Goal: Task Accomplishment & Management: Manage account settings

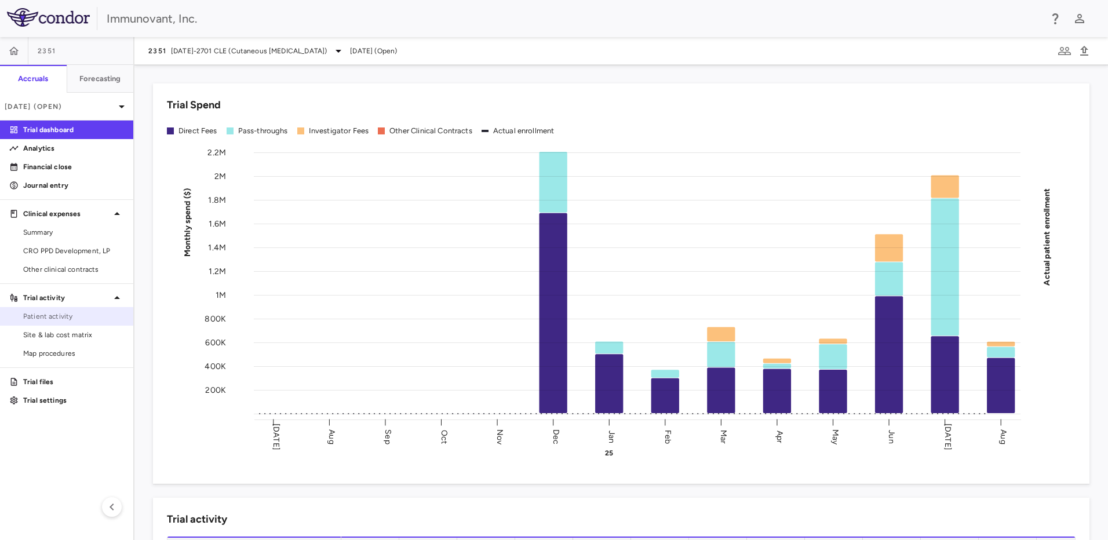
click at [88, 314] on span "Patient activity" at bounding box center [73, 316] width 101 height 10
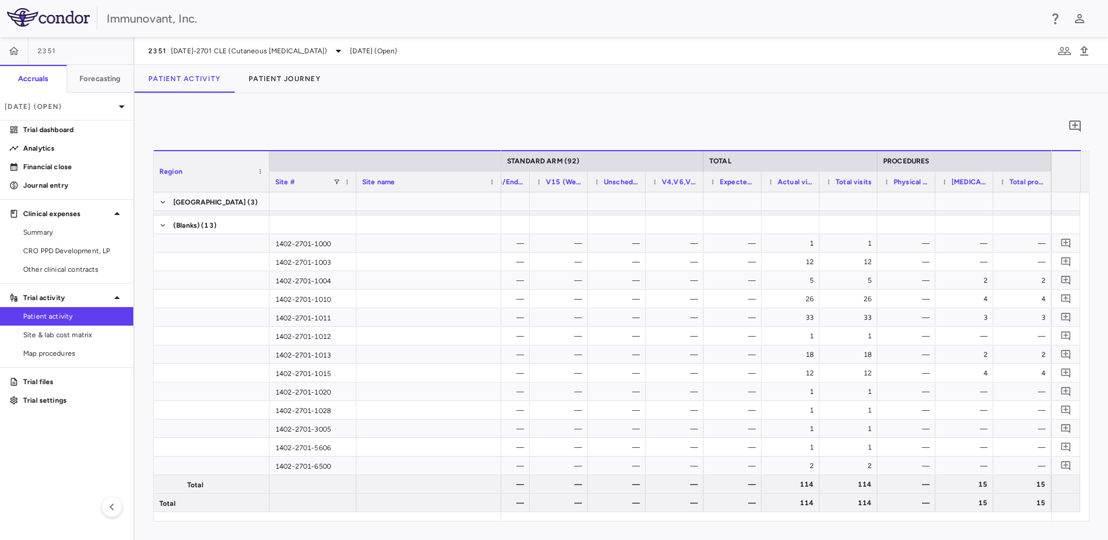
click at [790, 181] on span "Actual visits" at bounding box center [796, 182] width 36 height 8
click at [790, 181] on span "Actual visits" at bounding box center [801, 182] width 26 height 8
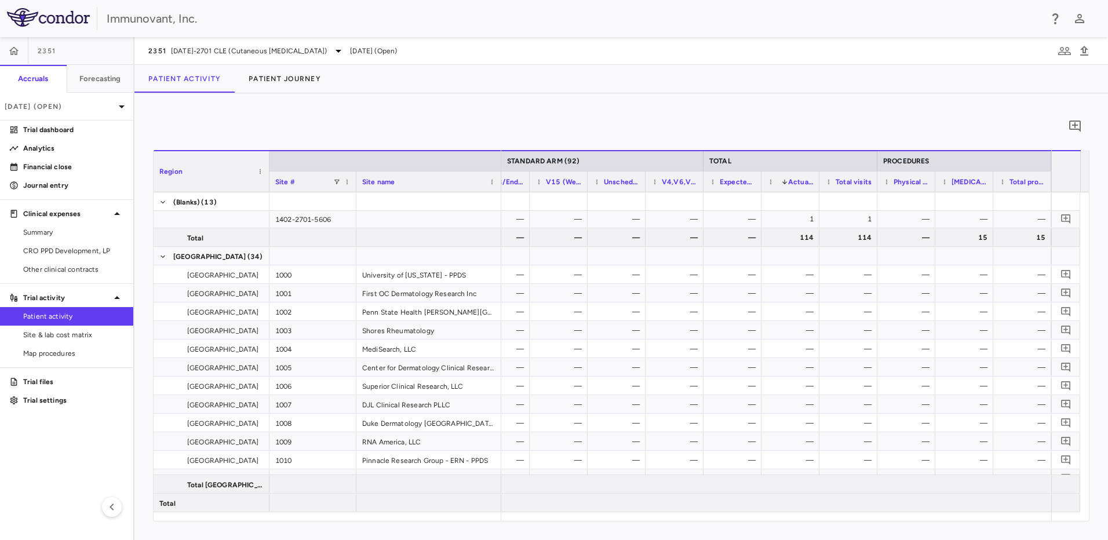
click at [299, 176] on div "Site #" at bounding box center [304, 181] width 58 height 14
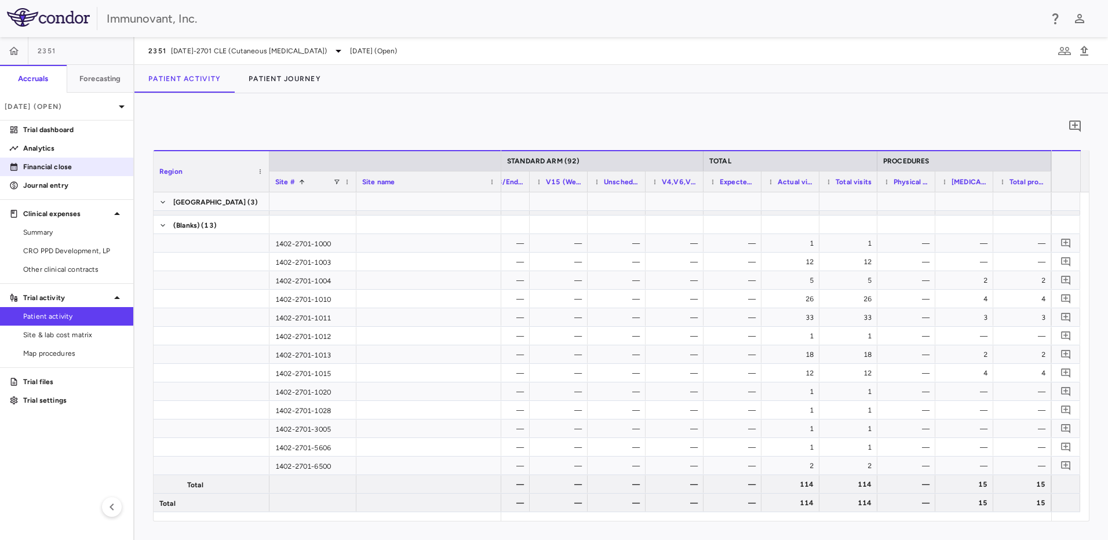
click at [55, 163] on p "Financial close" at bounding box center [73, 167] width 101 height 10
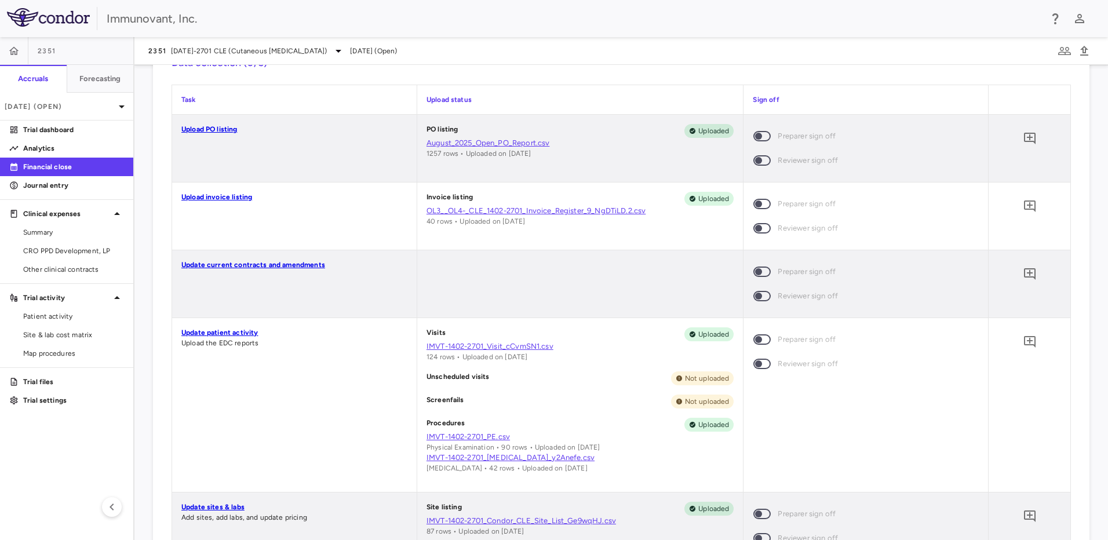
click at [234, 330] on link "Update patient activity" at bounding box center [219, 333] width 77 height 8
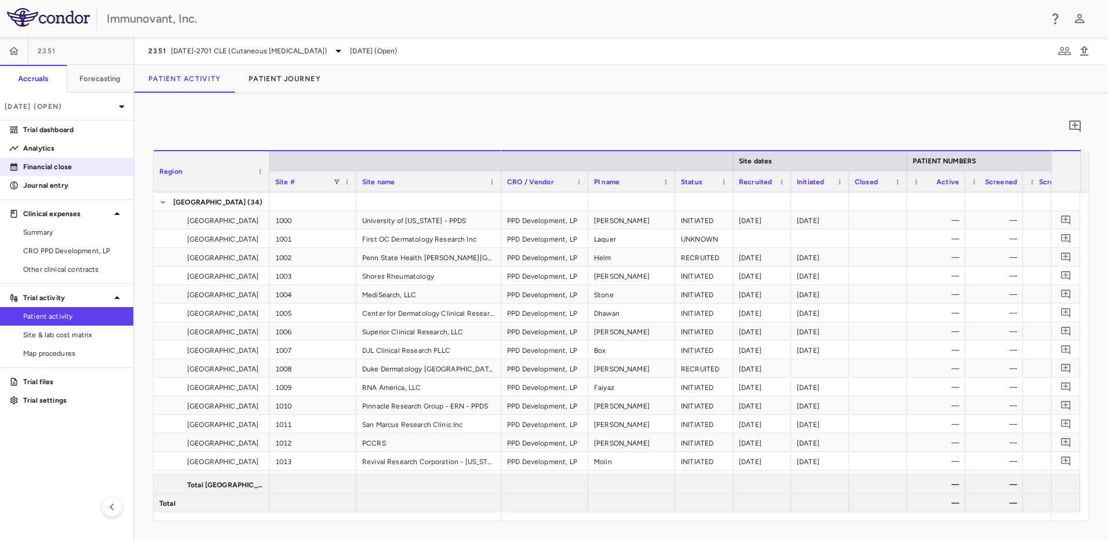
click at [54, 163] on p "Financial close" at bounding box center [73, 167] width 101 height 10
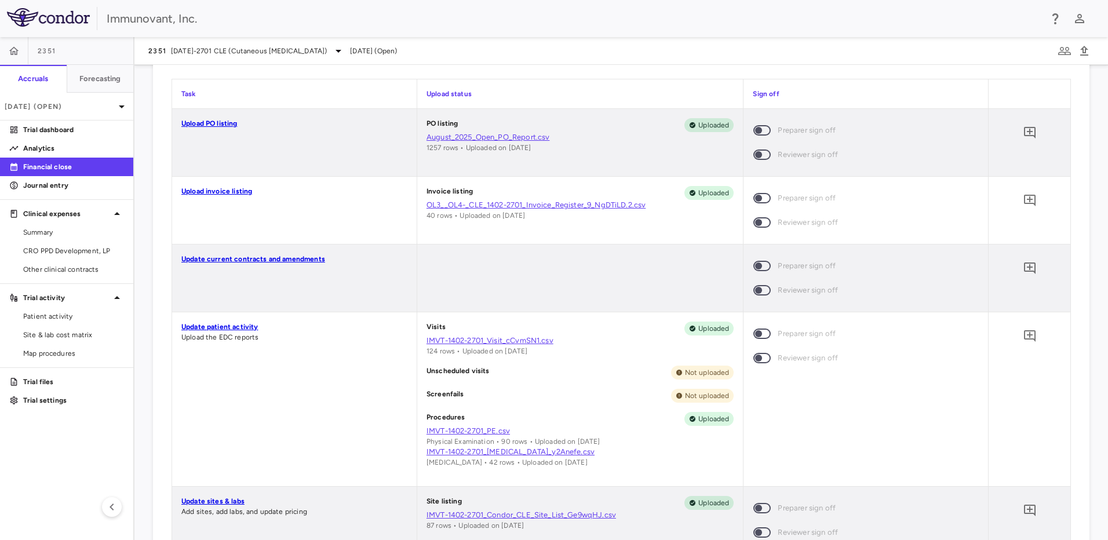
scroll to position [696, 0]
click at [223, 326] on link "Update patient activity" at bounding box center [219, 327] width 77 height 8
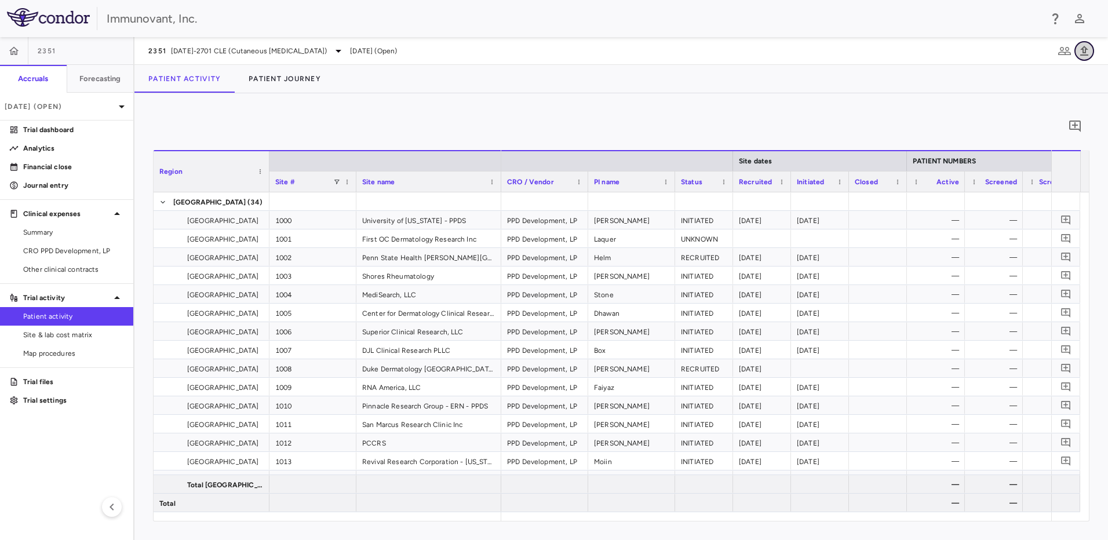
click at [1083, 47] on icon "button" at bounding box center [1084, 51] width 8 height 10
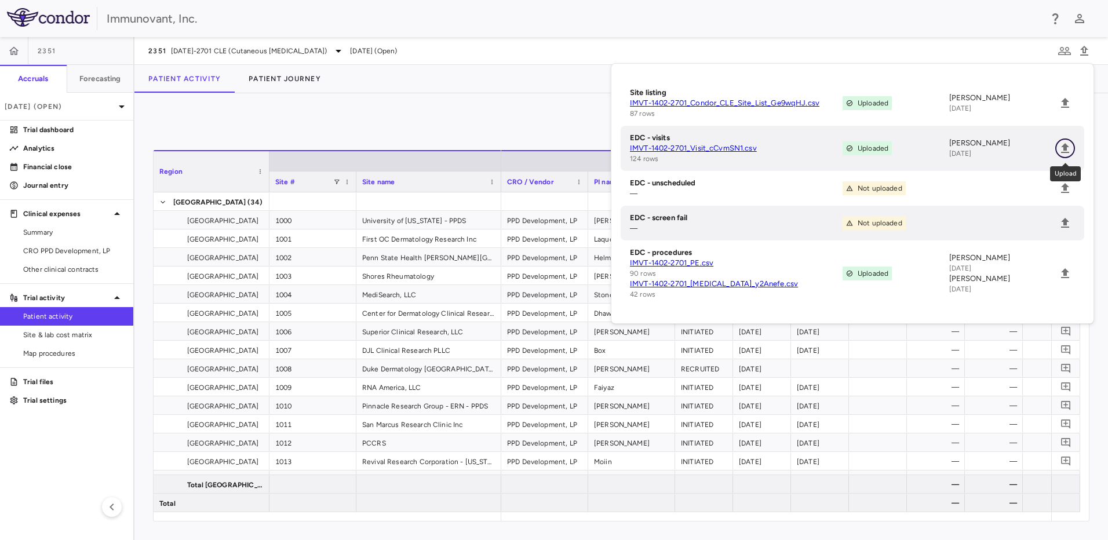
click at [1068, 144] on icon "Upload" at bounding box center [1065, 148] width 14 height 14
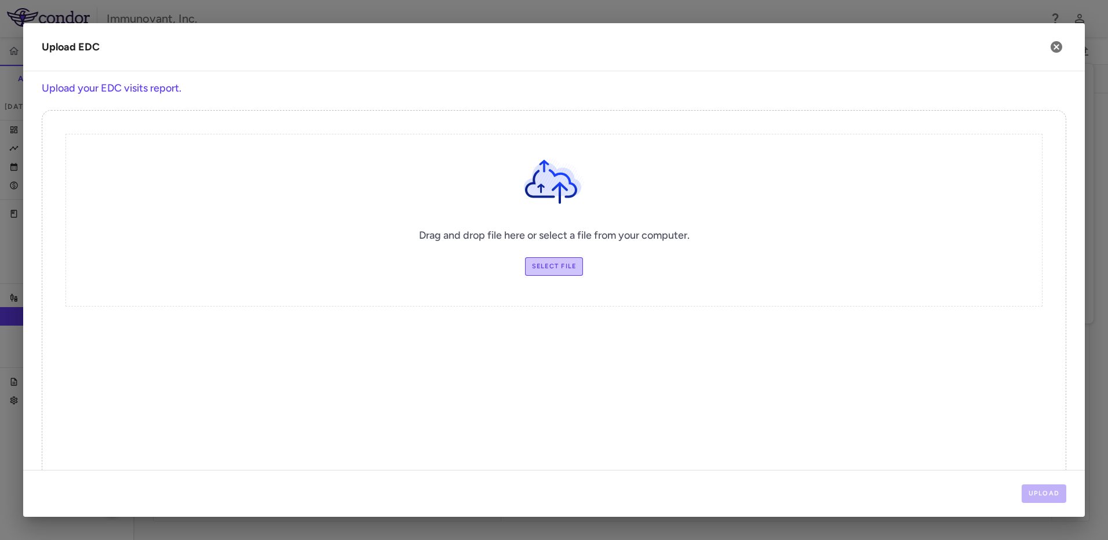
click at [573, 258] on label "Select file" at bounding box center [554, 266] width 59 height 19
click at [0, 0] on input "Select file" at bounding box center [0, 0] width 0 height 0
click at [1061, 496] on button "Upload" at bounding box center [1044, 494] width 45 height 19
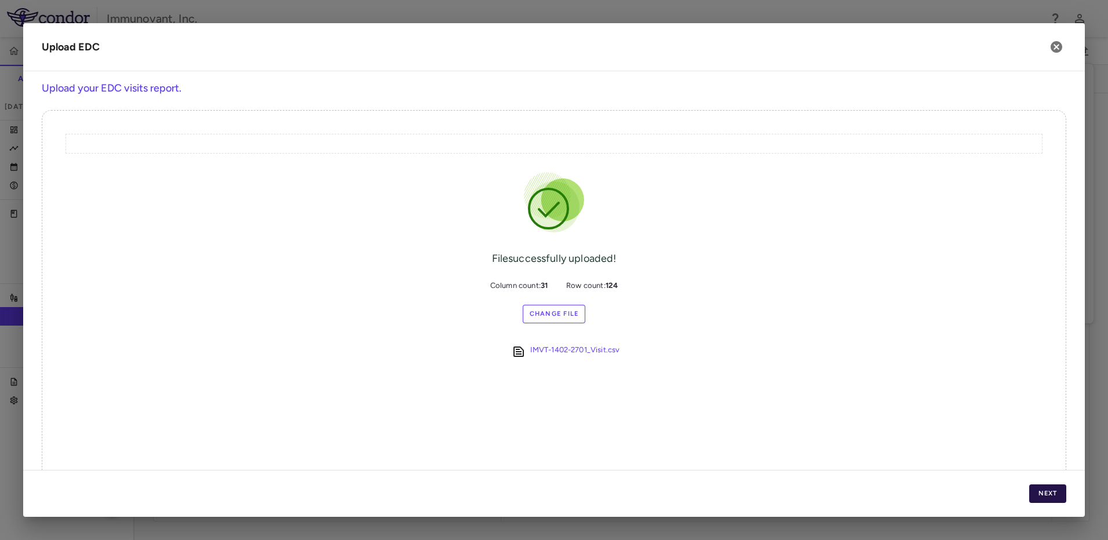
click at [1046, 490] on button "Next" at bounding box center [1047, 494] width 37 height 19
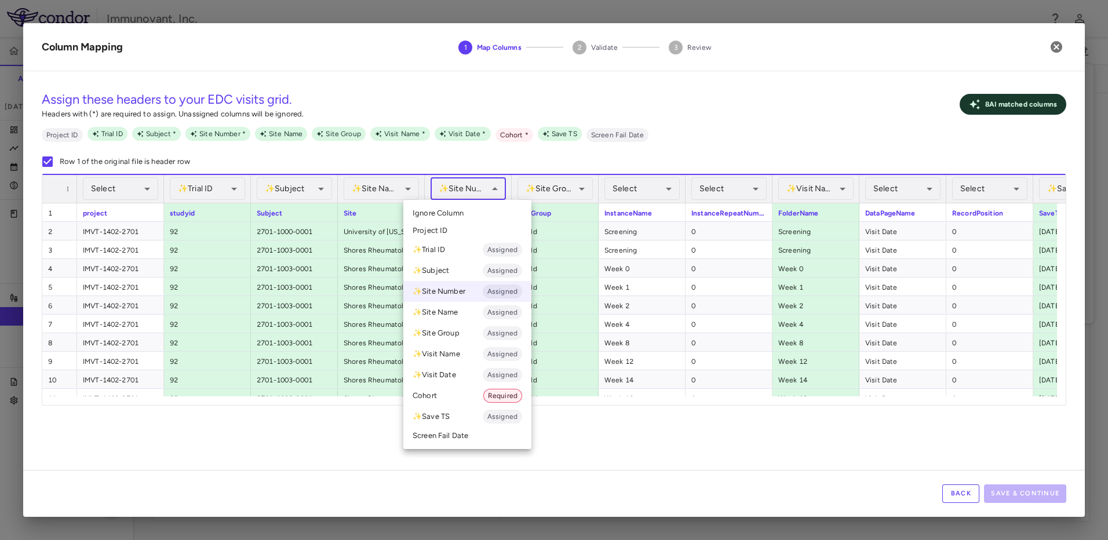
click at [491, 194] on body "Skip to sidebar Skip to main content Immunovant, Inc. 2351 Accruals Forecasting…" at bounding box center [554, 270] width 1108 height 540
click at [467, 214] on li "Ignore Column" at bounding box center [467, 213] width 128 height 17
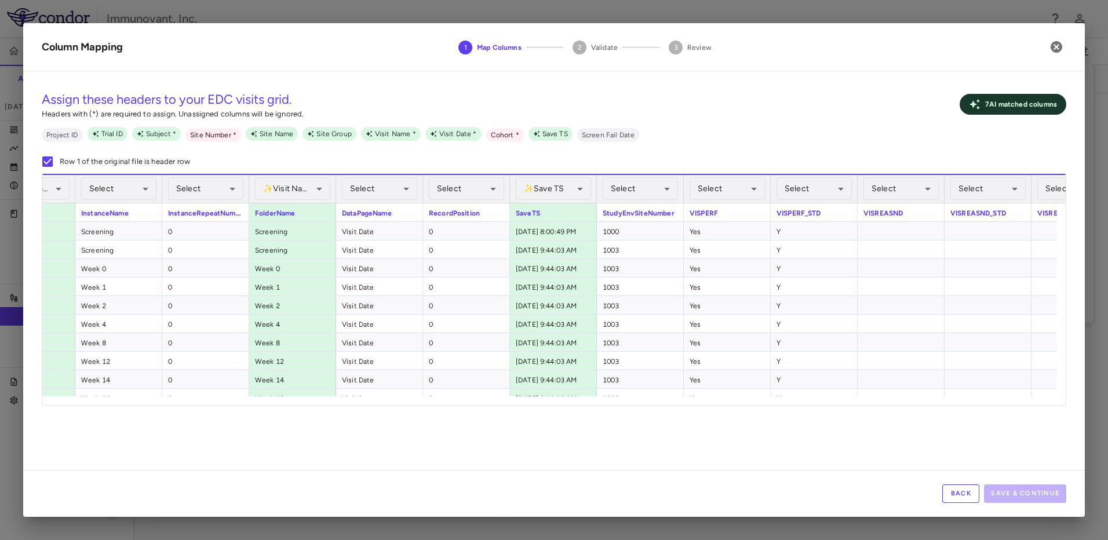
scroll to position [0, 525]
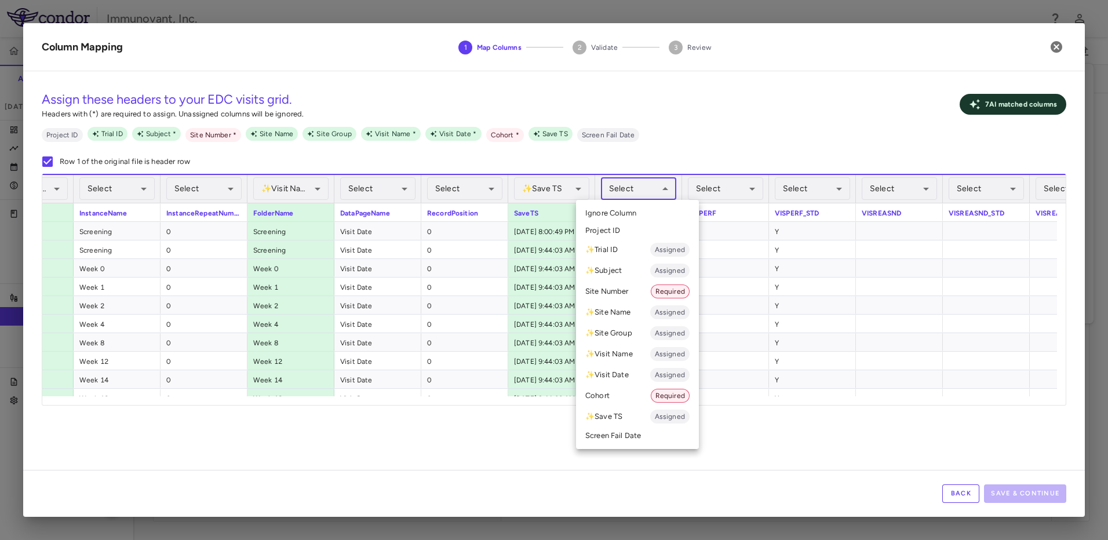
click at [642, 191] on body "Skip to sidebar Skip to main content Immunovant, Inc. 2351 Accruals Forecasting…" at bounding box center [554, 270] width 1108 height 540
click at [637, 292] on li "Site Number Required" at bounding box center [637, 291] width 123 height 21
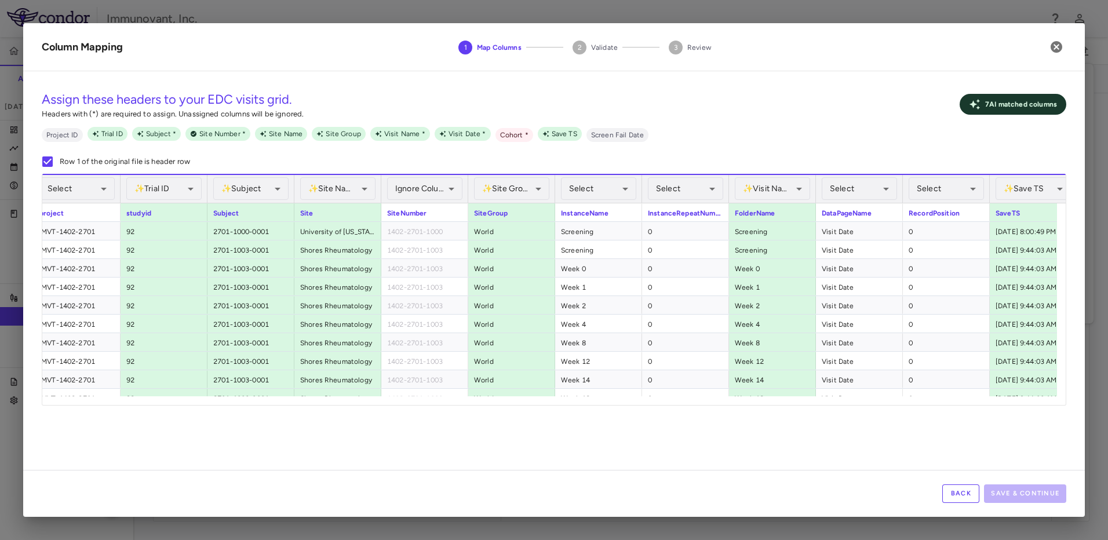
scroll to position [0, 0]
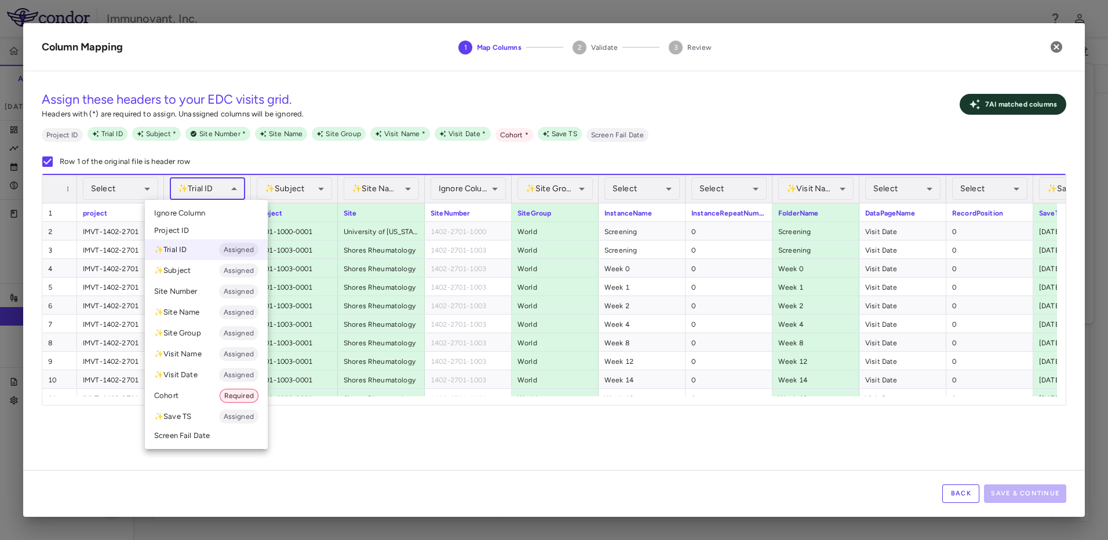
click at [232, 181] on body "Skip to sidebar Skip to main content Immunovant, Inc. 2351 Accruals Forecasting…" at bounding box center [554, 270] width 1108 height 540
click at [220, 211] on li "Ignore Column" at bounding box center [206, 213] width 123 height 17
click at [227, 190] on body "Skip to sidebar Skip to main content Immunovant, Inc. 2351 Accruals Forecasting…" at bounding box center [554, 270] width 1108 height 540
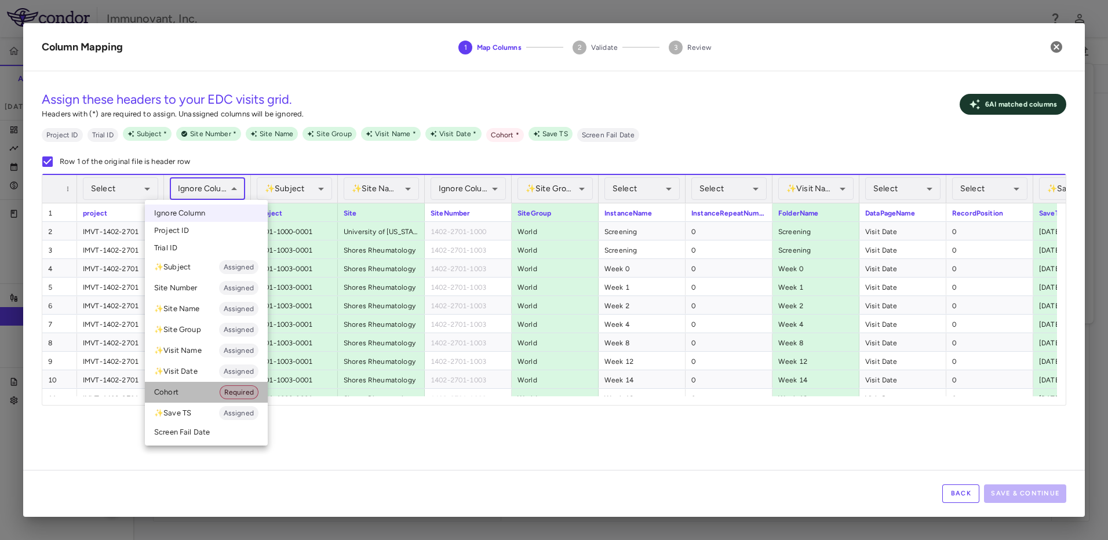
click at [184, 392] on li "Cohort Required" at bounding box center [206, 392] width 123 height 21
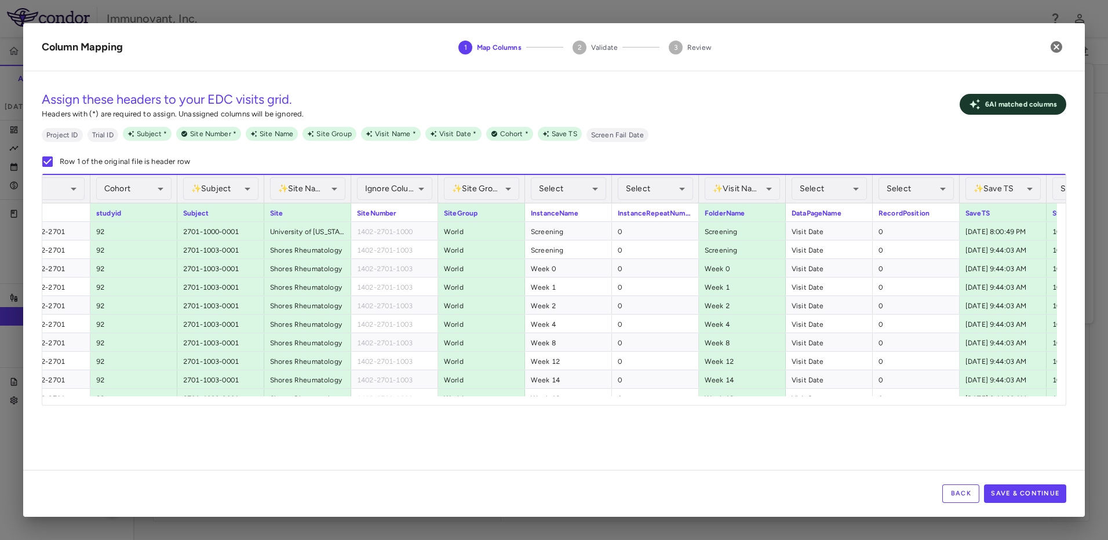
scroll to position [0, 184]
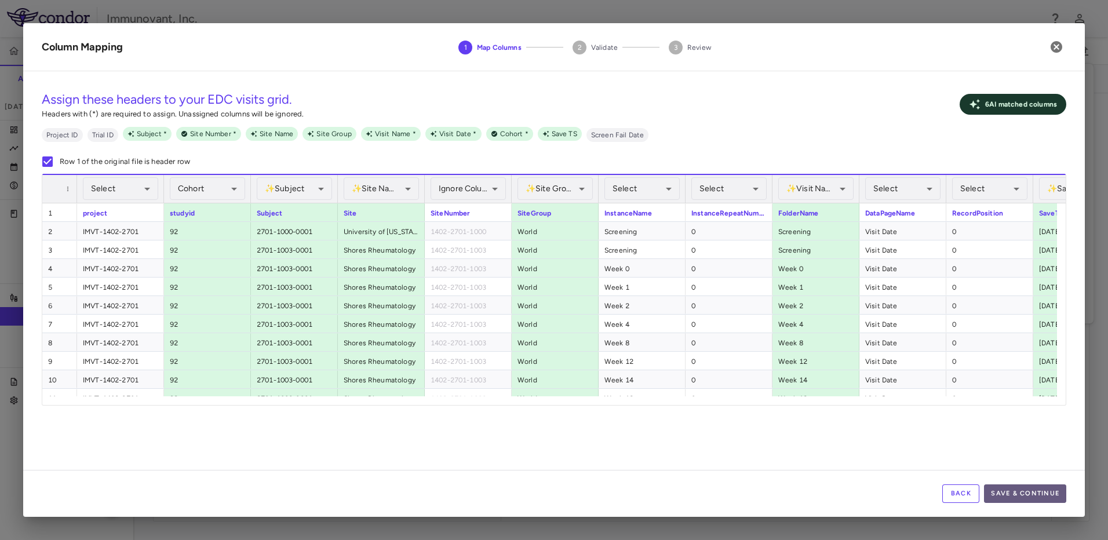
click at [1049, 489] on button "Save & Continue" at bounding box center [1025, 494] width 82 height 19
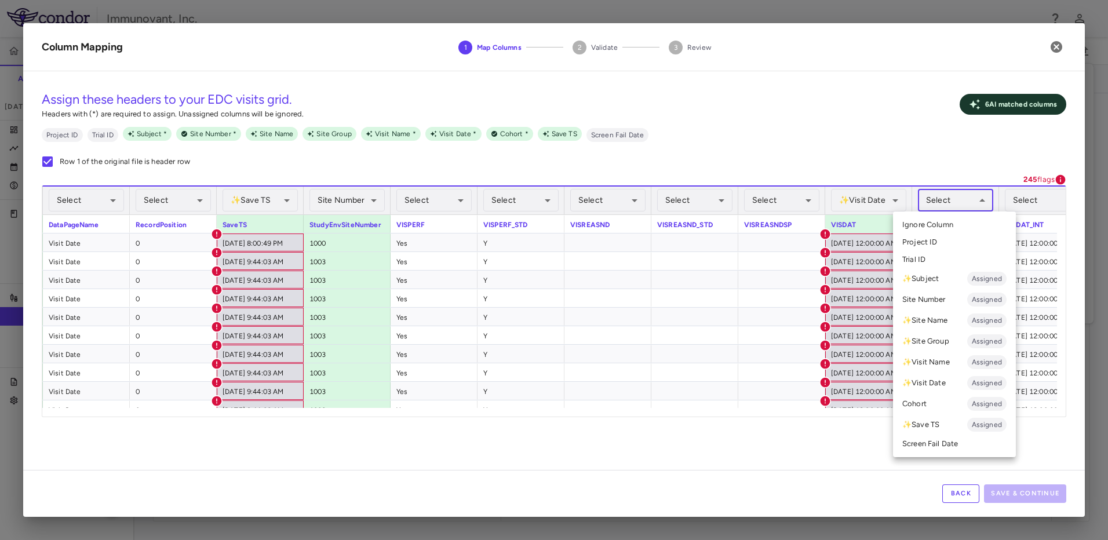
click at [963, 201] on body "Skip to sidebar Skip to main content Immunovant, Inc. 2351 Accruals Forecasting…" at bounding box center [554, 270] width 1108 height 540
click at [955, 385] on li "✨ Visit Date Assigned" at bounding box center [954, 383] width 123 height 21
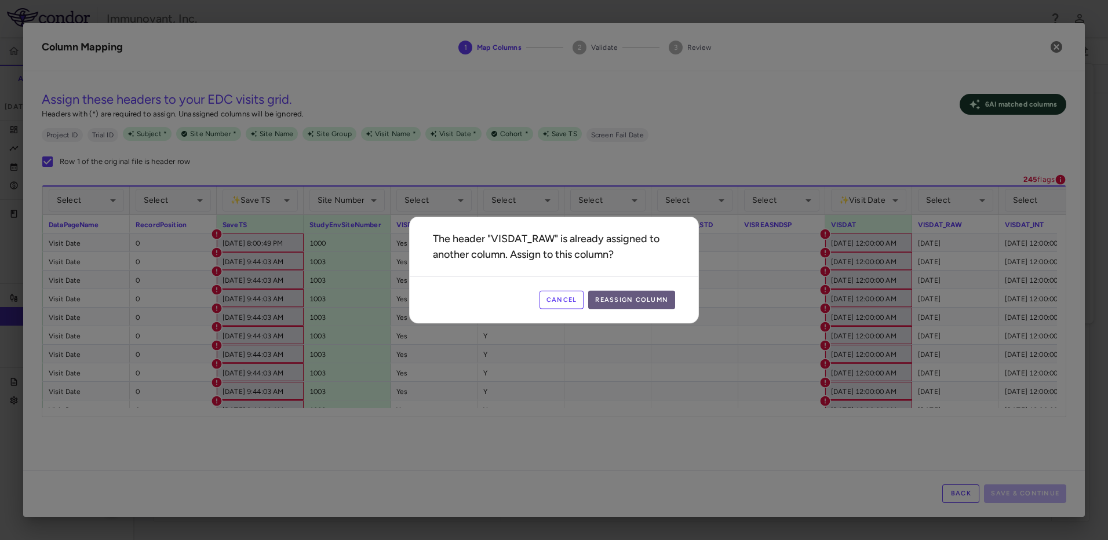
click at [640, 303] on button "Reassign Column" at bounding box center [631, 300] width 87 height 19
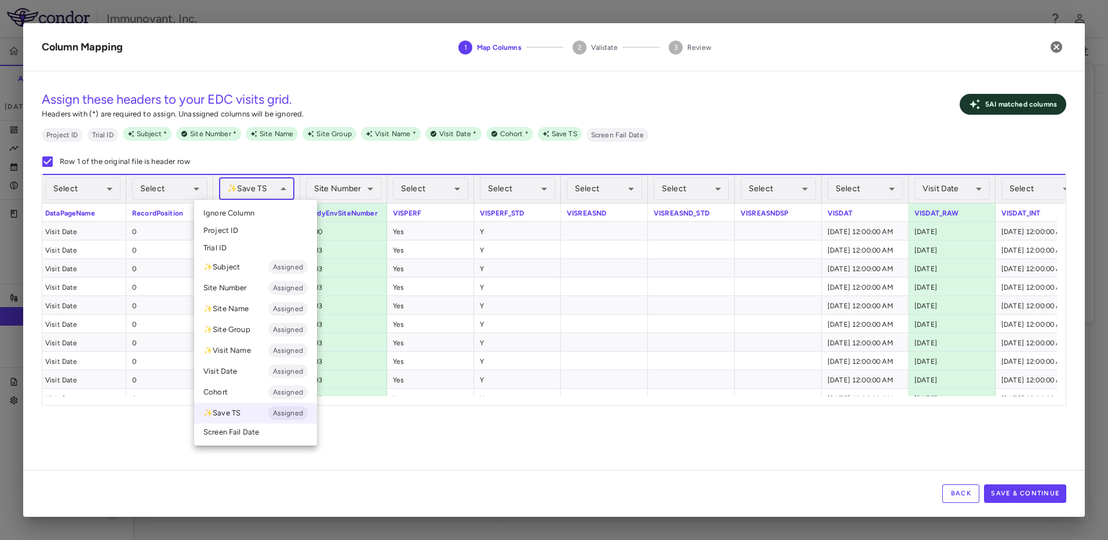
click at [270, 191] on body "Skip to sidebar Skip to main content Immunovant, Inc. 2351 Accruals Forecasting…" at bounding box center [554, 270] width 1108 height 540
click at [270, 214] on li "Ignore Column" at bounding box center [255, 213] width 123 height 17
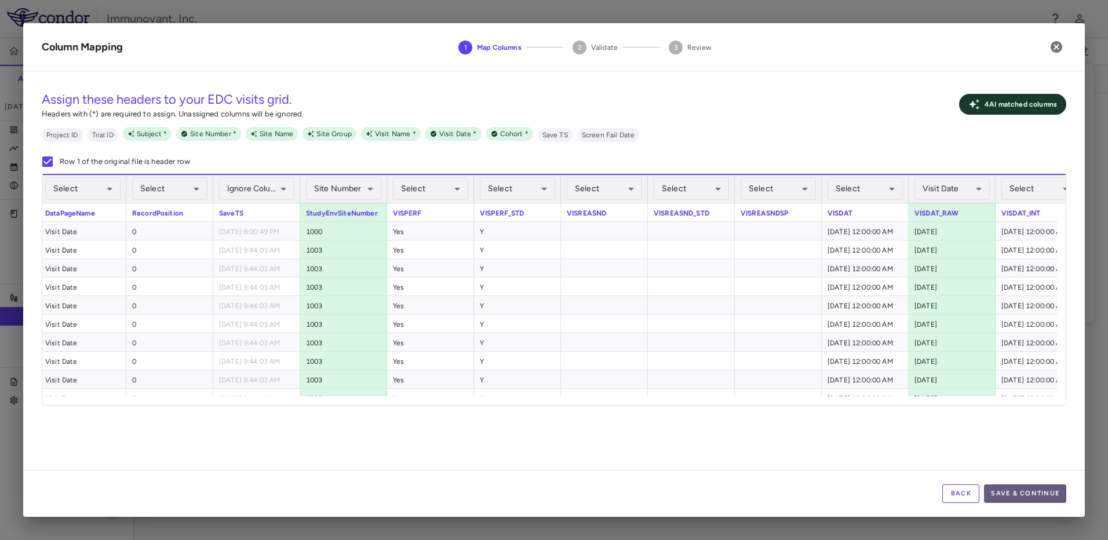
click at [1024, 489] on button "Save & Continue" at bounding box center [1025, 494] width 82 height 19
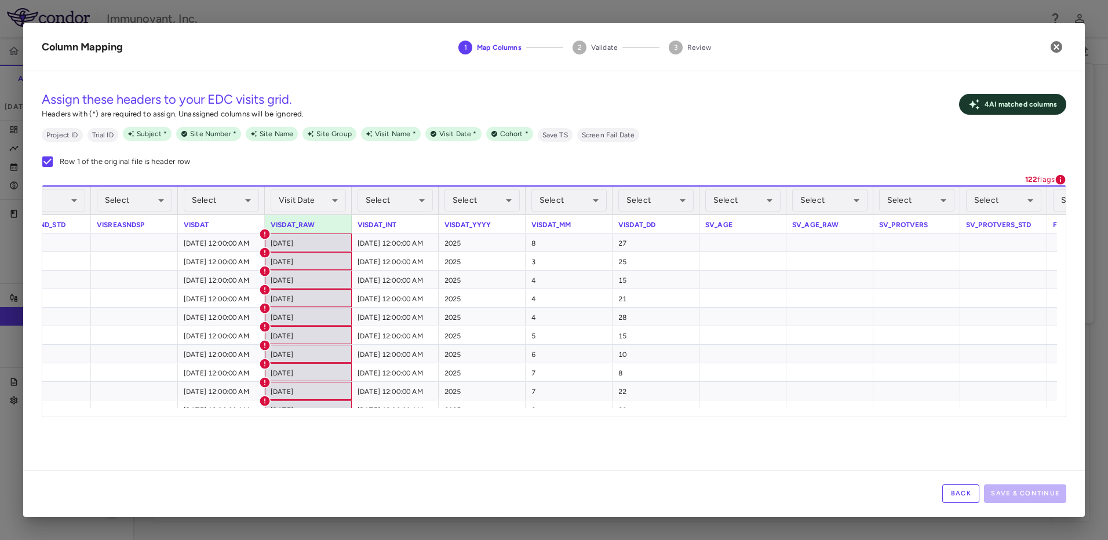
click at [957, 500] on button "Back" at bounding box center [960, 494] width 37 height 19
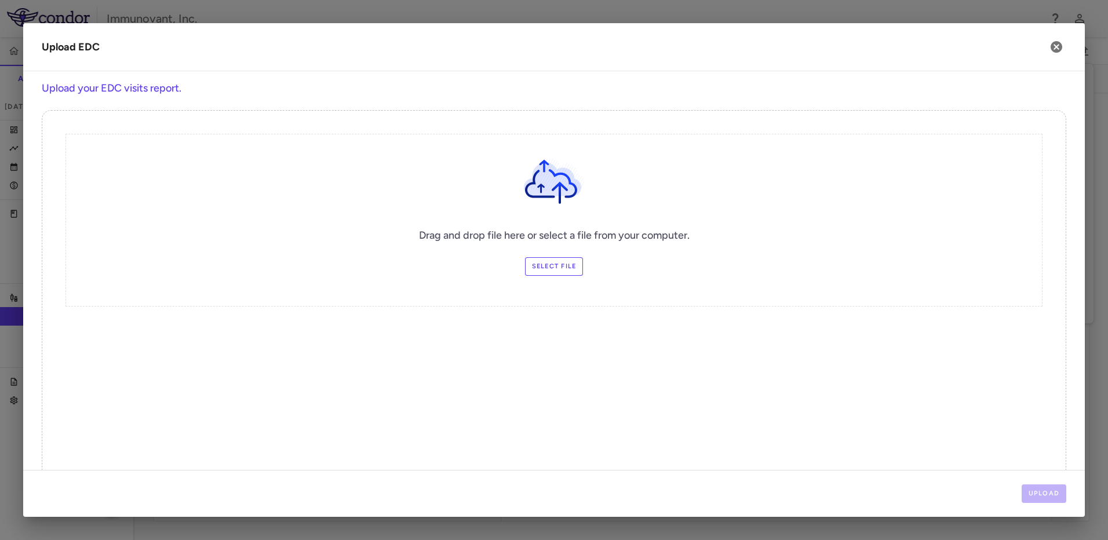
click at [560, 259] on label "Select file" at bounding box center [554, 266] width 59 height 19
click at [0, 0] on input "Select file" at bounding box center [0, 0] width 0 height 0
click at [1052, 485] on button "Upload" at bounding box center [1044, 494] width 45 height 19
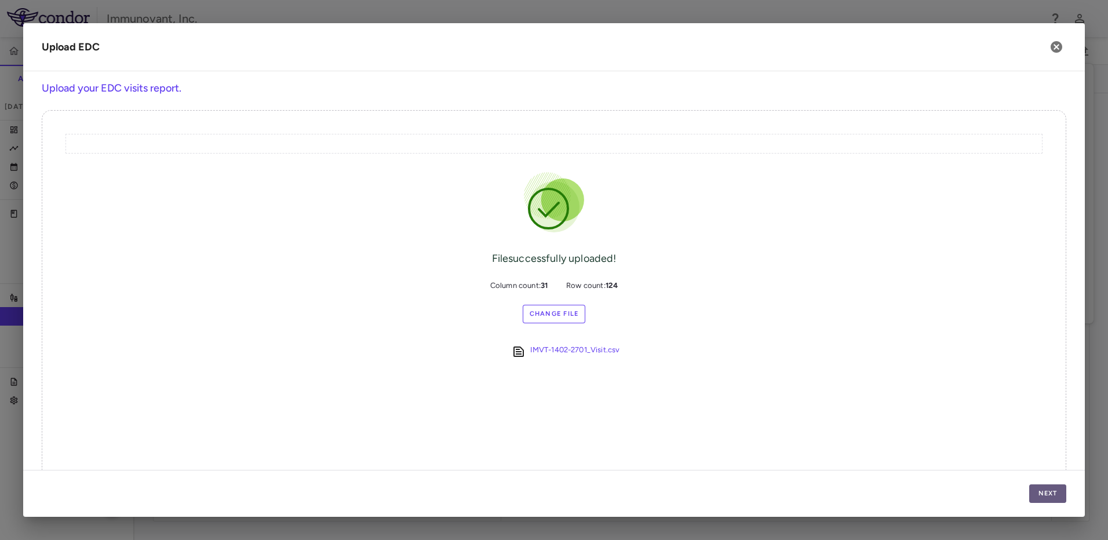
click at [1051, 493] on button "Next" at bounding box center [1047, 494] width 37 height 19
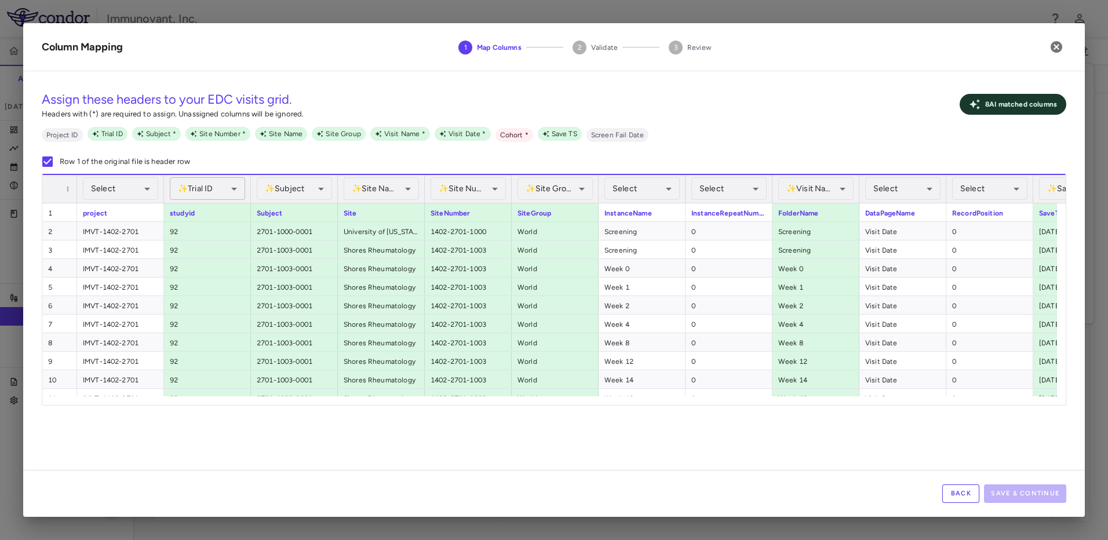
click at [229, 191] on body "Skip to sidebar Skip to main content Immunovant, Inc. 2351 Accruals Forecasting…" at bounding box center [554, 270] width 1108 height 540
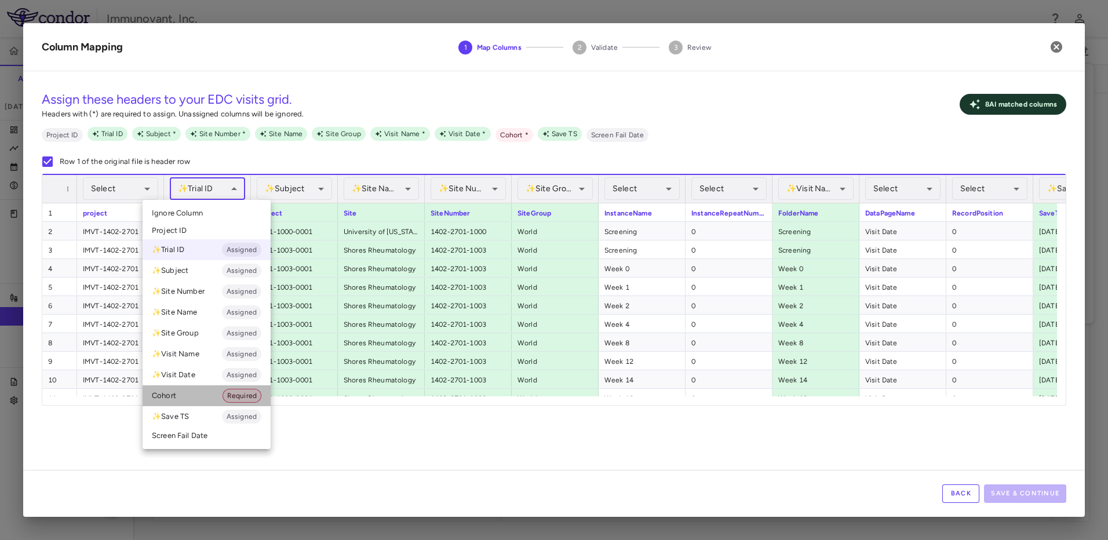
click at [183, 399] on li "Cohort Required" at bounding box center [207, 395] width 128 height 21
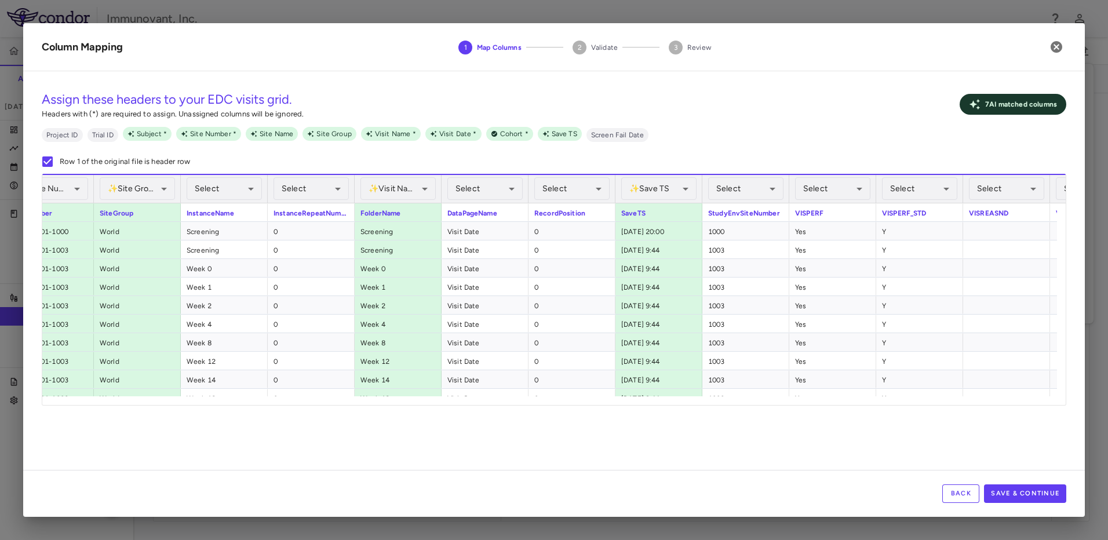
scroll to position [0, 420]
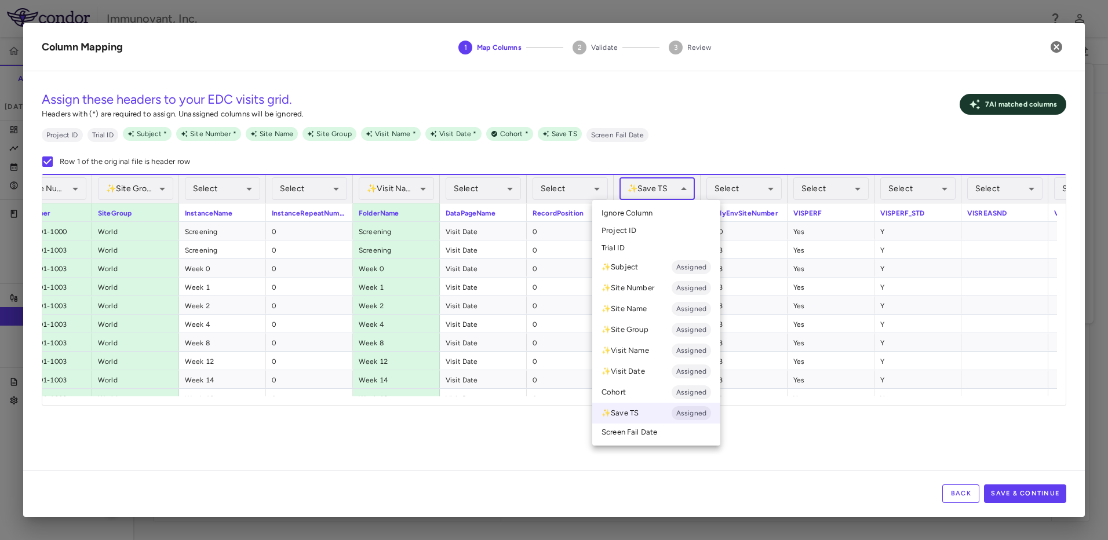
click at [680, 185] on body "Skip to sidebar Skip to main content Immunovant, Inc. 2351 Accruals Forecasting…" at bounding box center [554, 270] width 1108 height 540
click at [640, 410] on li "✨ Save TS Assigned" at bounding box center [656, 413] width 128 height 21
click at [665, 184] on body "Skip to sidebar Skip to main content Immunovant, Inc. 2351 Accruals Forecasting…" at bounding box center [554, 270] width 1108 height 540
click at [640, 213] on span "Ignore Column" at bounding box center [627, 213] width 51 height 10
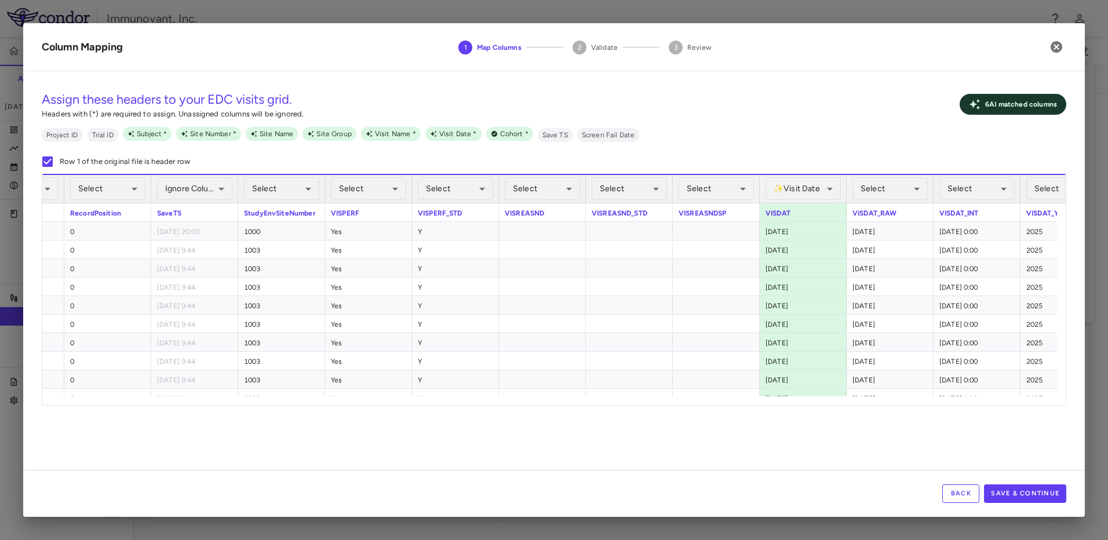
scroll to position [0, 826]
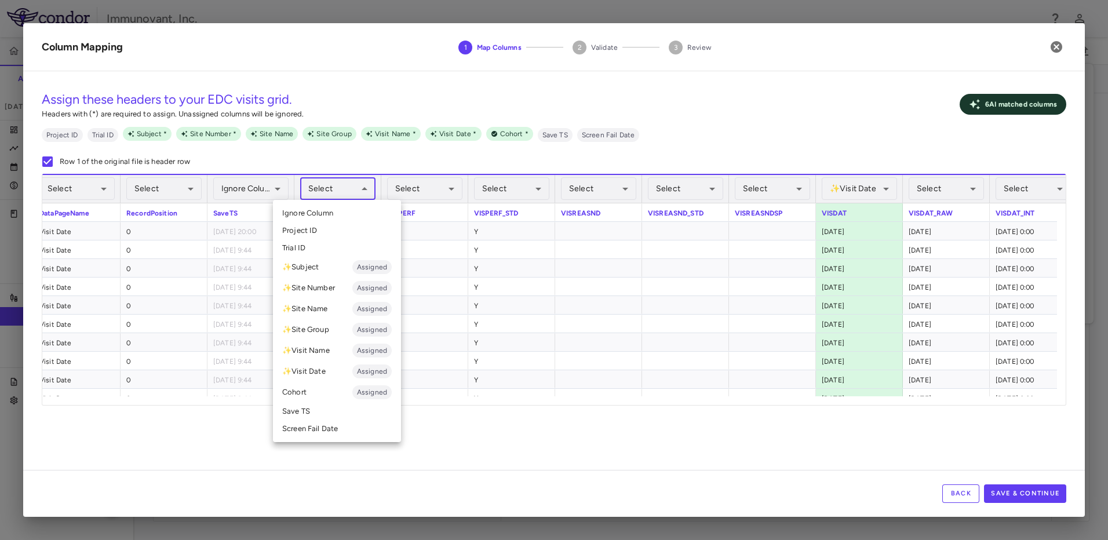
click at [359, 189] on body "Skip to sidebar Skip to main content Immunovant, Inc. 2351 Accruals Forecasting…" at bounding box center [554, 270] width 1108 height 540
click at [328, 289] on li "✨ Site Number Assigned" at bounding box center [337, 288] width 128 height 21
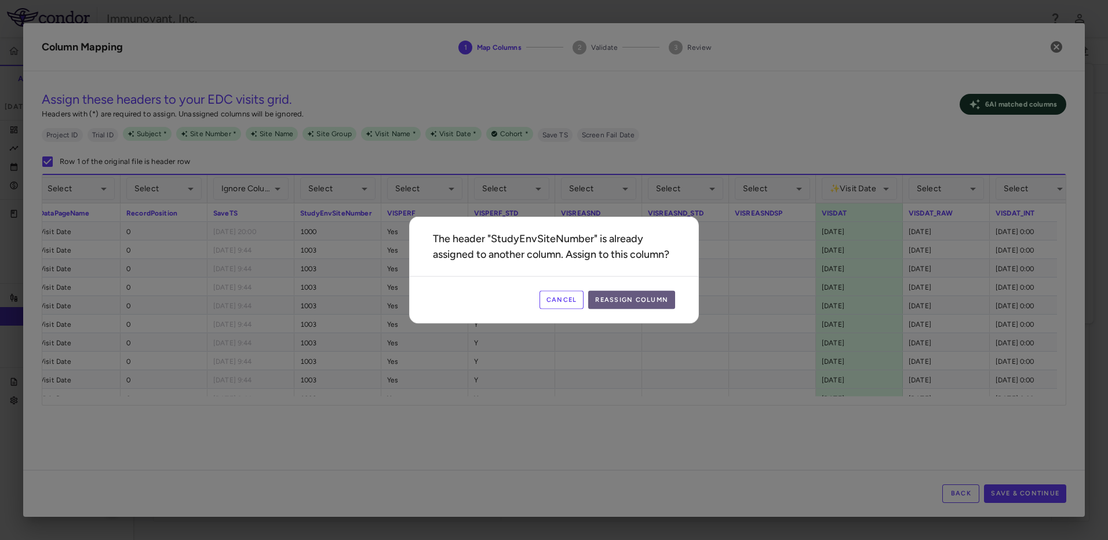
click at [656, 301] on button "Reassign Column" at bounding box center [631, 300] width 87 height 19
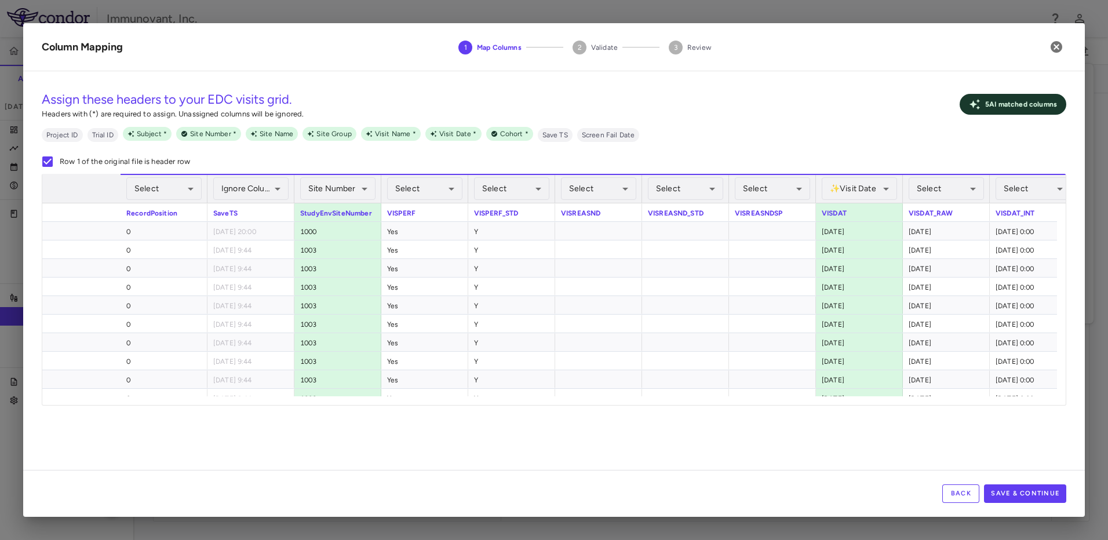
scroll to position [0, 1087]
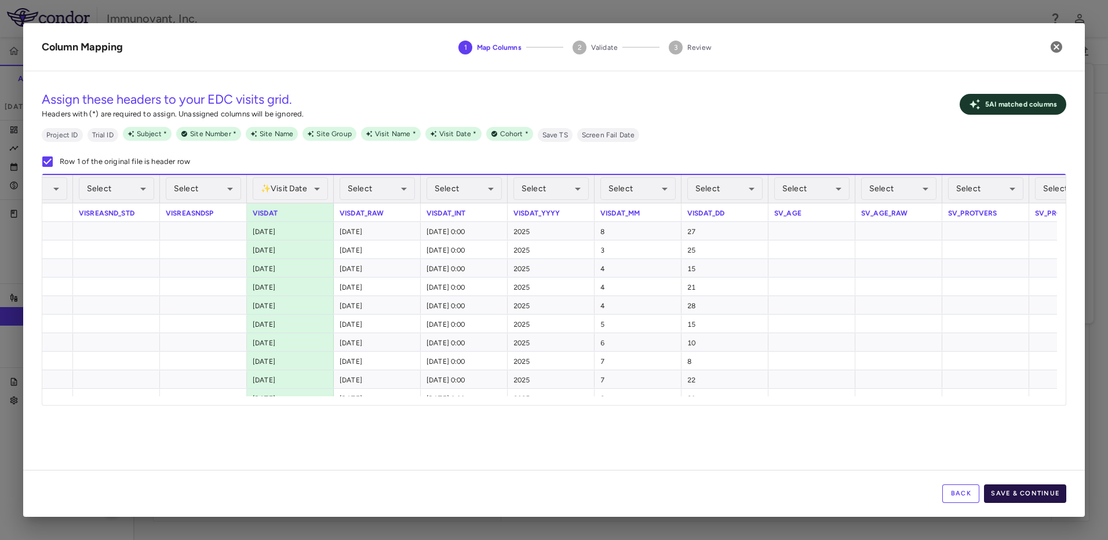
click at [1033, 489] on button "Save & Continue" at bounding box center [1025, 494] width 82 height 19
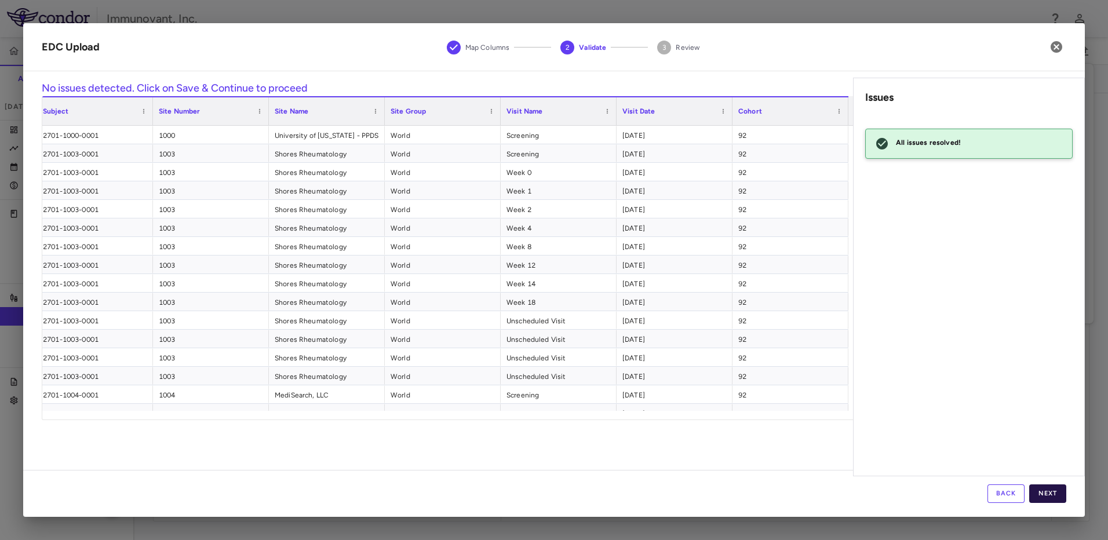
click at [1047, 491] on button "Next" at bounding box center [1047, 494] width 37 height 19
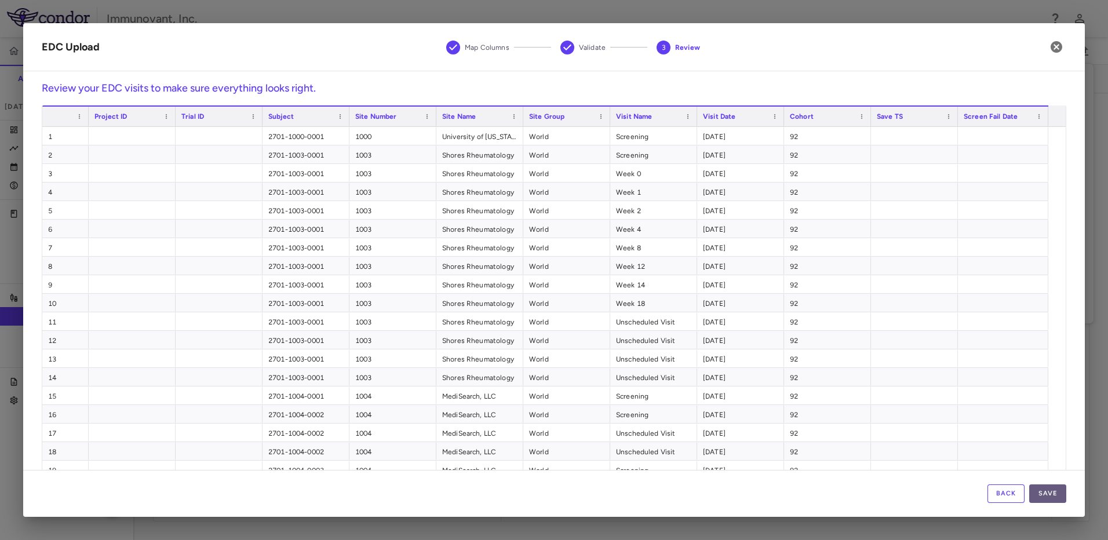
click at [1055, 491] on button "Save" at bounding box center [1047, 494] width 37 height 19
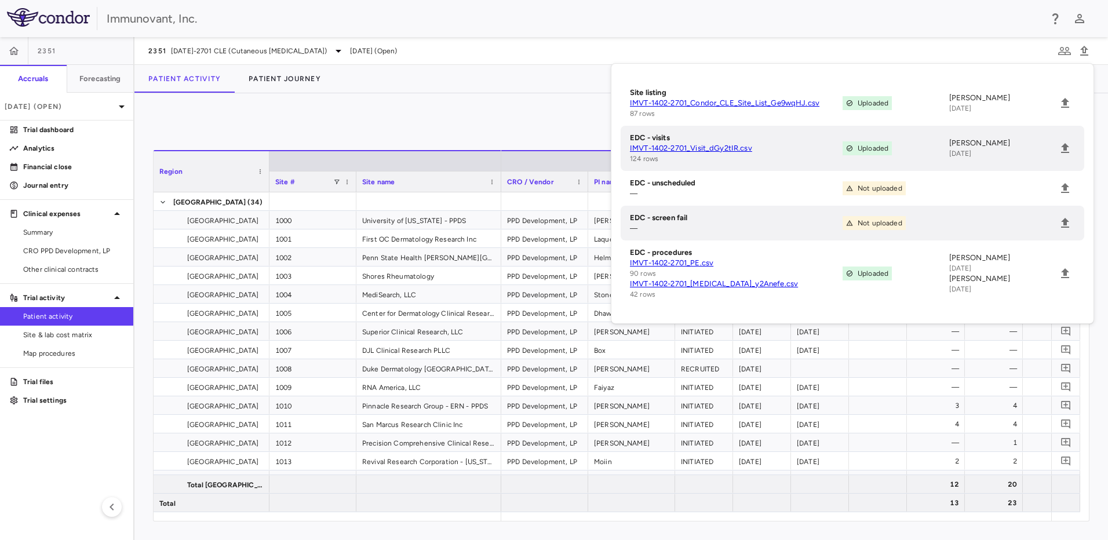
click at [335, 114] on div "0" at bounding box center [621, 126] width 937 height 29
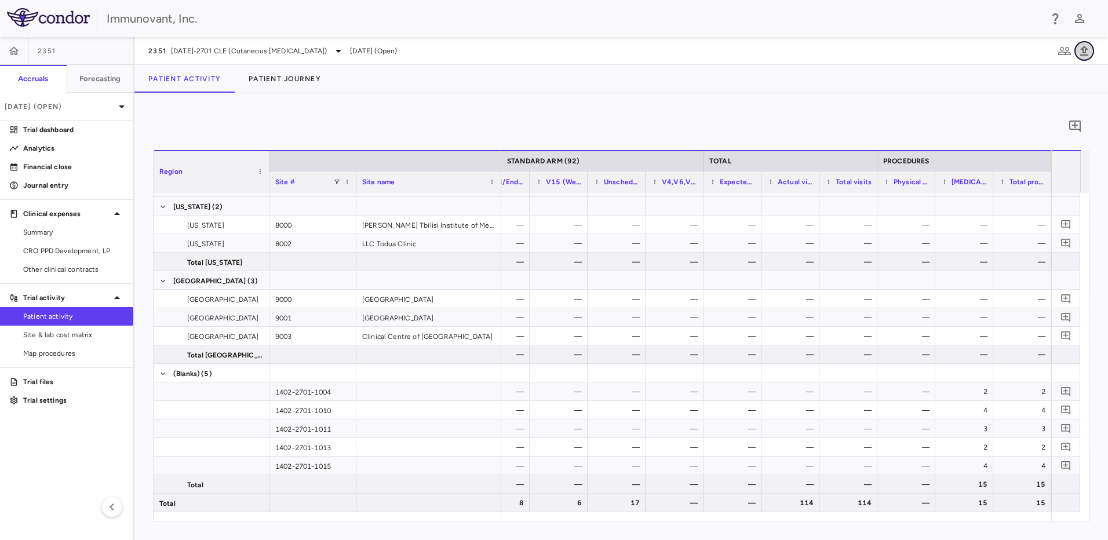
click at [1086, 49] on icon "button" at bounding box center [1084, 51] width 8 height 10
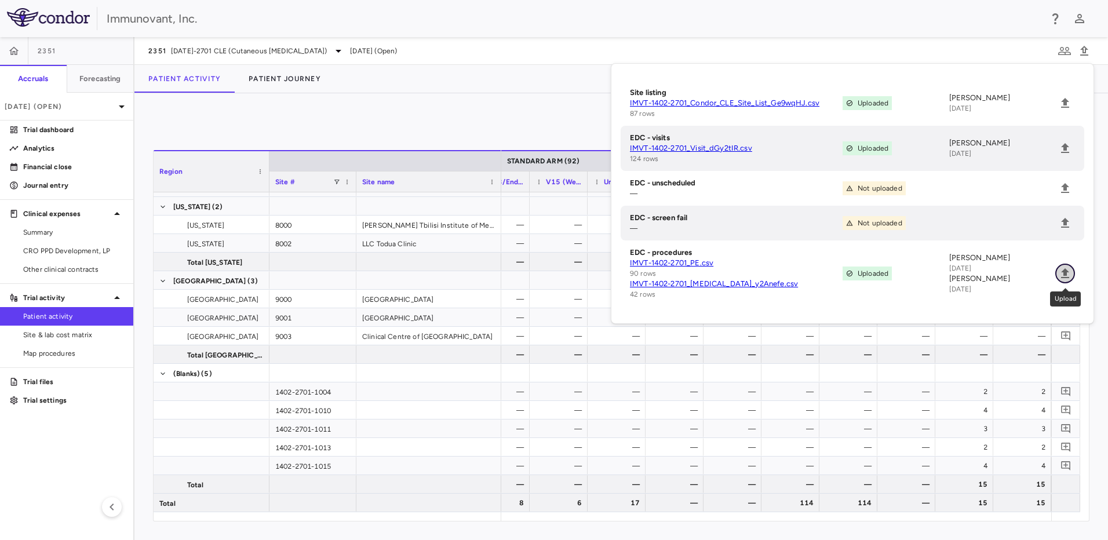
click at [1070, 271] on icon "Upload" at bounding box center [1065, 274] width 14 height 14
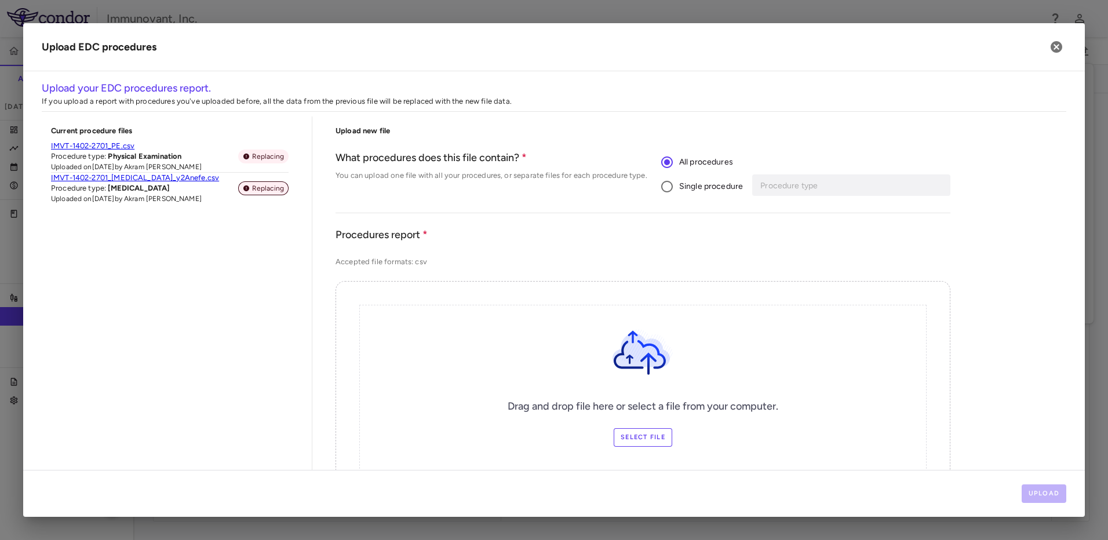
click at [274, 189] on span "Replacing" at bounding box center [267, 188] width 41 height 10
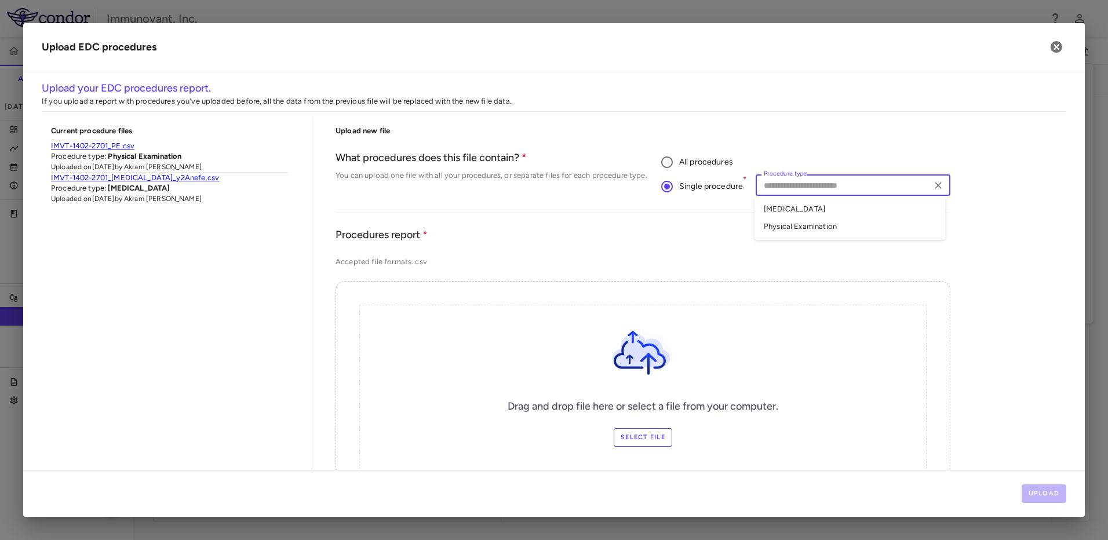
click at [803, 190] on input "Procedure type" at bounding box center [843, 185] width 168 height 14
click at [798, 208] on li "Skin Biopsy" at bounding box center [850, 209] width 191 height 17
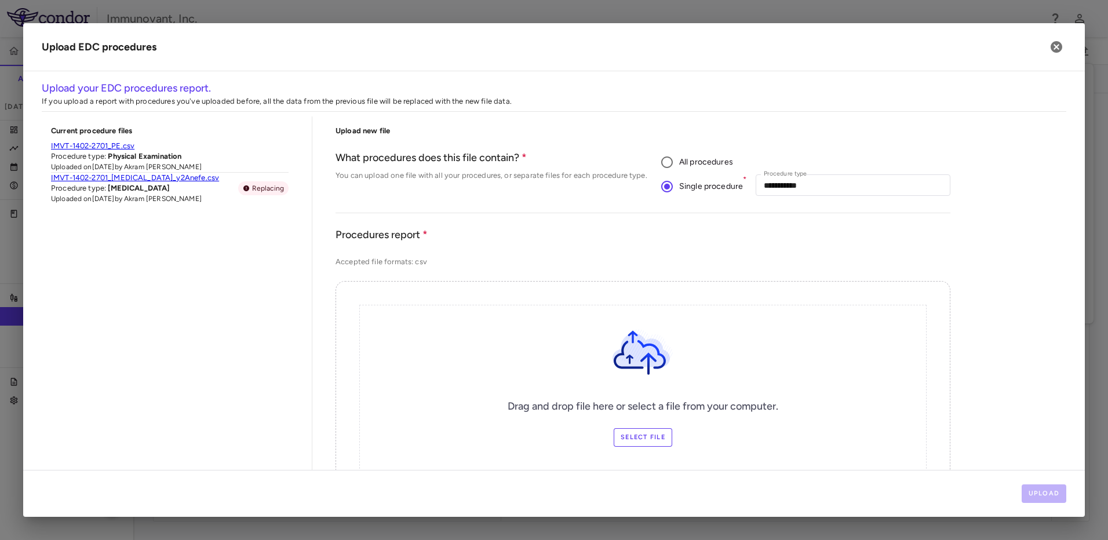
click at [629, 442] on label "Select file" at bounding box center [643, 437] width 59 height 19
click at [0, 0] on input "Select file" at bounding box center [0, 0] width 0 height 0
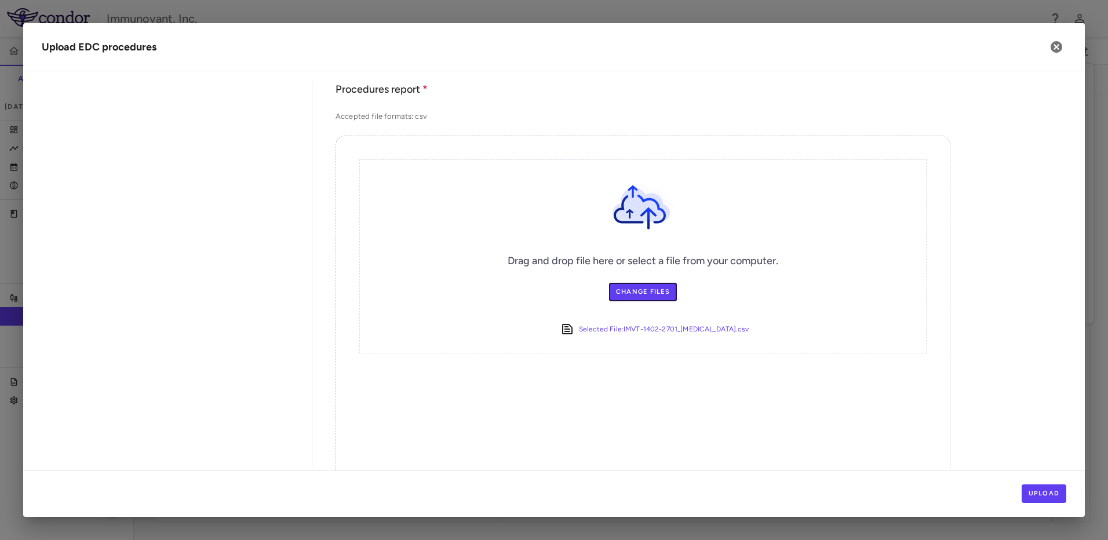
scroll to position [214, 0]
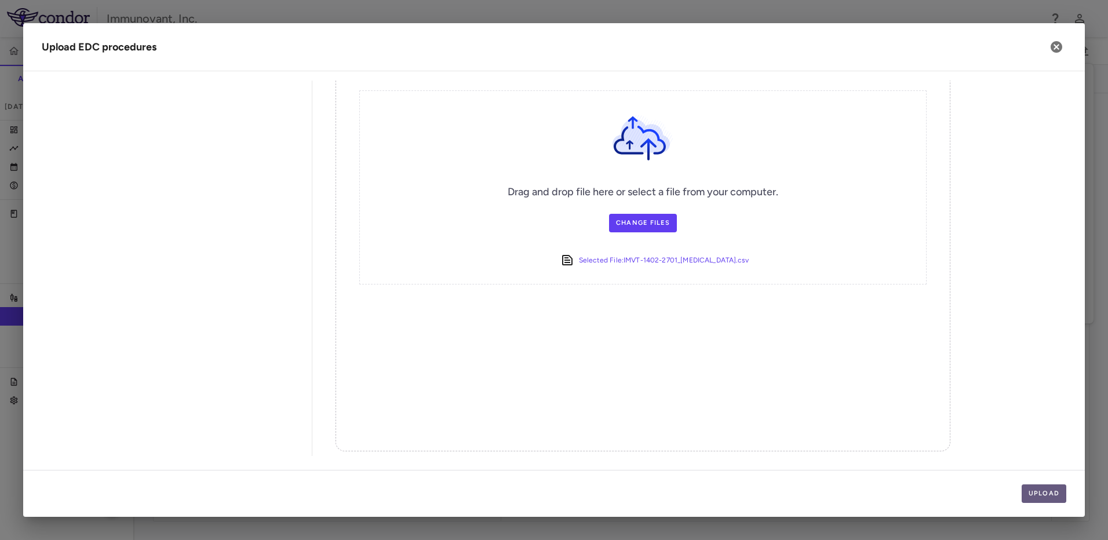
click at [1053, 493] on button "Upload" at bounding box center [1044, 494] width 45 height 19
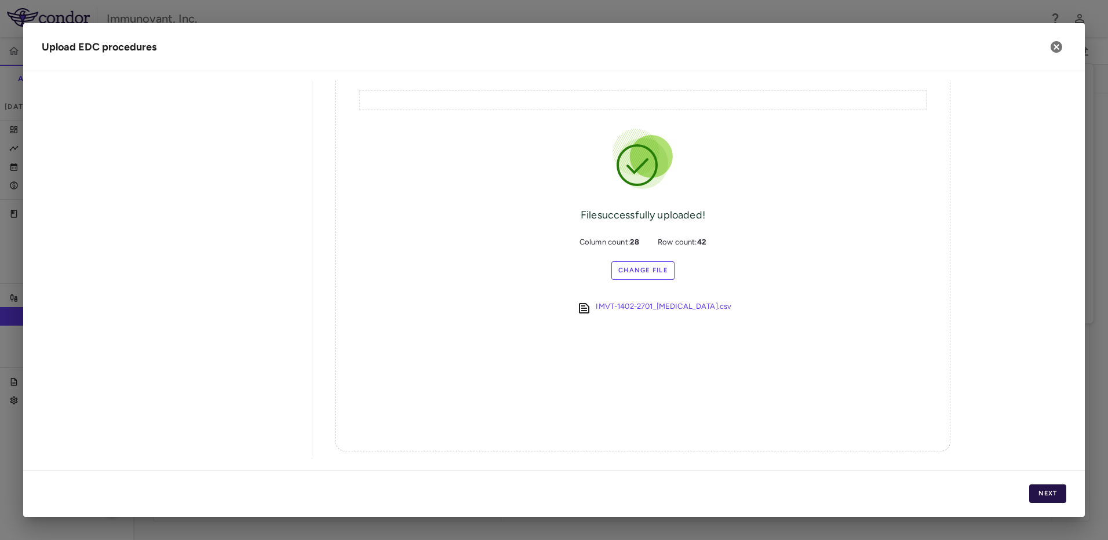
click at [1047, 500] on button "Next" at bounding box center [1047, 494] width 37 height 19
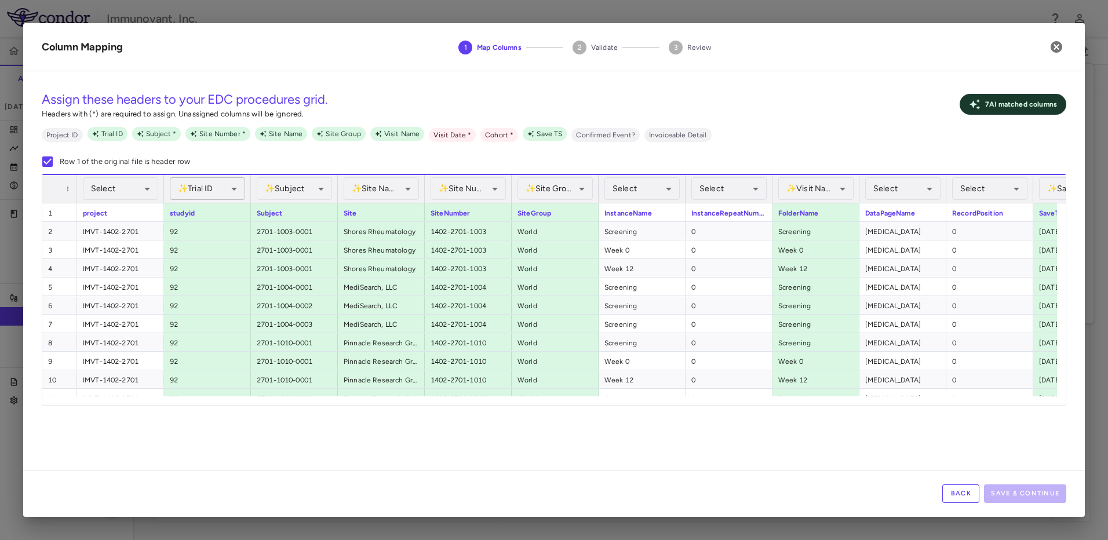
click at [233, 187] on body "Skip to sidebar Skip to main content Immunovant, Inc. 2351 Accruals Forecasting…" at bounding box center [554, 270] width 1108 height 540
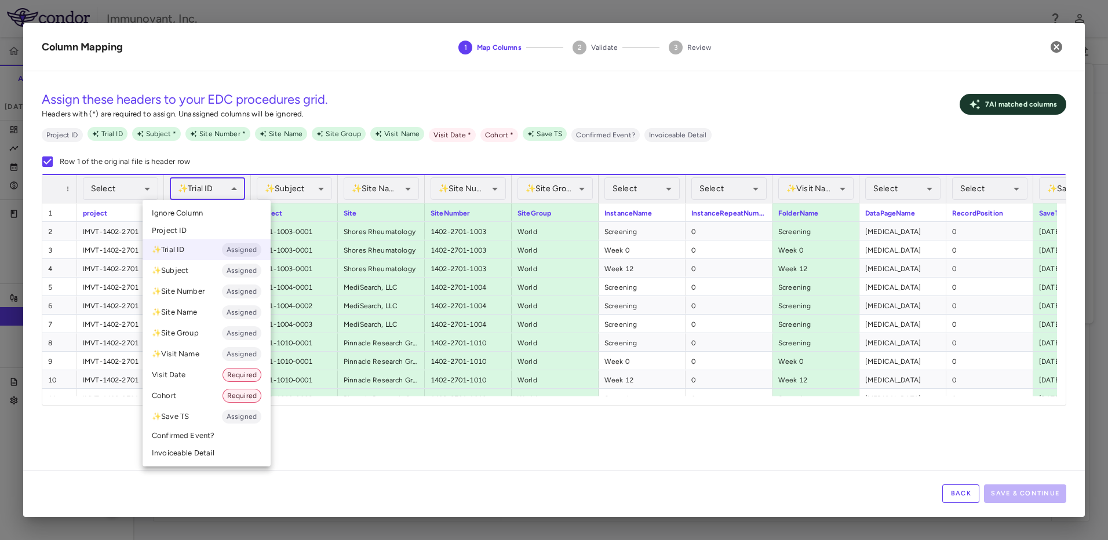
drag, startPoint x: 201, startPoint y: 214, endPoint x: 178, endPoint y: 394, distance: 181.7
click at [178, 394] on ul "Select Ignore Column Project ID ✨ Trial ID Assigned ✨ Subject Assigned ✨ Site N…" at bounding box center [207, 333] width 128 height 267
click at [177, 394] on li "Cohort Required" at bounding box center [207, 395] width 128 height 21
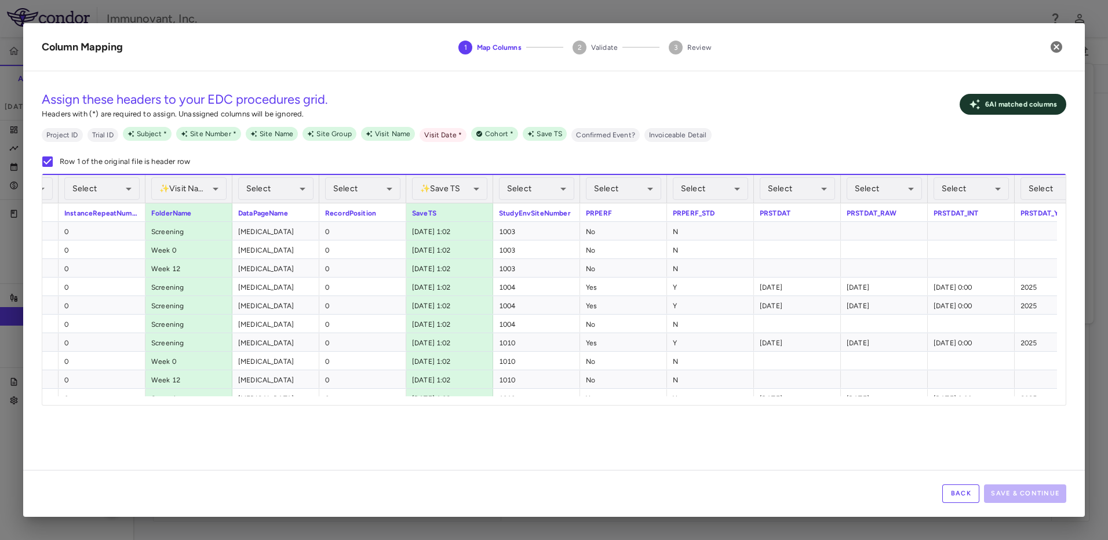
scroll to position [0, 629]
click at [551, 190] on body "Skip to sidebar Skip to main content Immunovant, Inc. 2351 Accruals Forecasting…" at bounding box center [554, 270] width 1108 height 540
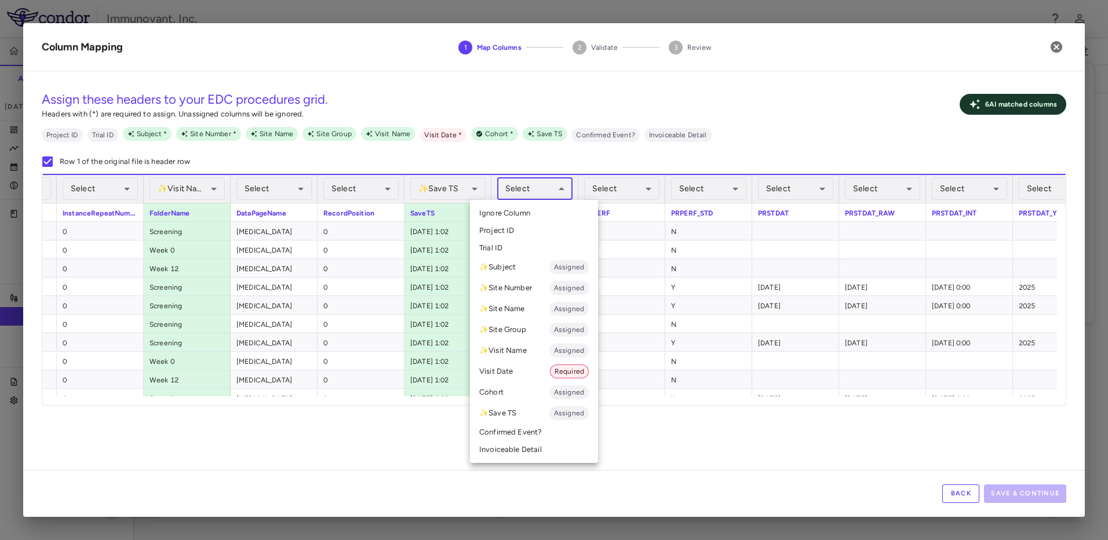
click at [530, 291] on li "✨ Site Number Assigned" at bounding box center [534, 288] width 128 height 21
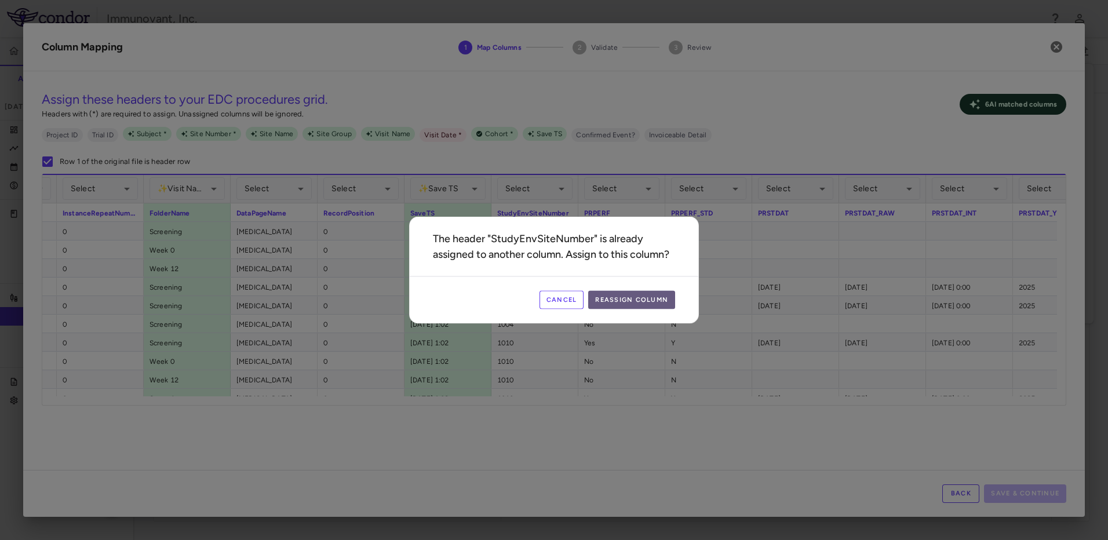
click at [644, 298] on button "Reassign Column" at bounding box center [631, 300] width 87 height 19
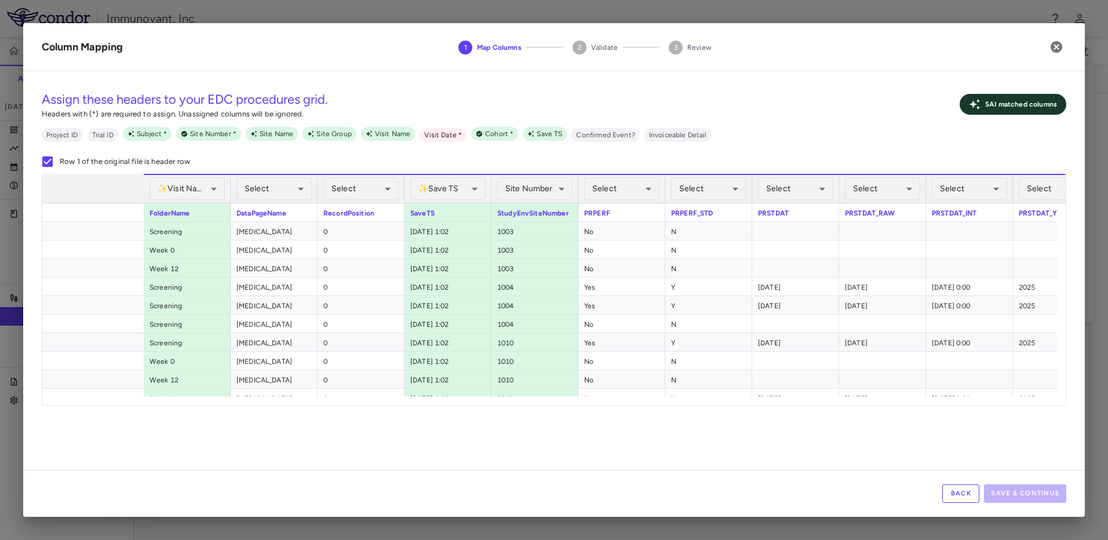
scroll to position [0, 924]
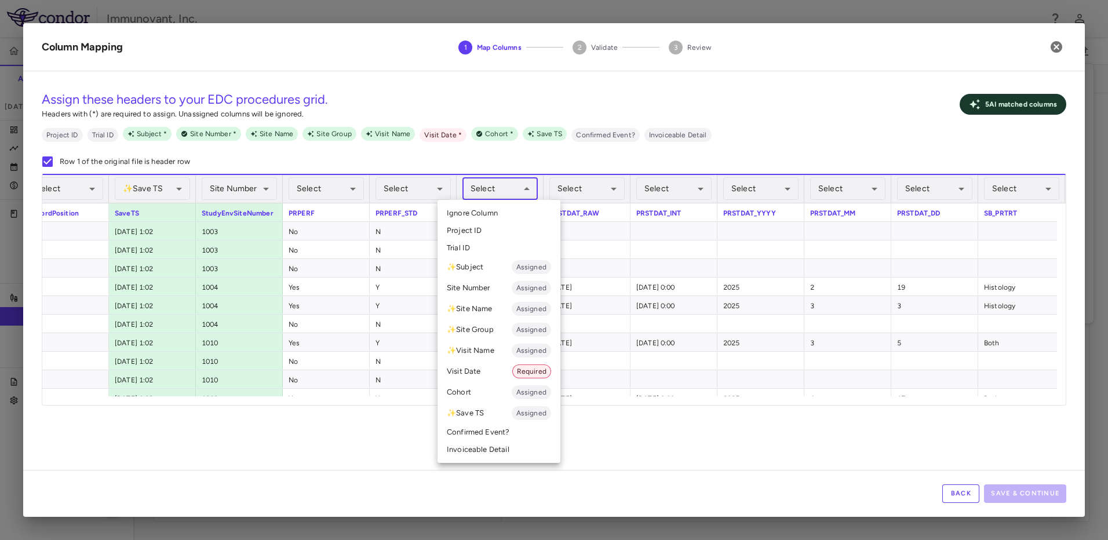
click at [525, 198] on body "Skip to sidebar Skip to main content Immunovant, Inc. 2351 Accruals Forecasting…" at bounding box center [554, 270] width 1108 height 540
click at [497, 372] on li "Visit Date Required" at bounding box center [499, 371] width 123 height 21
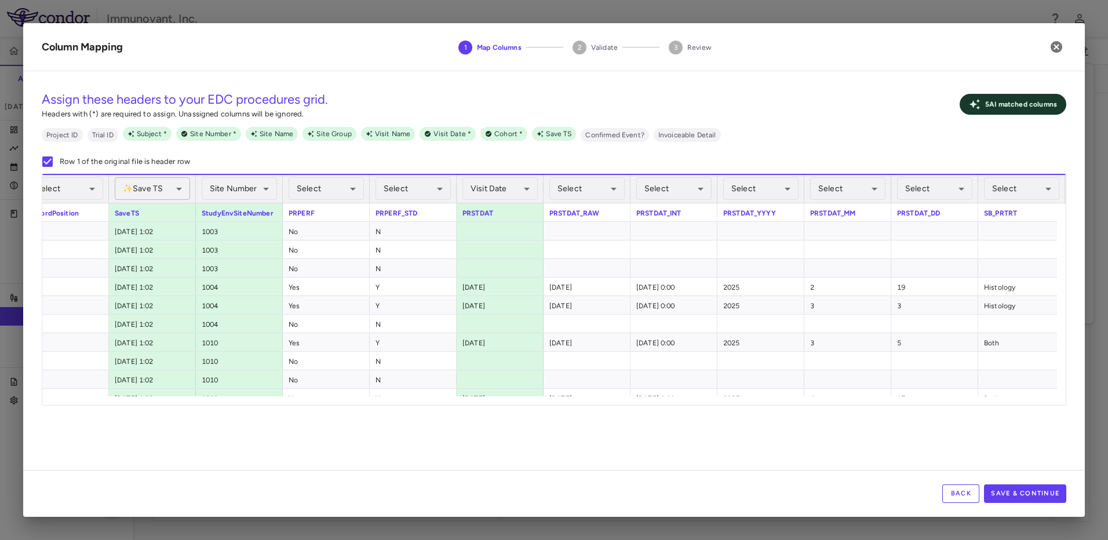
click at [169, 190] on body "Skip to sidebar Skip to main content Immunovant, Inc. 2351 Accruals Forecasting…" at bounding box center [554, 270] width 1108 height 540
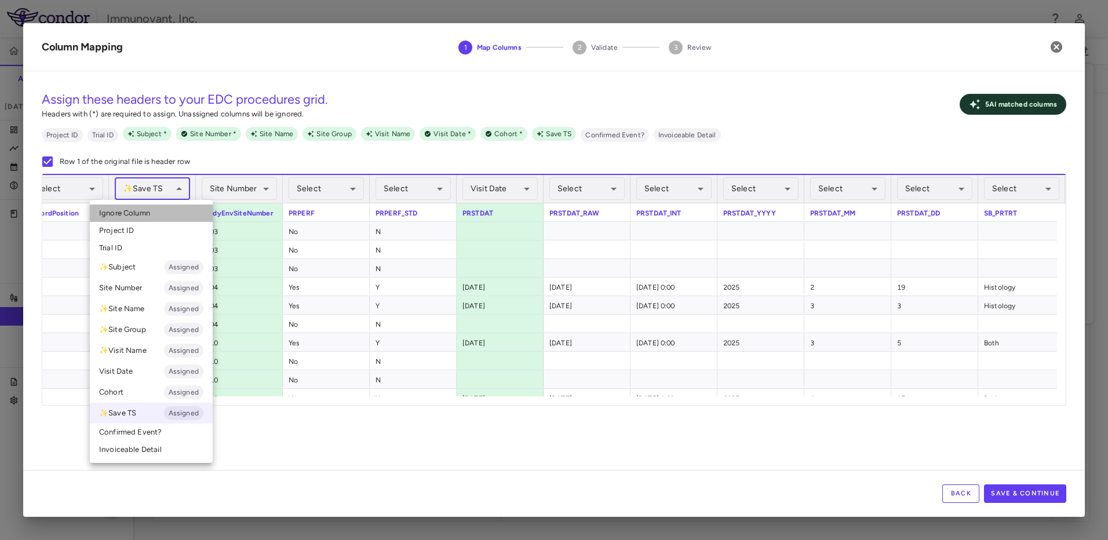
click at [165, 213] on li "Ignore Column" at bounding box center [151, 213] width 123 height 17
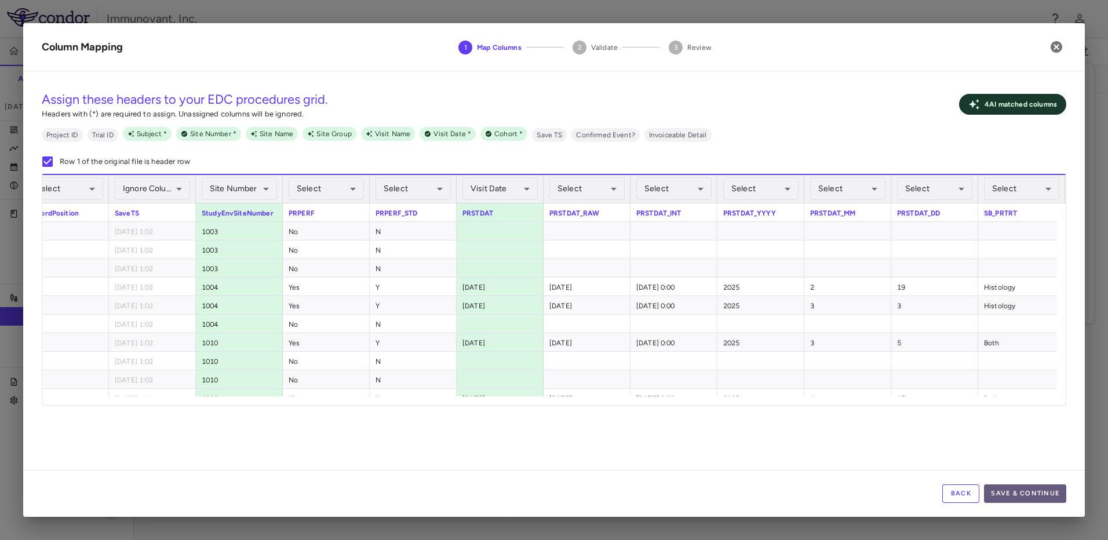
click at [1029, 500] on button "Save & Continue" at bounding box center [1025, 494] width 82 height 19
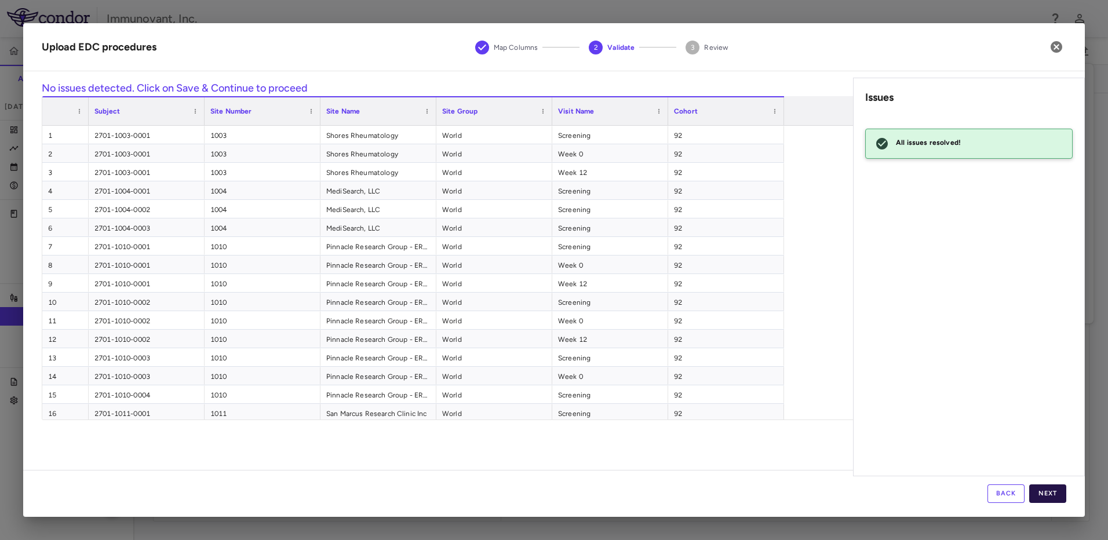
click at [1044, 490] on button "Next" at bounding box center [1047, 494] width 37 height 19
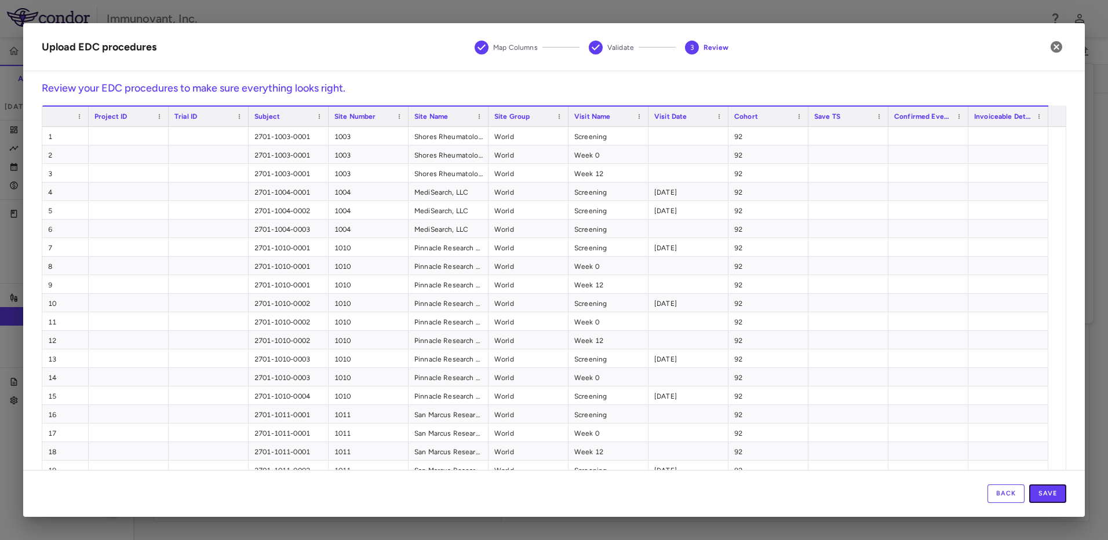
click at [1044, 490] on button "Save" at bounding box center [1047, 494] width 37 height 19
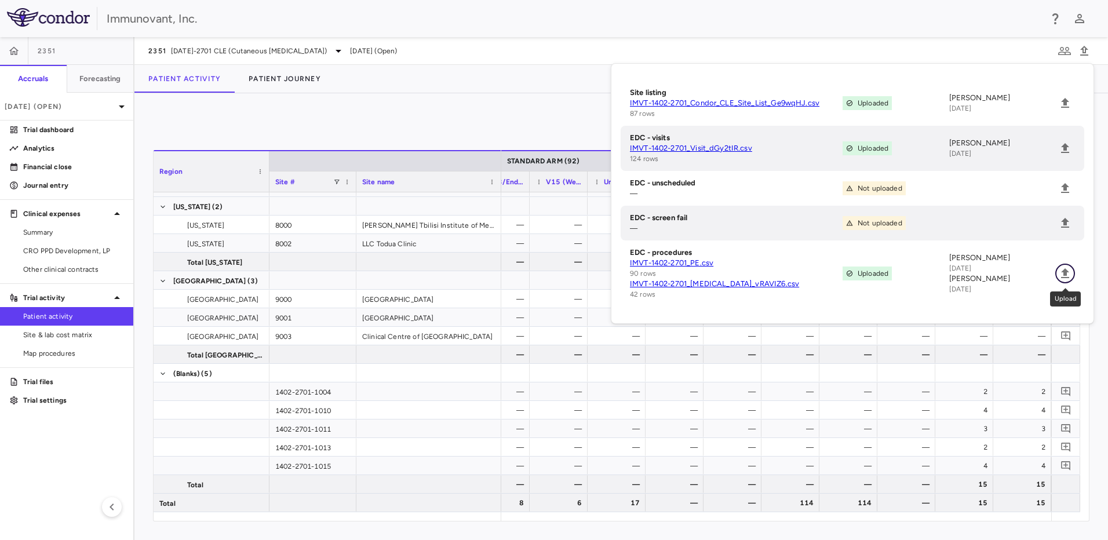
click at [1066, 277] on icon "Upload" at bounding box center [1065, 273] width 8 height 10
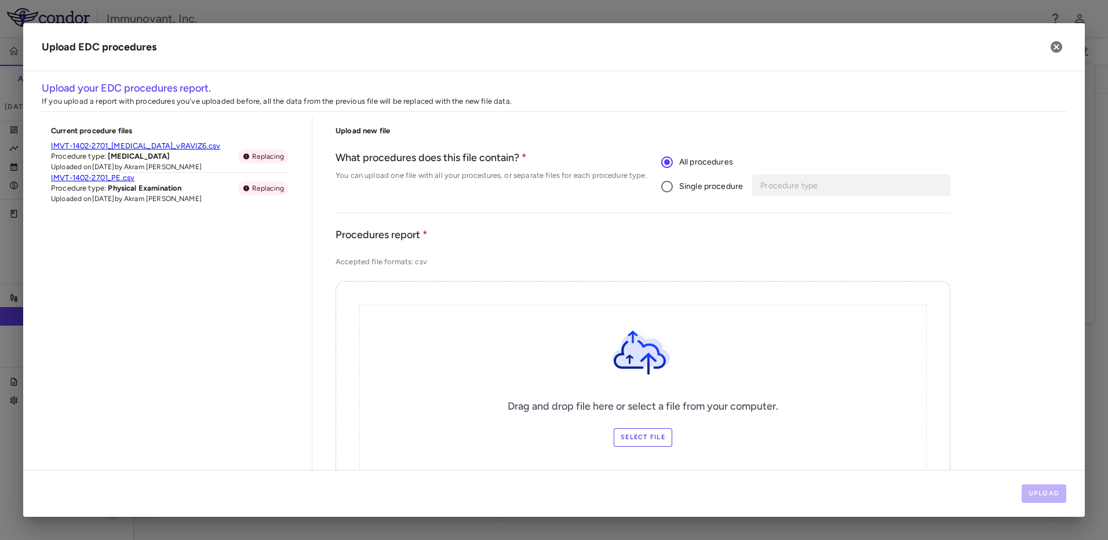
click at [679, 181] on span "Single procedure" at bounding box center [711, 186] width 64 height 13
click at [806, 187] on div "Procedure type Procedure type" at bounding box center [853, 184] width 194 height 21
click at [796, 227] on li "Physical Examination" at bounding box center [850, 226] width 191 height 17
click at [618, 435] on label "Select file" at bounding box center [643, 437] width 59 height 19
click at [0, 0] on input "Select file" at bounding box center [0, 0] width 0 height 0
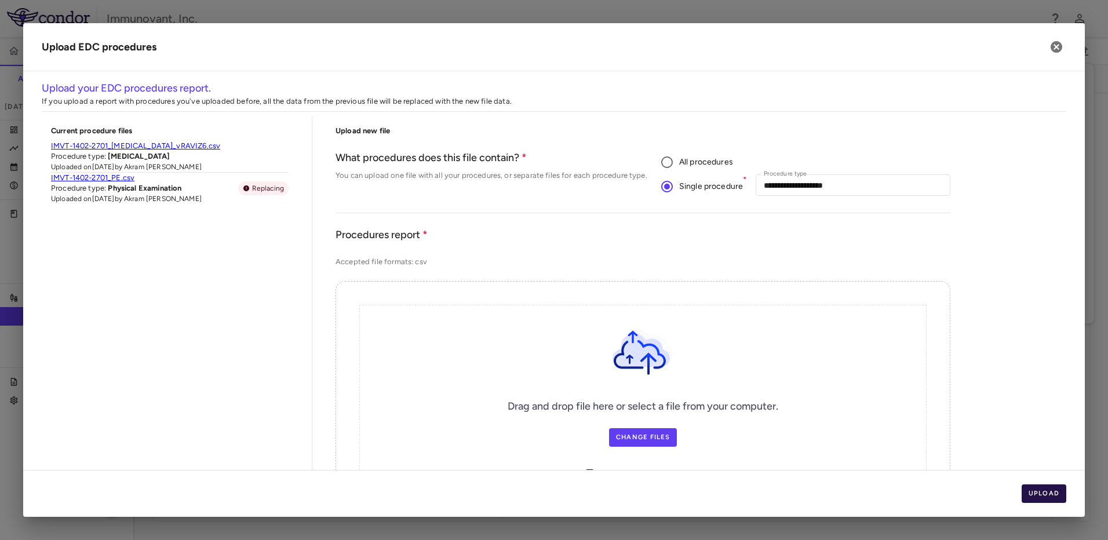
click at [1035, 492] on button "Upload" at bounding box center [1044, 494] width 45 height 19
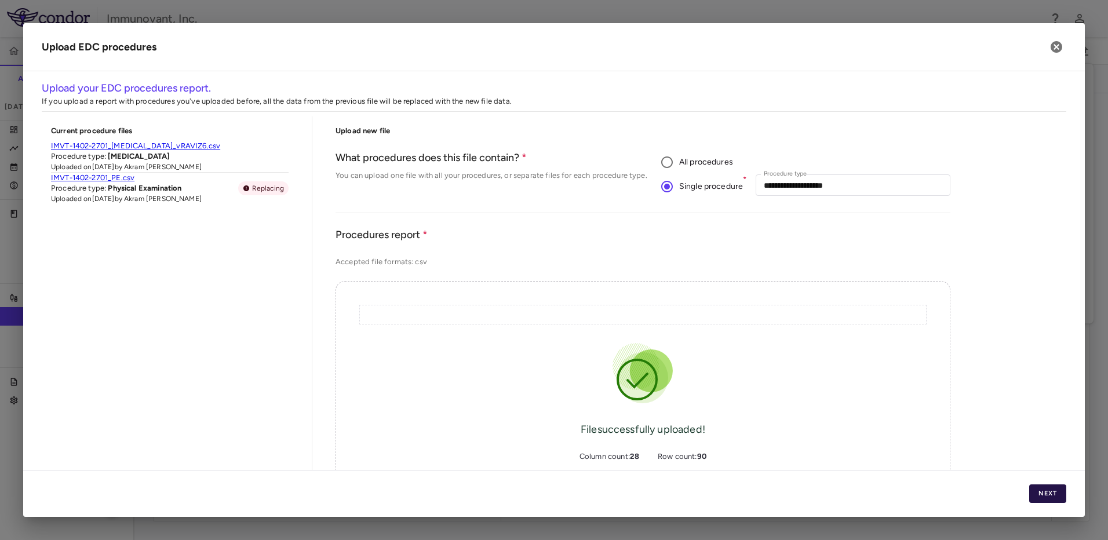
click at [1053, 496] on button "Next" at bounding box center [1047, 494] width 37 height 19
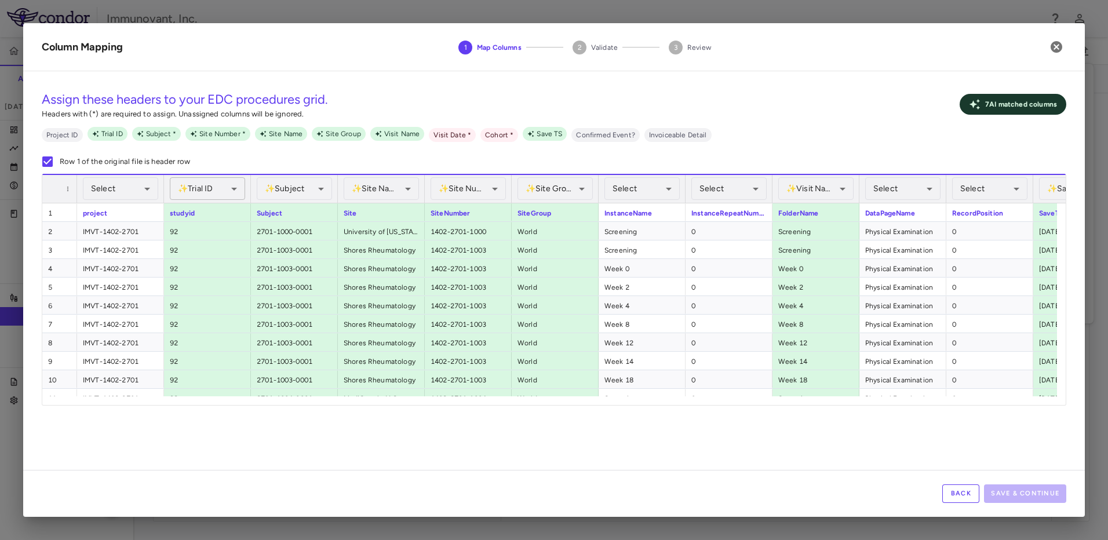
click at [235, 188] on body "Skip to sidebar Skip to main content Immunovant, Inc. 2351 Accruals Forecasting…" at bounding box center [554, 270] width 1108 height 540
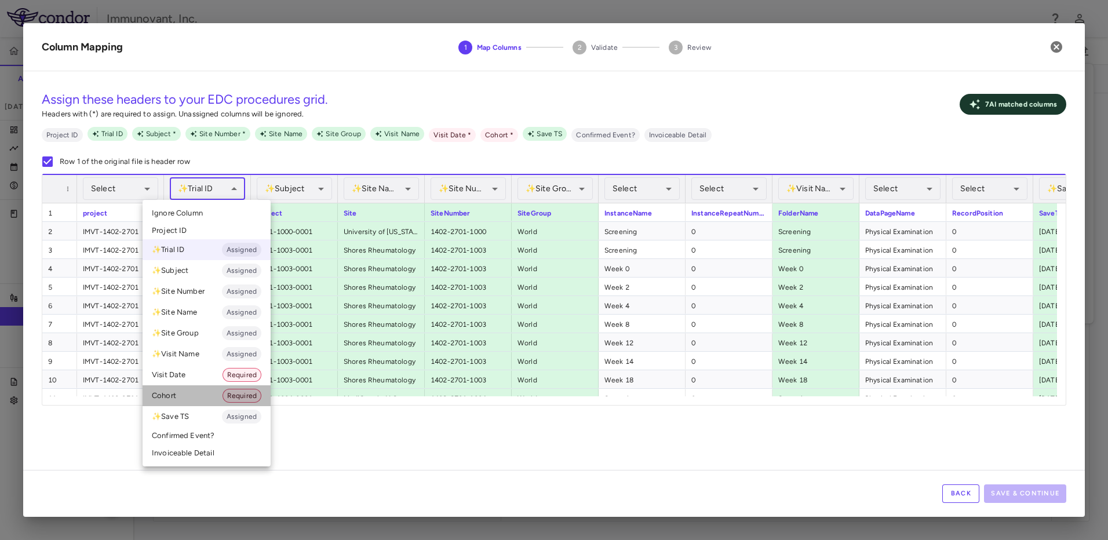
click at [213, 391] on li "Cohort Required" at bounding box center [207, 395] width 128 height 21
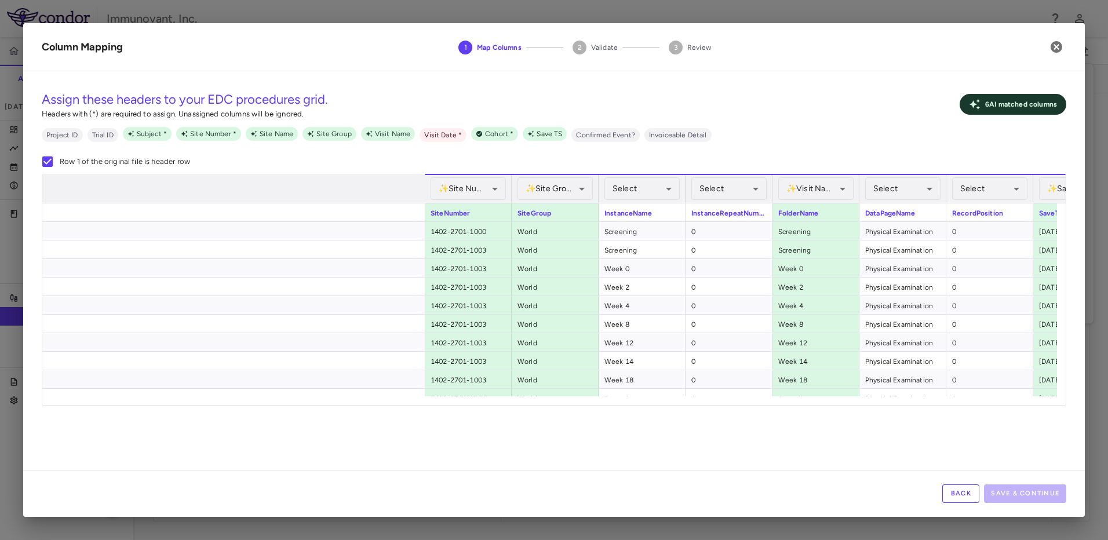
scroll to position [0, 511]
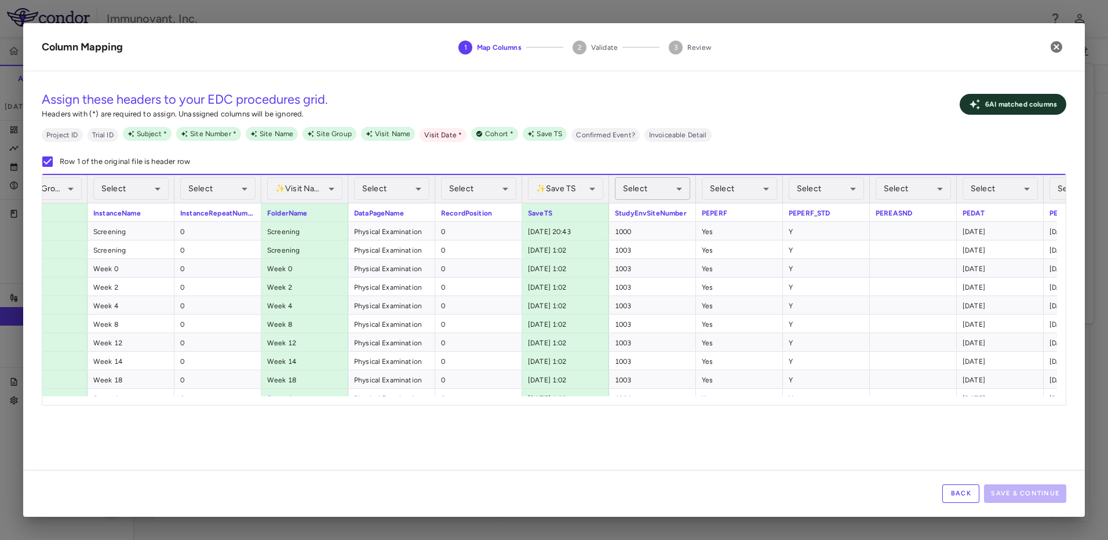
click at [664, 188] on body "Skip to sidebar Skip to main content Immunovant, Inc. 2351 Accruals Forecasting…" at bounding box center [554, 270] width 1108 height 540
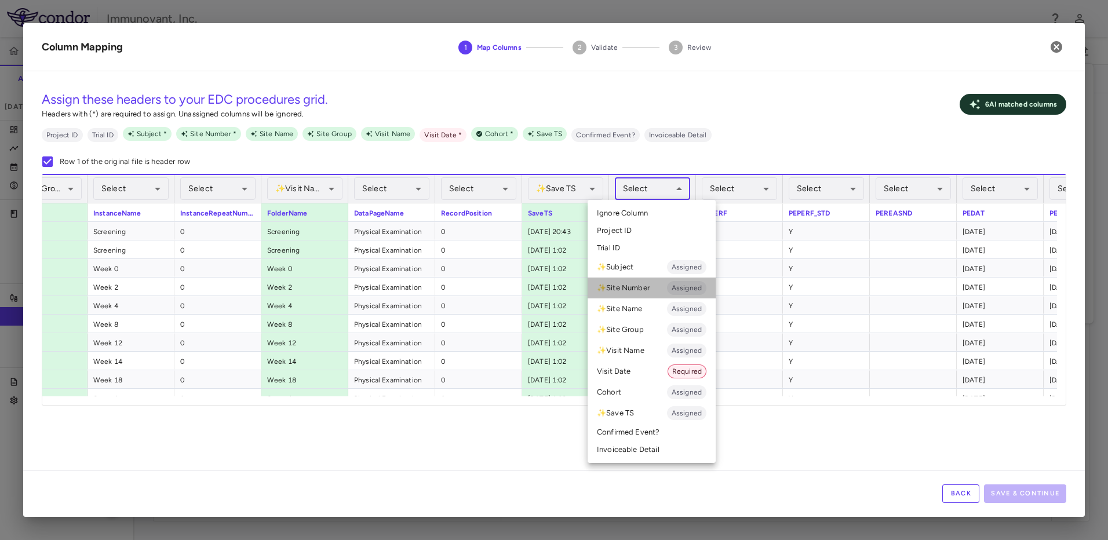
click at [646, 283] on li "✨ Site Number Assigned" at bounding box center [652, 288] width 128 height 21
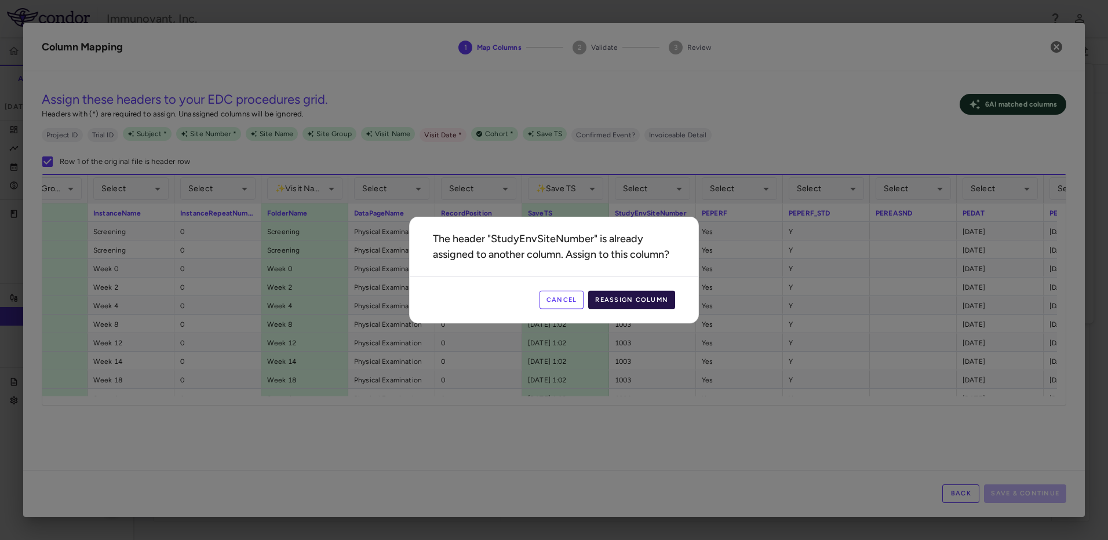
click at [645, 299] on button "Reassign Column" at bounding box center [631, 300] width 87 height 19
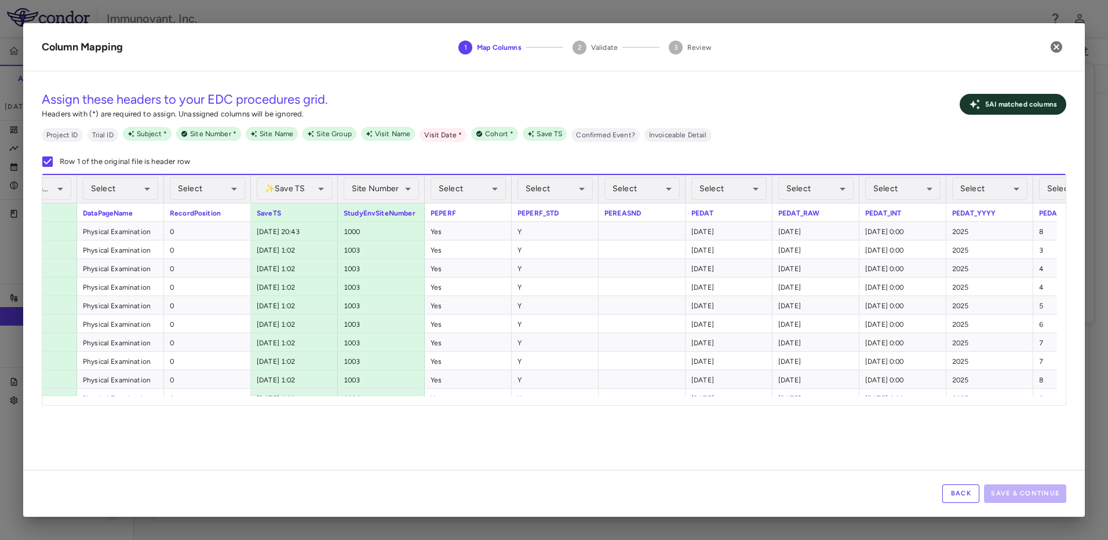
scroll to position [0, 847]
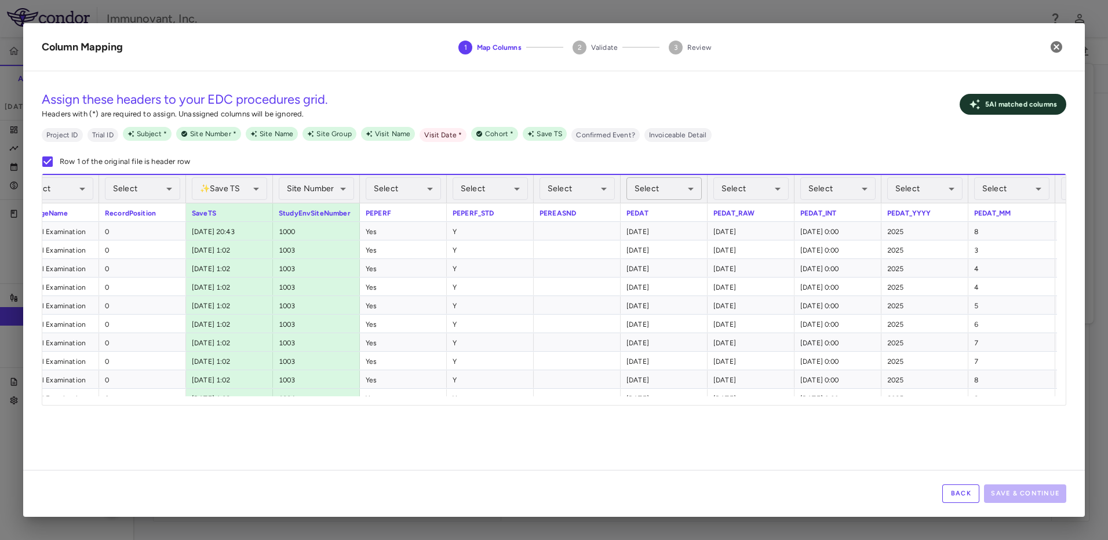
click at [682, 192] on body "Skip to sidebar Skip to main content Immunovant, Inc. 2351 Accruals Forecasting…" at bounding box center [554, 270] width 1108 height 540
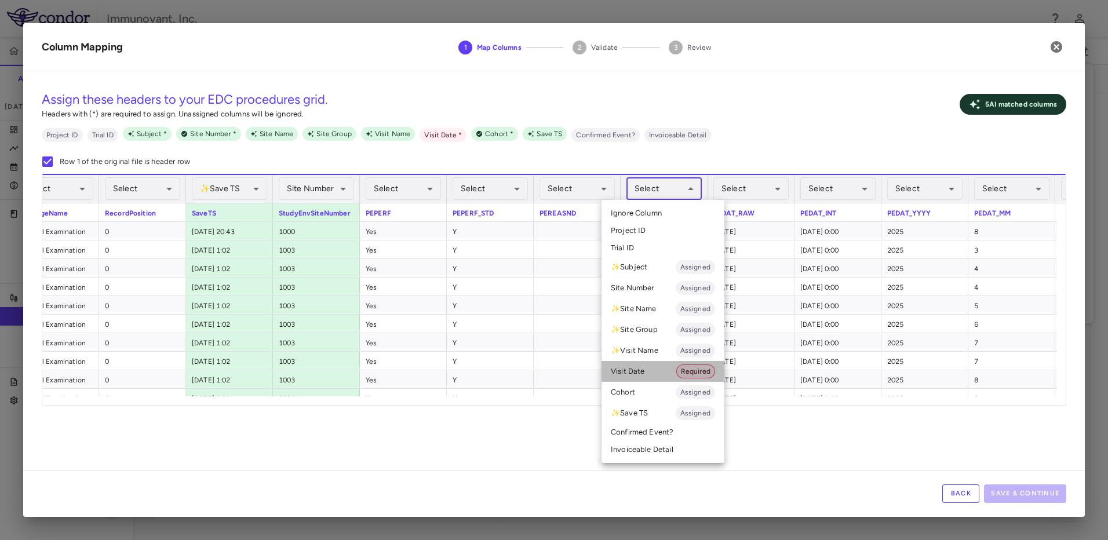
click at [659, 363] on li "Visit Date Required" at bounding box center [663, 371] width 123 height 21
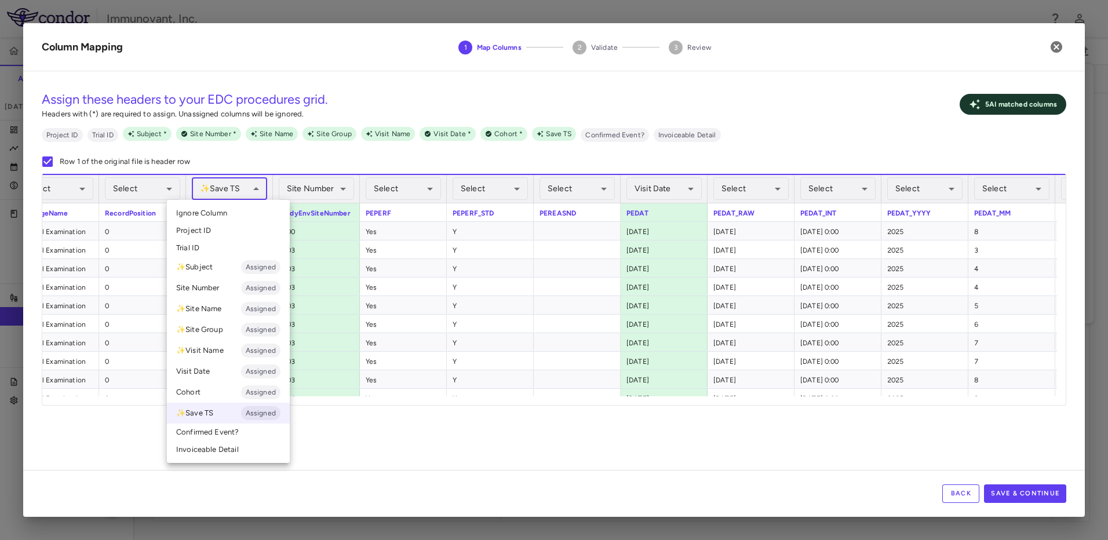
click at [249, 198] on body "Skip to sidebar Skip to main content Immunovant, Inc. 2351 Accruals Forecasting…" at bounding box center [554, 270] width 1108 height 540
click at [247, 216] on li "Ignore Column" at bounding box center [228, 213] width 123 height 17
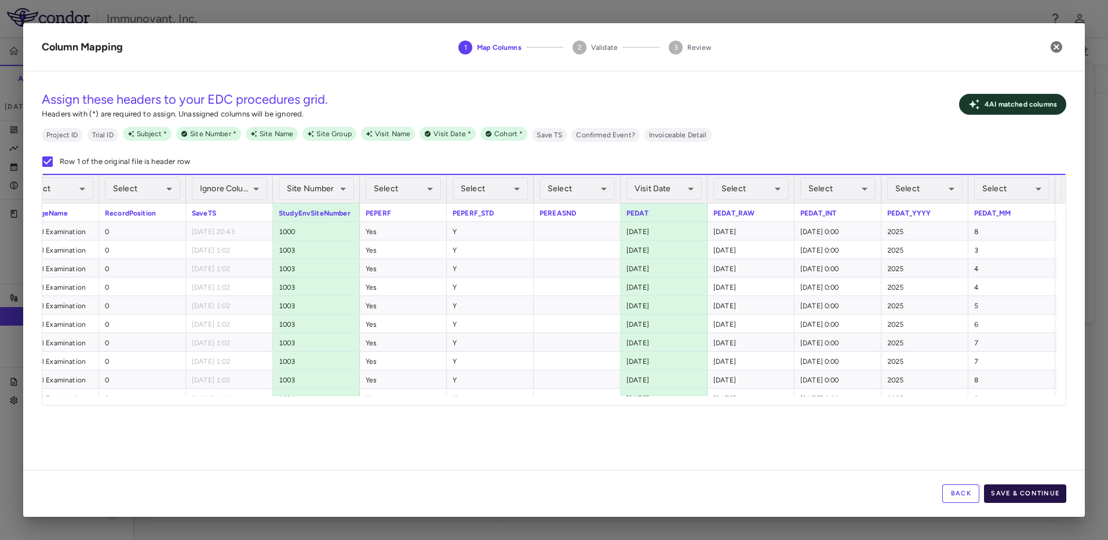
click at [1046, 500] on button "Save & Continue" at bounding box center [1025, 494] width 82 height 19
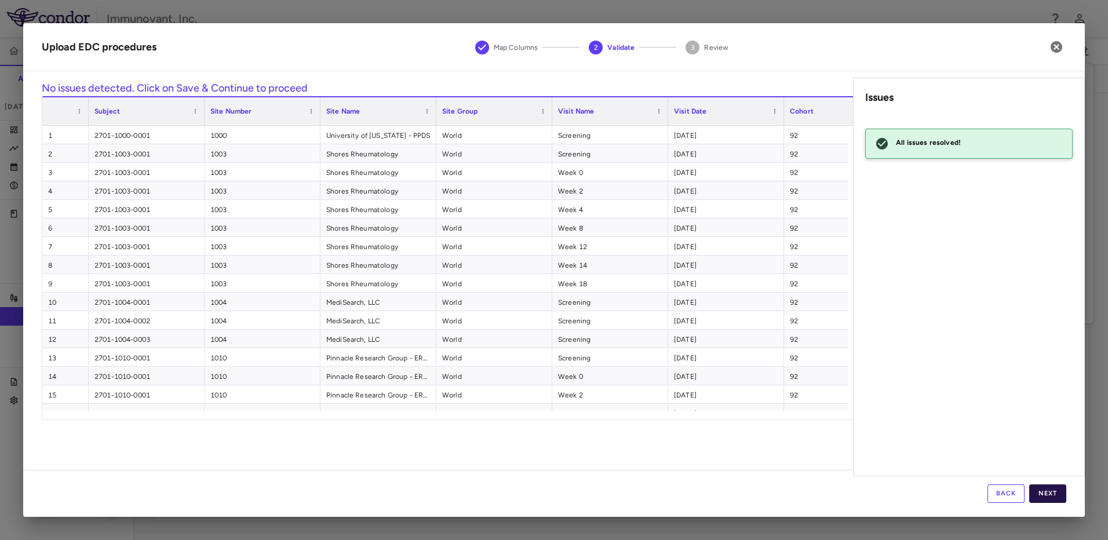
click at [1044, 491] on button "Next" at bounding box center [1047, 494] width 37 height 19
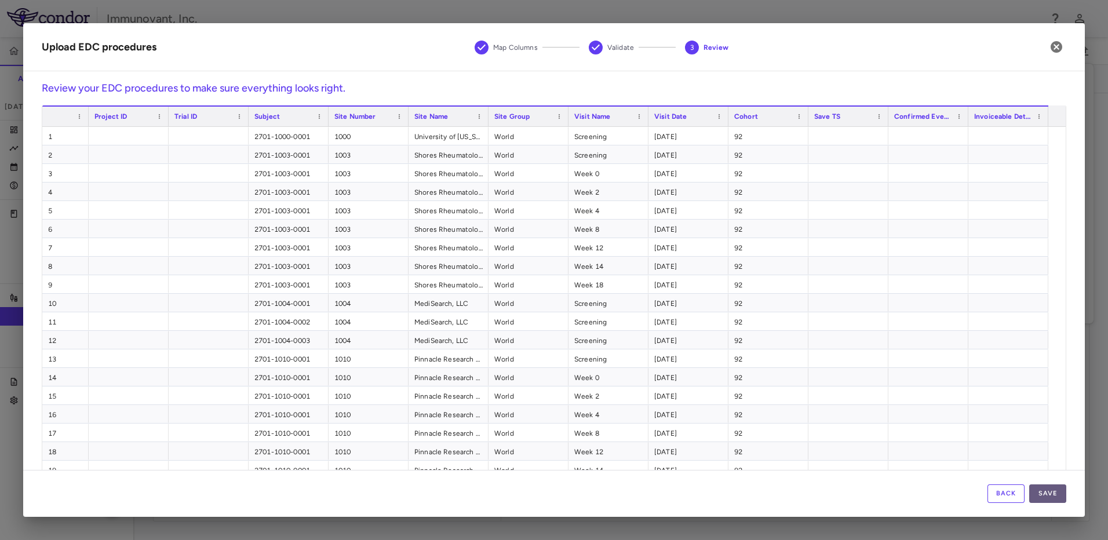
click at [1064, 494] on button "Save" at bounding box center [1047, 494] width 37 height 19
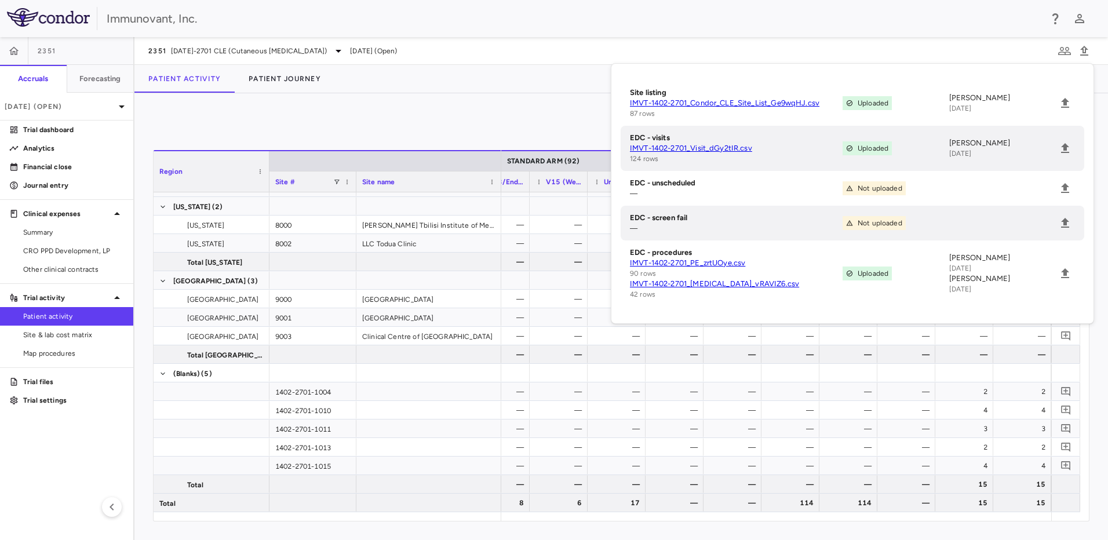
click at [403, 111] on div "0 Region Drag here to set column labels Region Site # Site name 2" at bounding box center [621, 316] width 974 height 447
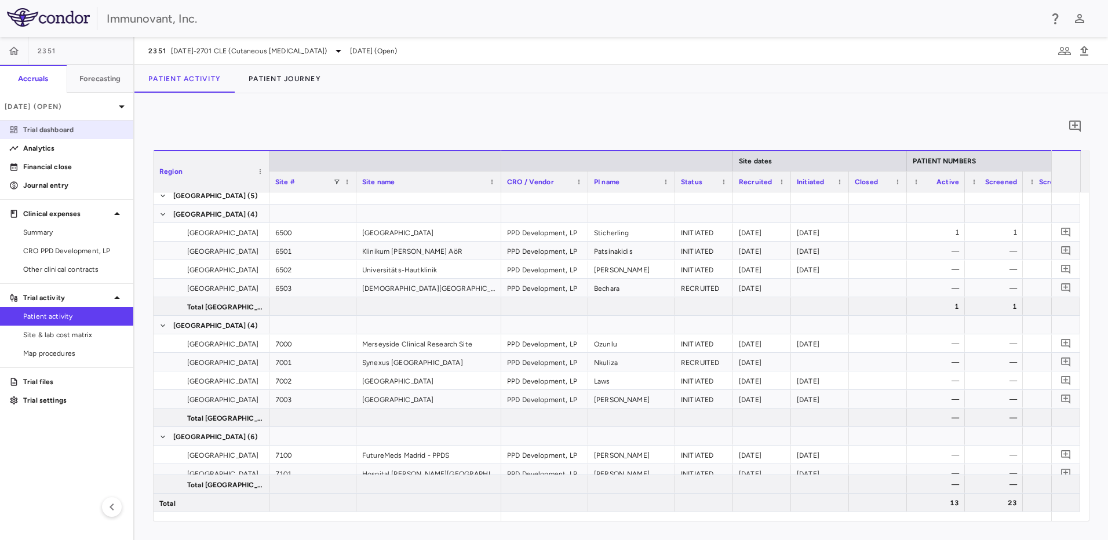
click at [55, 133] on p "Trial dashboard" at bounding box center [73, 130] width 101 height 10
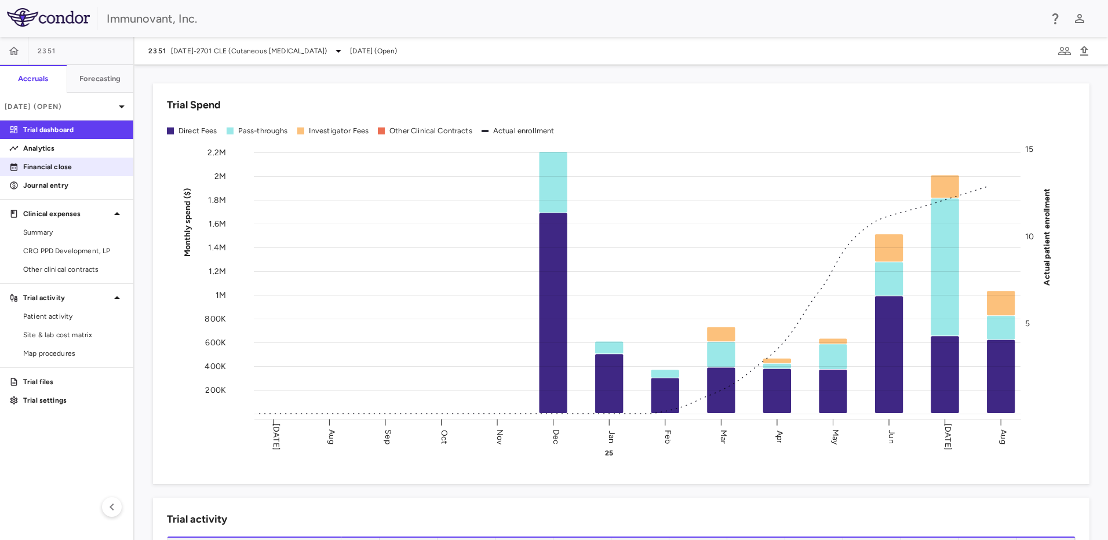
click at [72, 164] on p "Financial close" at bounding box center [73, 167] width 101 height 10
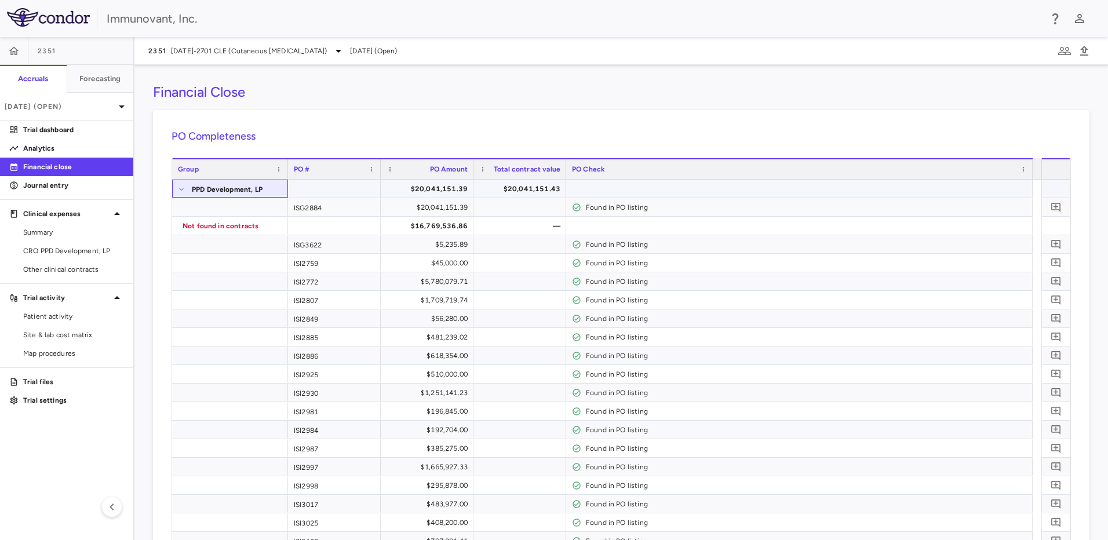
click at [181, 187] on span at bounding box center [181, 189] width 7 height 7
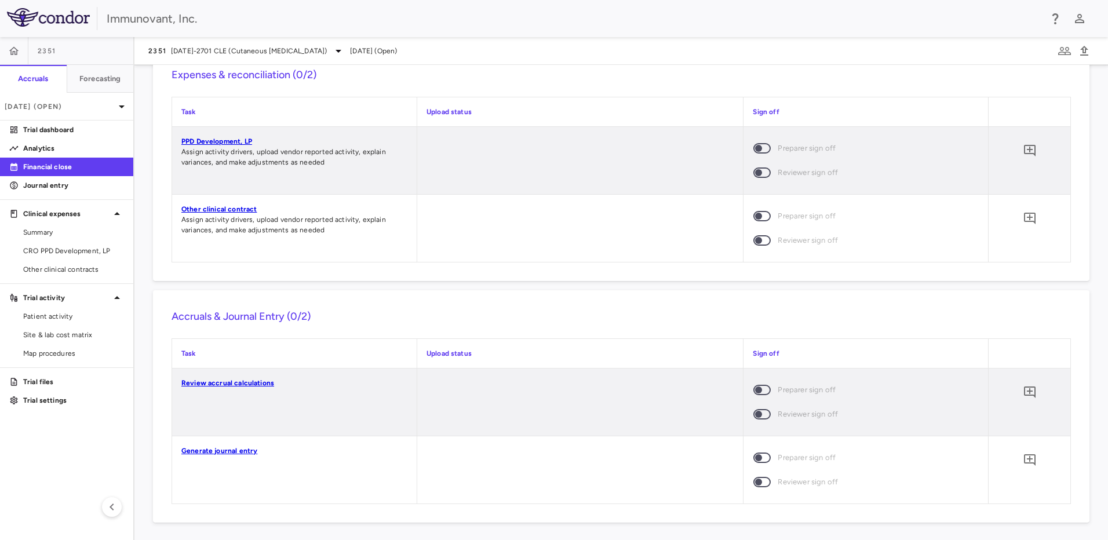
scroll to position [1364, 0]
click at [71, 247] on span "CRO PPD Development, LP" at bounding box center [73, 251] width 101 height 10
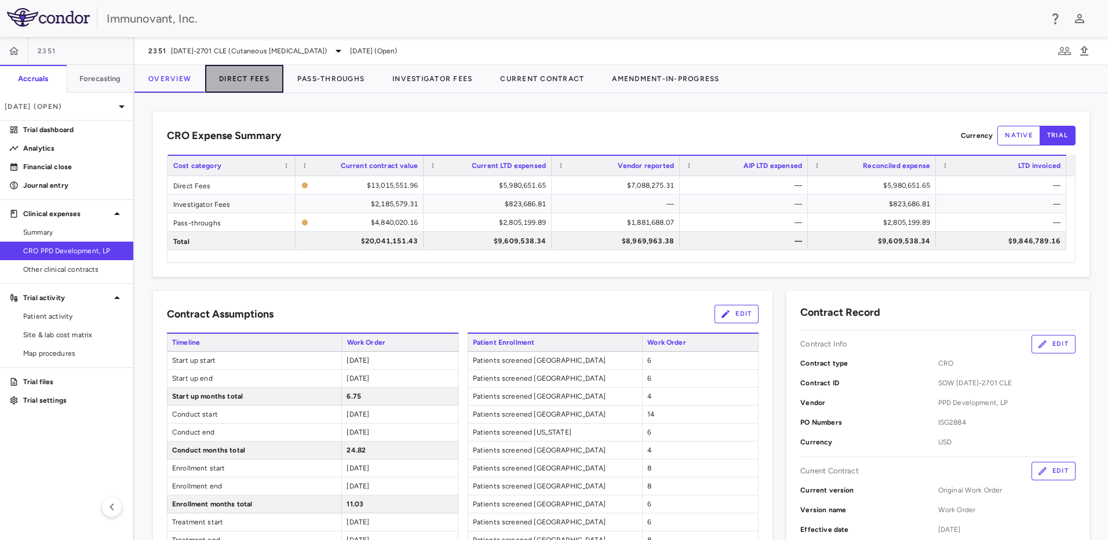
click at [236, 80] on button "Direct Fees" at bounding box center [244, 79] width 78 height 28
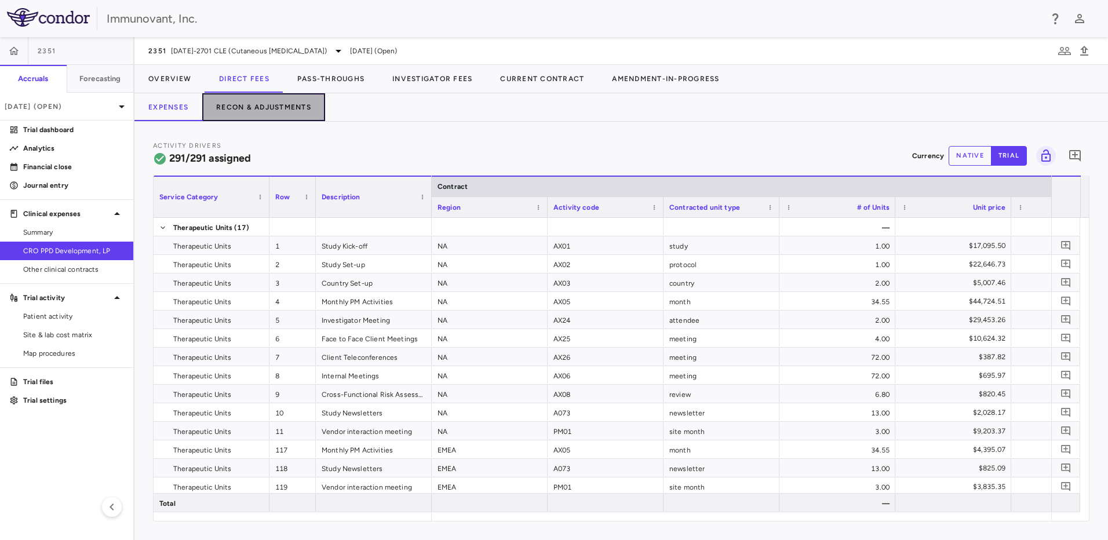
click at [256, 112] on button "Recon & Adjustments" at bounding box center [263, 107] width 123 height 28
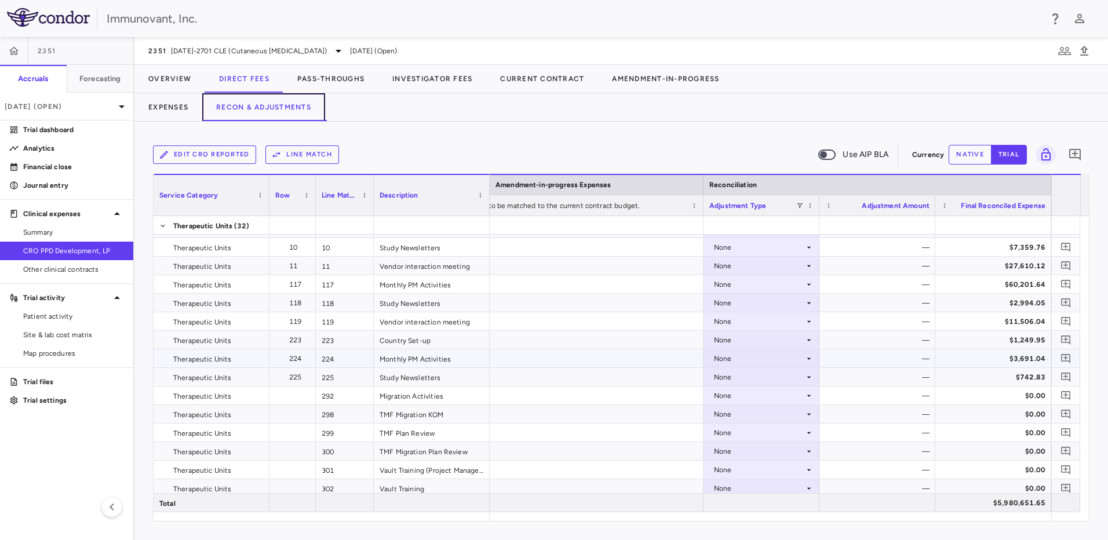
scroll to position [173, 0]
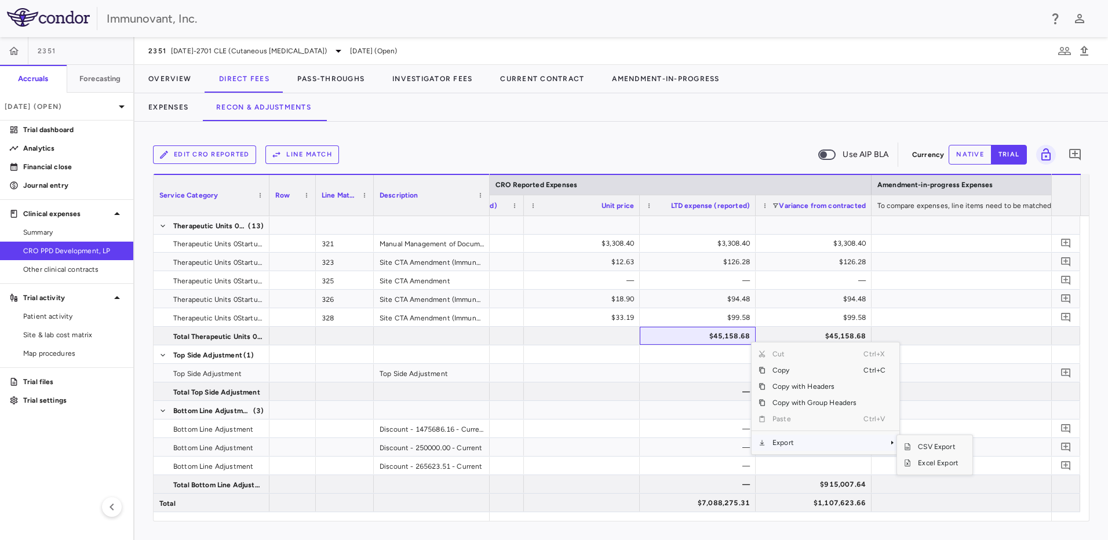
click at [777, 444] on span "Export" at bounding box center [815, 443] width 98 height 16
click at [930, 465] on span "Excel Export" at bounding box center [938, 463] width 54 height 16
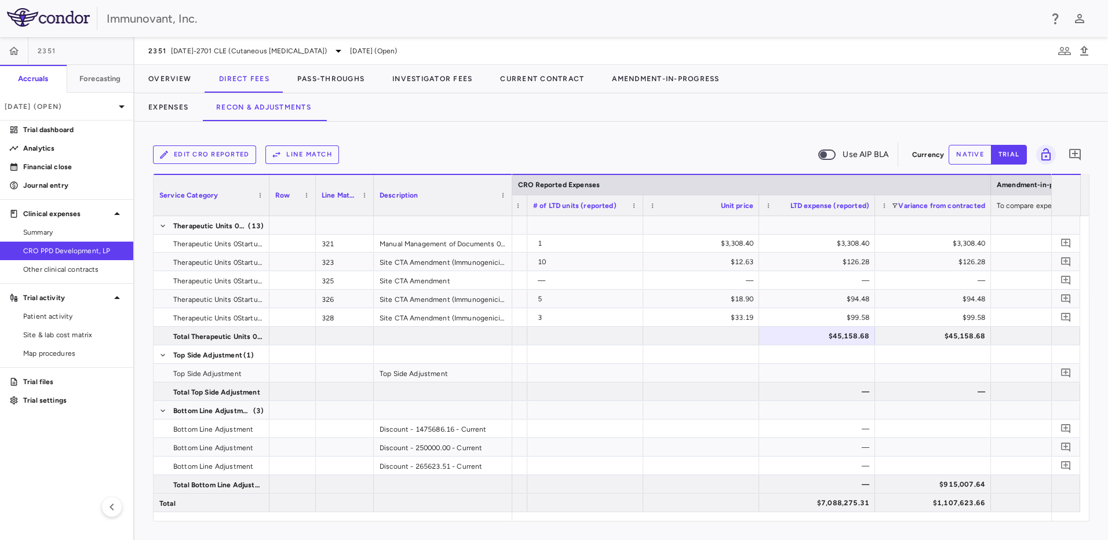
drag, startPoint x: 487, startPoint y: 181, endPoint x: 509, endPoint y: 185, distance: 23.0
click at [509, 185] on div at bounding box center [511, 195] width 5 height 41
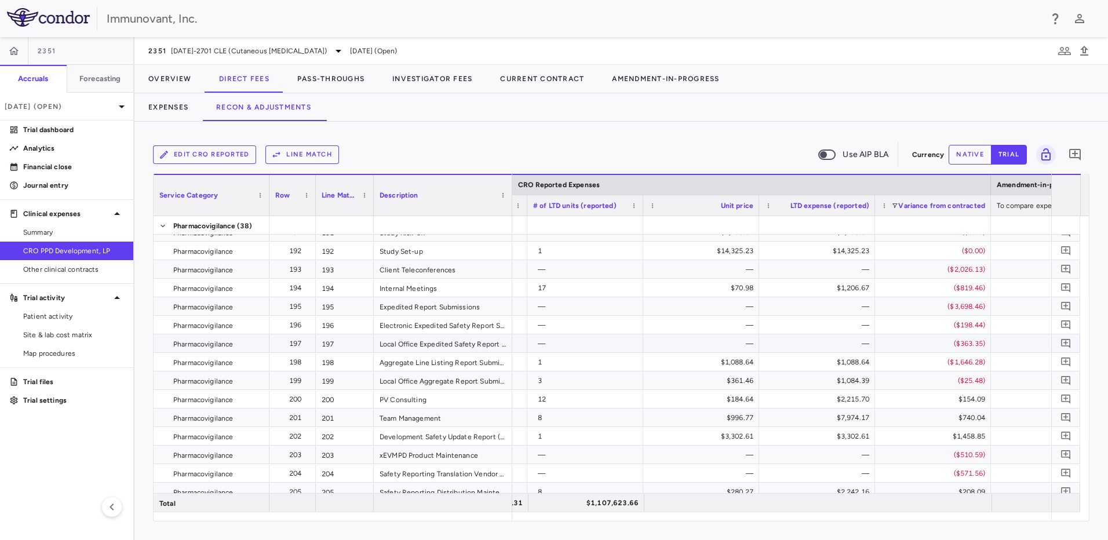
scroll to position [5211, 0]
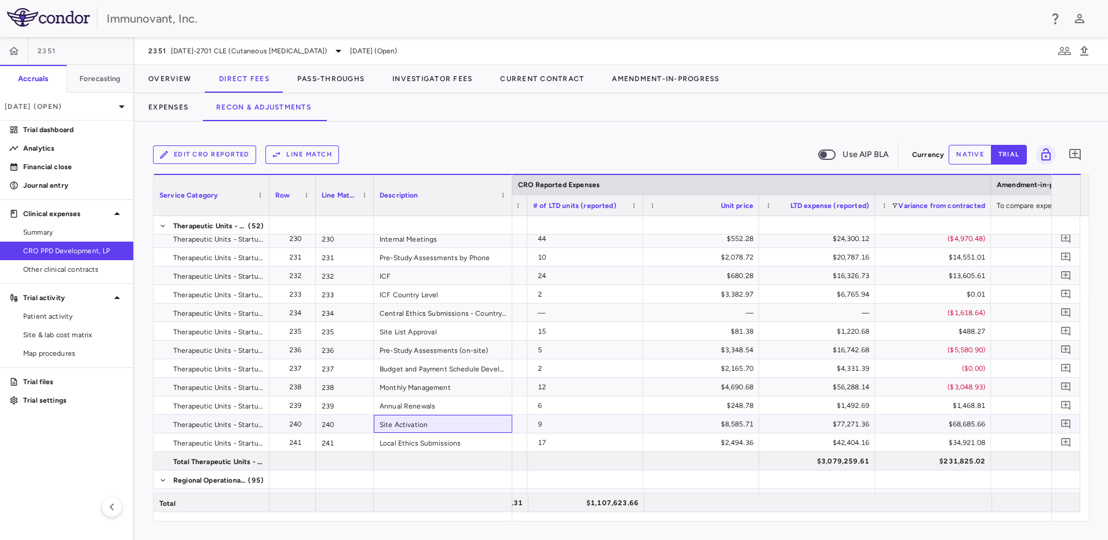
click at [471, 421] on div "Site Activation" at bounding box center [443, 424] width 139 height 18
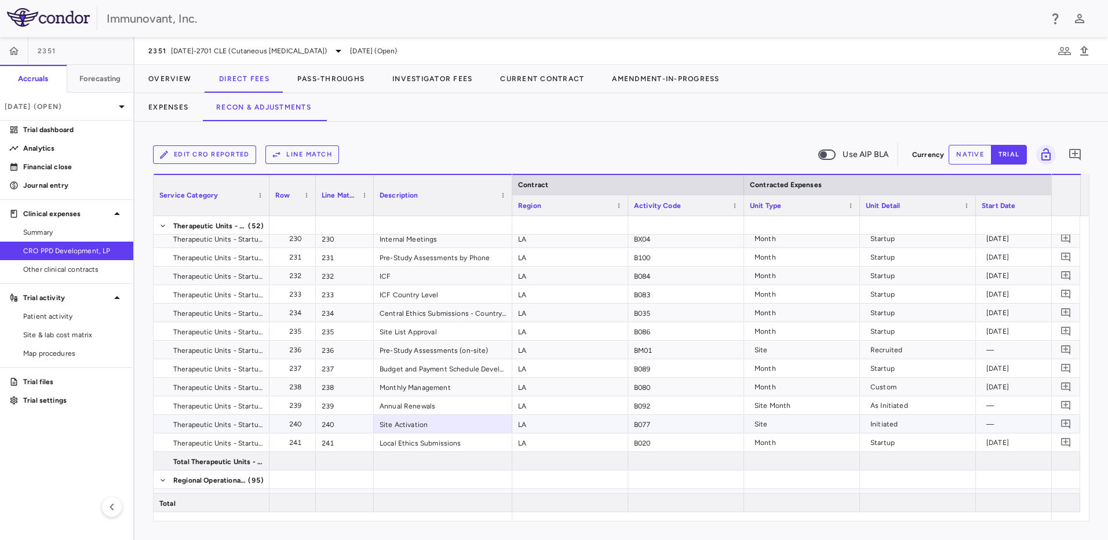
click at [797, 427] on div "Site" at bounding box center [805, 424] width 100 height 19
click at [973, 154] on button "native" at bounding box center [970, 155] width 43 height 20
click at [942, 434] on div "Startup" at bounding box center [921, 443] width 100 height 19
click at [943, 429] on div "Initiated" at bounding box center [921, 424] width 100 height 19
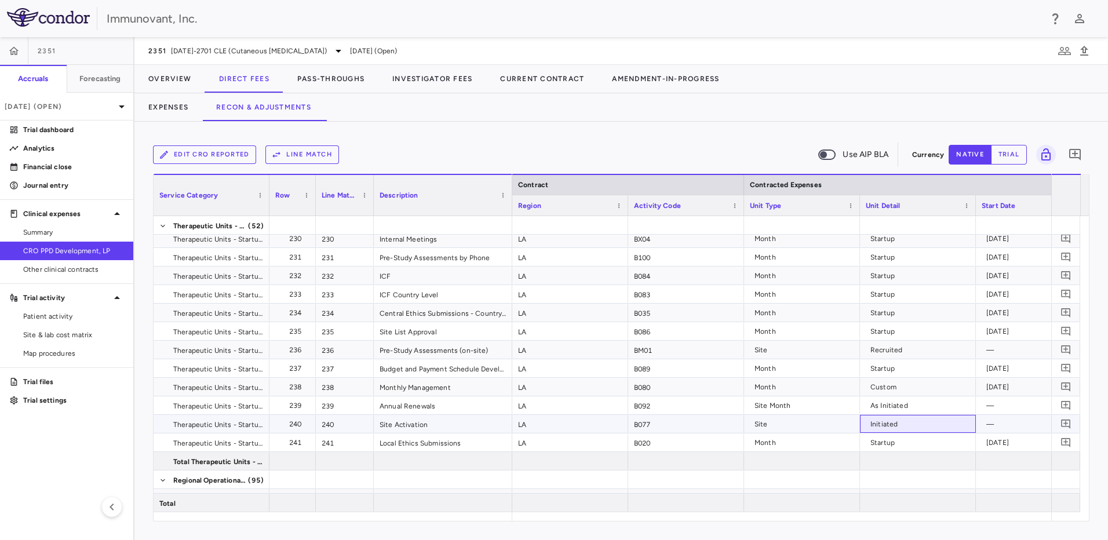
click at [943, 429] on div "Initiated" at bounding box center [921, 424] width 100 height 19
click at [1005, 153] on button "trial" at bounding box center [1009, 155] width 36 height 20
click at [943, 428] on div "Initiated" at bounding box center [921, 424] width 100 height 19
click at [176, 109] on button "Expenses" at bounding box center [168, 107] width 68 height 28
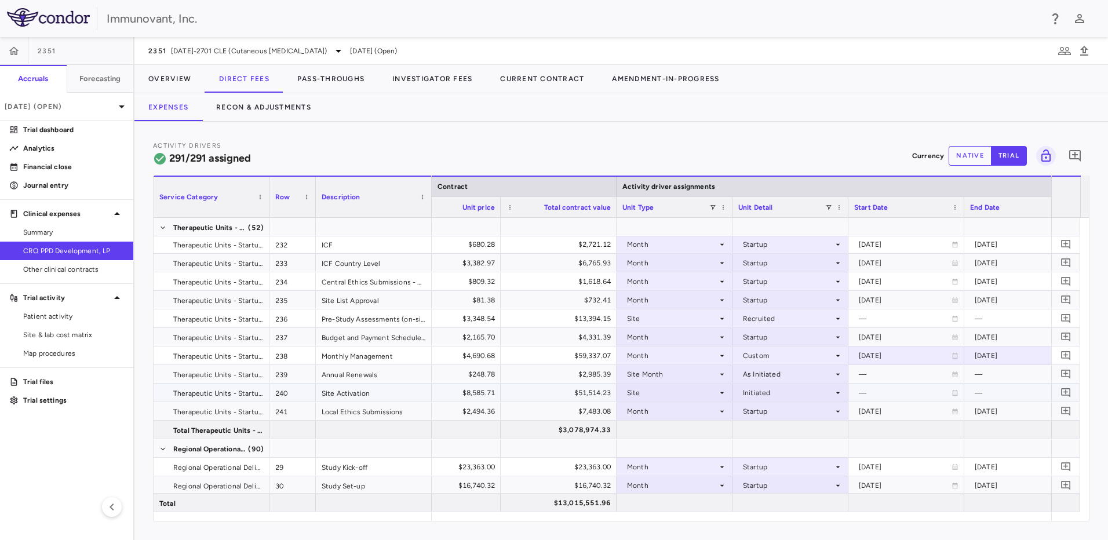
click at [794, 396] on div "Initiated" at bounding box center [788, 393] width 90 height 19
click at [789, 412] on div "Recruited" at bounding box center [775, 414] width 38 height 10
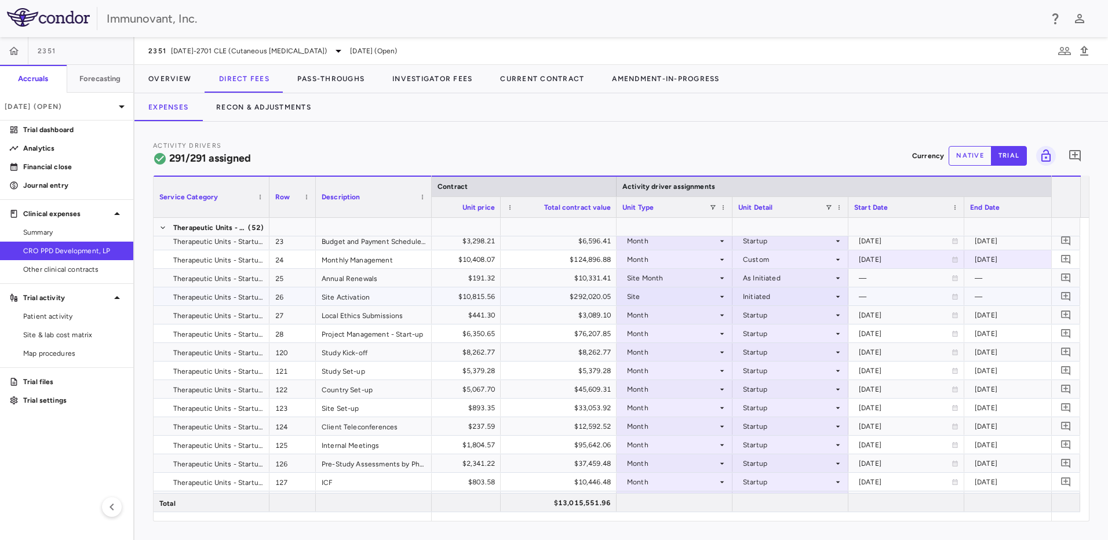
click at [785, 297] on div "Initiated" at bounding box center [788, 296] width 90 height 19
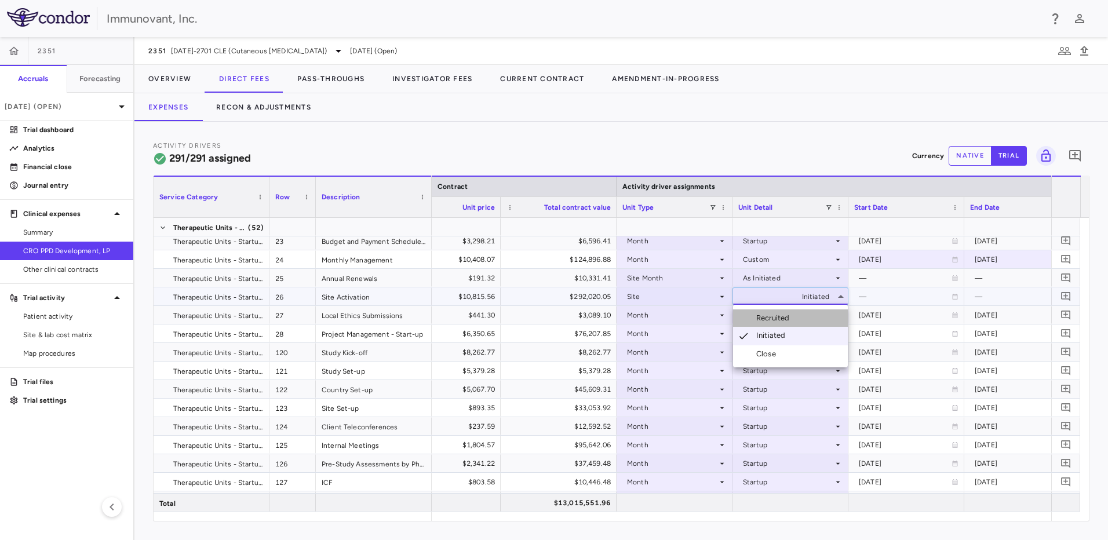
click at [781, 312] on li "Recruited" at bounding box center [790, 318] width 115 height 17
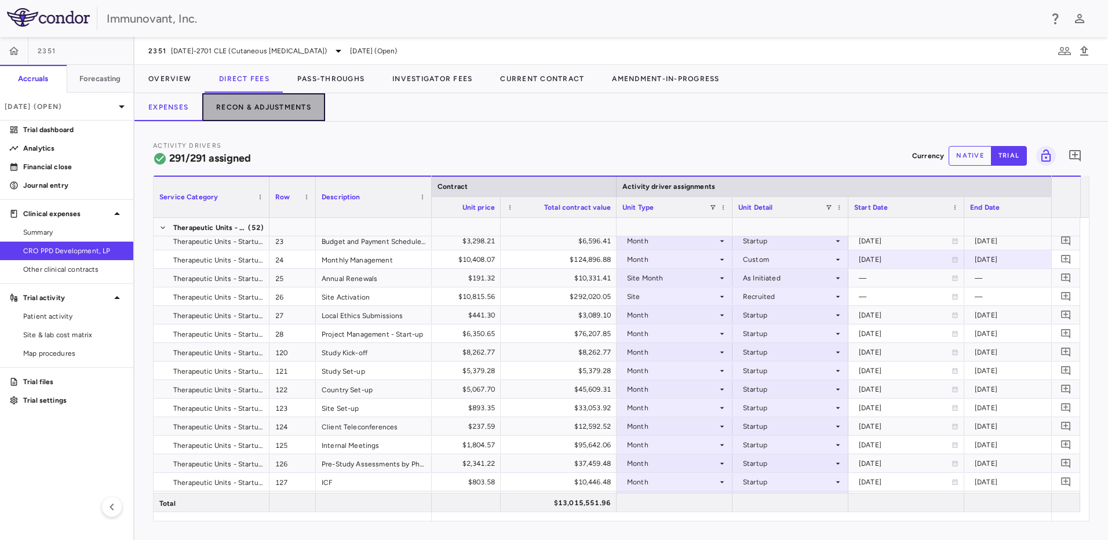
click at [248, 111] on button "Recon & Adjustments" at bounding box center [263, 107] width 123 height 28
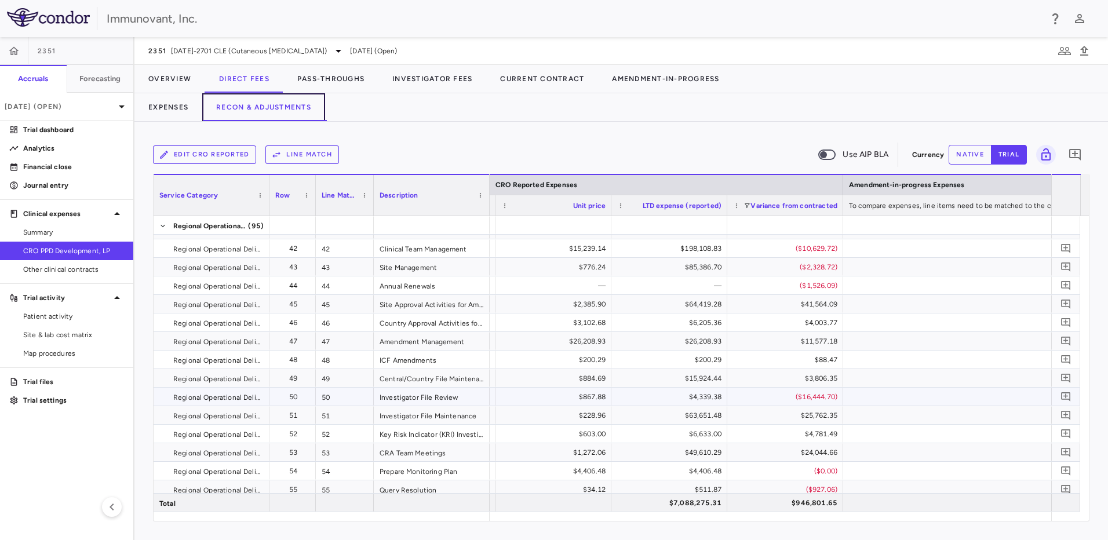
scroll to position [1981, 0]
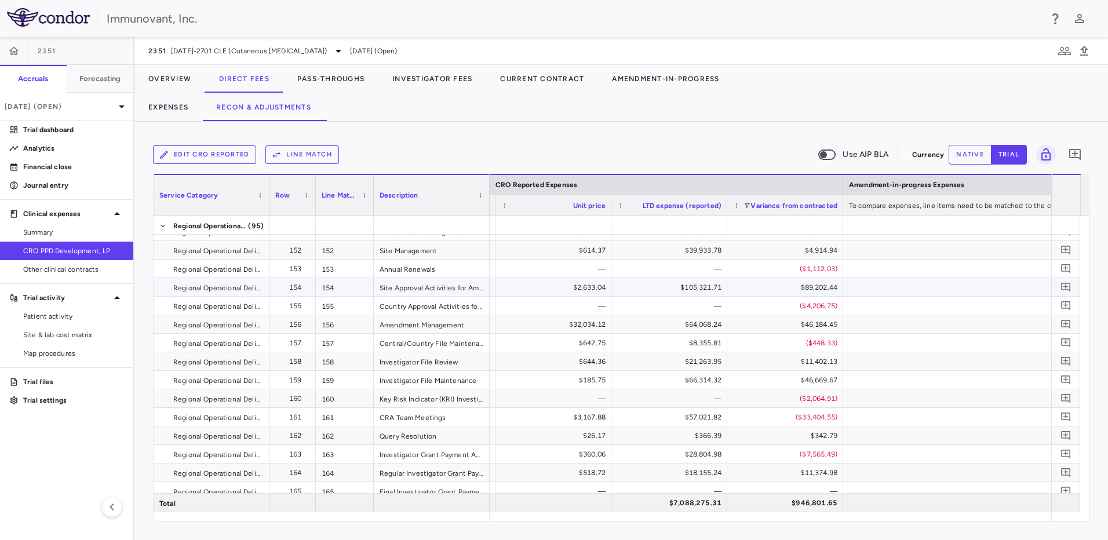
click at [194, 291] on span "Regional Operational Delivery" at bounding box center [217, 288] width 89 height 19
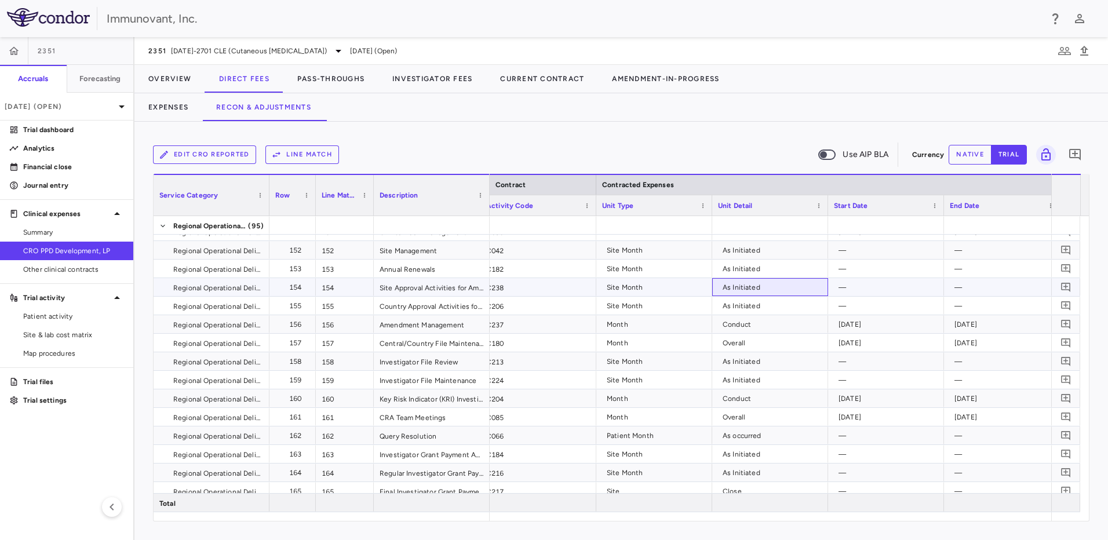
click at [758, 285] on div "As Initiated" at bounding box center [773, 287] width 100 height 19
click at [182, 106] on button "Expenses" at bounding box center [168, 107] width 68 height 28
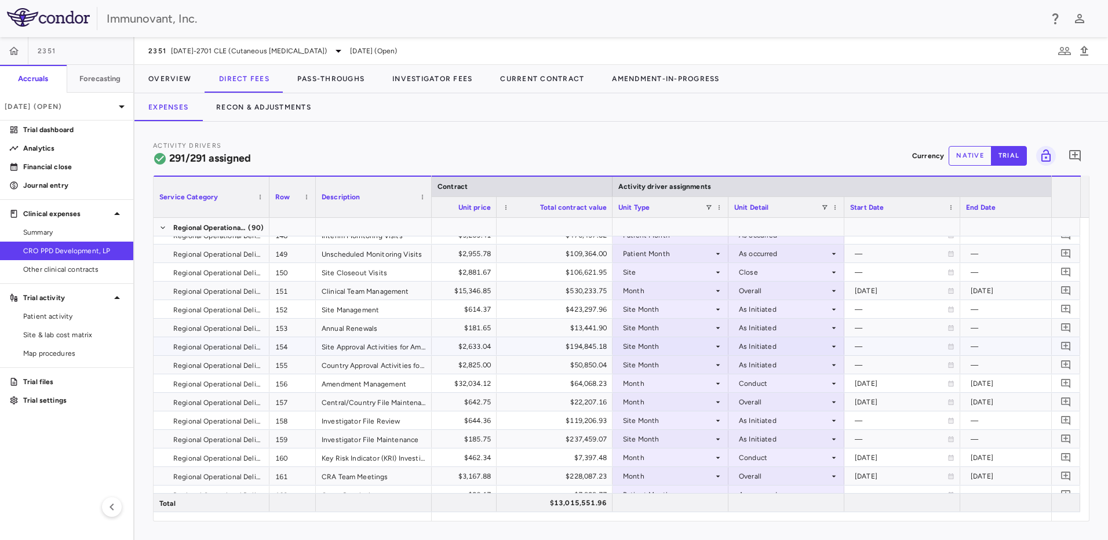
click at [672, 346] on div "Site Month" at bounding box center [668, 346] width 90 height 19
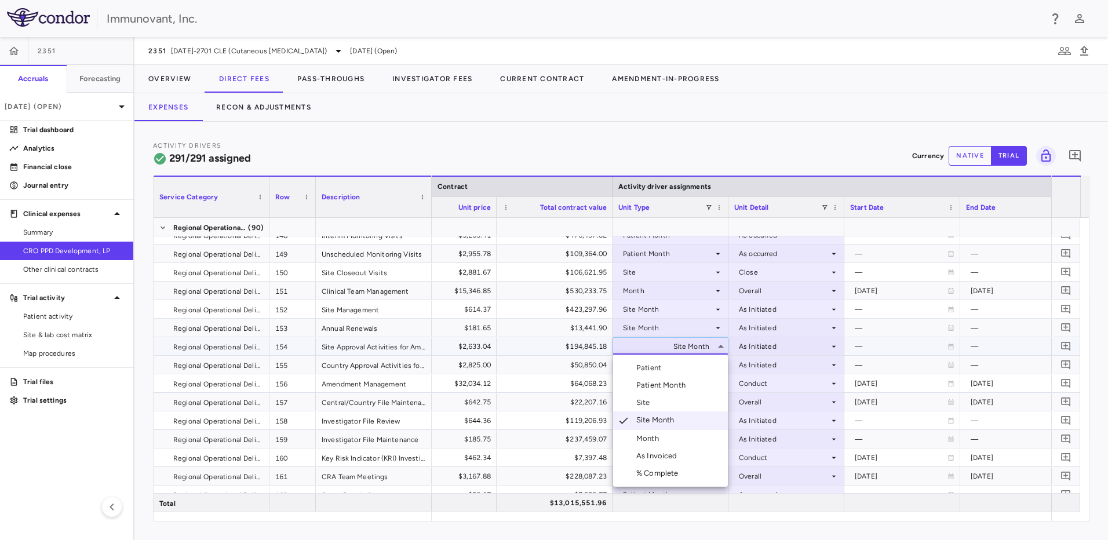
click at [786, 352] on div at bounding box center [554, 270] width 1108 height 540
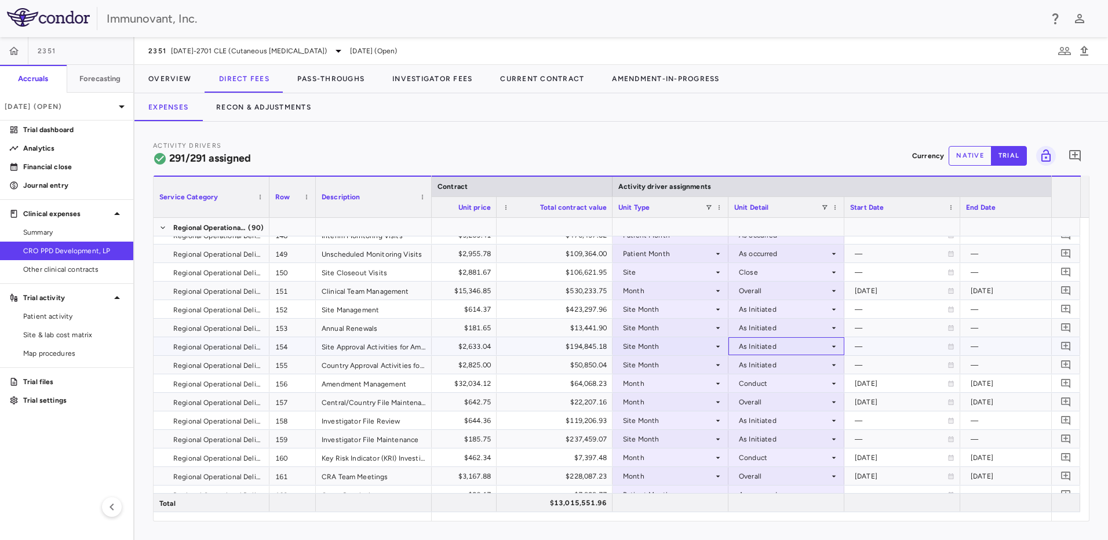
click at [786, 352] on div "As Initiated" at bounding box center [784, 346] width 90 height 19
click at [655, 344] on div at bounding box center [554, 270] width 1108 height 540
click at [655, 344] on div "Site Month" at bounding box center [668, 346] width 90 height 19
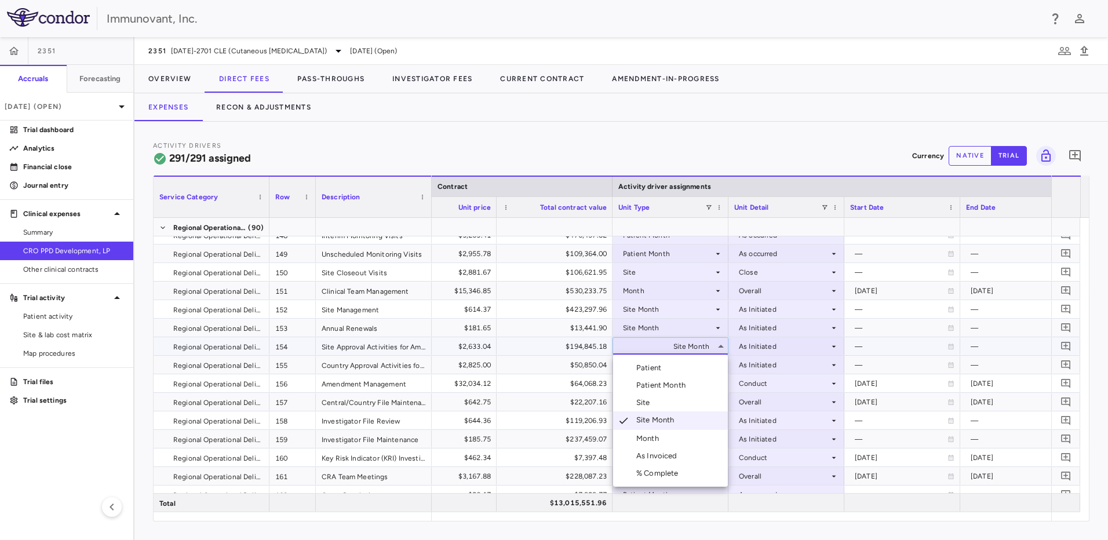
click at [794, 344] on div at bounding box center [554, 270] width 1108 height 540
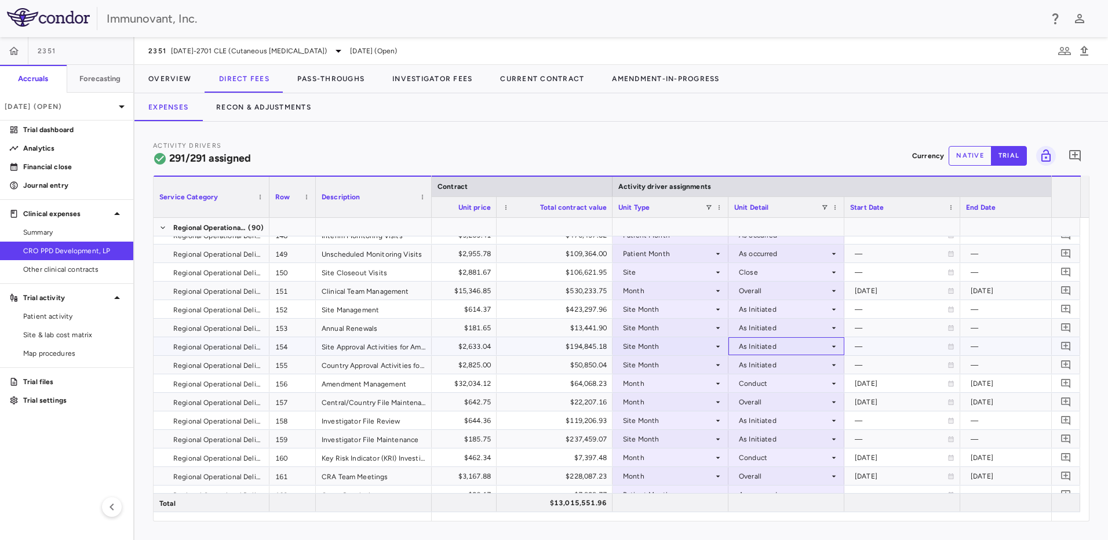
click at [794, 344] on div "As Initiated" at bounding box center [784, 346] width 90 height 19
click at [779, 387] on div "As Recruited" at bounding box center [776, 386] width 49 height 10
click at [278, 110] on button "Recon & Adjustments" at bounding box center [263, 107] width 123 height 28
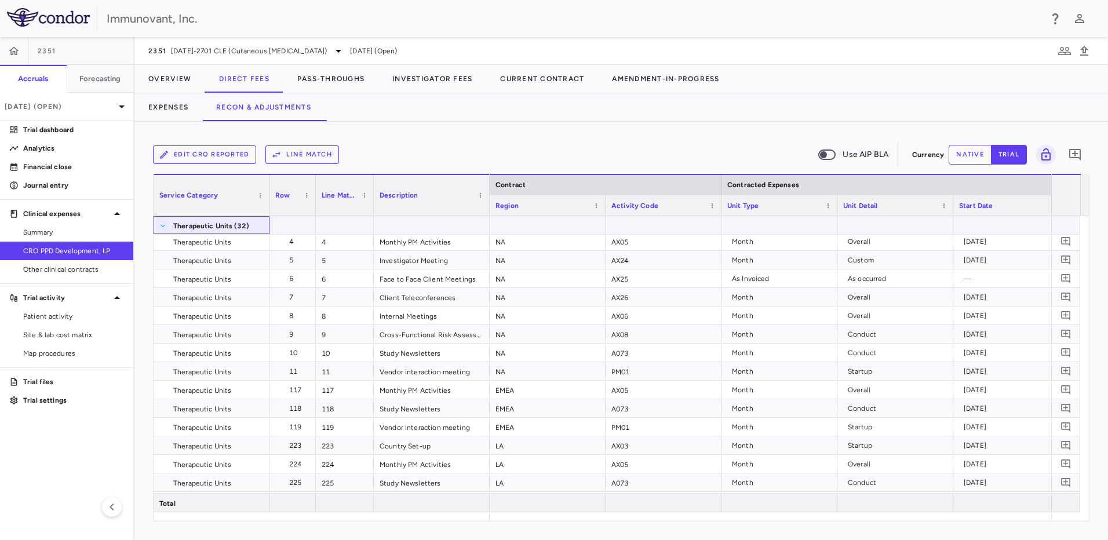
click at [161, 225] on span at bounding box center [162, 226] width 7 height 7
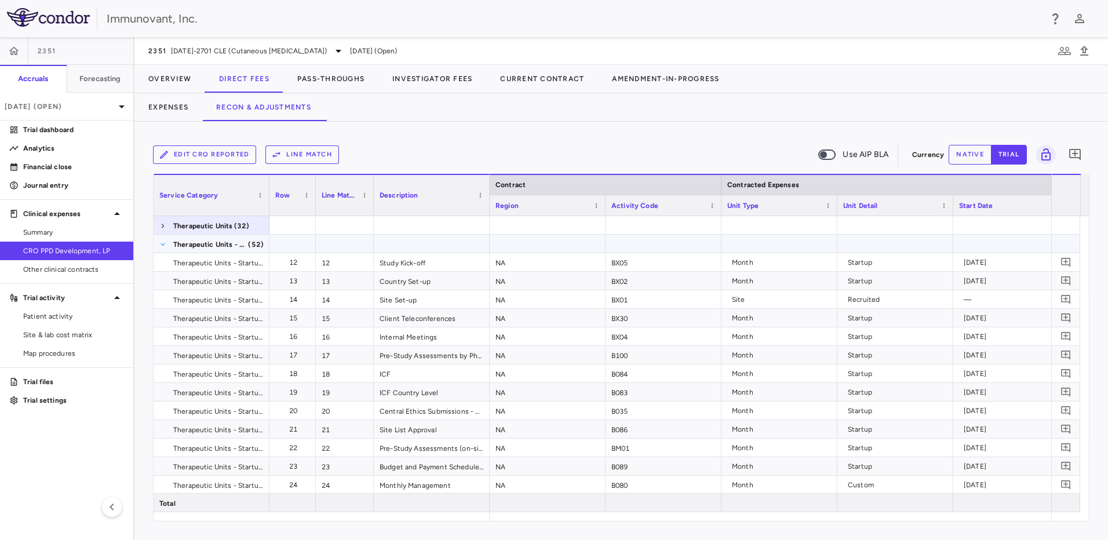
click at [165, 247] on span at bounding box center [162, 244] width 7 height 7
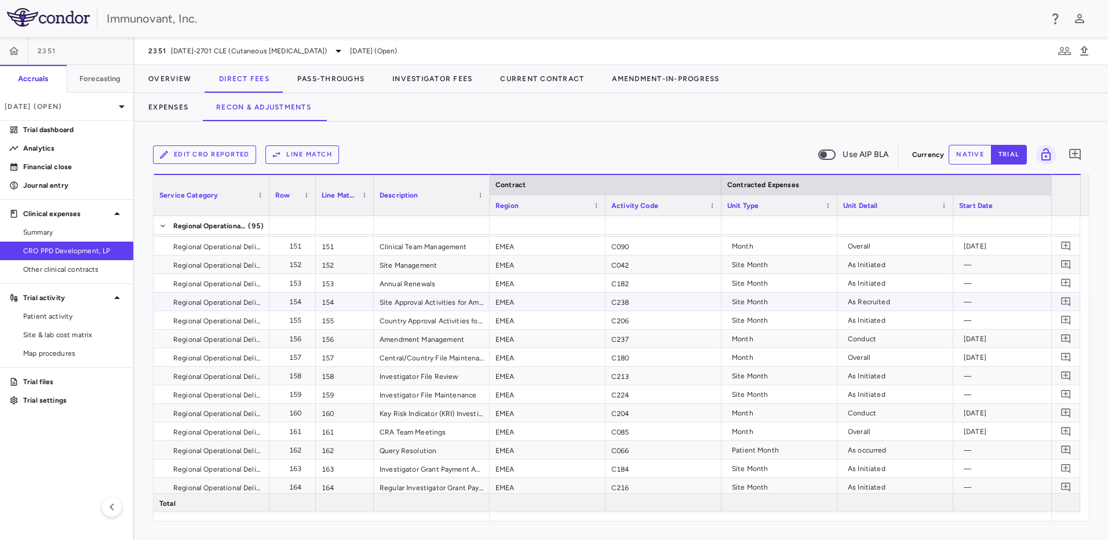
click at [393, 303] on div "Site Approval Activities for Amendments" at bounding box center [432, 302] width 116 height 18
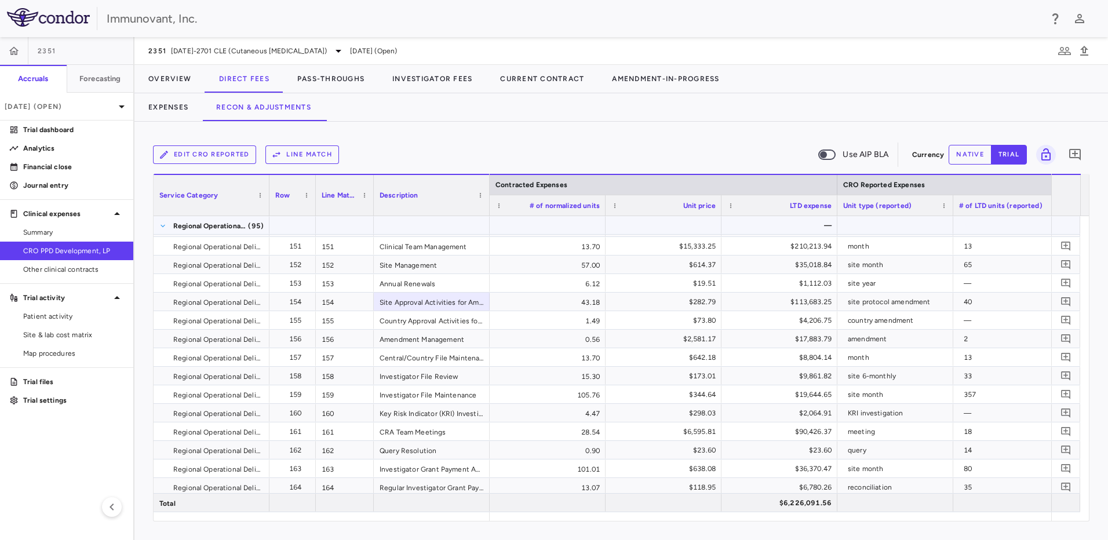
click at [161, 228] on span at bounding box center [162, 226] width 7 height 7
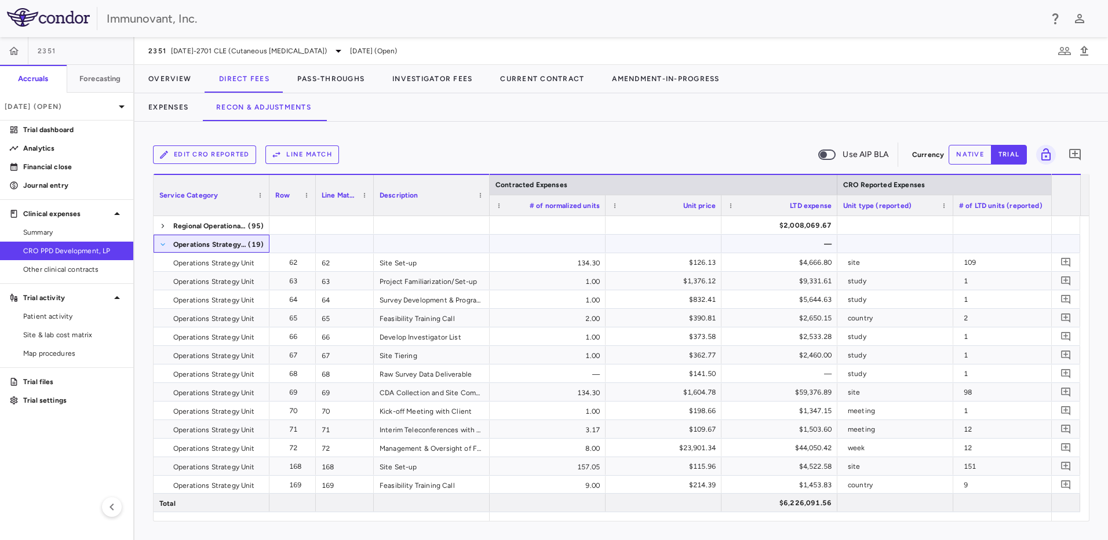
click at [162, 242] on span at bounding box center [162, 244] width 7 height 7
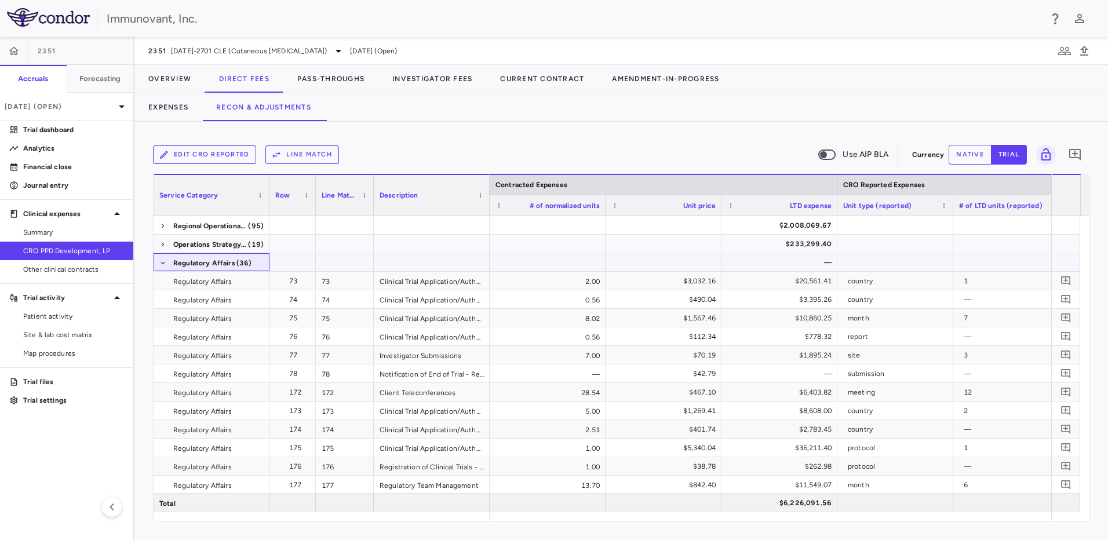
click at [158, 262] on div "Regulatory Affairs (36)" at bounding box center [212, 262] width 116 height 18
click at [162, 262] on span at bounding box center [162, 263] width 7 height 7
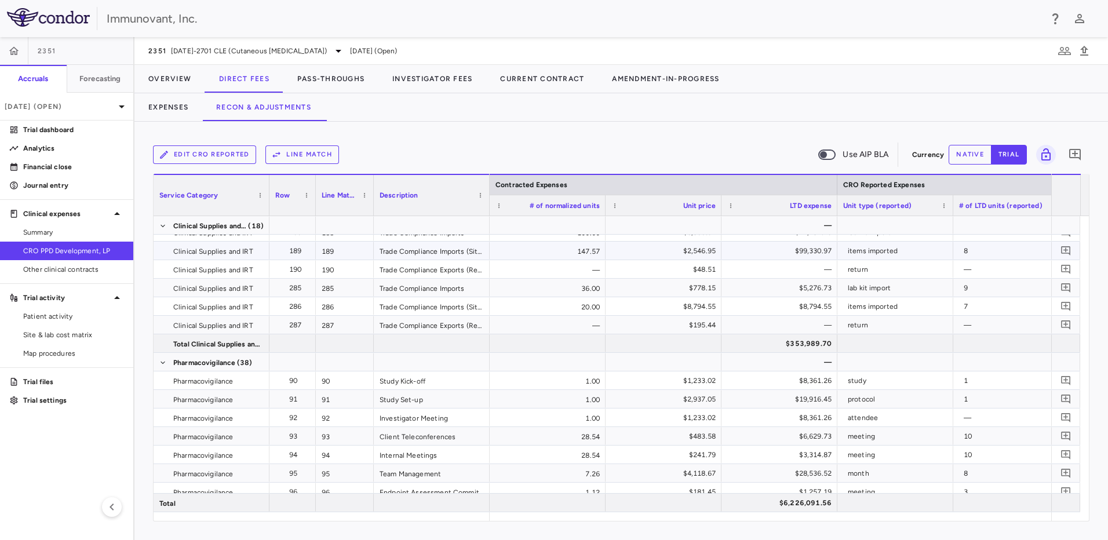
click at [223, 249] on span "Clinical Supplies and IRT" at bounding box center [213, 251] width 80 height 19
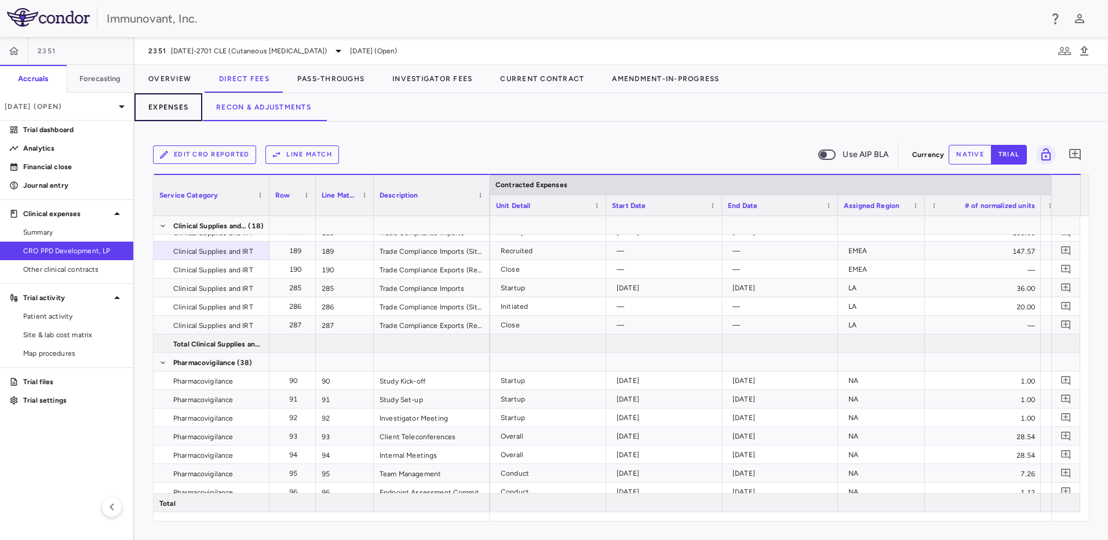
click at [169, 106] on button "Expenses" at bounding box center [168, 107] width 68 height 28
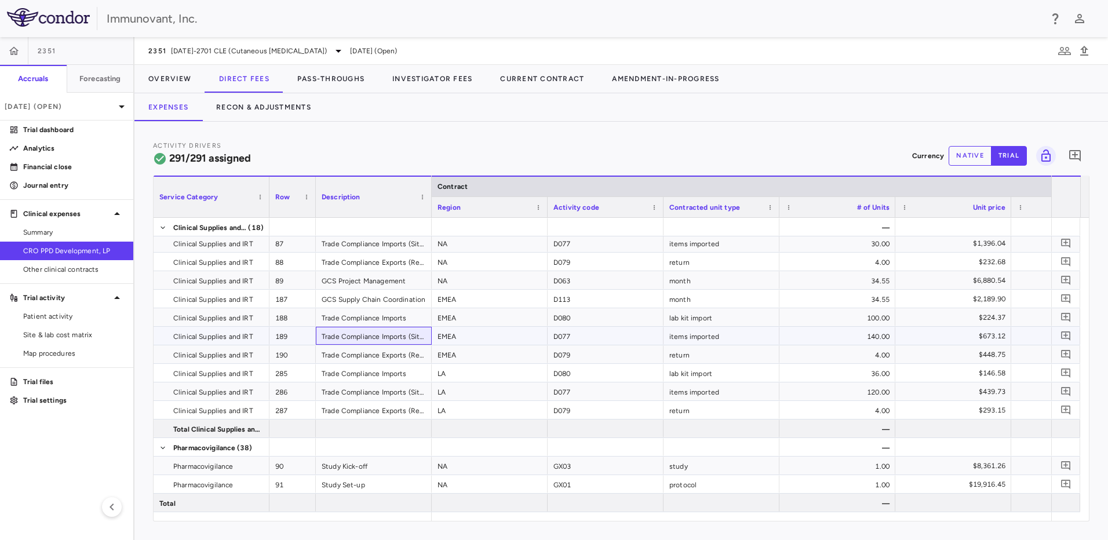
click at [391, 334] on div "Trade Compliance Imports (Sites)" at bounding box center [374, 336] width 116 height 18
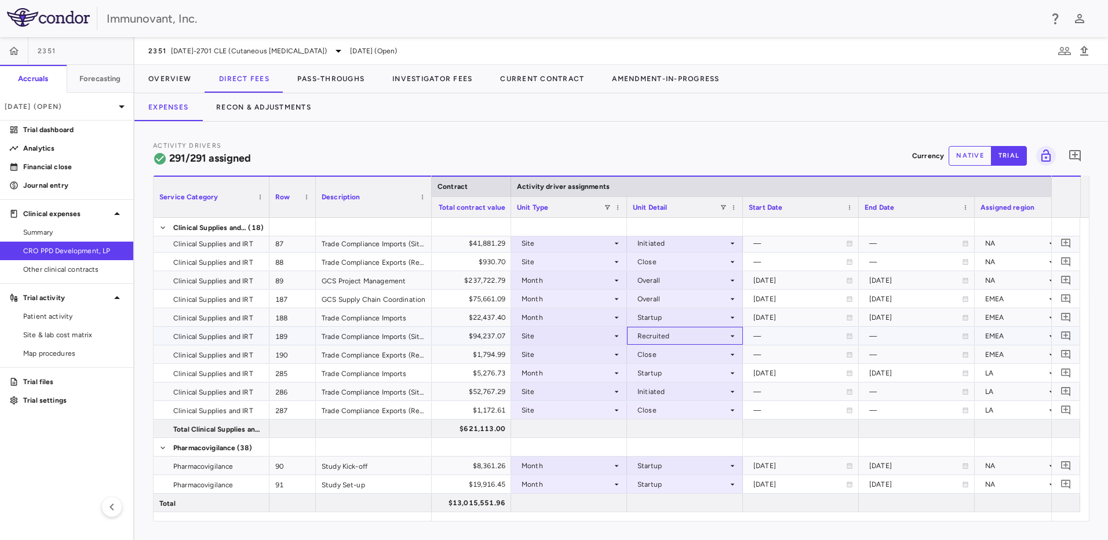
click at [672, 333] on div "Recruited" at bounding box center [683, 336] width 90 height 19
click at [672, 333] on div at bounding box center [554, 270] width 1108 height 540
click at [685, 342] on div "Recruited" at bounding box center [683, 336] width 90 height 19
click at [617, 336] on div at bounding box center [554, 270] width 1108 height 540
click at [617, 336] on icon at bounding box center [617, 336] width 4 height 2
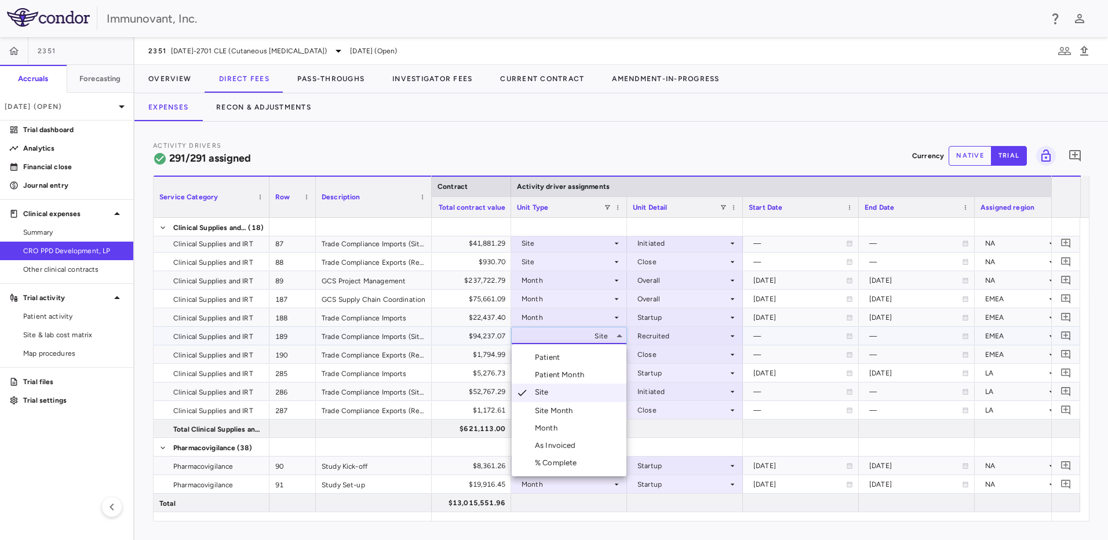
click at [579, 517] on div at bounding box center [554, 270] width 1108 height 540
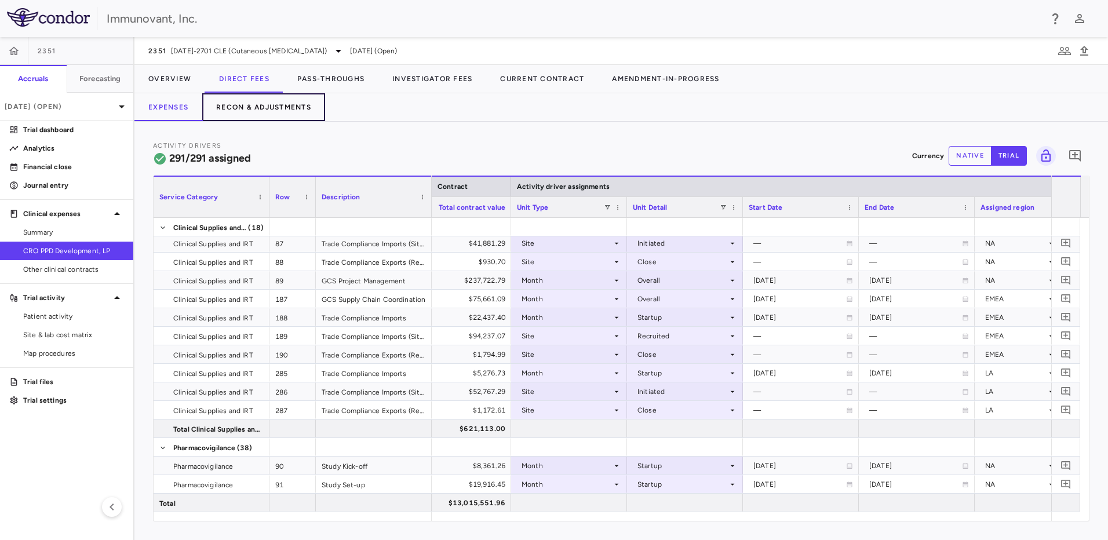
click at [308, 113] on button "Recon & Adjustments" at bounding box center [263, 107] width 123 height 28
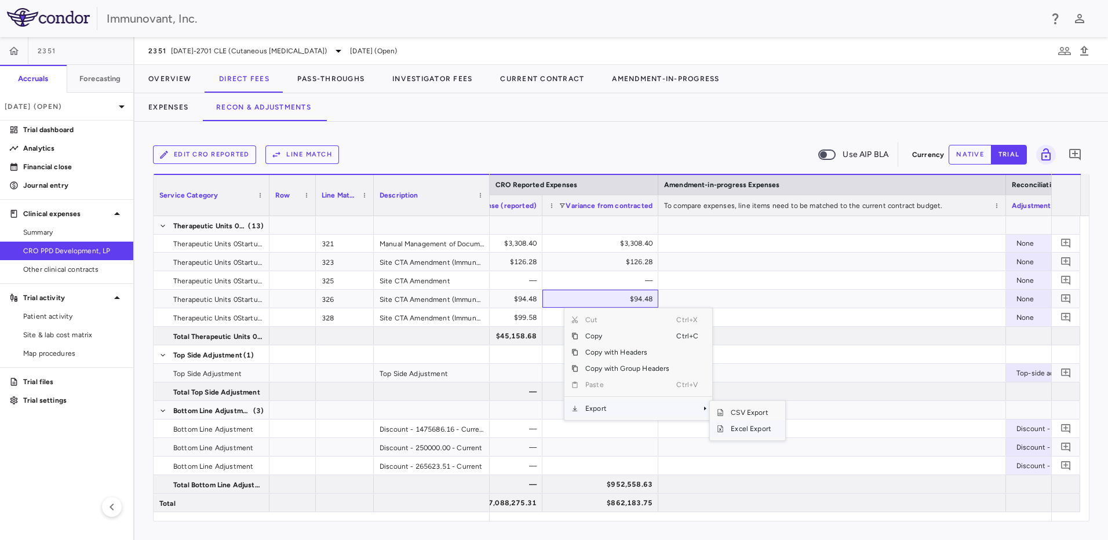
click at [761, 431] on span "Excel Export" at bounding box center [751, 429] width 54 height 16
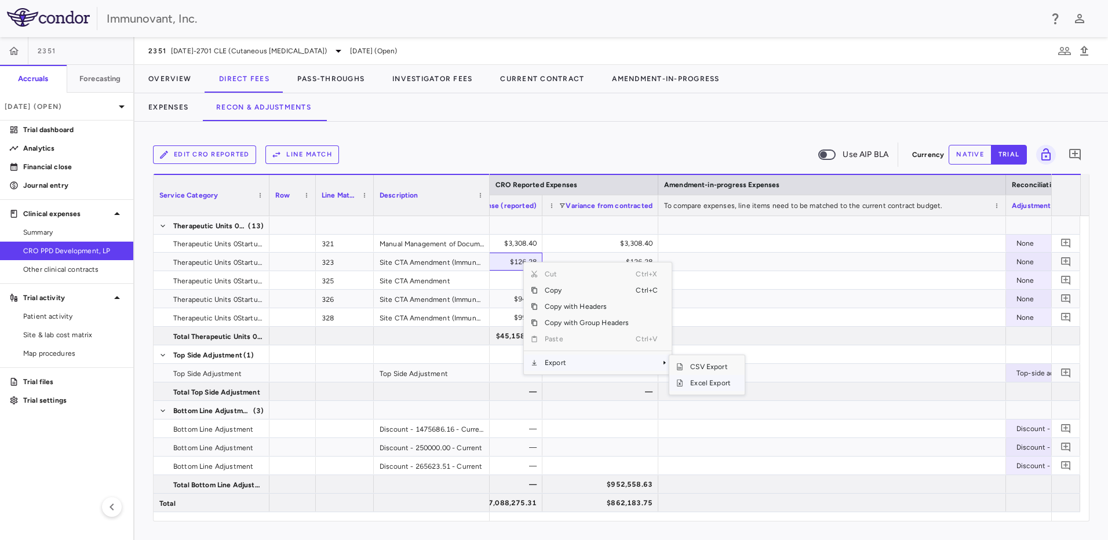
click at [701, 384] on span "Excel Export" at bounding box center [710, 383] width 54 height 16
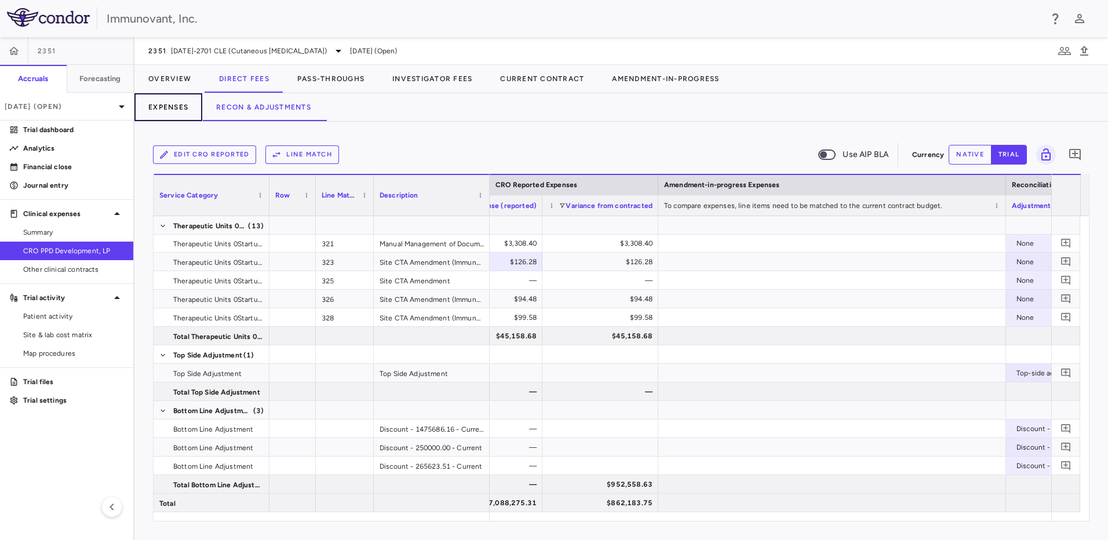
drag, startPoint x: 161, startPoint y: 105, endPoint x: 165, endPoint y: 111, distance: 7.6
click at [161, 105] on button "Expenses" at bounding box center [168, 107] width 68 height 28
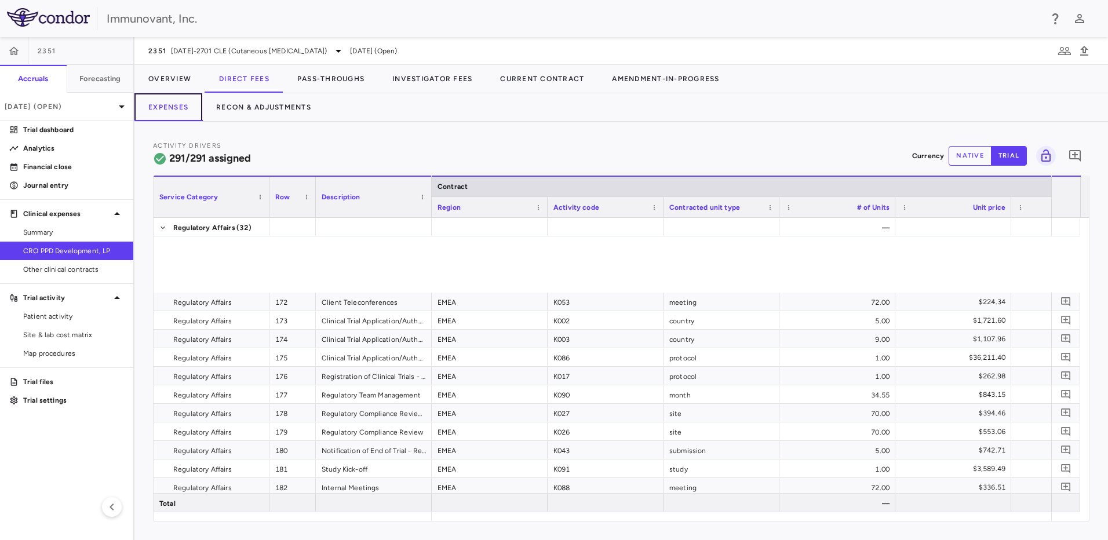
scroll to position [3799, 0]
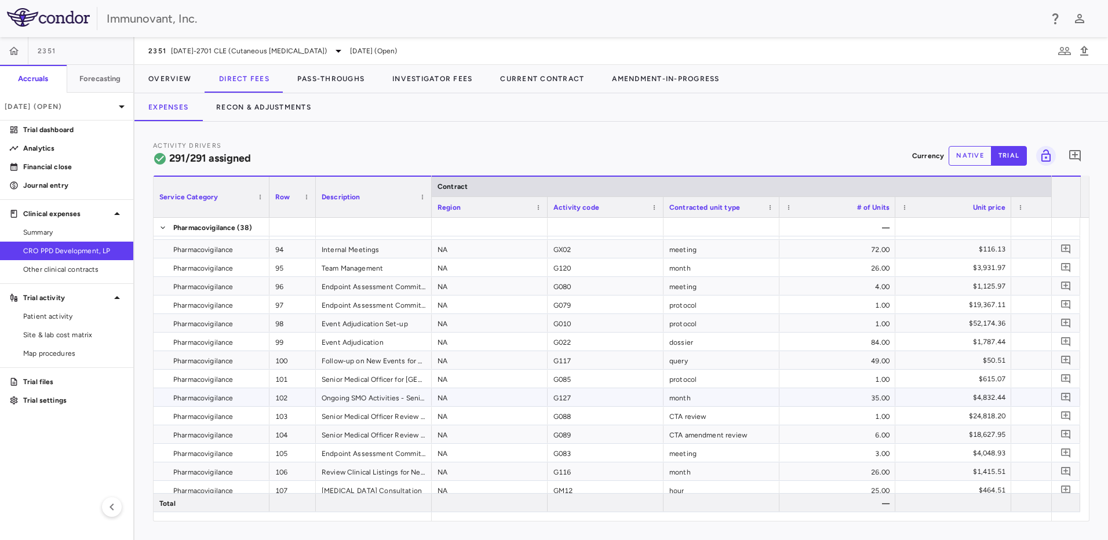
click at [315, 397] on div "102" at bounding box center [293, 397] width 46 height 18
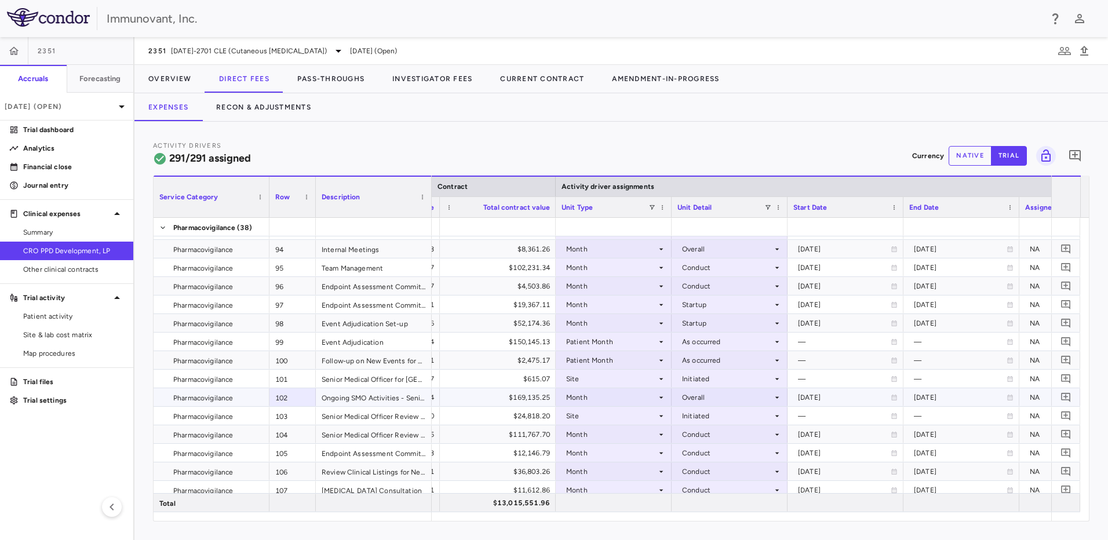
click at [778, 396] on icon at bounding box center [777, 397] width 9 height 9
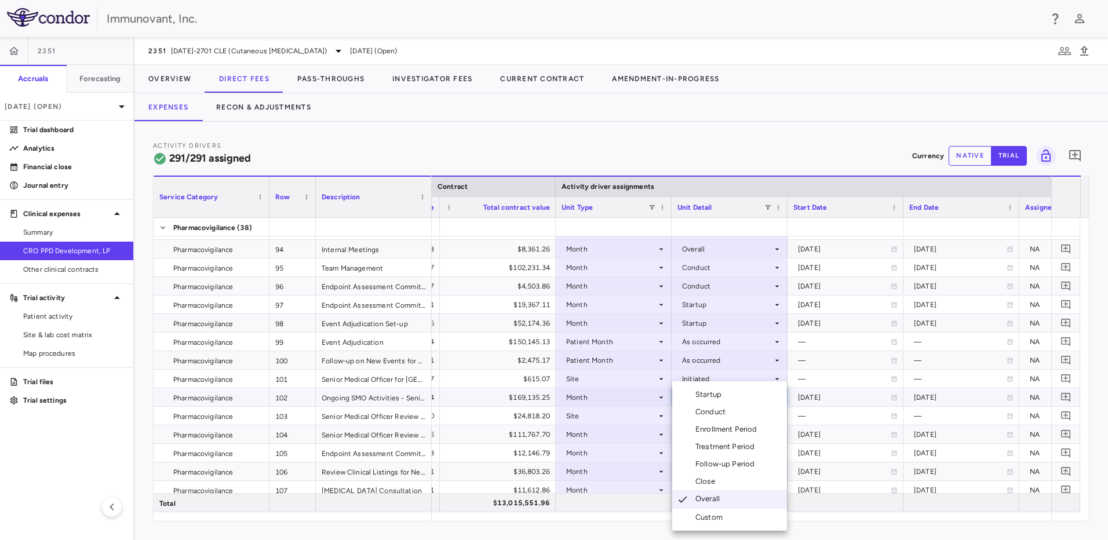
click at [737, 408] on li "Conduct" at bounding box center [729, 411] width 115 height 17
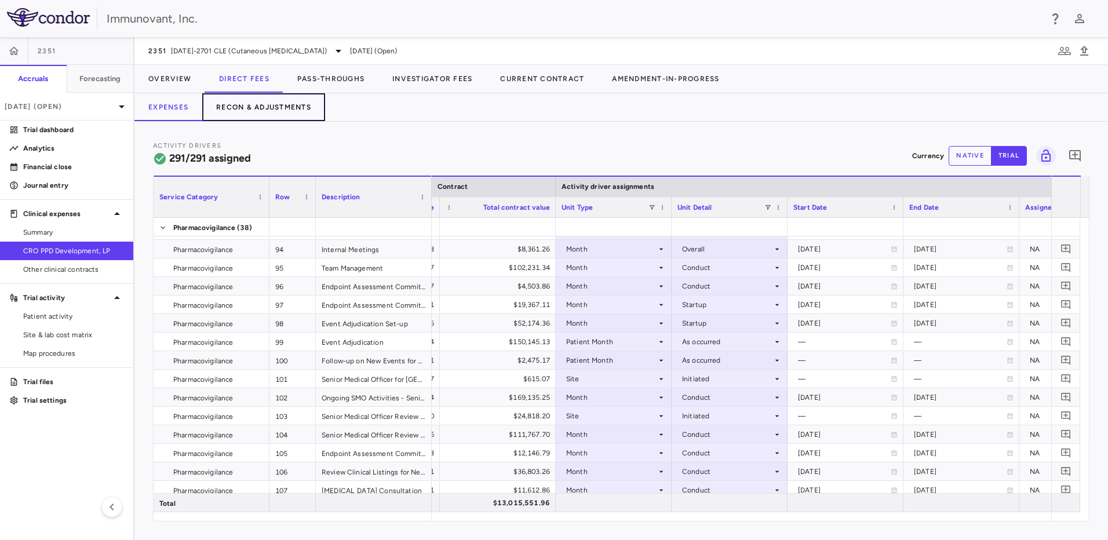
click at [279, 108] on button "Recon & Adjustments" at bounding box center [263, 107] width 123 height 28
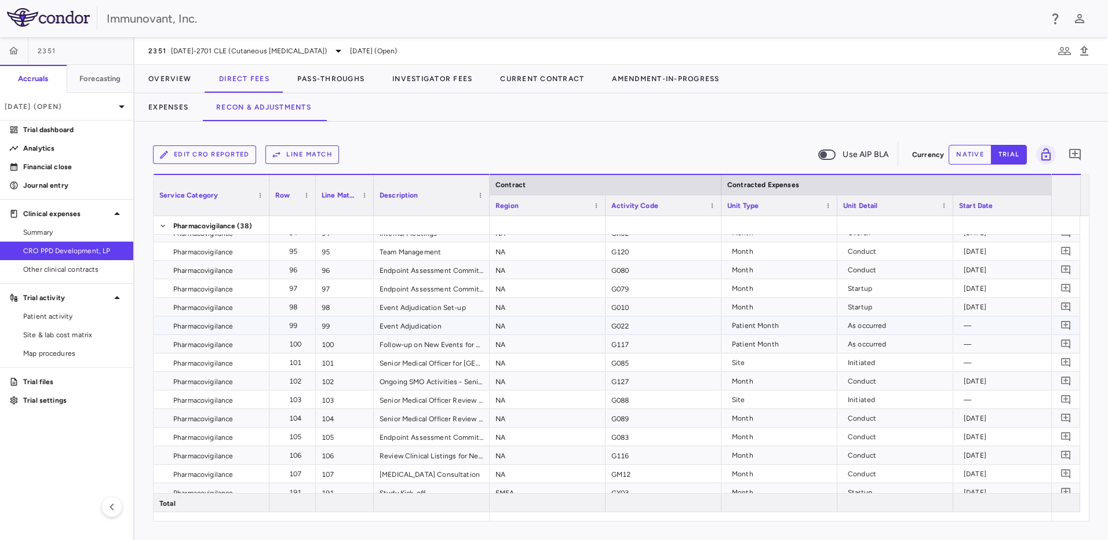
scroll to position [4983, 0]
click at [435, 383] on div "Ongoing SMO Activities - Senior Medical Officer Project Management" at bounding box center [432, 379] width 116 height 18
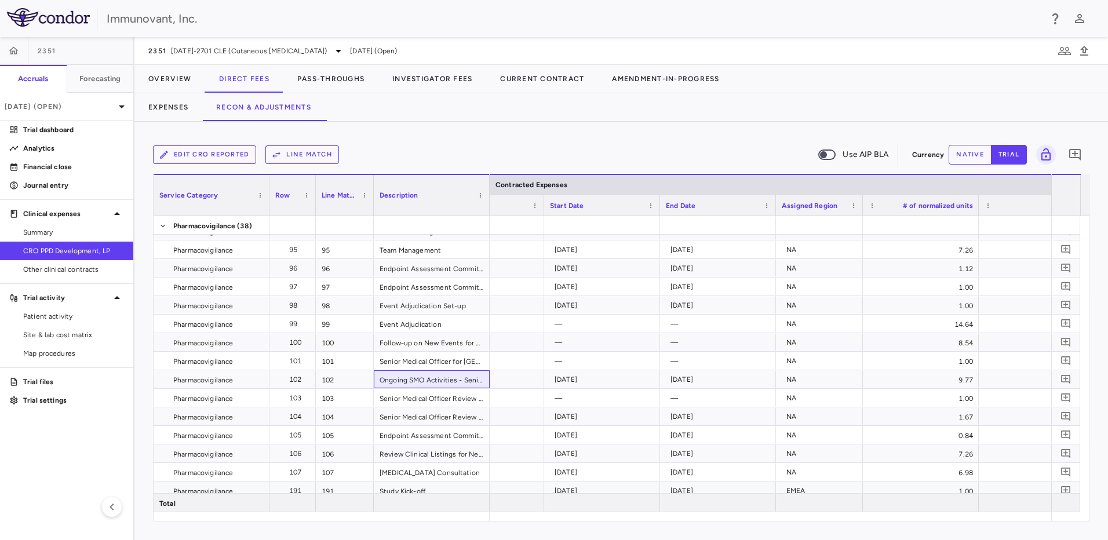
scroll to position [0, 0]
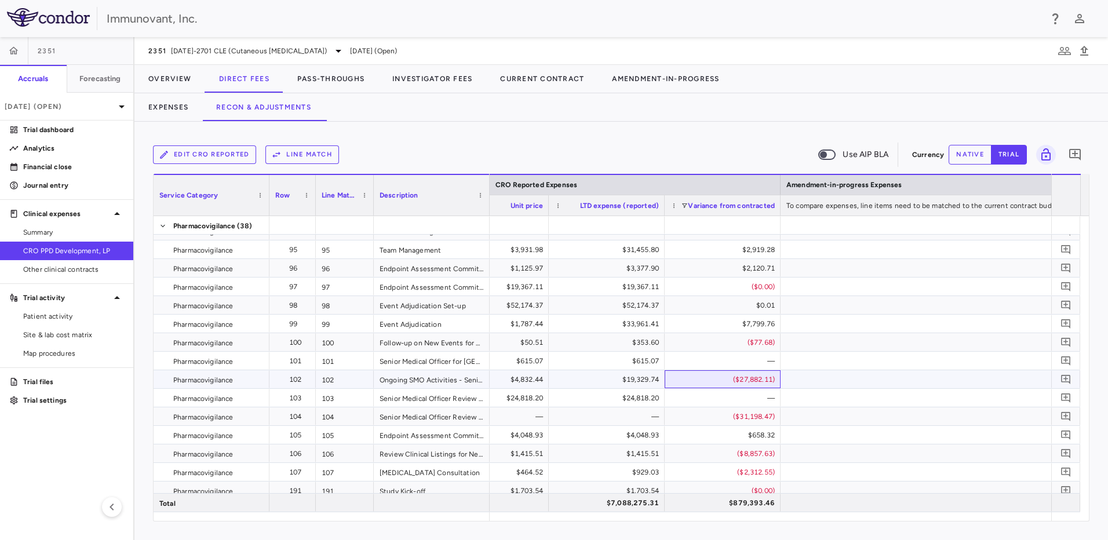
click at [762, 378] on div "($27,882.11)" at bounding box center [725, 379] width 100 height 19
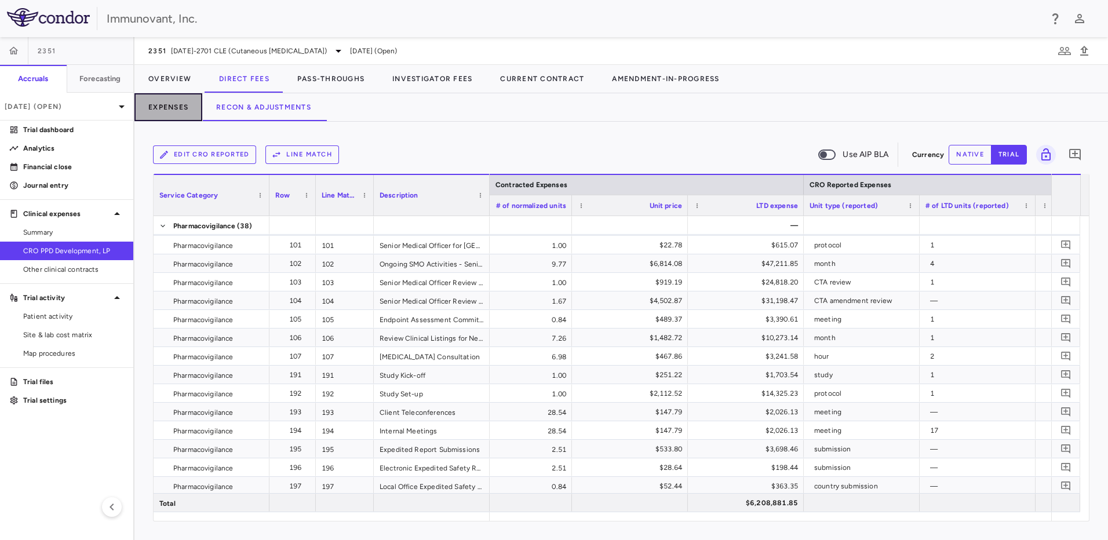
click at [175, 109] on button "Expenses" at bounding box center [168, 107] width 68 height 28
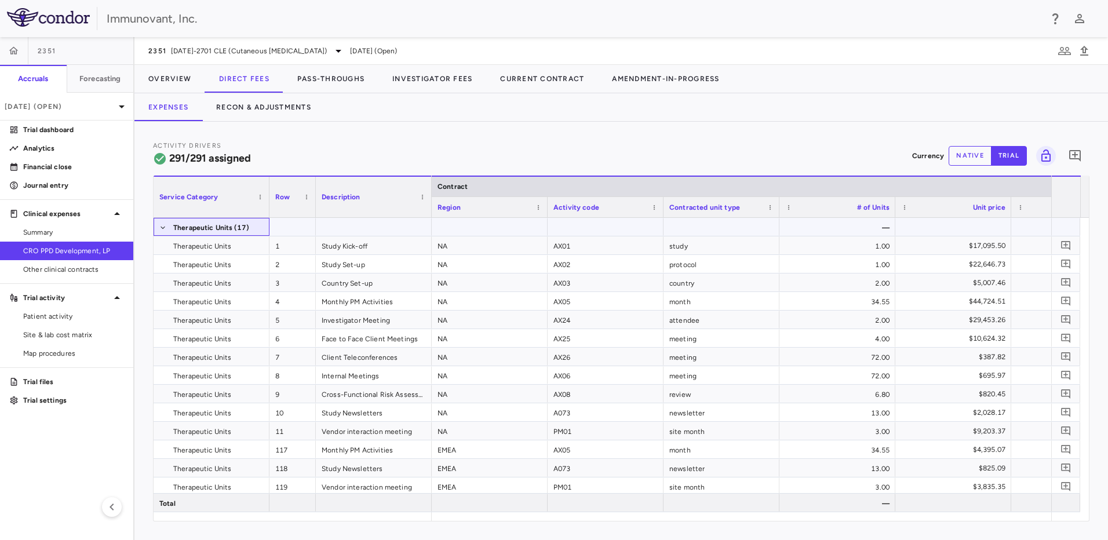
click at [164, 231] on span at bounding box center [162, 228] width 7 height 19
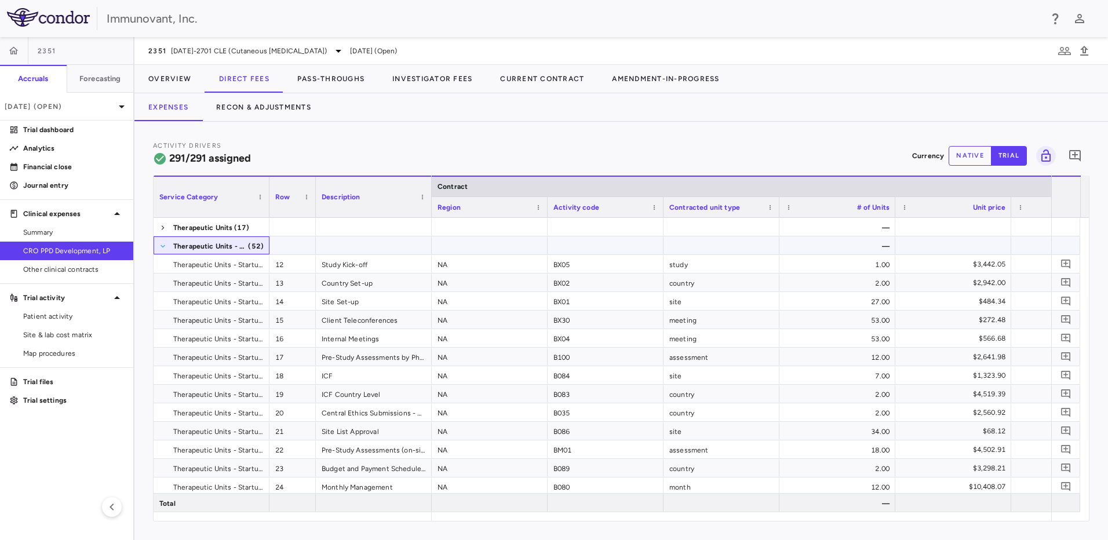
click at [163, 246] on span at bounding box center [162, 246] width 7 height 7
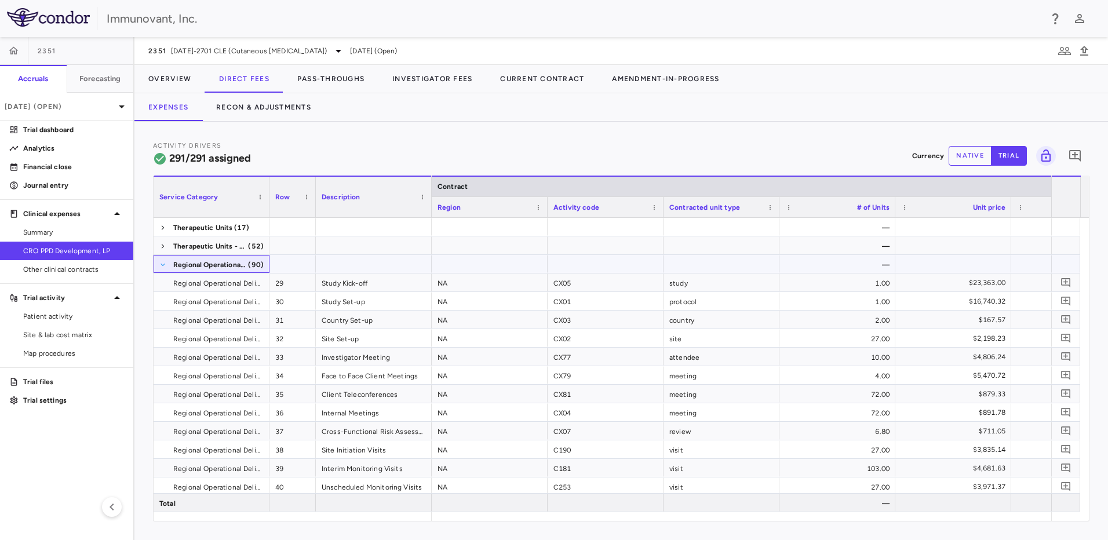
click at [163, 266] on span at bounding box center [162, 264] width 7 height 7
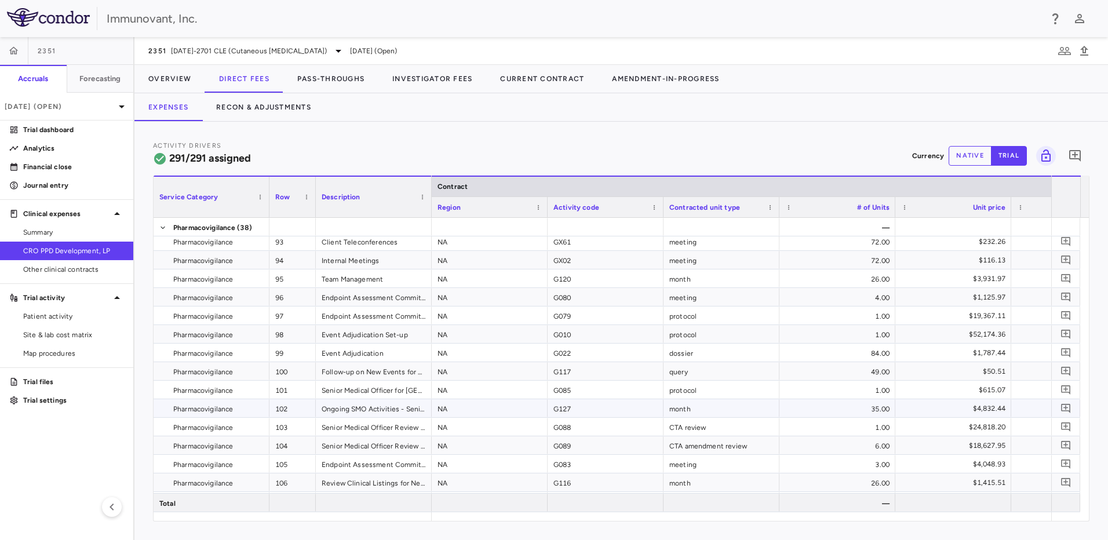
click at [389, 409] on div "Ongoing SMO Activities - Senior Medical Officer Project Management" at bounding box center [374, 408] width 116 height 18
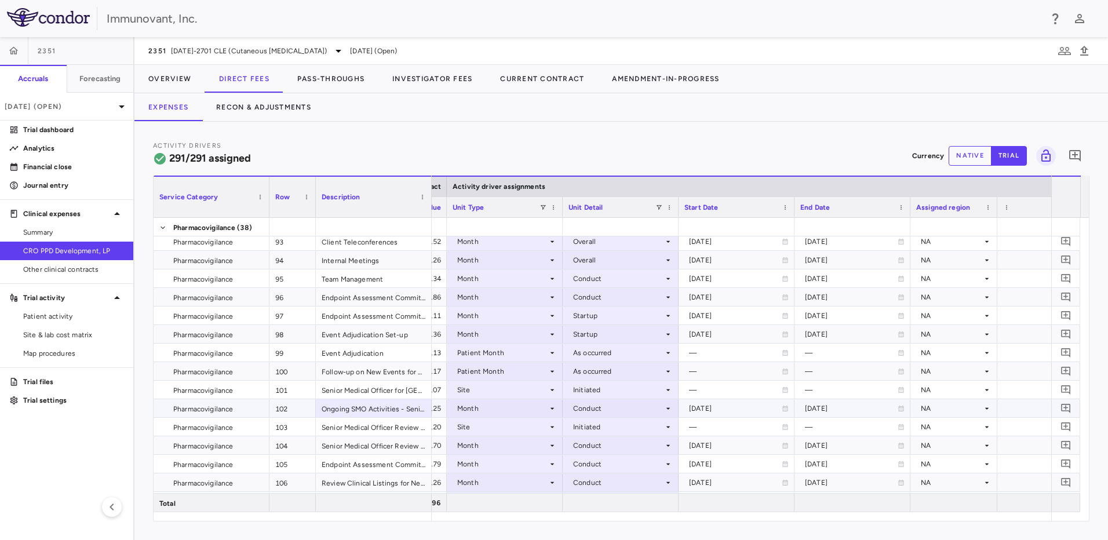
click at [551, 405] on icon at bounding box center [552, 408] width 9 height 9
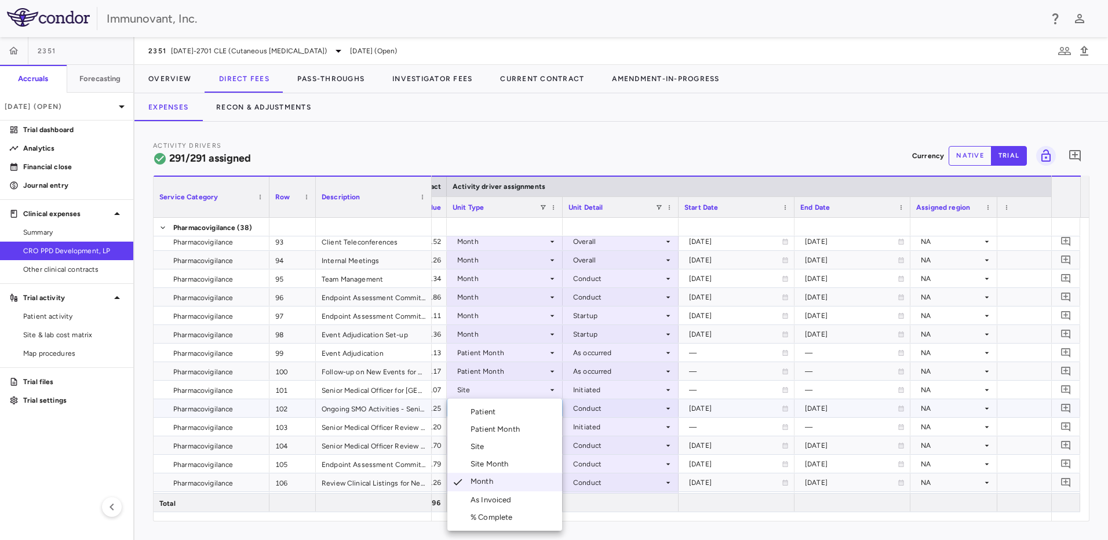
click at [617, 410] on div at bounding box center [554, 270] width 1108 height 540
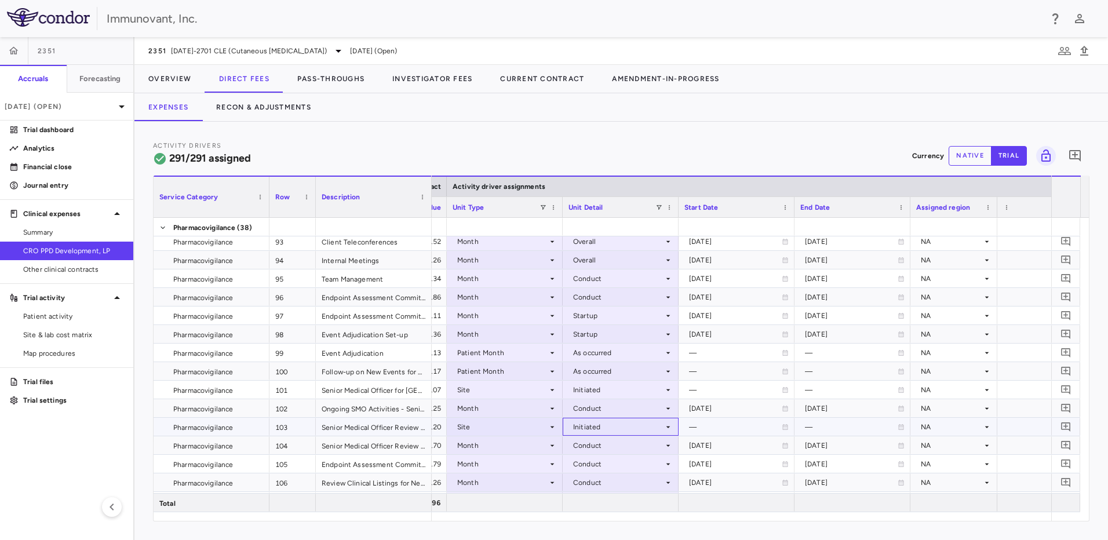
click at [657, 419] on div "Initiated" at bounding box center [618, 427] width 90 height 19
click at [657, 409] on div at bounding box center [554, 270] width 1108 height 540
click at [669, 407] on icon at bounding box center [668, 408] width 9 height 9
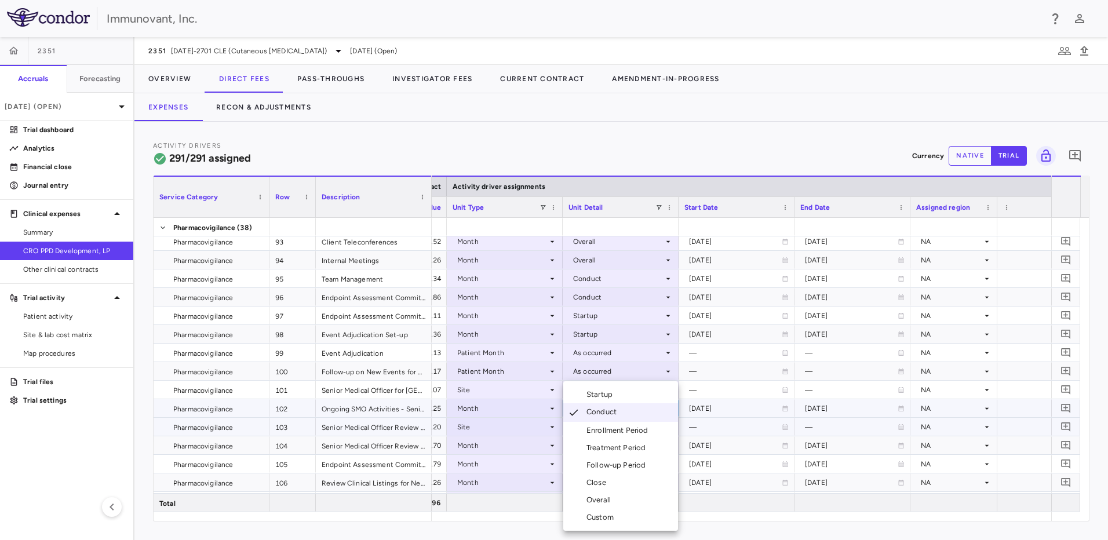
click at [594, 413] on div "Conduct" at bounding box center [604, 413] width 35 height 12
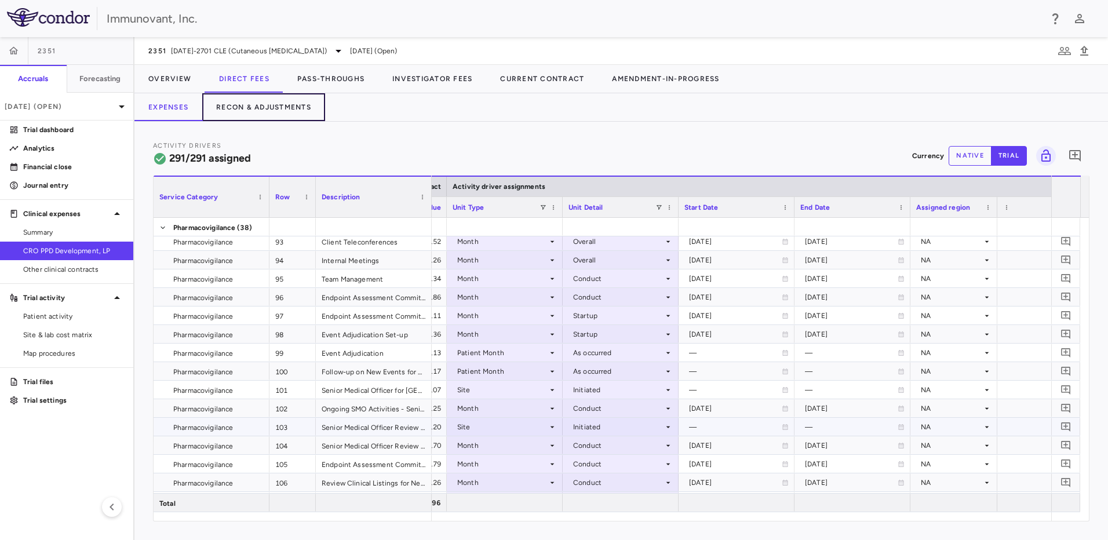
drag, startPoint x: 236, startPoint y: 110, endPoint x: 273, endPoint y: 126, distance: 39.7
click at [236, 110] on button "Recon & Adjustments" at bounding box center [263, 107] width 123 height 28
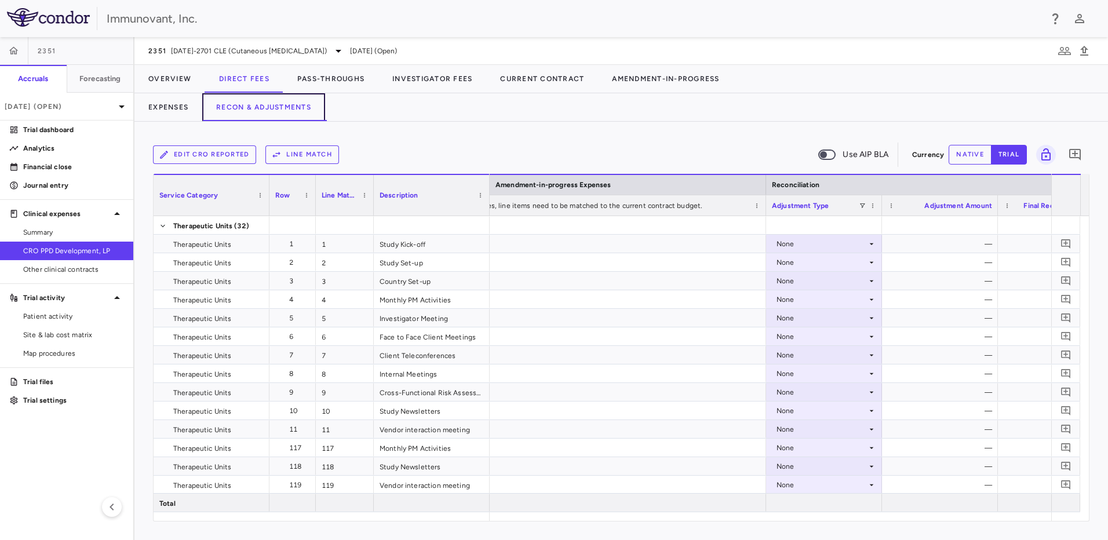
scroll to position [0, 1724]
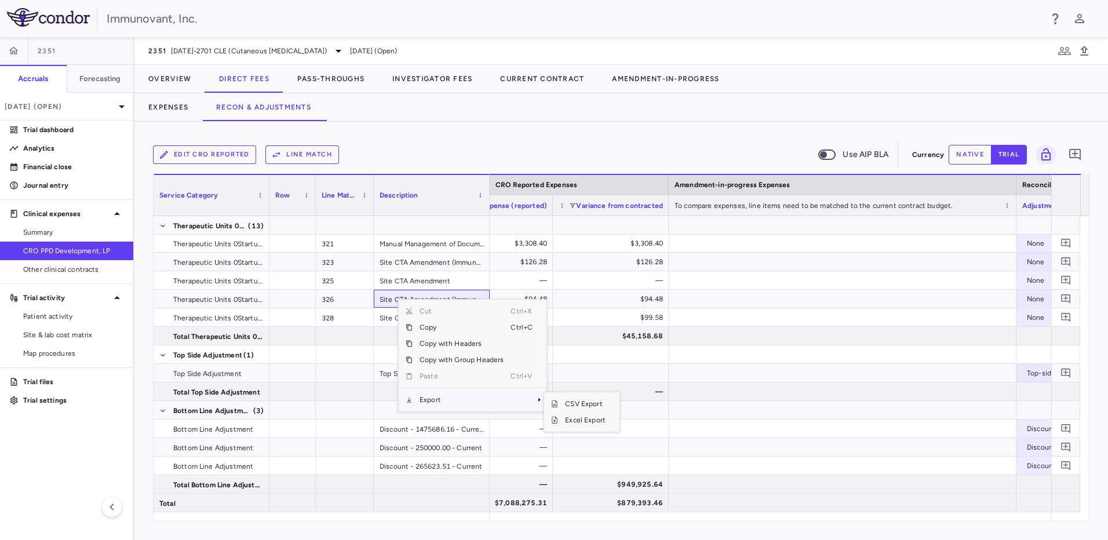
click at [469, 400] on span "Export" at bounding box center [462, 400] width 98 height 16
click at [578, 424] on span "Excel Export" at bounding box center [585, 420] width 54 height 16
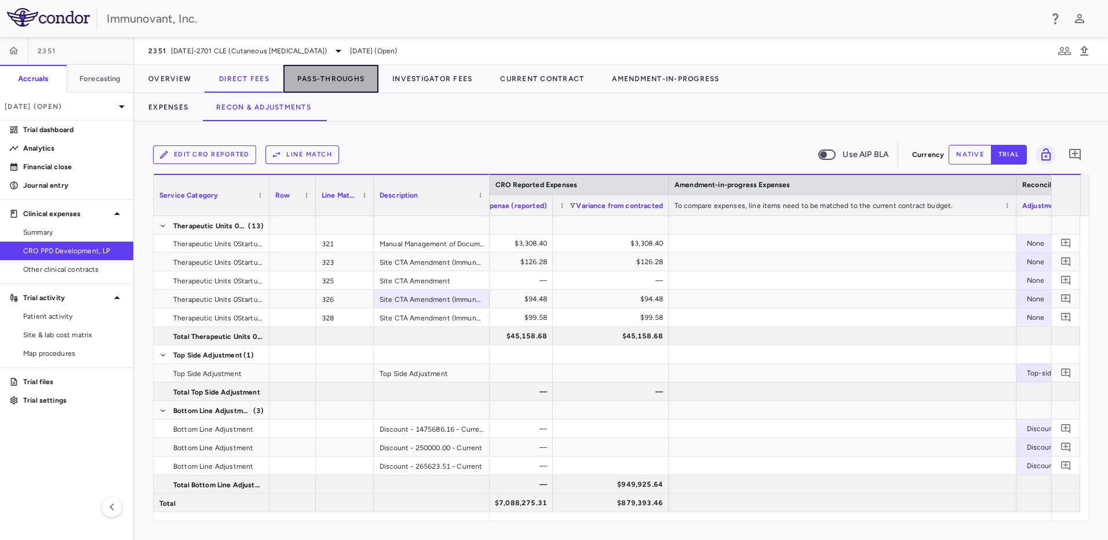
click at [362, 75] on button "Pass-Throughs" at bounding box center [330, 79] width 95 height 28
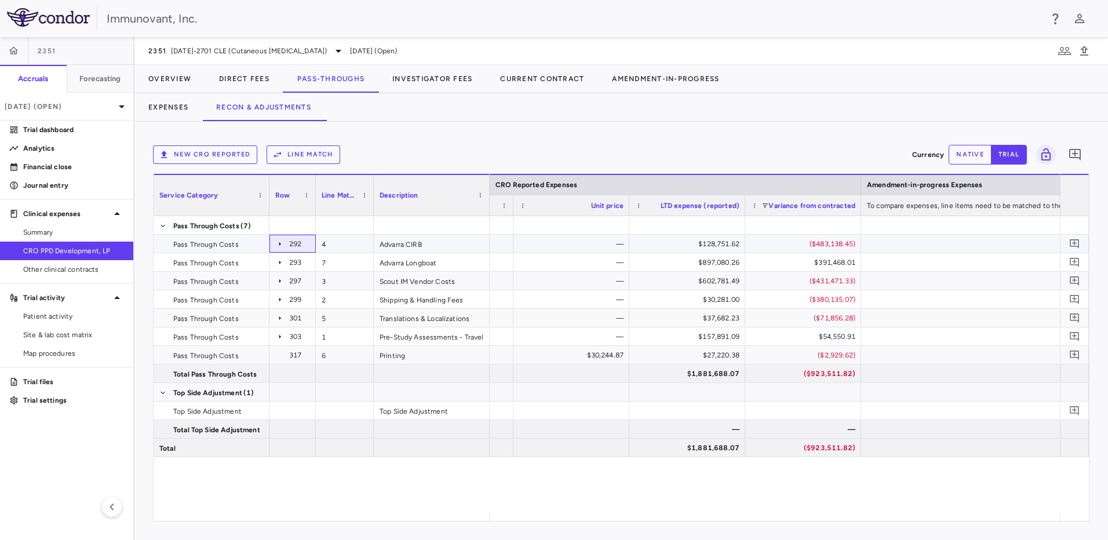
click at [278, 243] on icon at bounding box center [279, 243] width 9 height 9
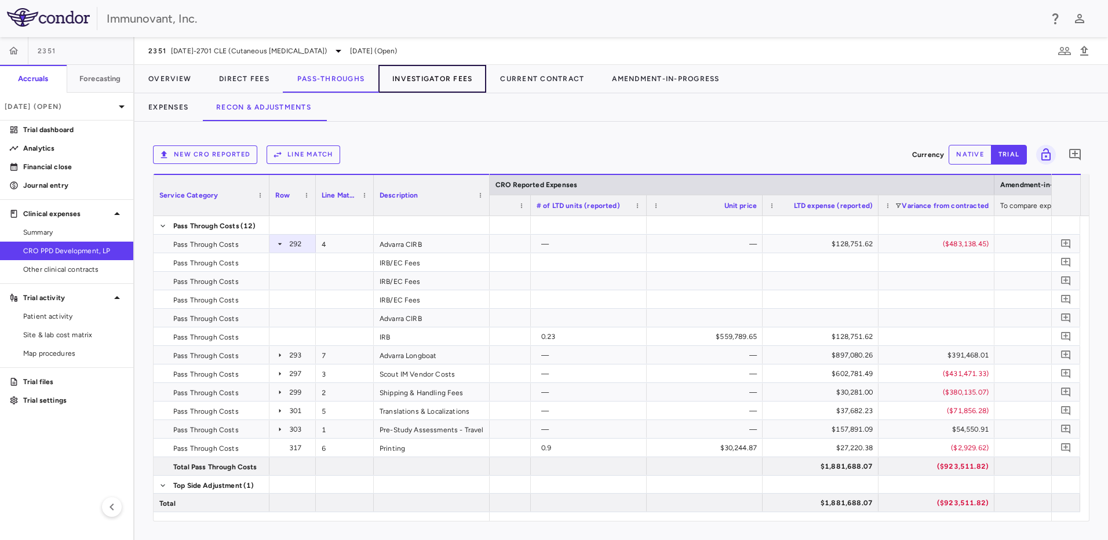
click at [414, 81] on button "Investigator Fees" at bounding box center [432, 79] width 108 height 28
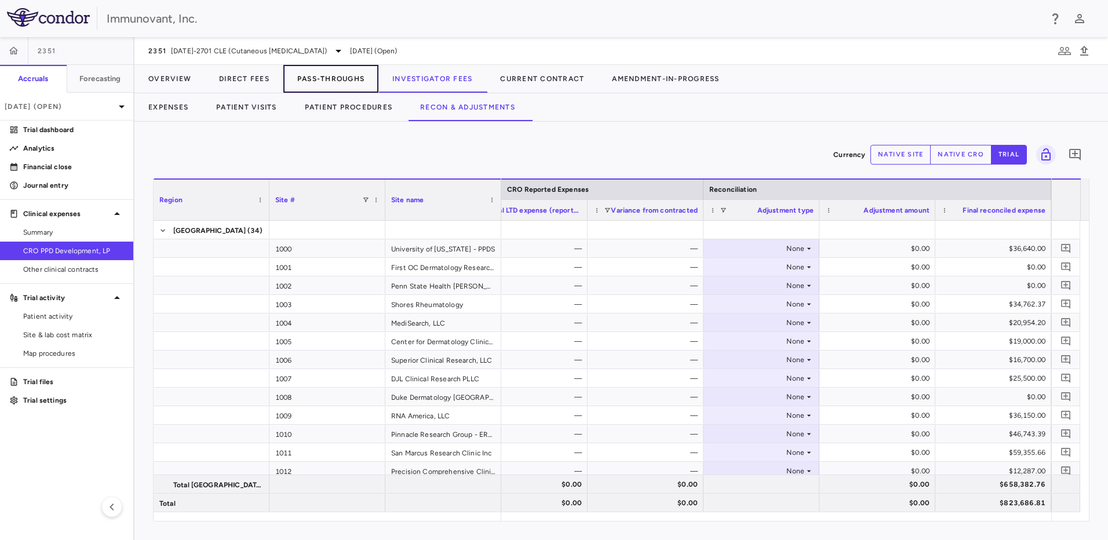
click at [332, 82] on button "Pass-Throughs" at bounding box center [330, 79] width 95 height 28
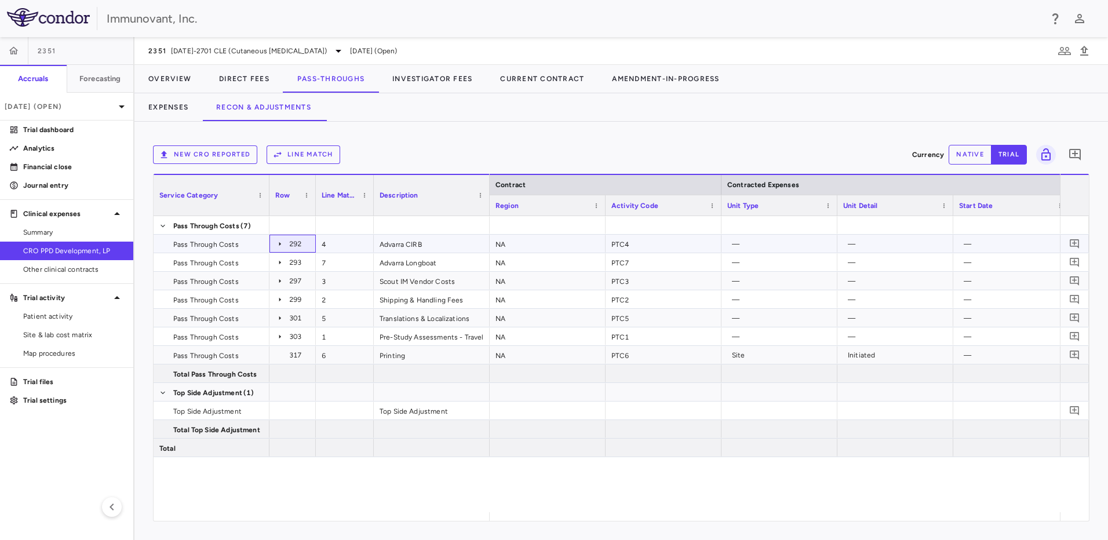
click at [279, 244] on icon at bounding box center [279, 243] width 9 height 9
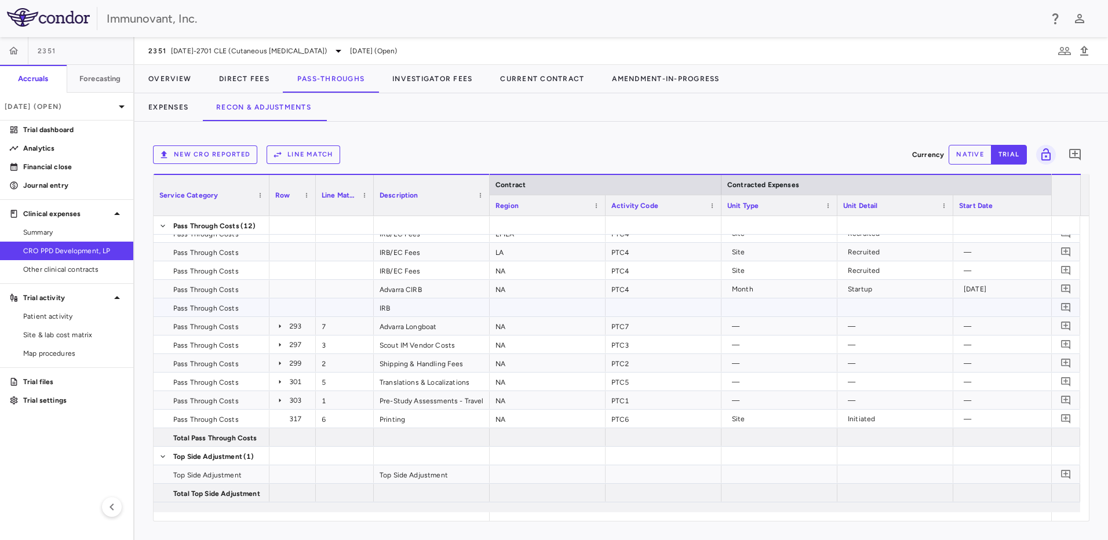
scroll to position [38, 0]
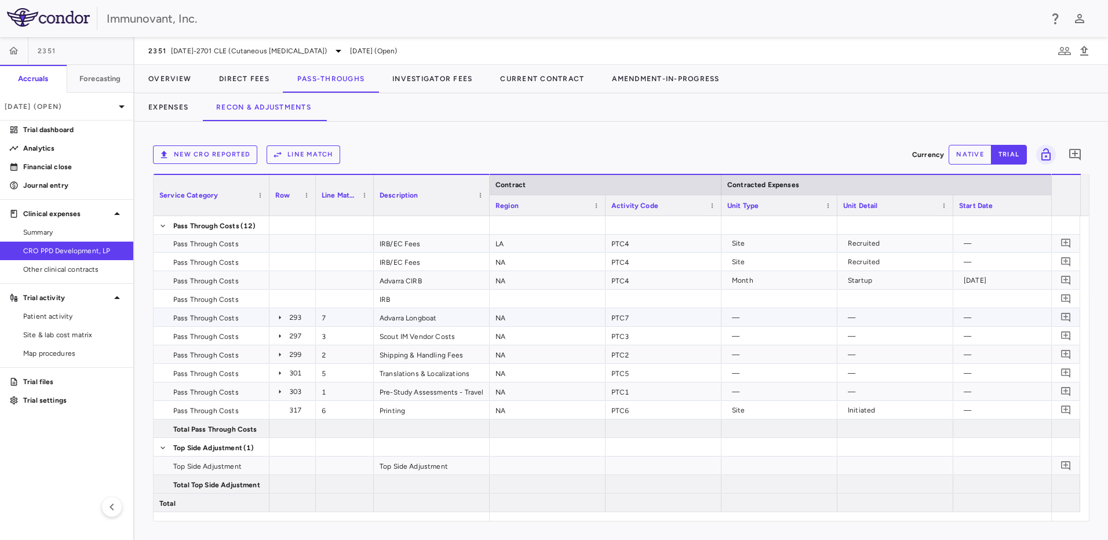
click at [279, 315] on icon at bounding box center [279, 317] width 9 height 9
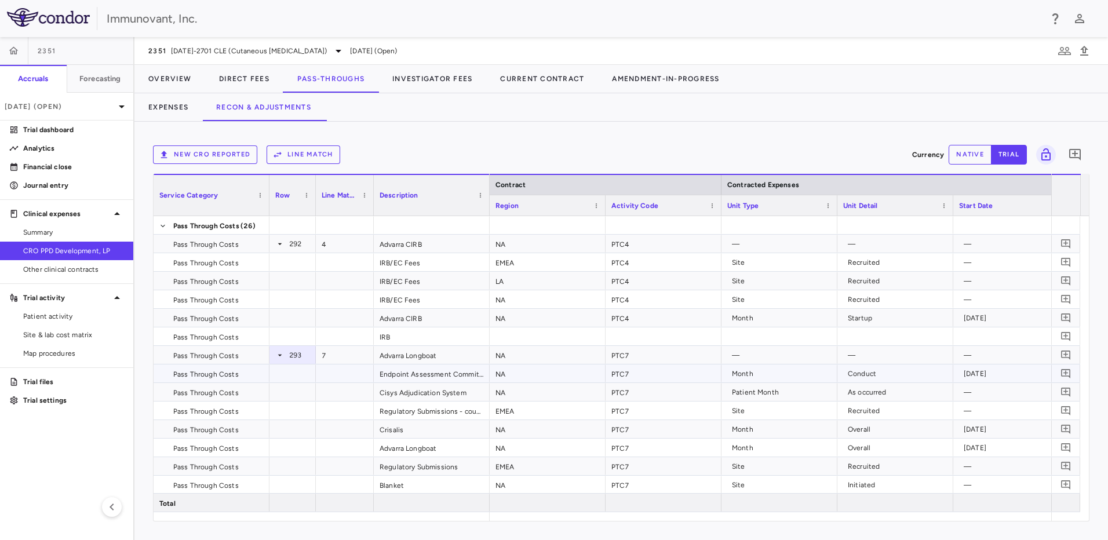
scroll to position [47, 0]
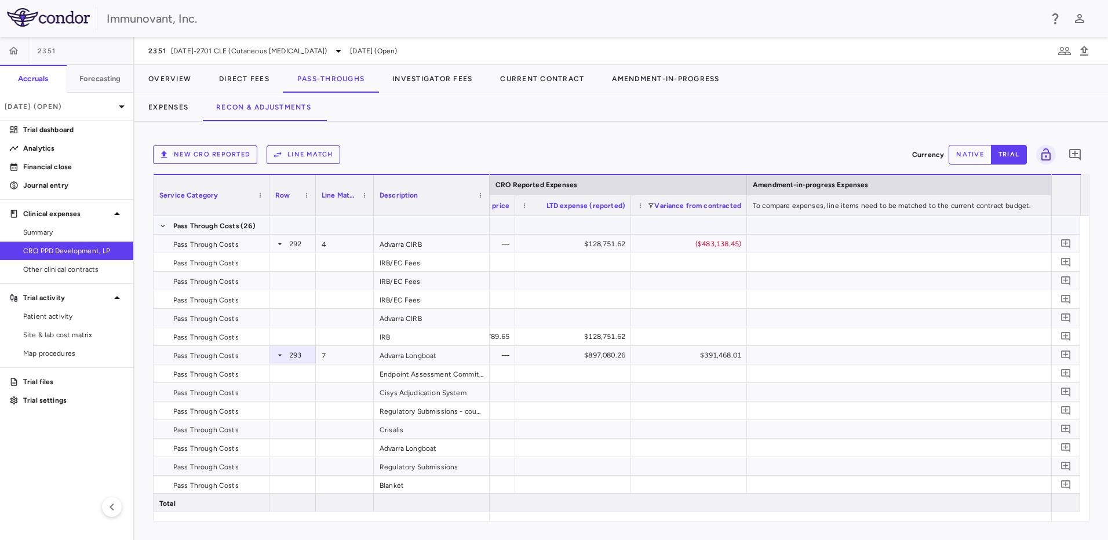
click at [161, 222] on span at bounding box center [162, 226] width 7 height 19
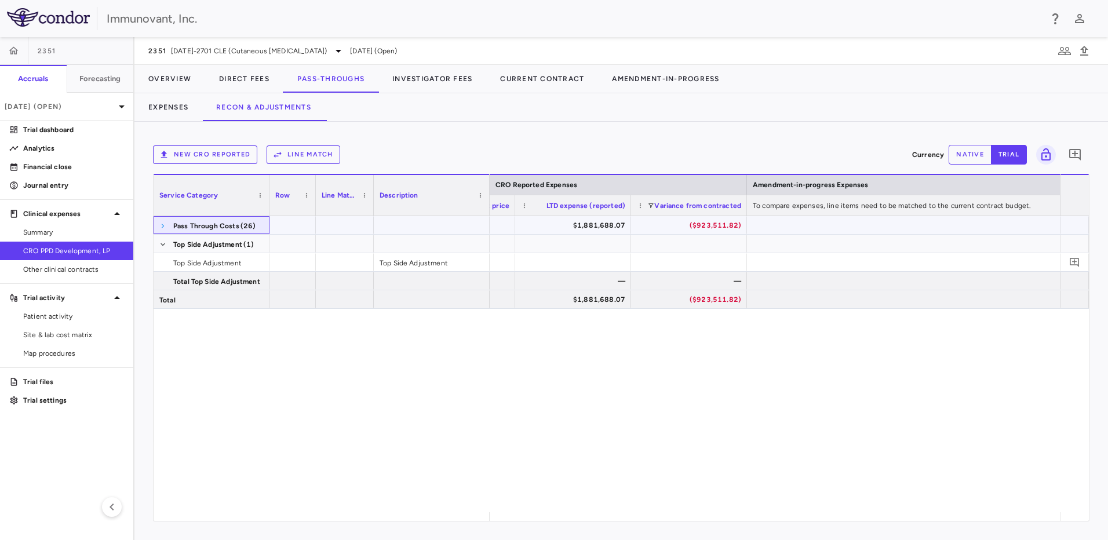
click at [160, 224] on span at bounding box center [162, 226] width 7 height 7
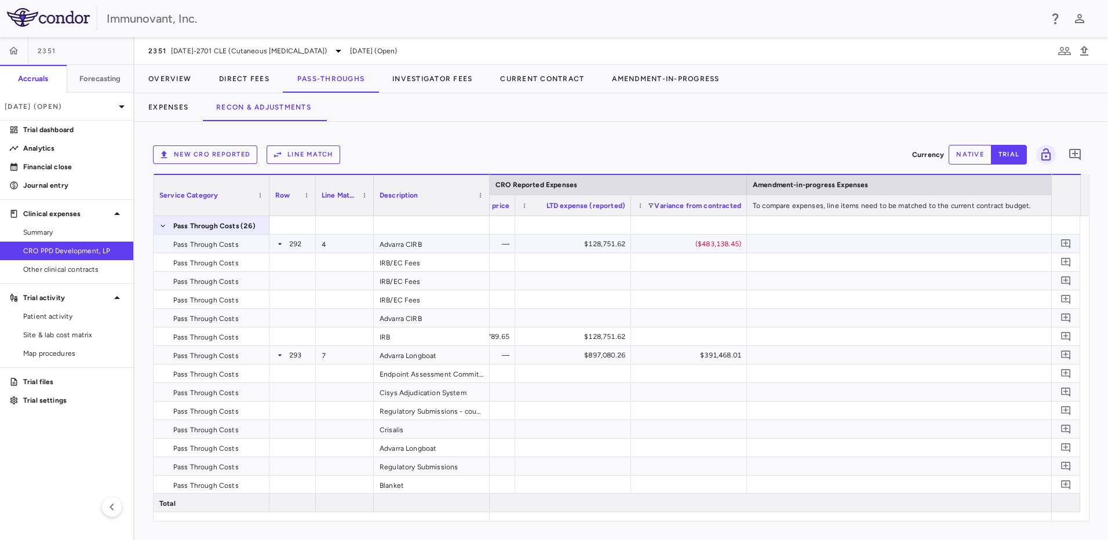
click at [280, 246] on icon at bounding box center [279, 243] width 9 height 9
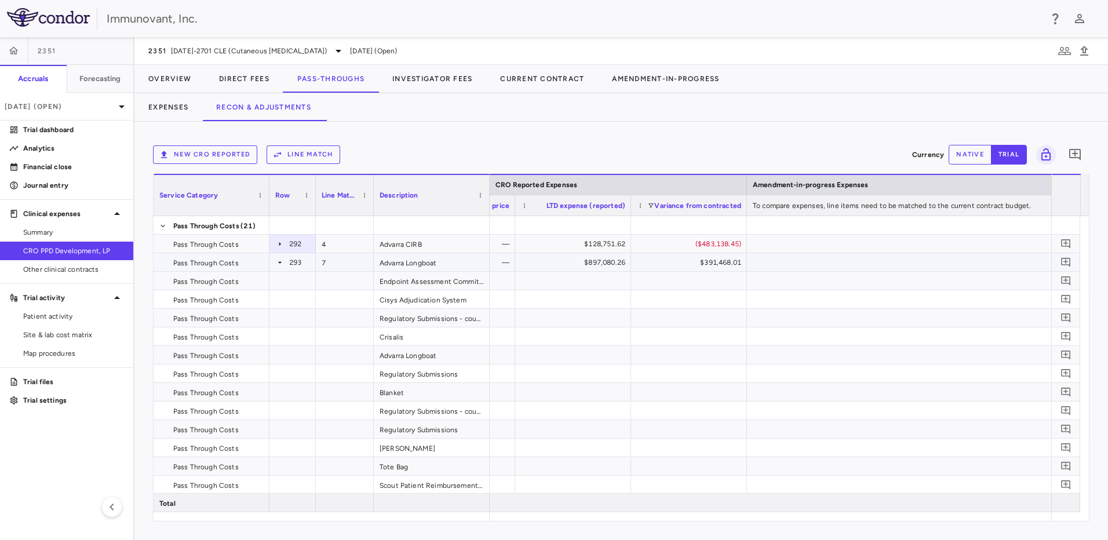
click at [281, 262] on icon at bounding box center [280, 262] width 4 height 2
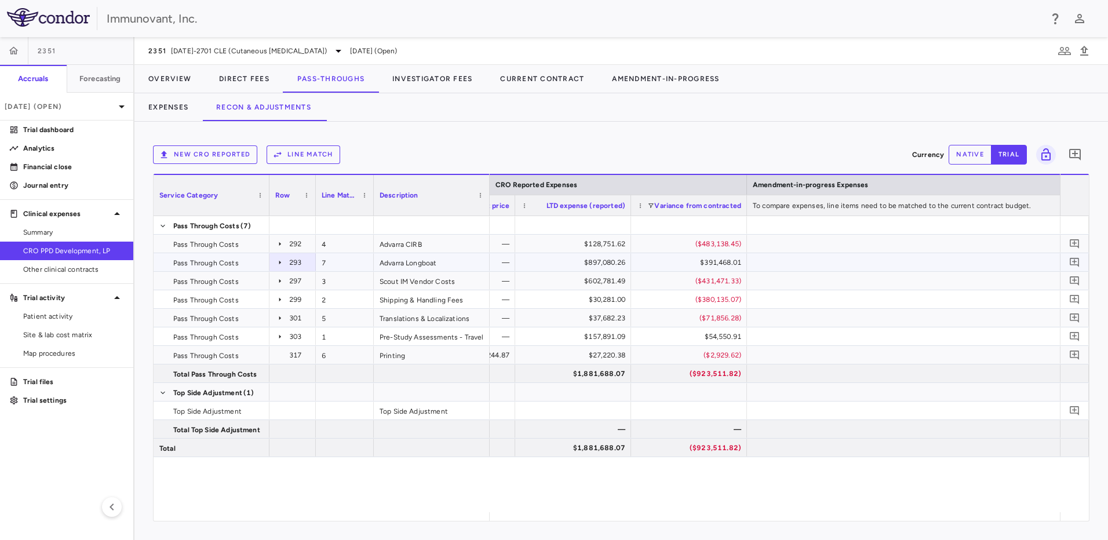
click at [279, 263] on icon at bounding box center [279, 262] width 9 height 9
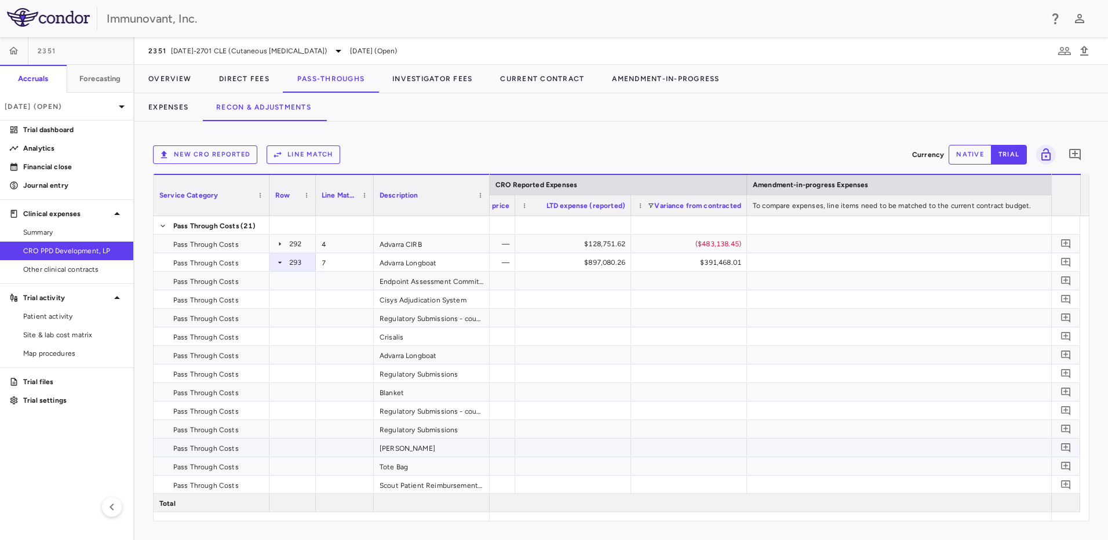
click at [409, 445] on div "[PERSON_NAME]" at bounding box center [432, 448] width 116 height 18
click at [459, 449] on div "[PERSON_NAME]" at bounding box center [432, 448] width 116 height 18
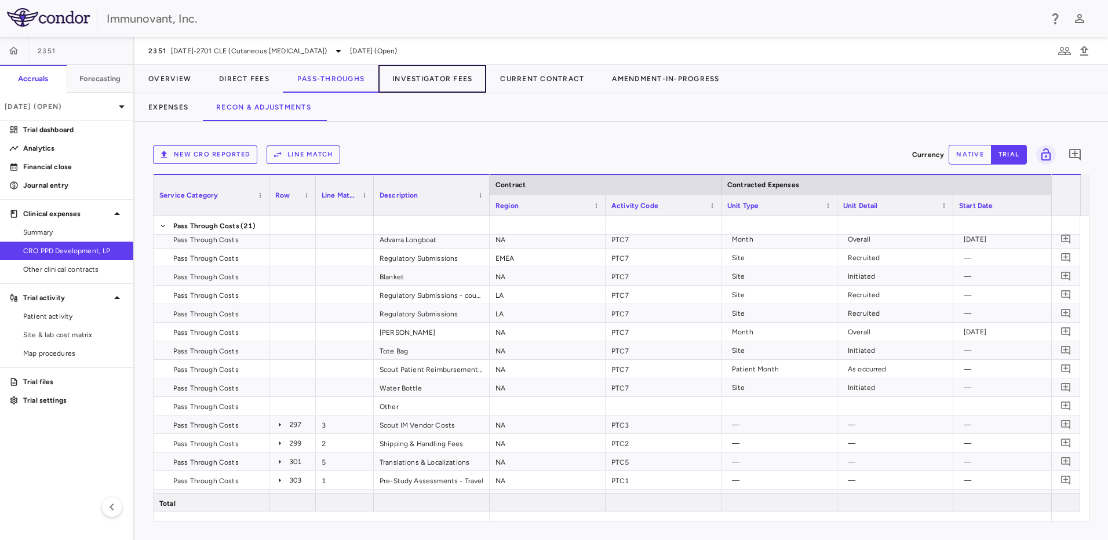
drag, startPoint x: 459, startPoint y: 81, endPoint x: 552, endPoint y: 124, distance: 102.2
click at [459, 81] on button "Investigator Fees" at bounding box center [432, 79] width 108 height 28
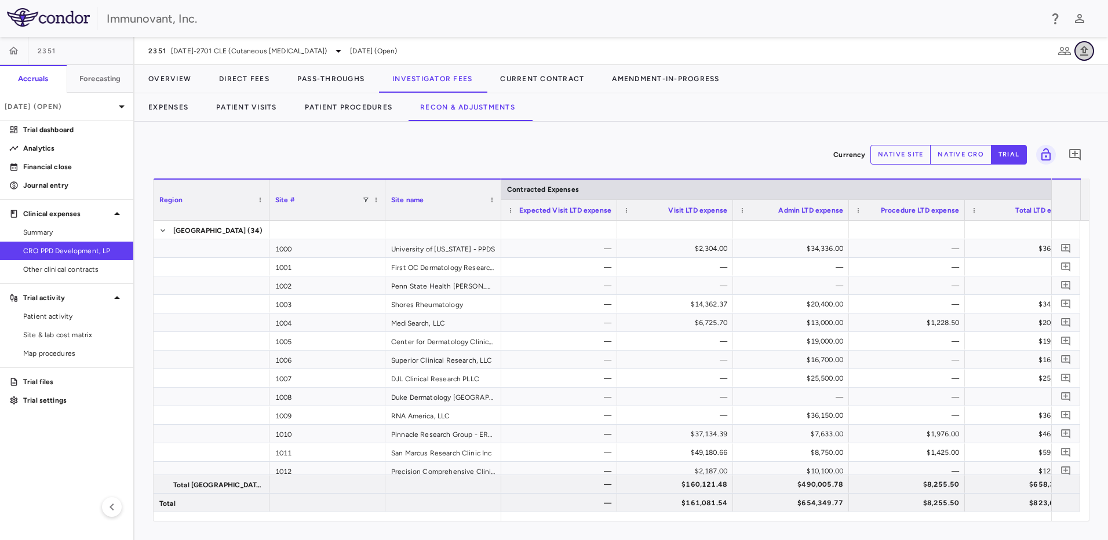
click at [1086, 47] on icon "button" at bounding box center [1084, 51] width 14 height 14
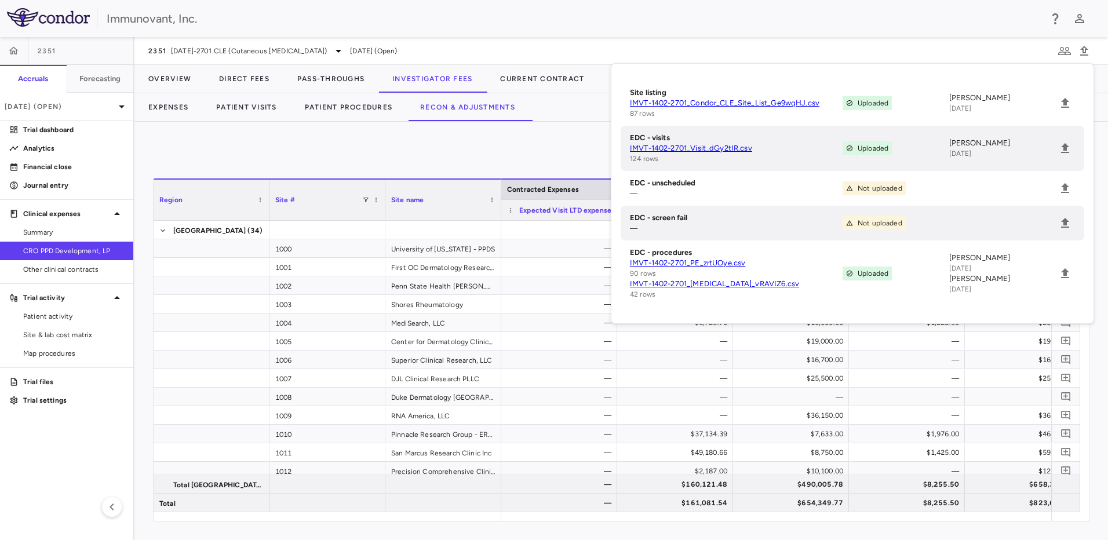
click at [445, 150] on div "Currency native site native cro trial 0" at bounding box center [621, 154] width 937 height 29
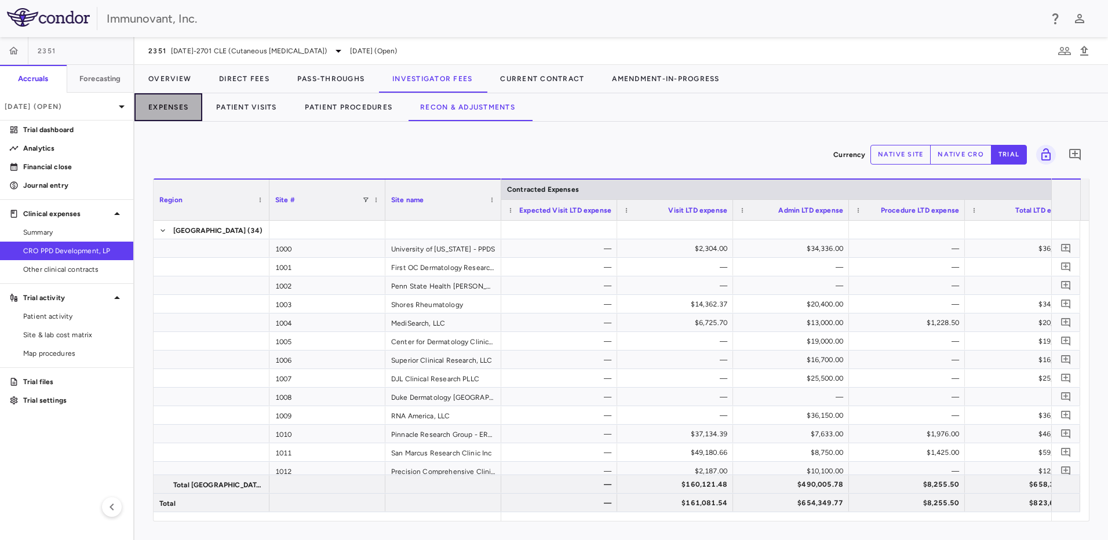
click at [176, 113] on button "Expenses" at bounding box center [168, 107] width 68 height 28
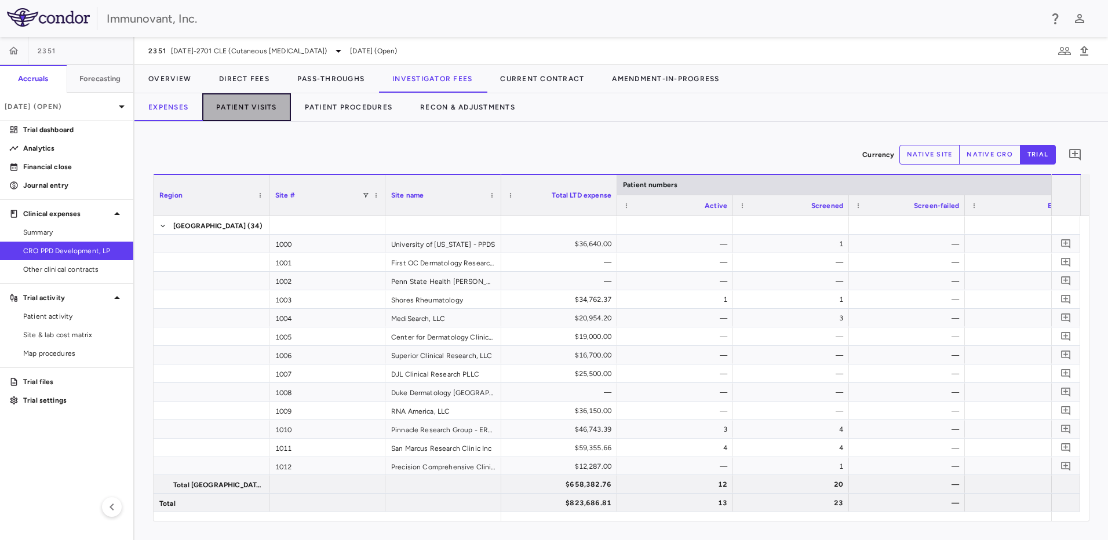
click at [241, 116] on button "Patient Visits" at bounding box center [246, 107] width 89 height 28
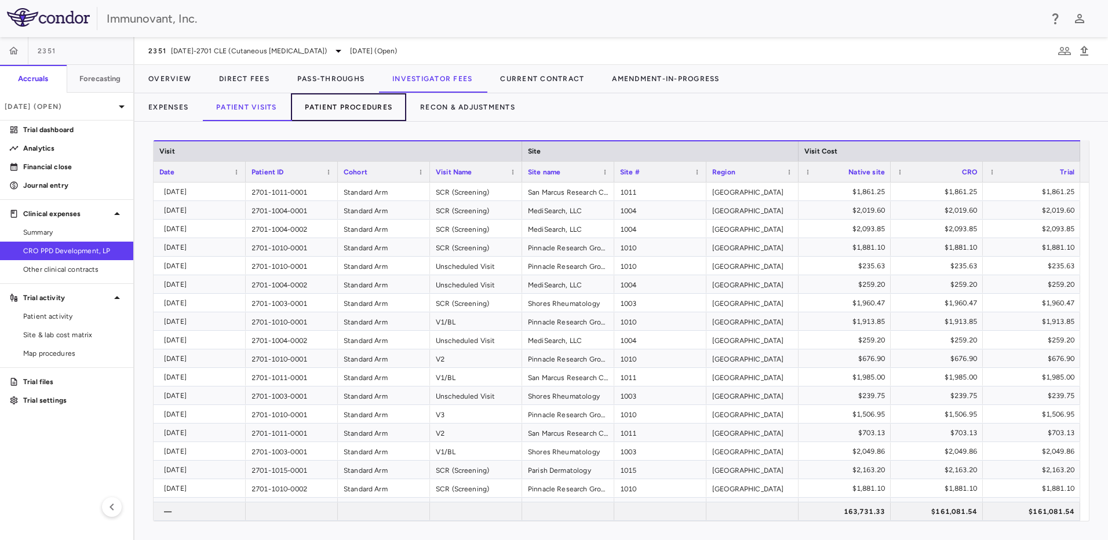
click at [308, 112] on button "Patient Procedures" at bounding box center [349, 107] width 116 height 28
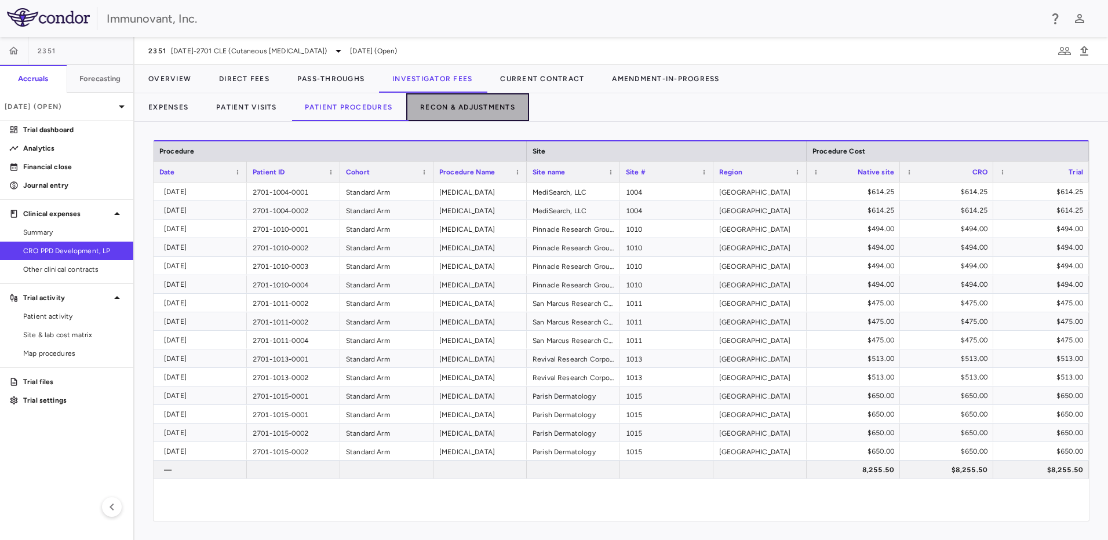
click at [446, 114] on button "Recon & Adjustments" at bounding box center [467, 107] width 123 height 28
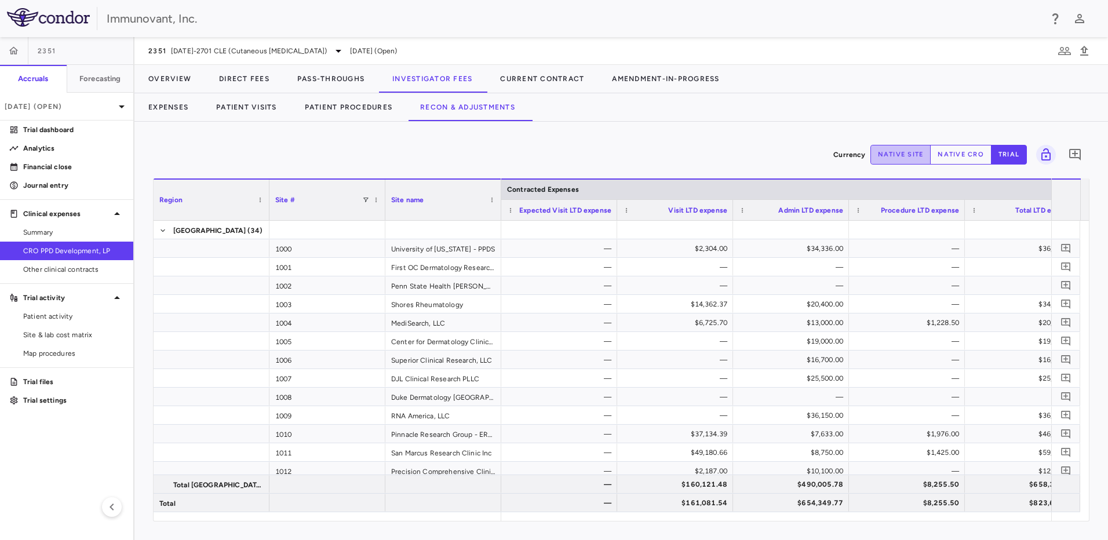
click at [898, 156] on button "native site" at bounding box center [901, 155] width 61 height 20
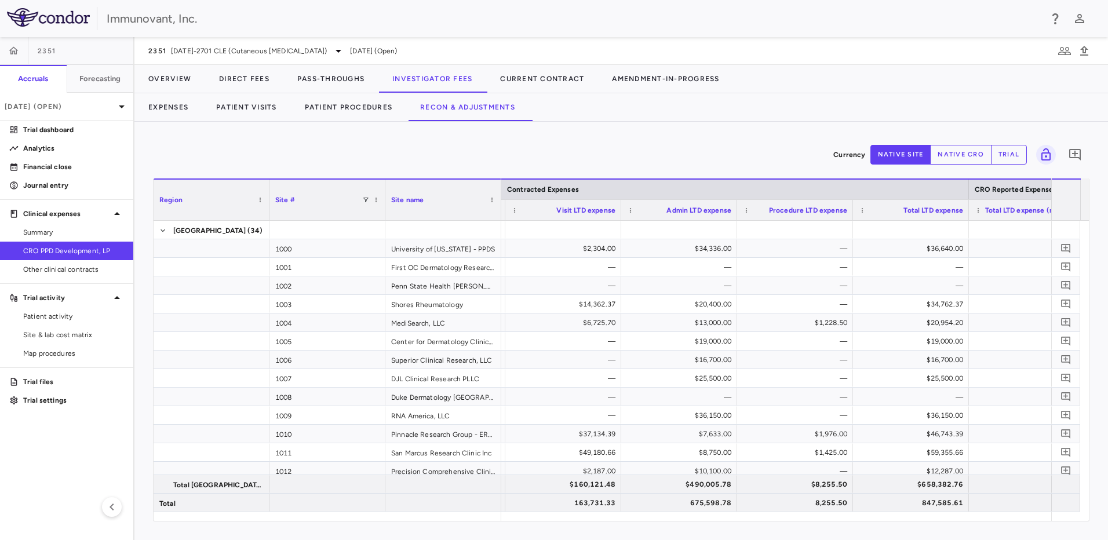
scroll to position [0, 178]
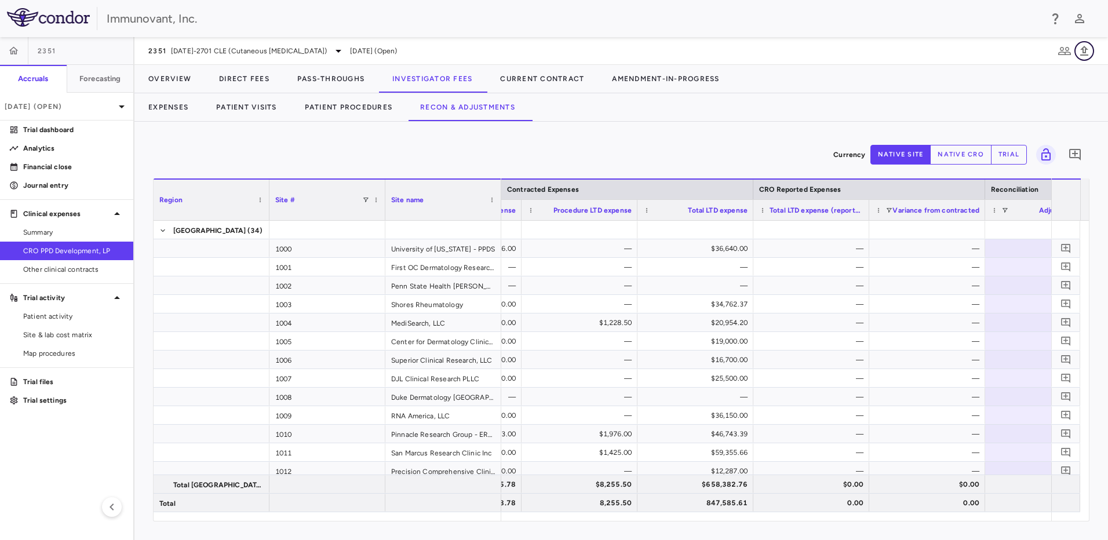
click at [1089, 49] on icon "button" at bounding box center [1084, 51] width 14 height 14
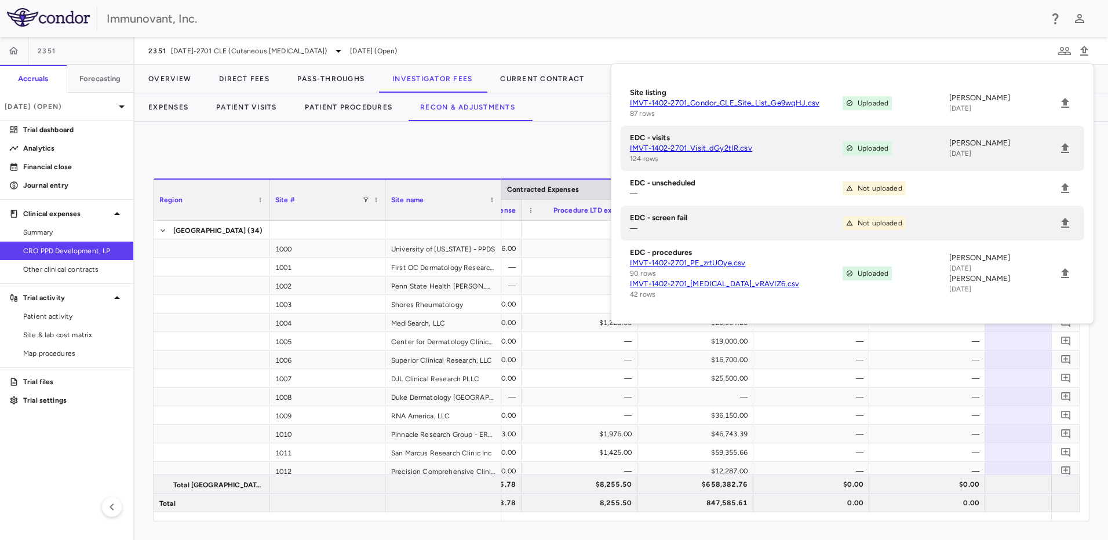
click at [467, 154] on div "Currency native site native cro trial 0" at bounding box center [621, 154] width 937 height 29
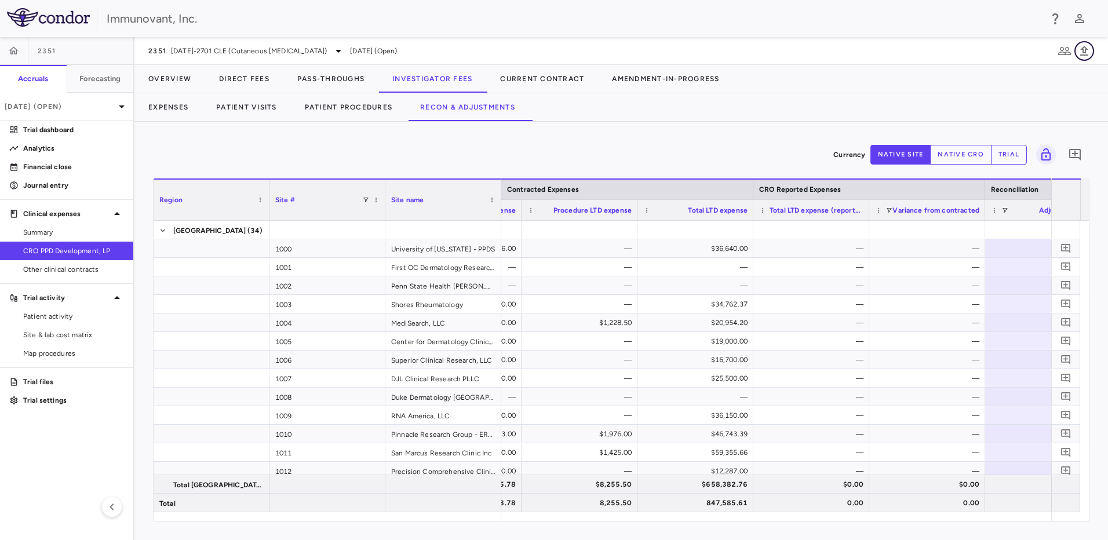
click at [1084, 52] on icon "button" at bounding box center [1084, 51] width 14 height 14
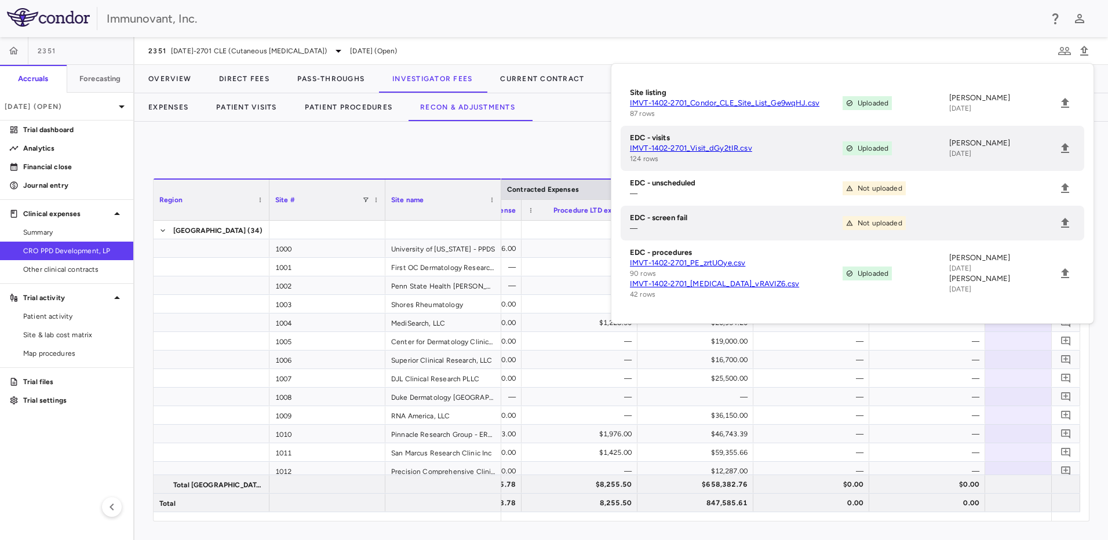
click at [497, 156] on div "Currency native site native cro trial 0" at bounding box center [621, 154] width 937 height 29
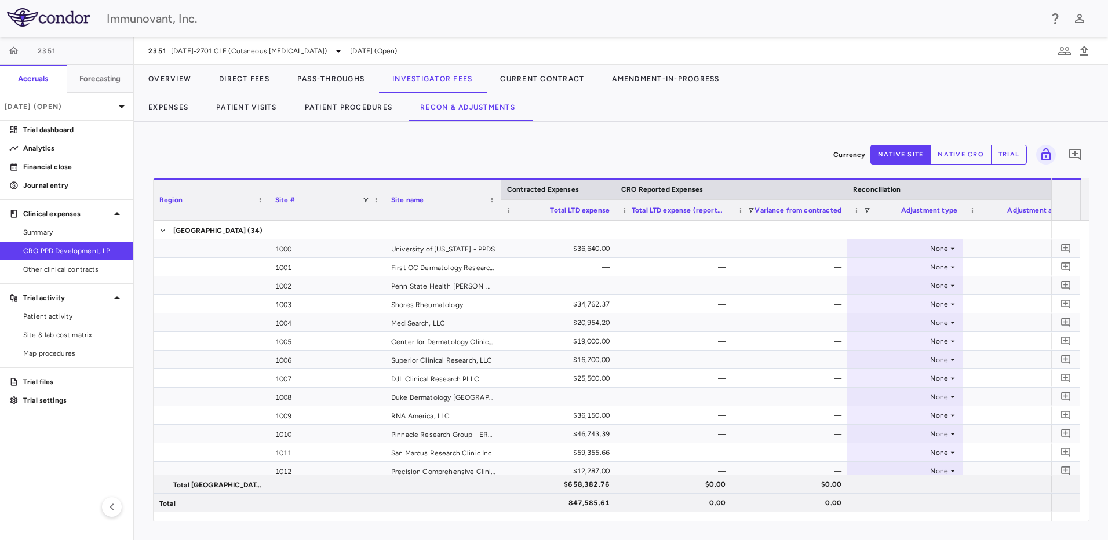
scroll to position [0, 540]
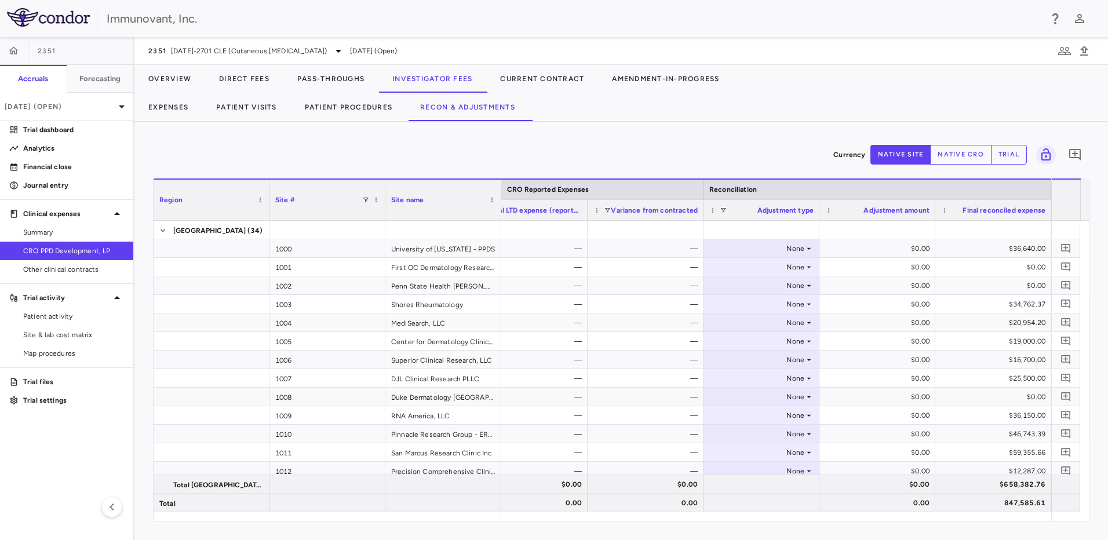
click at [956, 152] on button "native cro" at bounding box center [960, 155] width 61 height 20
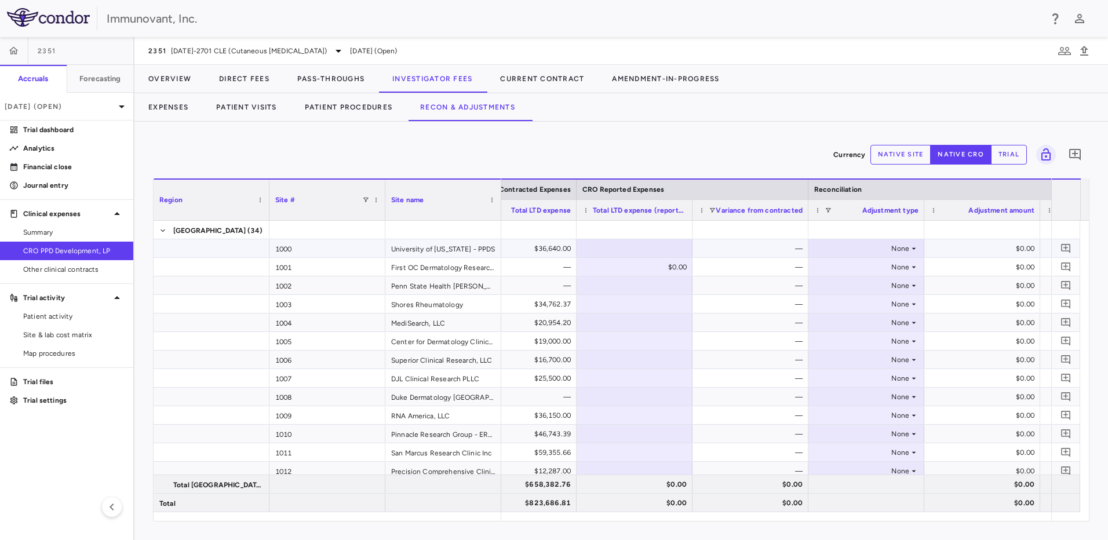
click at [666, 247] on div at bounding box center [634, 248] width 104 height 17
type input "********"
click at [660, 288] on div at bounding box center [634, 285] width 104 height 17
click at [676, 244] on div "$18,720.00" at bounding box center [637, 248] width 100 height 19
click at [650, 264] on div "$0.00" at bounding box center [637, 267] width 100 height 19
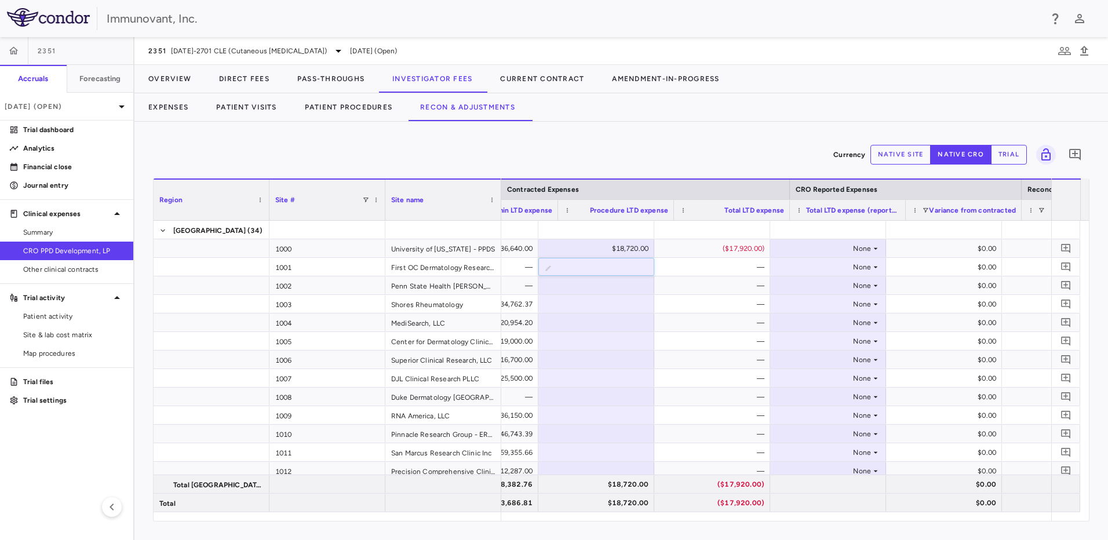
scroll to position [0, 291]
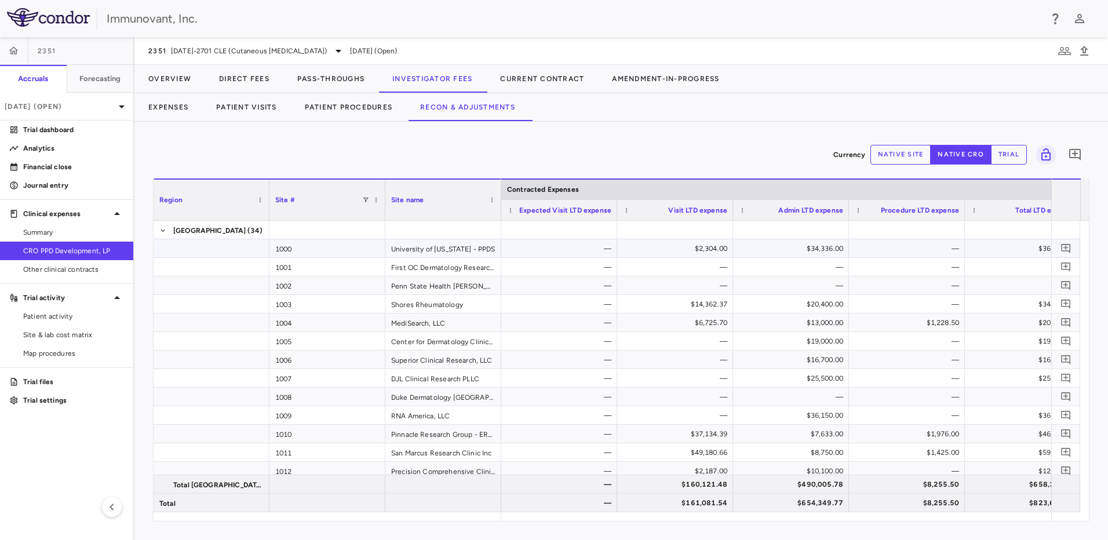
click at [810, 249] on div "$34,336.00" at bounding box center [794, 248] width 100 height 19
click at [159, 109] on button "Expenses" at bounding box center [168, 107] width 68 height 28
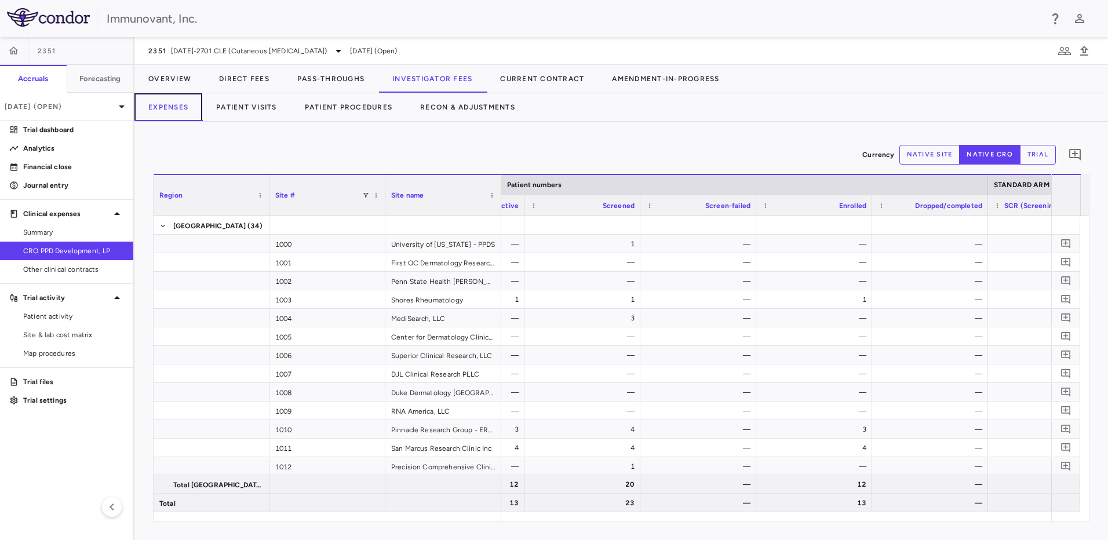
scroll to position [0, 294]
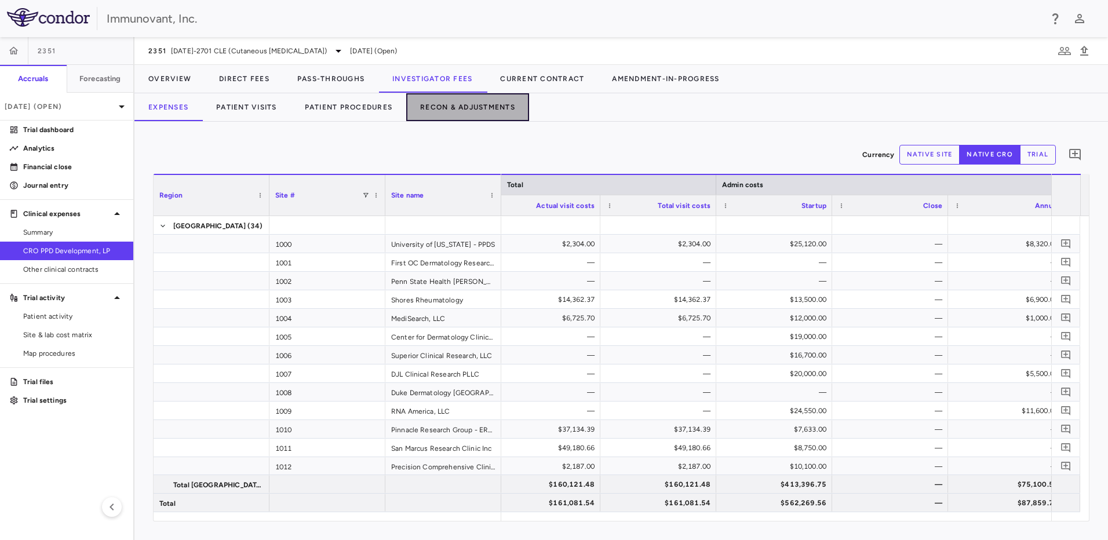
click at [467, 105] on button "Recon & Adjustments" at bounding box center [467, 107] width 123 height 28
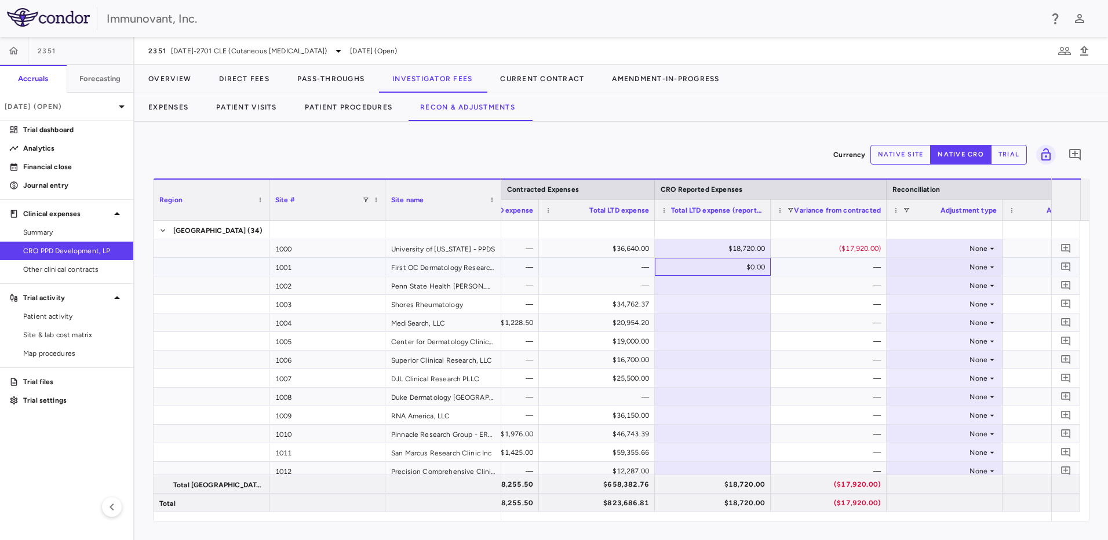
click at [745, 267] on div "$0.00" at bounding box center [715, 267] width 100 height 19
type input "*"
click at [815, 105] on div "Expenses Patient Visits Patient Procedures Recon & Adjustments" at bounding box center [621, 107] width 974 height 28
click at [696, 265] on input "*" at bounding box center [721, 267] width 97 height 19
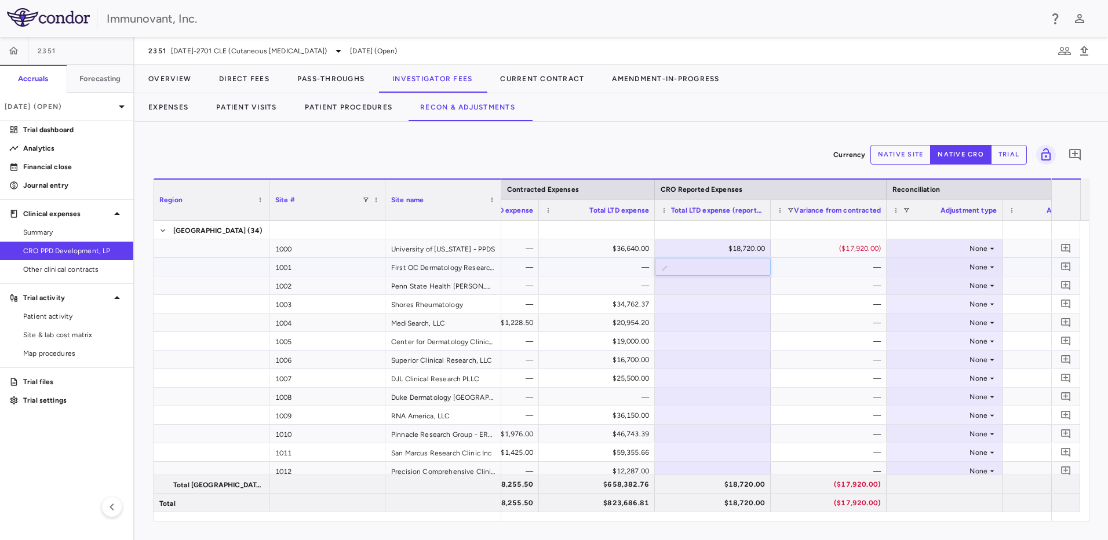
click at [696, 265] on input "*" at bounding box center [721, 267] width 97 height 19
click at [836, 33] on div "Immunovant, Inc." at bounding box center [554, 18] width 1108 height 37
click at [710, 304] on div at bounding box center [713, 304] width 104 height 17
type input "********"
click at [734, 322] on div at bounding box center [713, 322] width 104 height 17
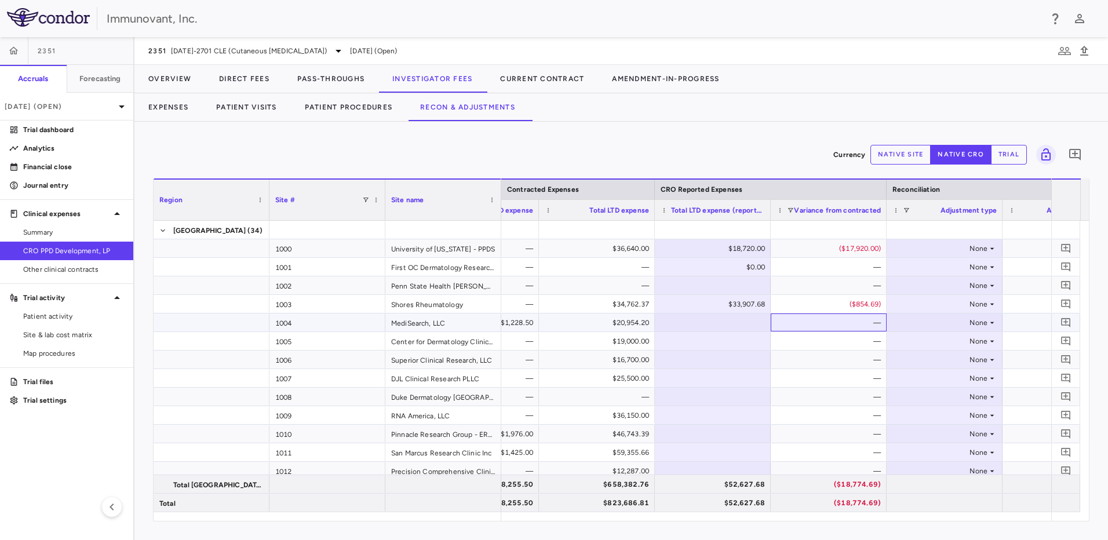
click at [826, 323] on div "—" at bounding box center [831, 323] width 100 height 19
click at [747, 328] on div at bounding box center [713, 322] width 104 height 17
type input "********"
click at [731, 323] on input "********" at bounding box center [721, 323] width 97 height 19
click at [732, 341] on div at bounding box center [713, 341] width 104 height 17
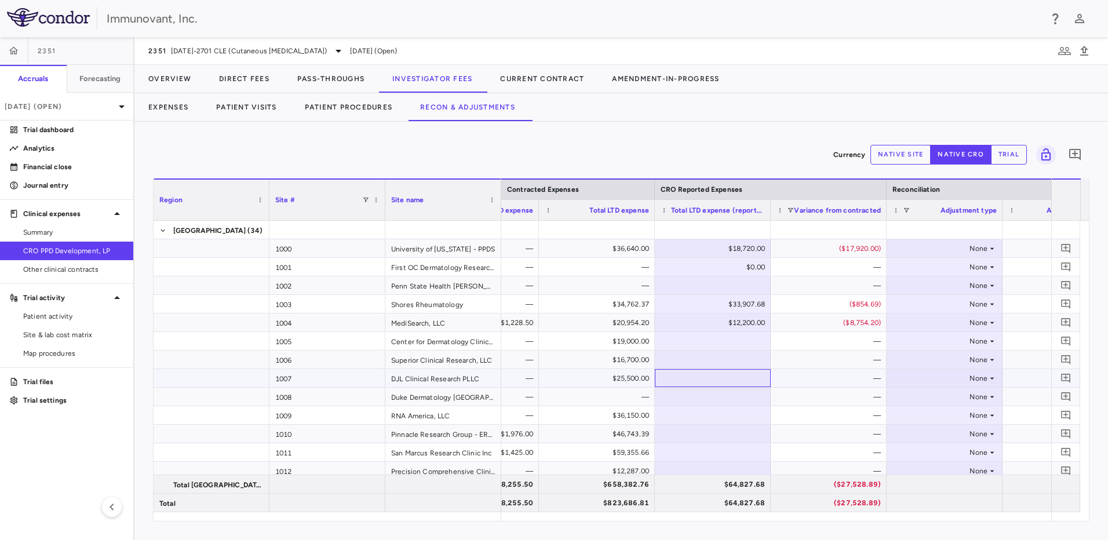
click at [724, 376] on div at bounding box center [713, 378] width 104 height 17
type input "********"
click at [716, 395] on div at bounding box center [713, 396] width 104 height 17
click at [716, 374] on div at bounding box center [713, 378] width 104 height 17
click at [709, 388] on div at bounding box center [713, 397] width 116 height 18
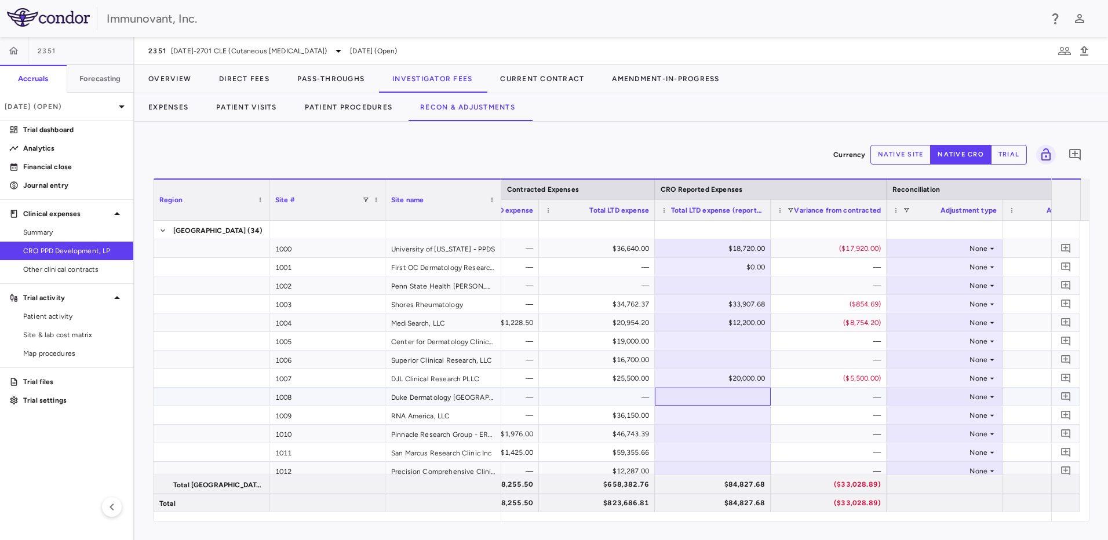
click at [745, 393] on div at bounding box center [713, 396] width 104 height 17
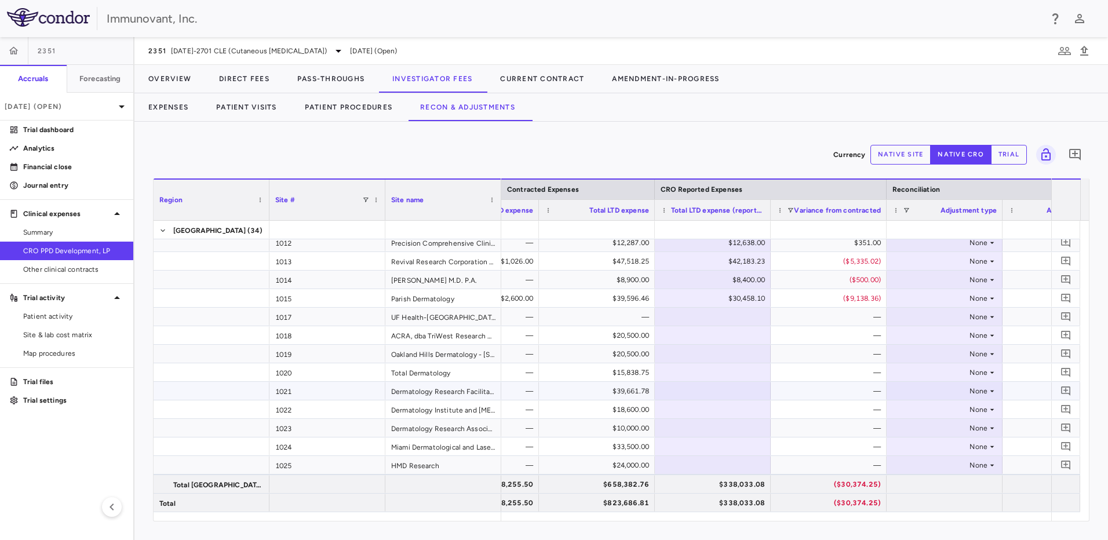
scroll to position [230, 0]
click at [727, 334] on div at bounding box center [713, 333] width 104 height 17
type input "********"
click at [723, 374] on div at bounding box center [713, 370] width 104 height 17
type input "**********"
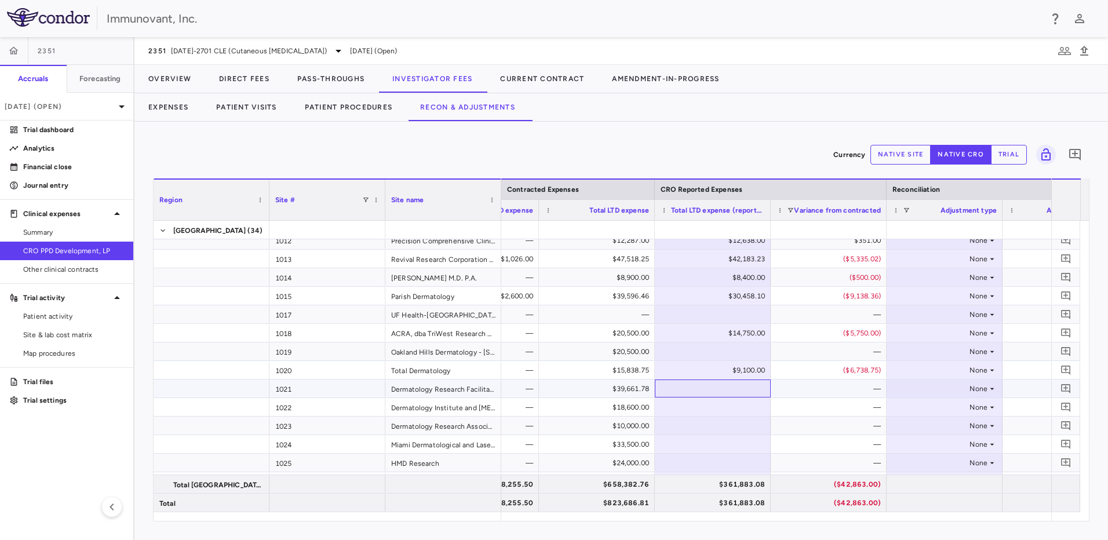
drag, startPoint x: 742, startPoint y: 387, endPoint x: 742, endPoint y: 396, distance: 9.3
click at [742, 396] on div at bounding box center [713, 388] width 104 height 17
click at [756, 364] on div "$9,100.00" at bounding box center [715, 370] width 100 height 19
click at [755, 410] on div "$41,843.75" at bounding box center [715, 407] width 100 height 19
click at [724, 412] on input "********" at bounding box center [721, 408] width 97 height 19
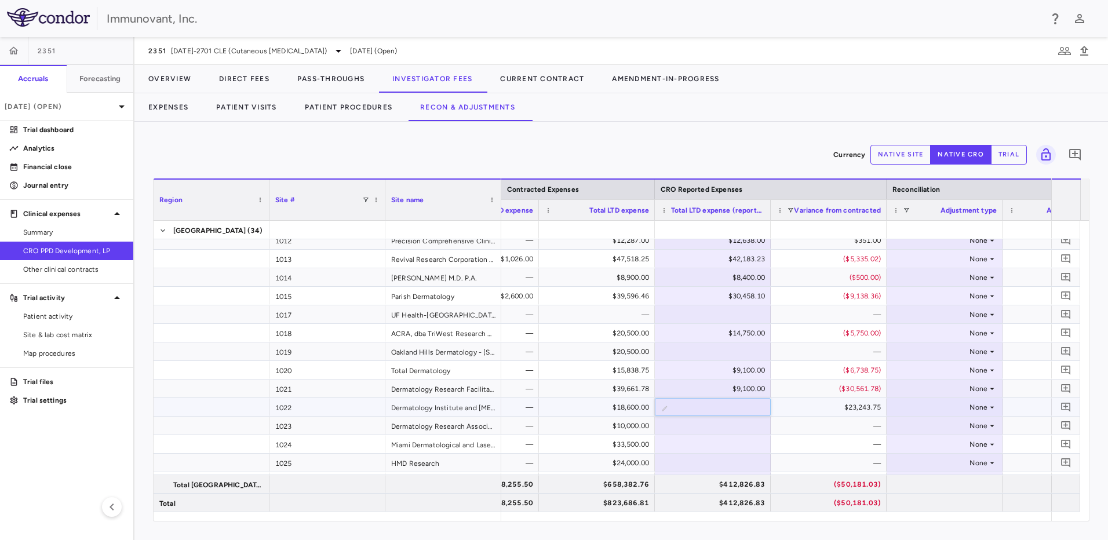
click at [724, 412] on input "********" at bounding box center [721, 408] width 97 height 19
click at [741, 391] on div "$9,100.00" at bounding box center [715, 389] width 100 height 19
click at [741, 391] on input "****" at bounding box center [721, 389] width 97 height 19
type input "********"
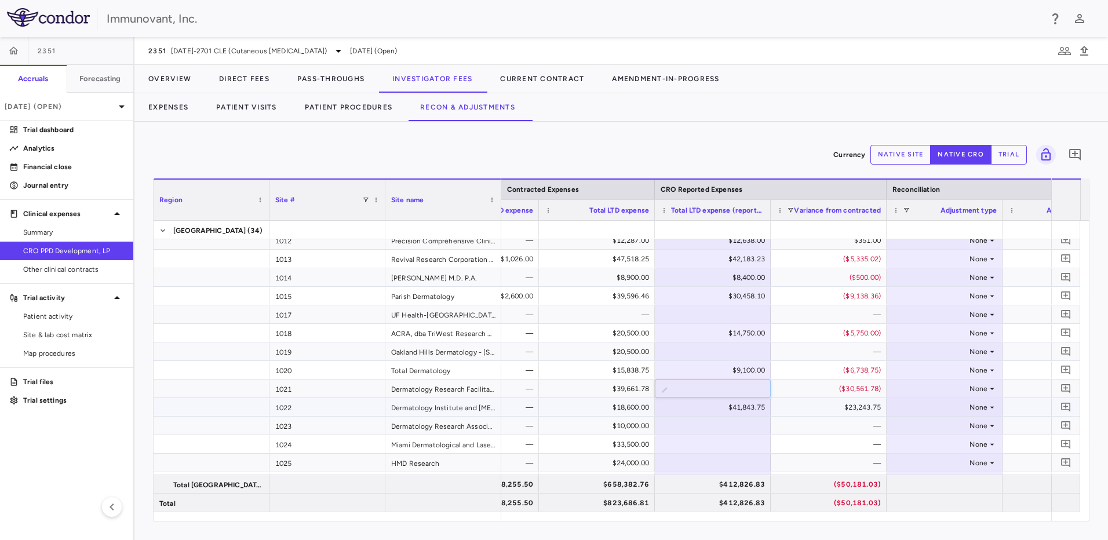
click at [730, 407] on div "$41,843.75" at bounding box center [715, 407] width 100 height 19
click at [730, 407] on input "********" at bounding box center [721, 408] width 97 height 19
click at [741, 405] on div "$41,843.75" at bounding box center [715, 407] width 100 height 19
type input "*"
click at [841, 424] on div "—" at bounding box center [831, 426] width 100 height 19
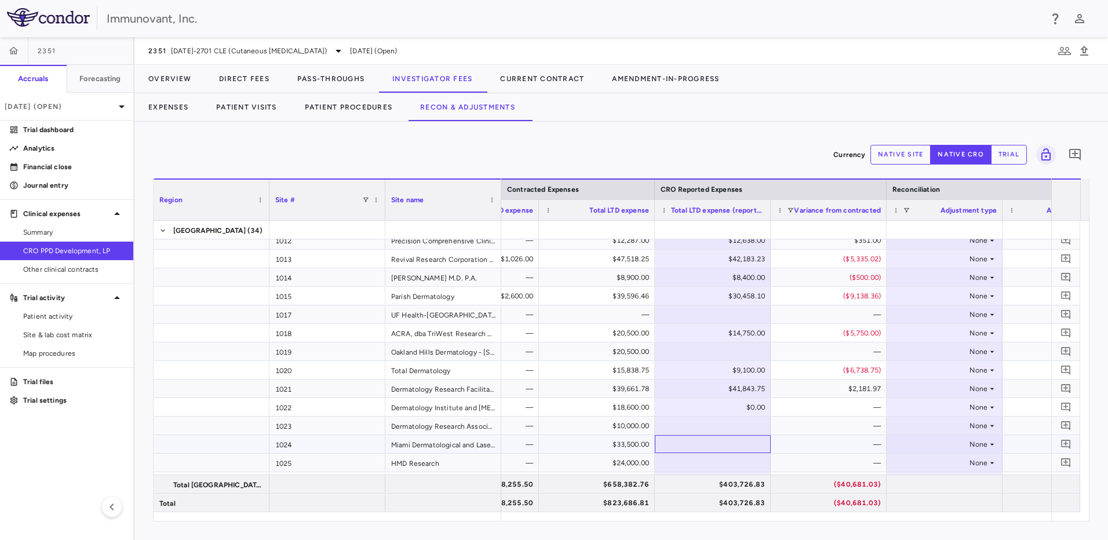
click at [715, 448] on div at bounding box center [713, 444] width 104 height 17
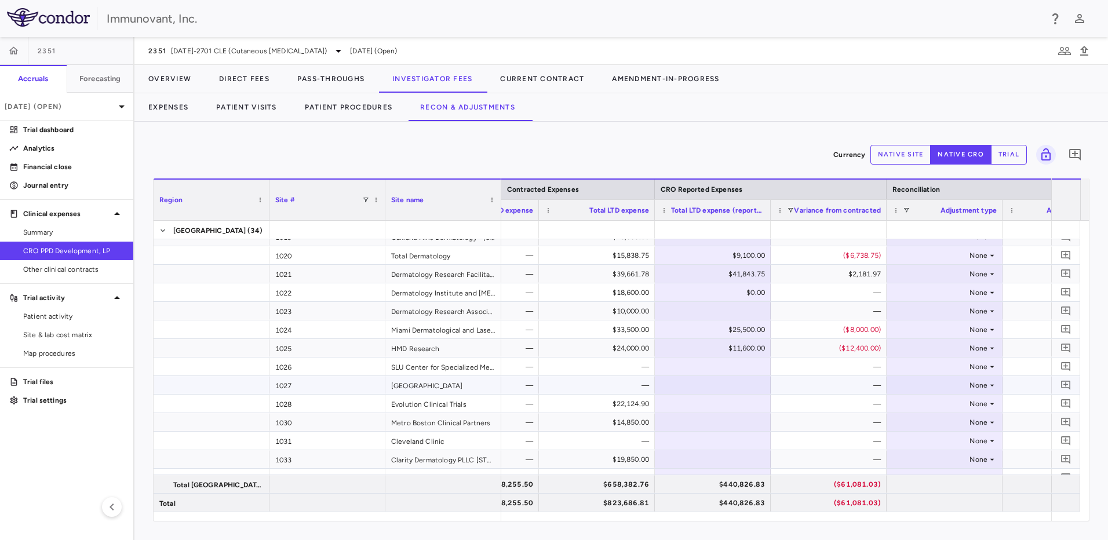
scroll to position [346, 0]
click at [694, 406] on div at bounding box center [713, 402] width 104 height 17
type input "*******"
click at [834, 399] on div "—" at bounding box center [831, 403] width 100 height 19
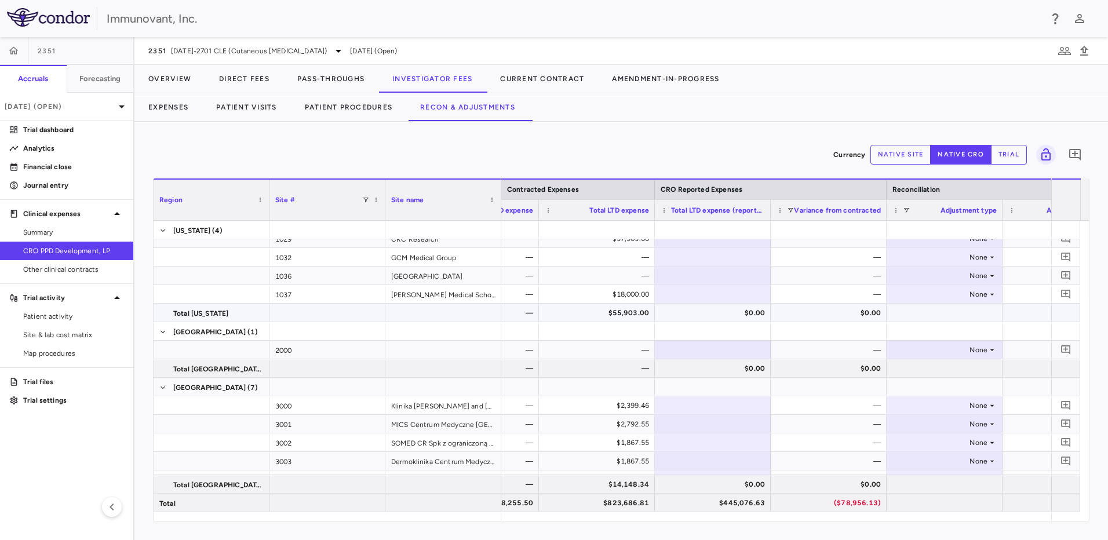
scroll to position [680, 0]
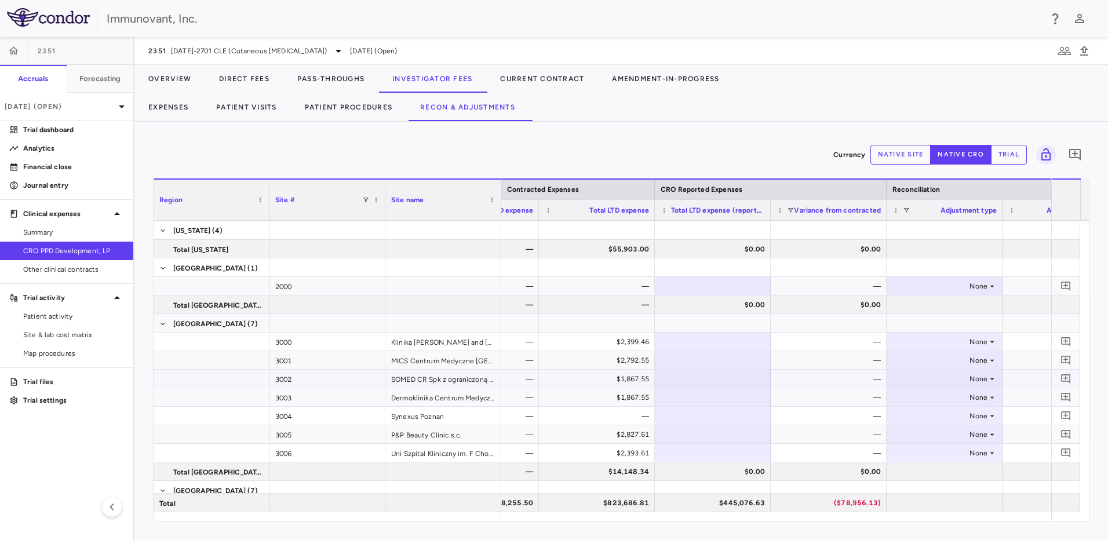
click at [745, 378] on div at bounding box center [713, 378] width 104 height 17
type input "********"
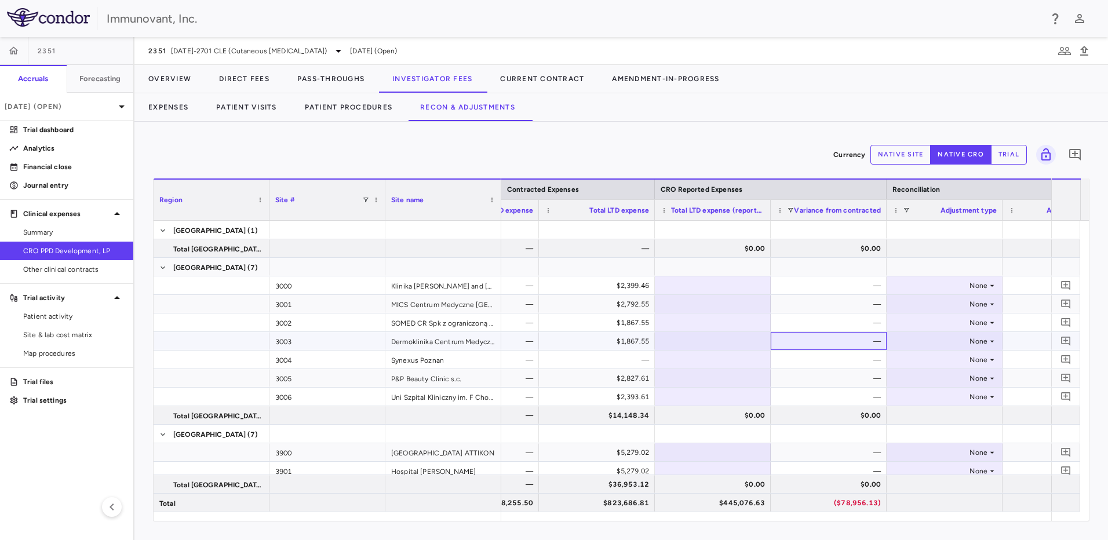
click at [784, 338] on div "—" at bounding box center [831, 341] width 100 height 19
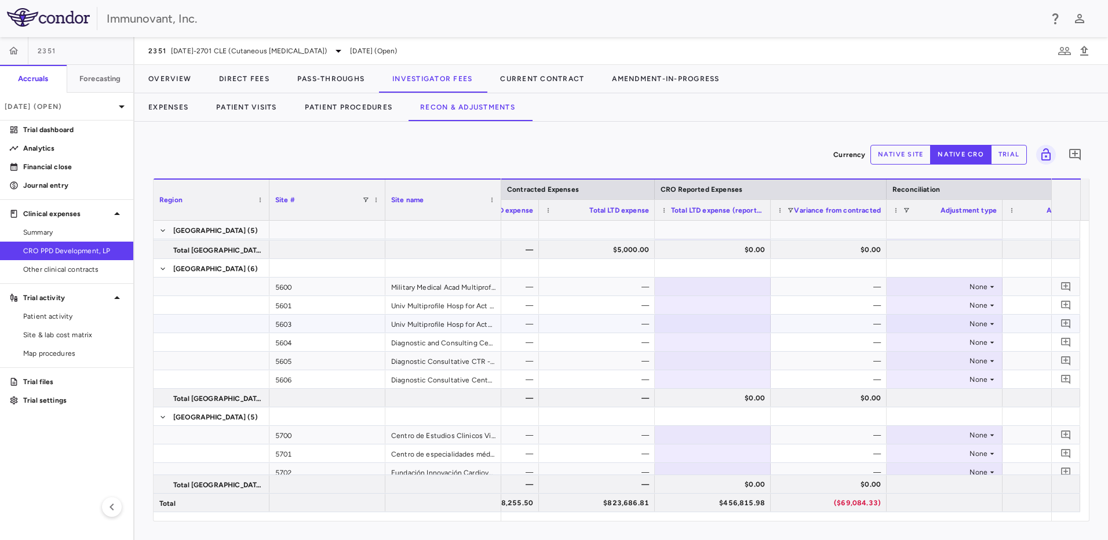
click at [715, 321] on div at bounding box center [713, 323] width 104 height 17
type input "******"
click at [815, 322] on div "—" at bounding box center [831, 324] width 100 height 19
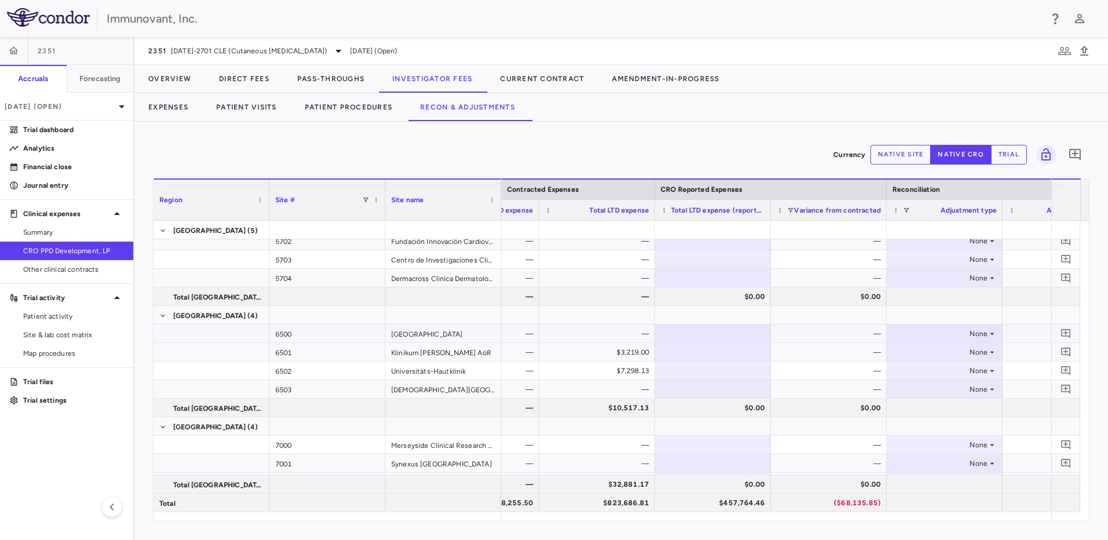
click at [678, 329] on div at bounding box center [713, 333] width 104 height 17
type input "********"
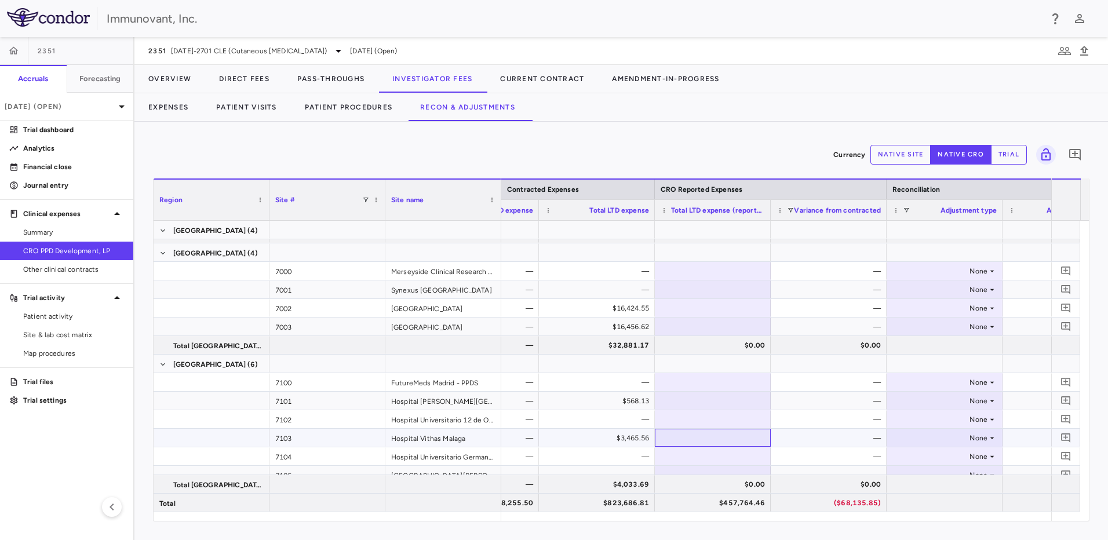
click at [692, 438] on div at bounding box center [713, 437] width 104 height 17
type input "*******"
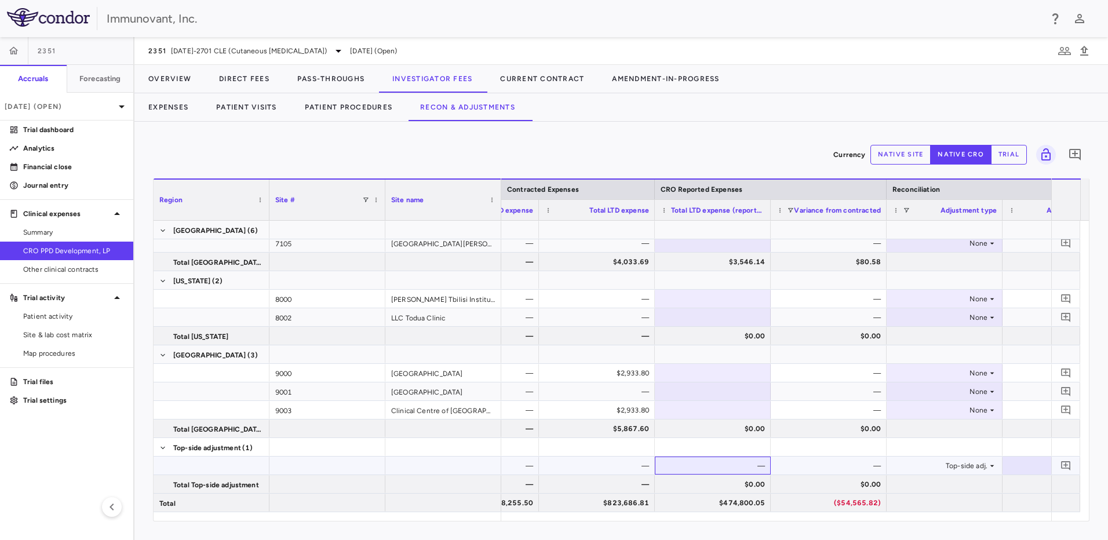
click at [744, 472] on div "—" at bounding box center [715, 466] width 100 height 19
click at [745, 467] on div "—" at bounding box center [715, 466] width 100 height 19
click at [714, 463] on div "—" at bounding box center [715, 466] width 100 height 19
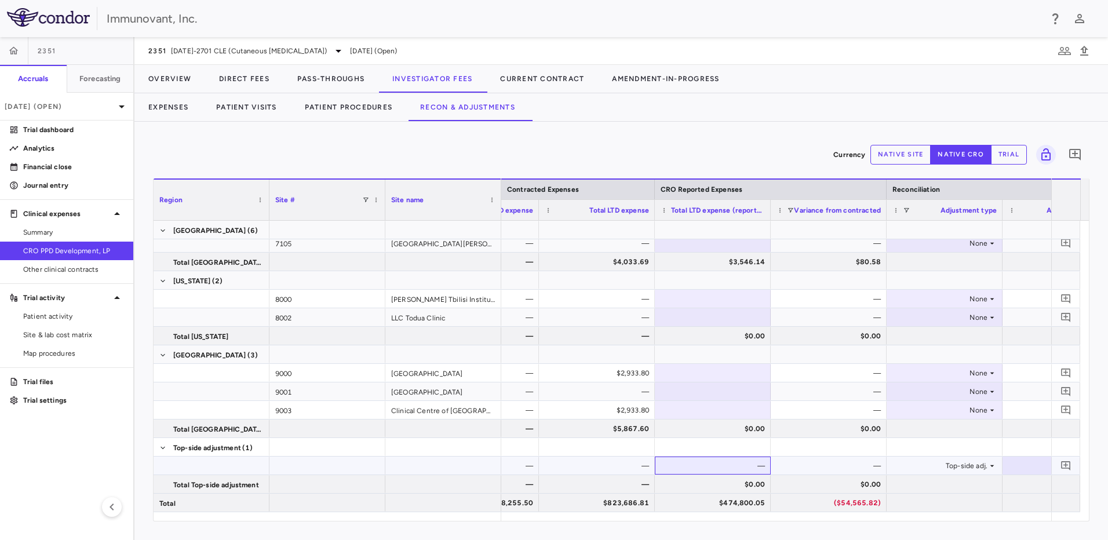
click at [736, 467] on div "—" at bounding box center [715, 466] width 100 height 19
click at [752, 463] on div "—" at bounding box center [715, 466] width 100 height 19
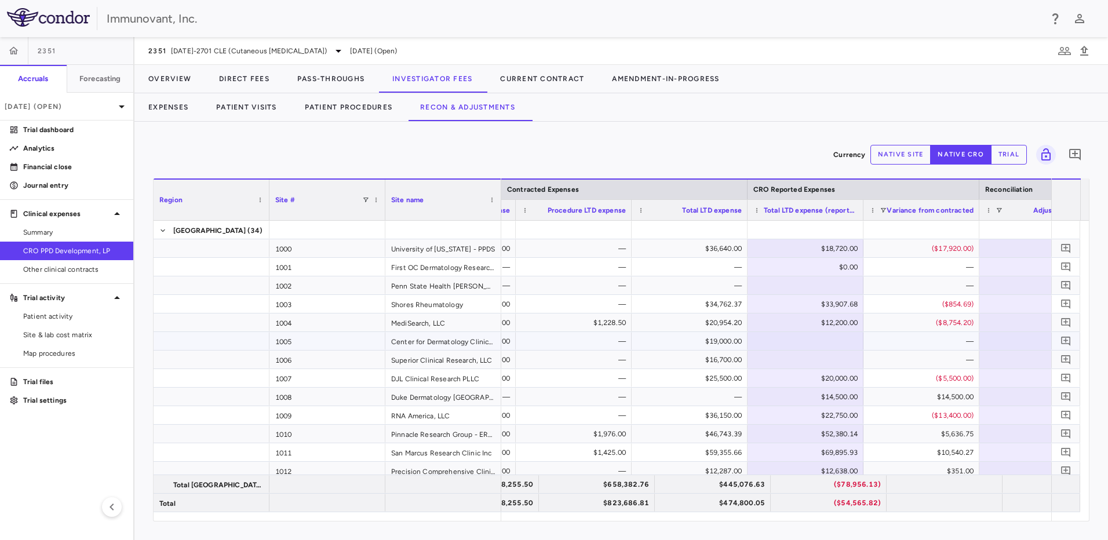
click at [827, 345] on div at bounding box center [805, 341] width 104 height 17
type input "*"
click at [912, 334] on div "—" at bounding box center [924, 341] width 100 height 19
click at [824, 362] on div at bounding box center [805, 359] width 104 height 17
type input "*"
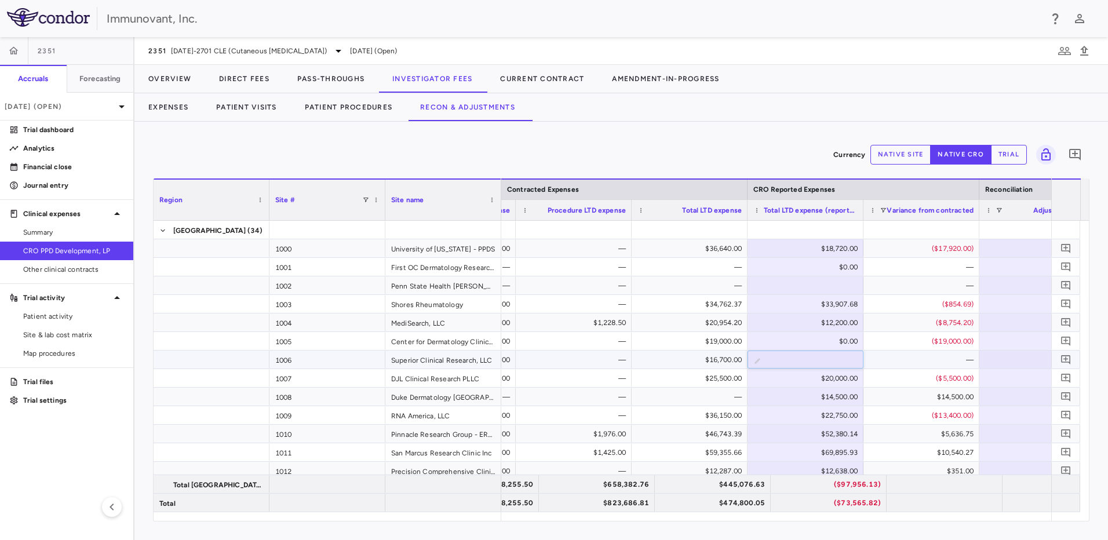
click at [951, 362] on div "—" at bounding box center [924, 360] width 100 height 19
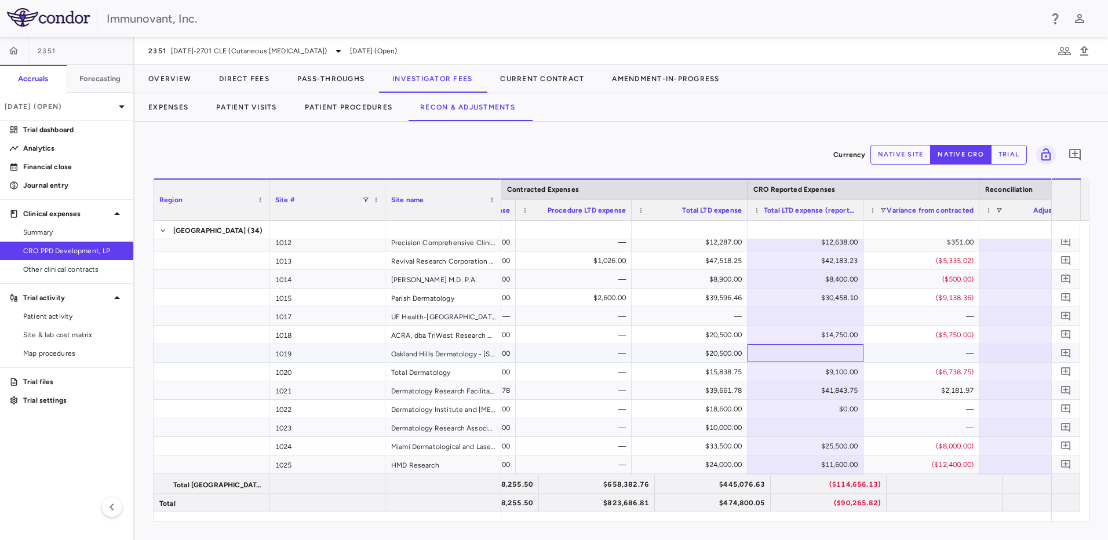
click at [845, 360] on div at bounding box center [805, 353] width 104 height 17
type input "**"
type input "*"
click at [830, 428] on div at bounding box center [805, 426] width 104 height 17
type input "*"
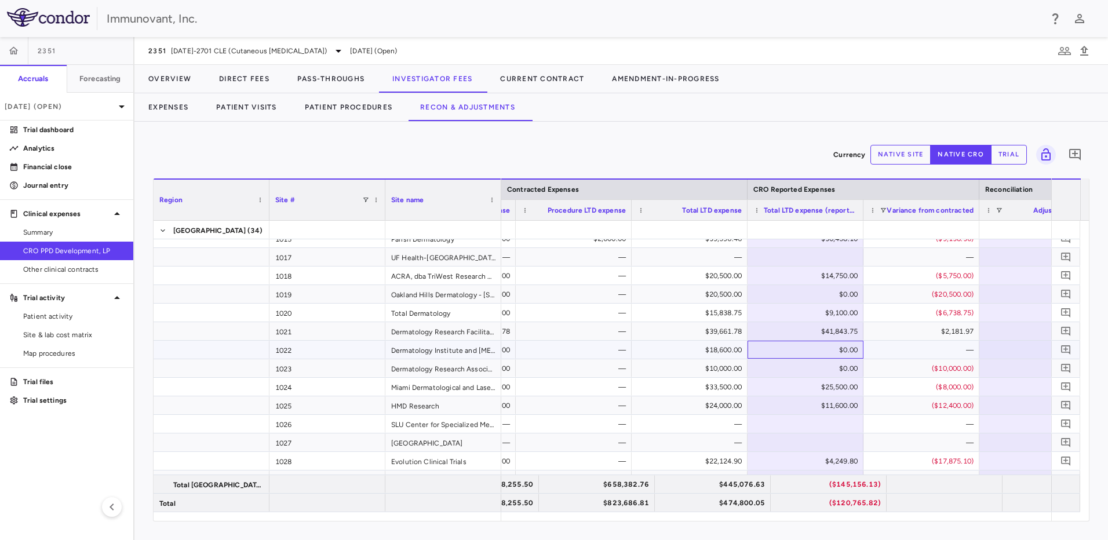
click at [847, 354] on div "$0.00" at bounding box center [808, 350] width 100 height 19
click at [902, 355] on div "—" at bounding box center [924, 350] width 100 height 19
click at [807, 349] on div "$0.00" at bounding box center [808, 350] width 100 height 19
type input "*"
click at [901, 353] on div "—" at bounding box center [924, 350] width 100 height 19
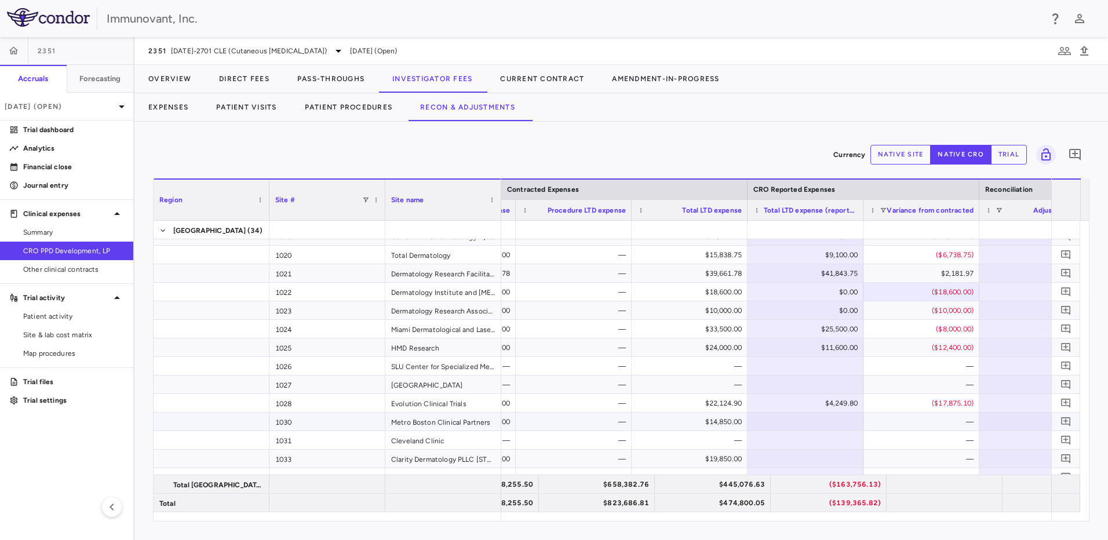
click at [821, 421] on div at bounding box center [805, 421] width 104 height 17
type input "*"
click at [920, 420] on div "—" at bounding box center [924, 422] width 100 height 19
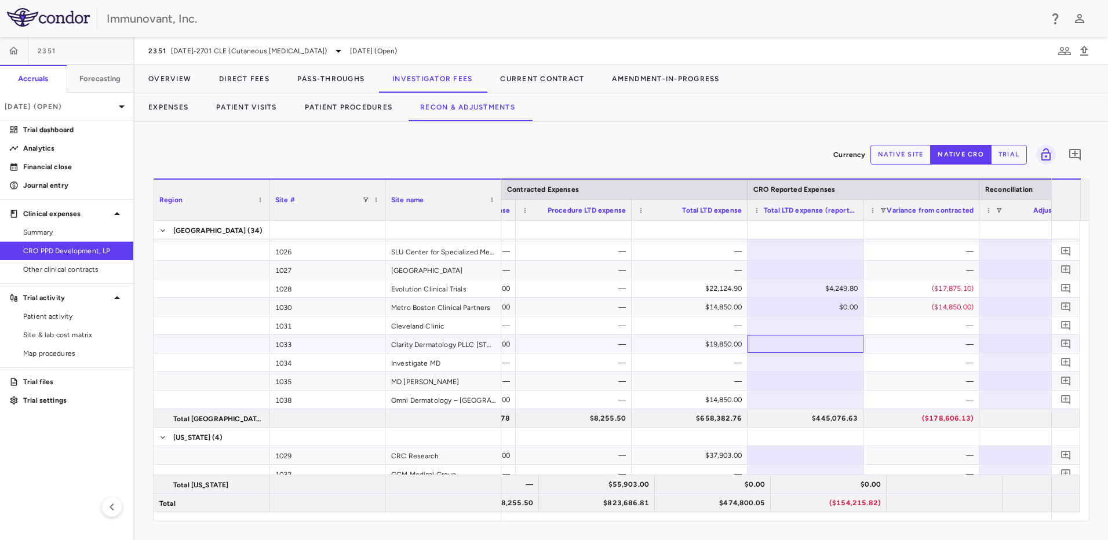
click at [829, 347] on div at bounding box center [805, 344] width 104 height 17
type input "*"
click at [902, 345] on div "—" at bounding box center [924, 343] width 100 height 19
click at [844, 407] on div at bounding box center [806, 399] width 116 height 18
type input "*"
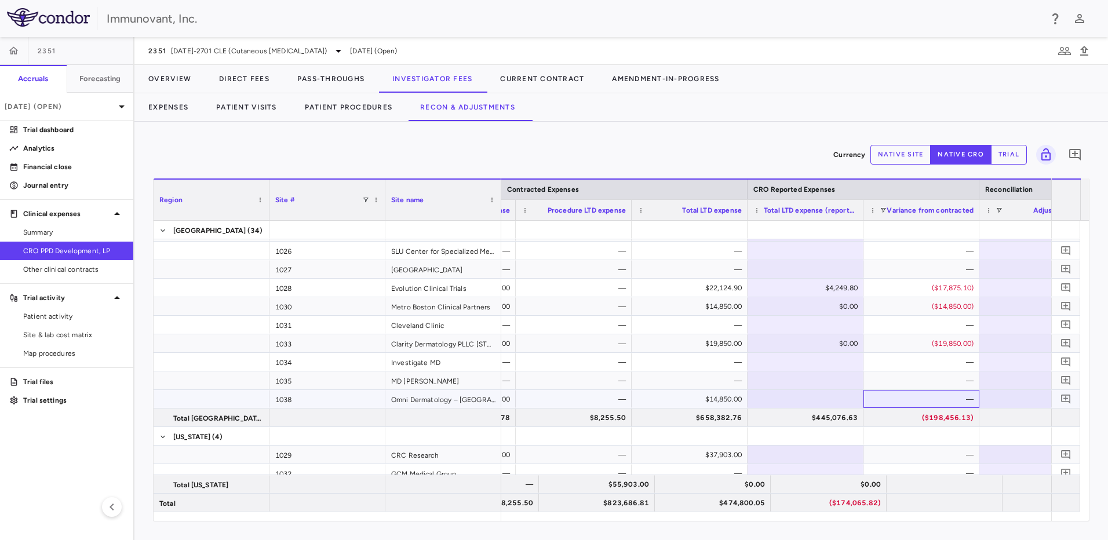
click at [875, 401] on div "—" at bounding box center [924, 399] width 100 height 19
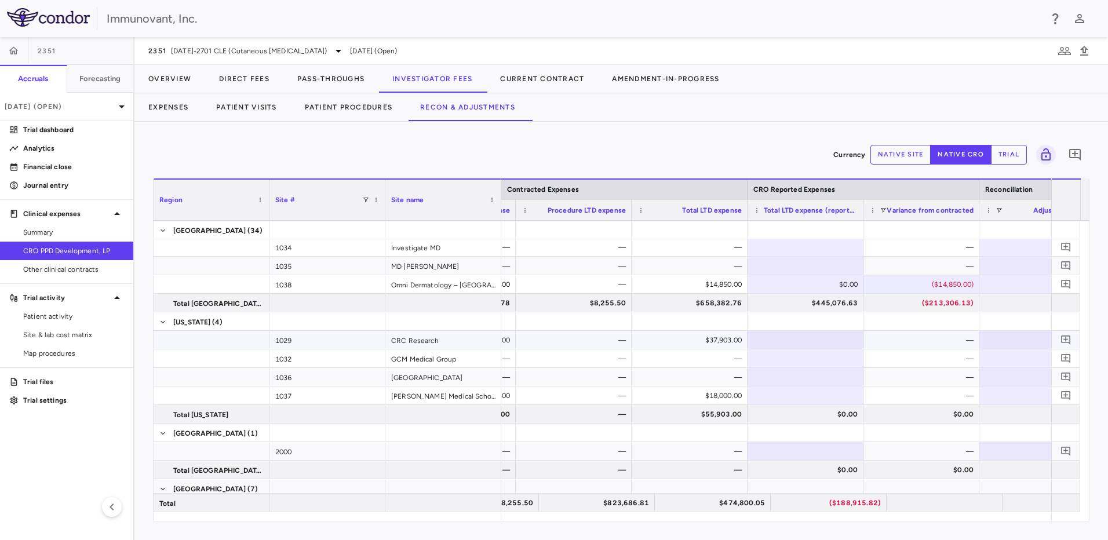
click at [849, 343] on div at bounding box center [805, 340] width 104 height 17
type input "*"
click at [887, 365] on div "—" at bounding box center [924, 358] width 100 height 19
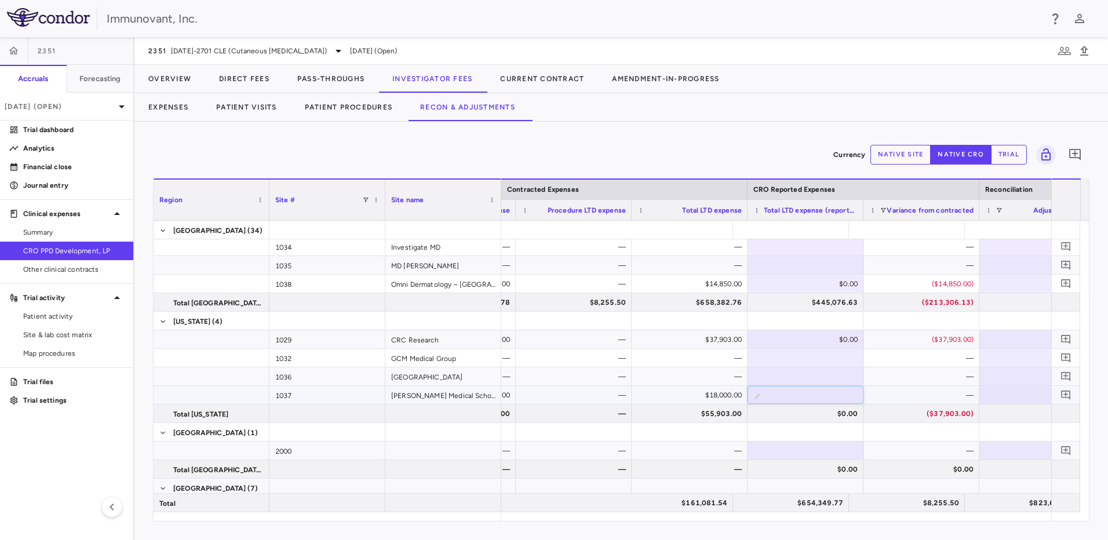
scroll to position [0, 333]
click at [882, 393] on div "—" at bounding box center [924, 395] width 100 height 19
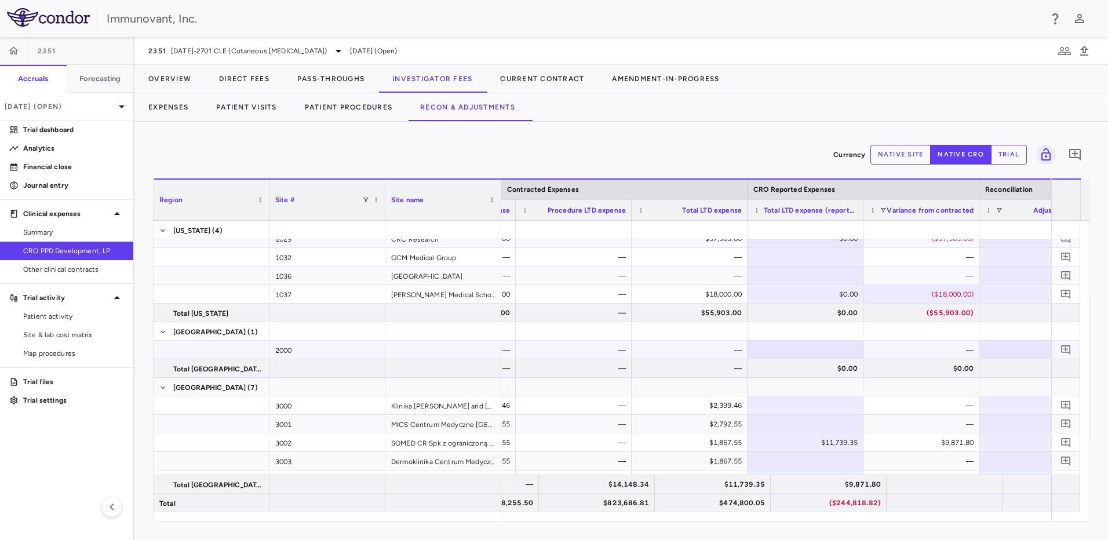
scroll to position [0, 0]
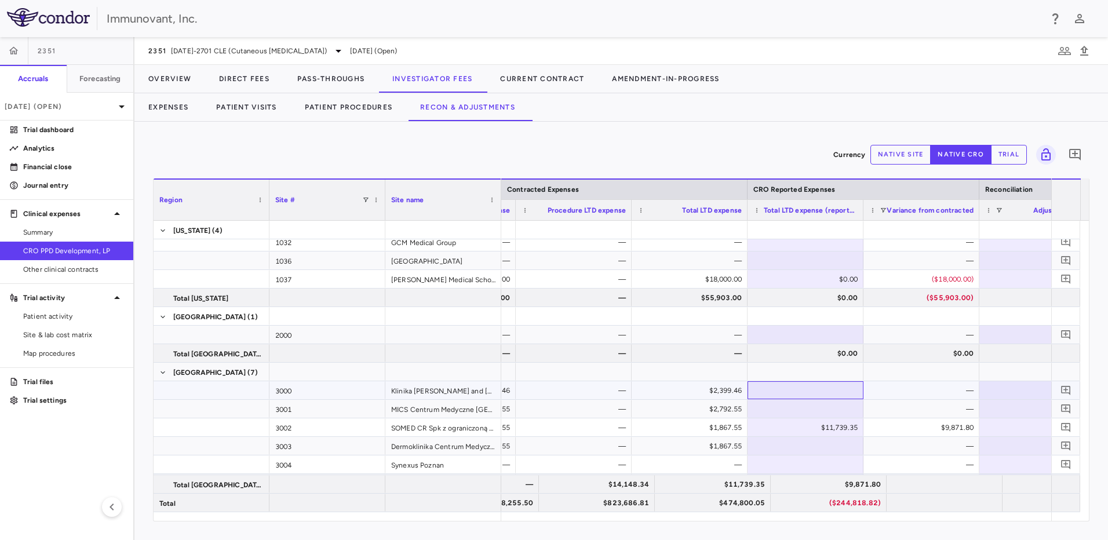
click at [845, 385] on div at bounding box center [805, 390] width 104 height 17
type input "*"
click at [847, 409] on div at bounding box center [805, 408] width 104 height 17
type input "*"
click at [900, 415] on div "($2,792.55)" at bounding box center [924, 409] width 100 height 19
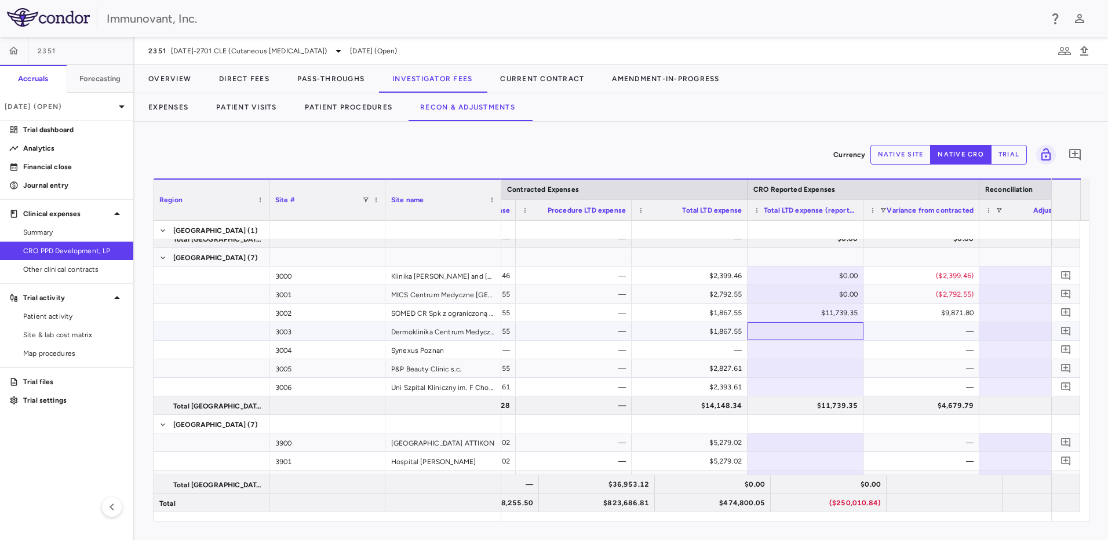
click at [851, 330] on div at bounding box center [805, 331] width 104 height 17
type input "*"
click at [847, 376] on div at bounding box center [806, 368] width 116 height 18
type input "*"
click at [890, 388] on div "—" at bounding box center [924, 386] width 100 height 19
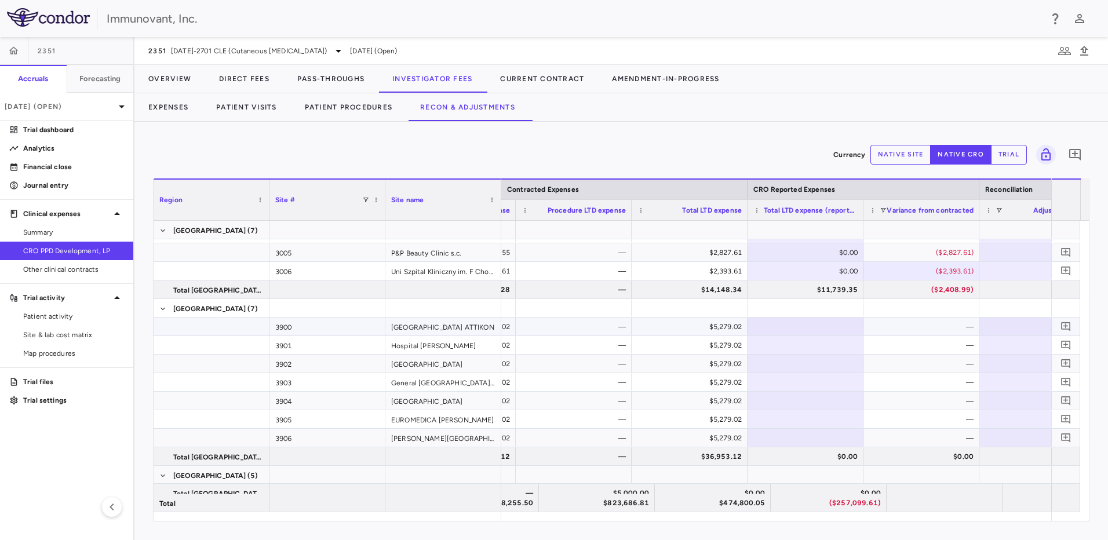
click at [833, 327] on div at bounding box center [805, 326] width 104 height 17
type input "*"
click at [829, 343] on div at bounding box center [805, 345] width 104 height 17
click at [832, 383] on div at bounding box center [805, 382] width 104 height 17
click at [833, 404] on div at bounding box center [805, 400] width 104 height 17
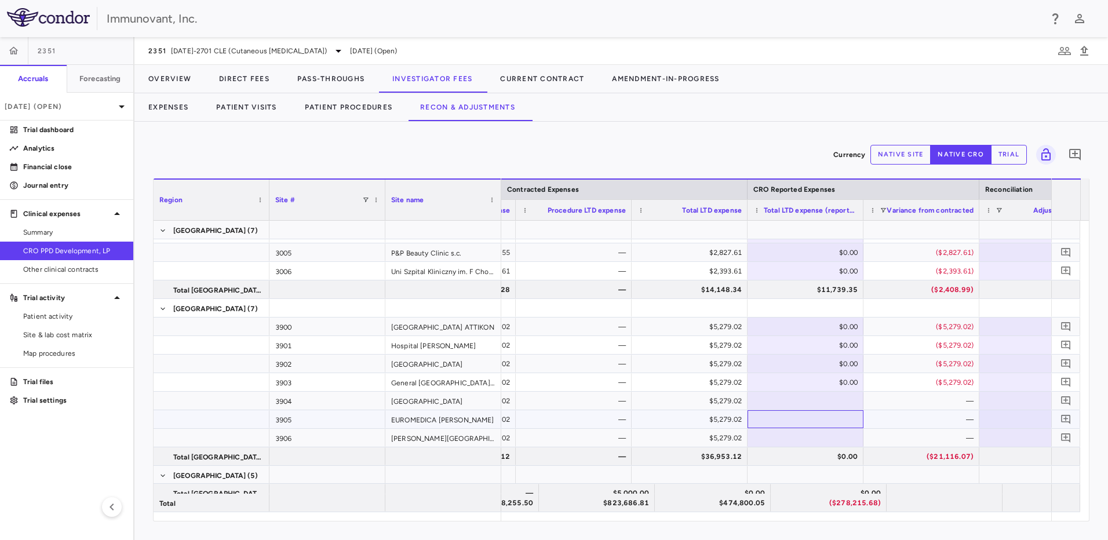
click at [830, 427] on div at bounding box center [805, 419] width 104 height 17
click at [833, 442] on div at bounding box center [805, 437] width 104 height 17
type input "*"
click at [884, 429] on div "—" at bounding box center [924, 438] width 100 height 19
click at [821, 397] on div at bounding box center [805, 400] width 104 height 17
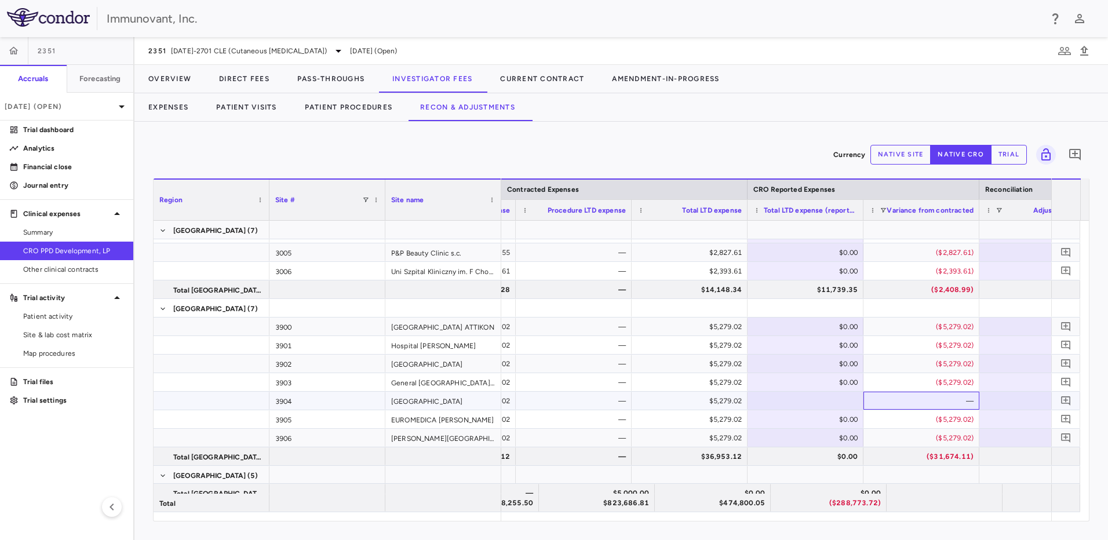
click at [887, 397] on div "—" at bounding box center [924, 401] width 100 height 19
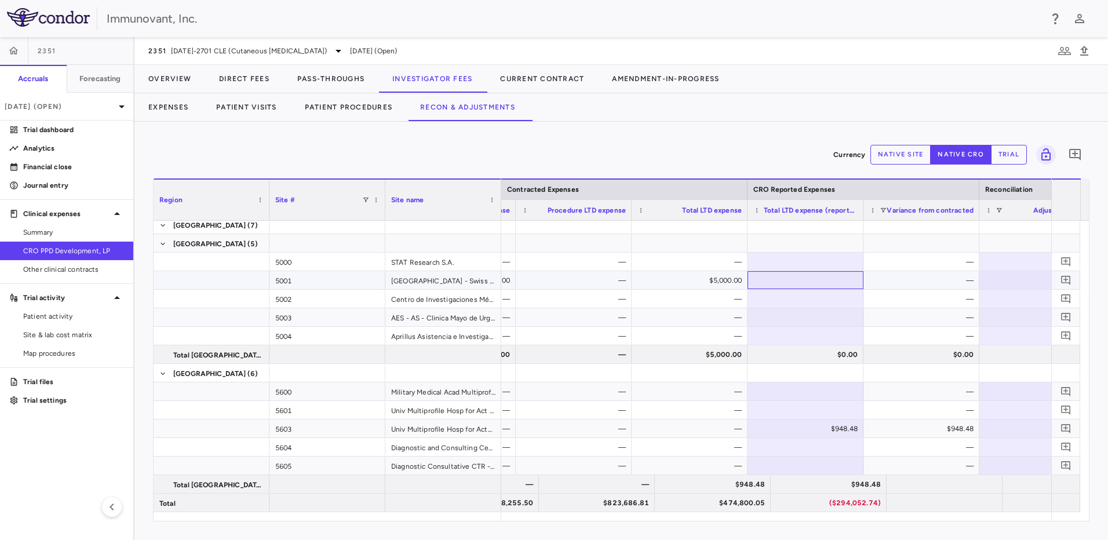
click at [833, 285] on div at bounding box center [805, 280] width 104 height 17
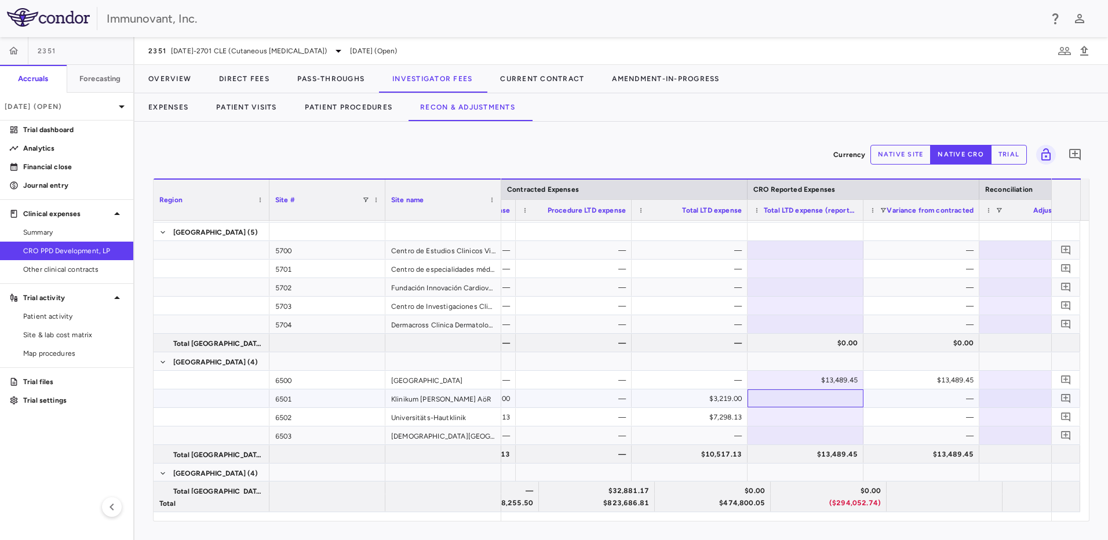
click at [845, 399] on div at bounding box center [805, 398] width 104 height 17
type input "*"
click at [839, 422] on div at bounding box center [805, 417] width 104 height 17
type input "*"
click at [912, 377] on div "$13,489.45" at bounding box center [924, 380] width 100 height 19
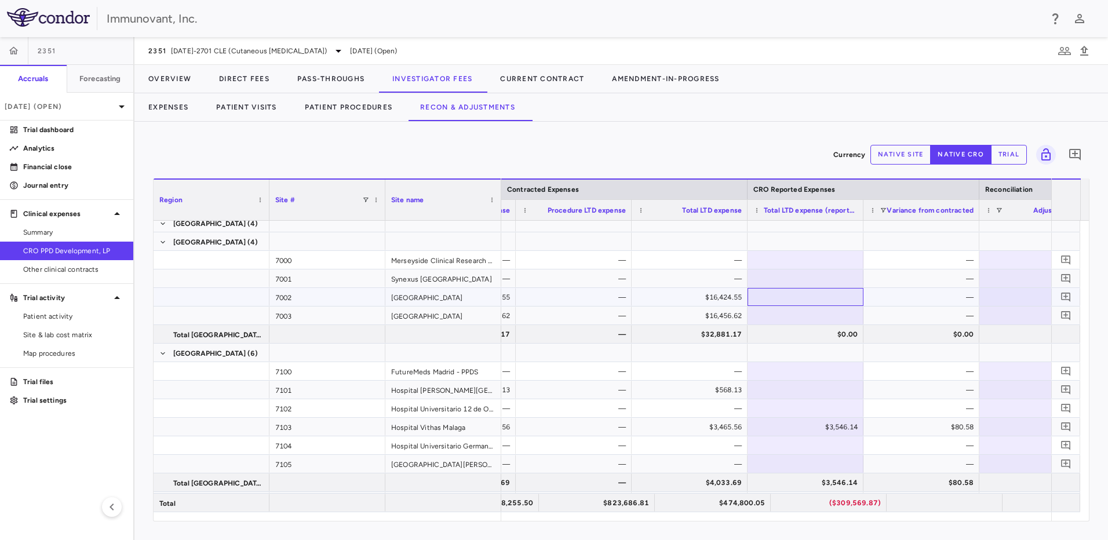
click at [814, 300] on div at bounding box center [805, 297] width 104 height 17
type input "*"
click at [813, 312] on div at bounding box center [805, 315] width 104 height 17
type input "*"
click at [812, 393] on div at bounding box center [805, 389] width 104 height 17
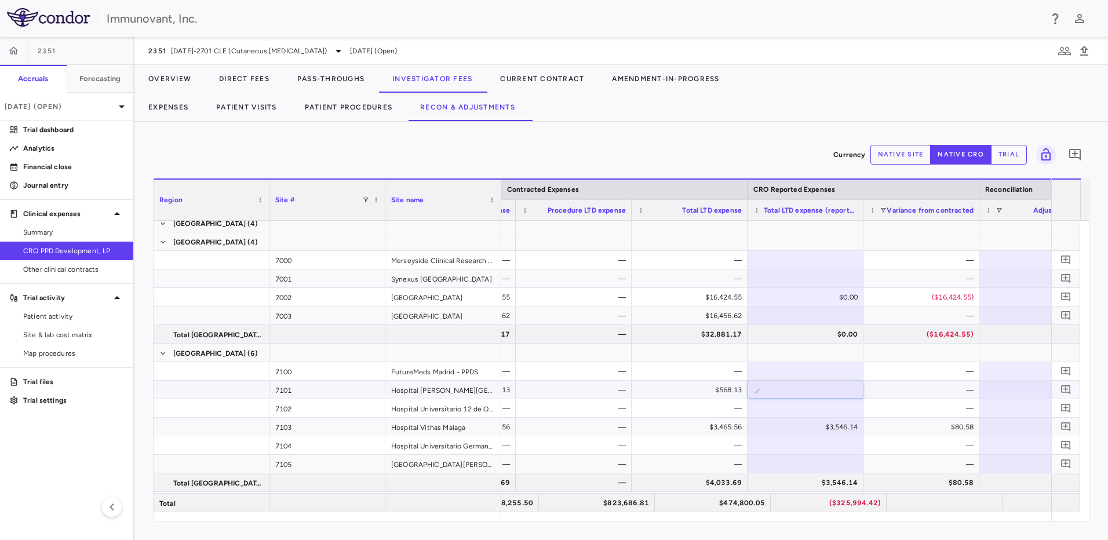
type input "*"
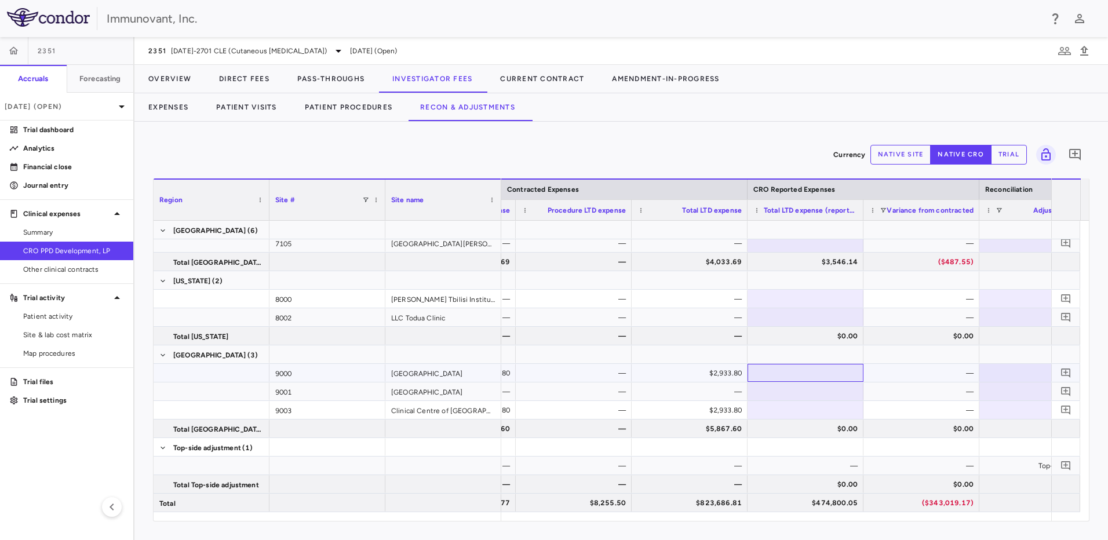
click at [823, 369] on div at bounding box center [805, 373] width 104 height 17
type input "***"
click at [823, 412] on div at bounding box center [805, 410] width 104 height 17
type input "*"
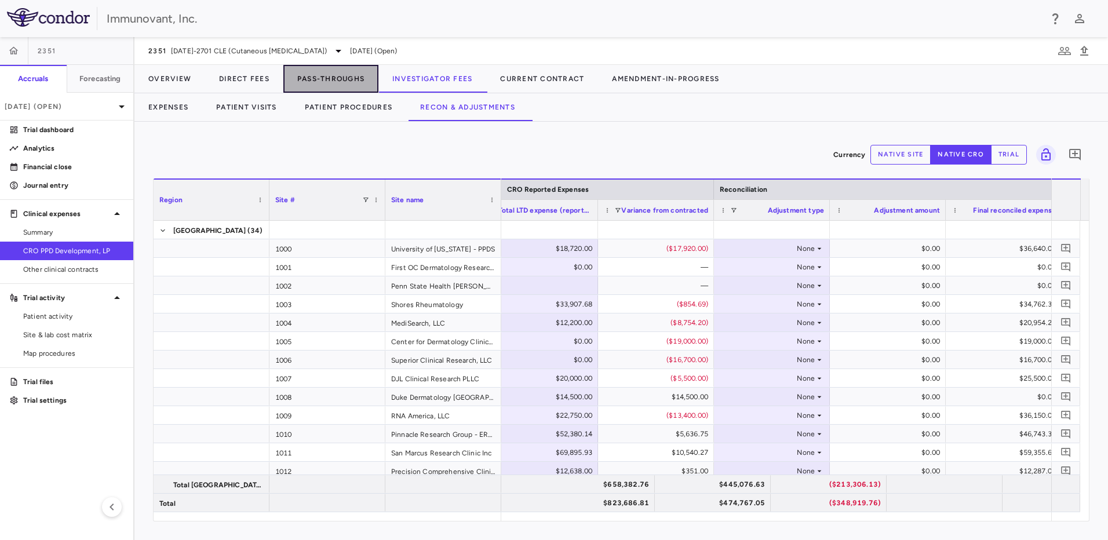
click at [332, 82] on button "Pass-Throughs" at bounding box center [330, 79] width 95 height 28
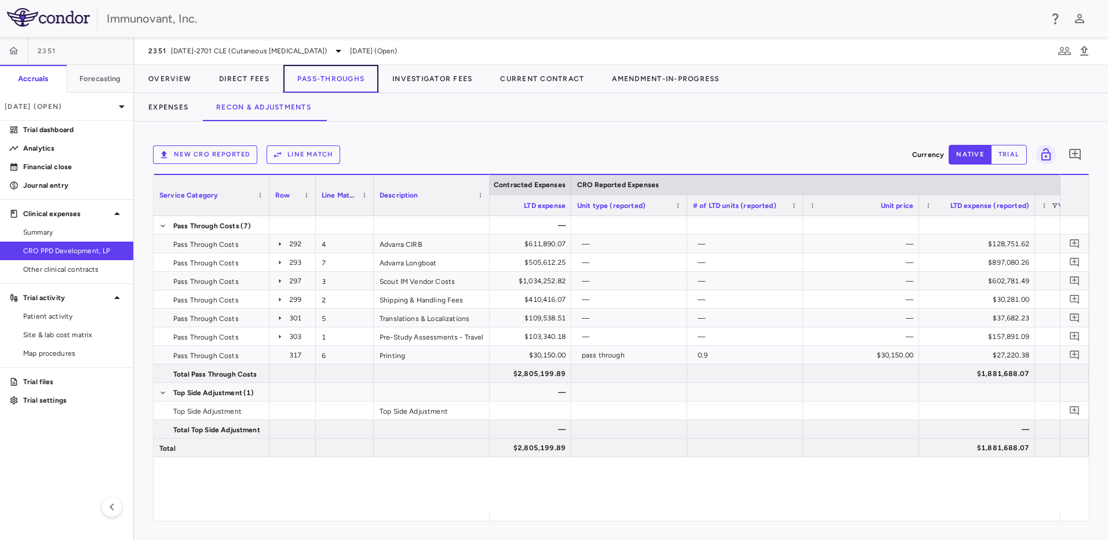
scroll to position [0, 1091]
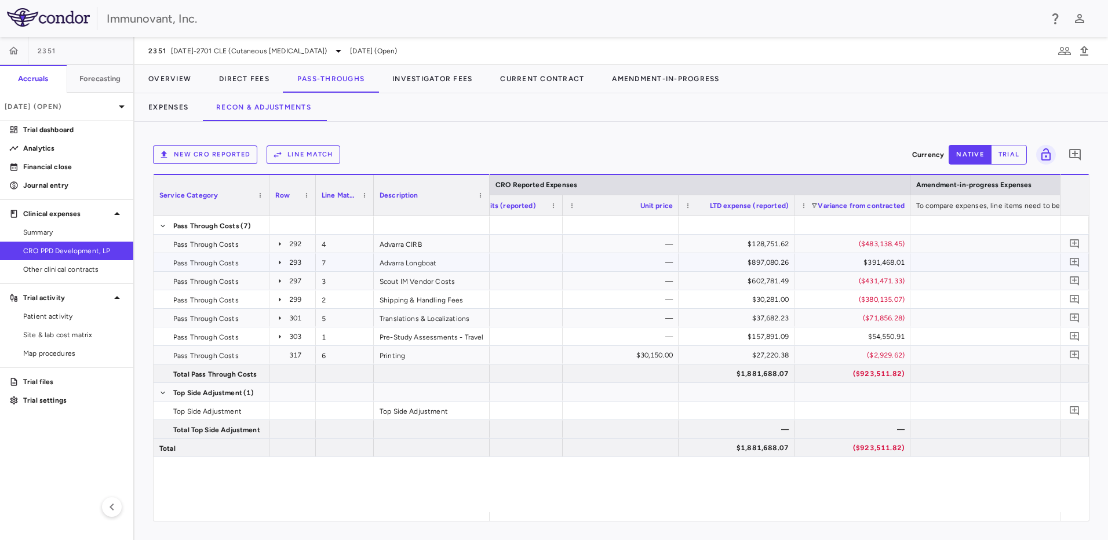
click at [276, 261] on icon at bounding box center [279, 262] width 9 height 9
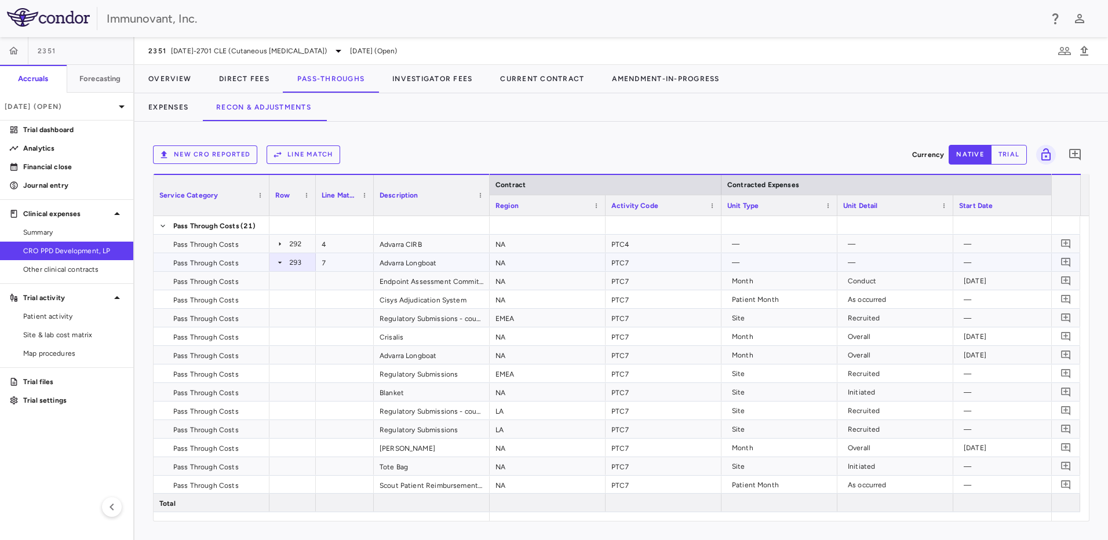
click at [278, 263] on icon at bounding box center [279, 262] width 9 height 9
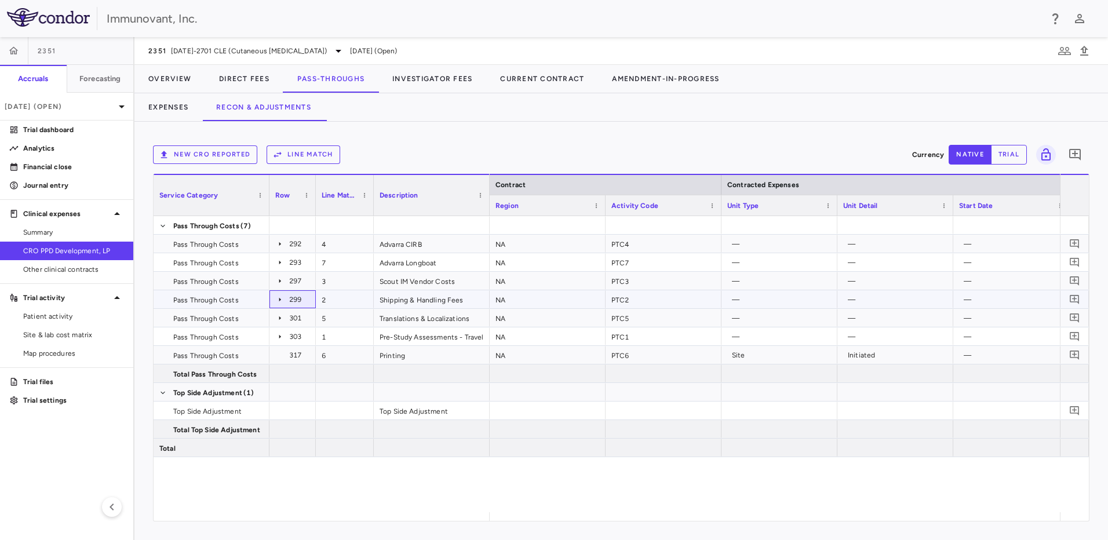
click at [279, 303] on icon at bounding box center [279, 299] width 9 height 9
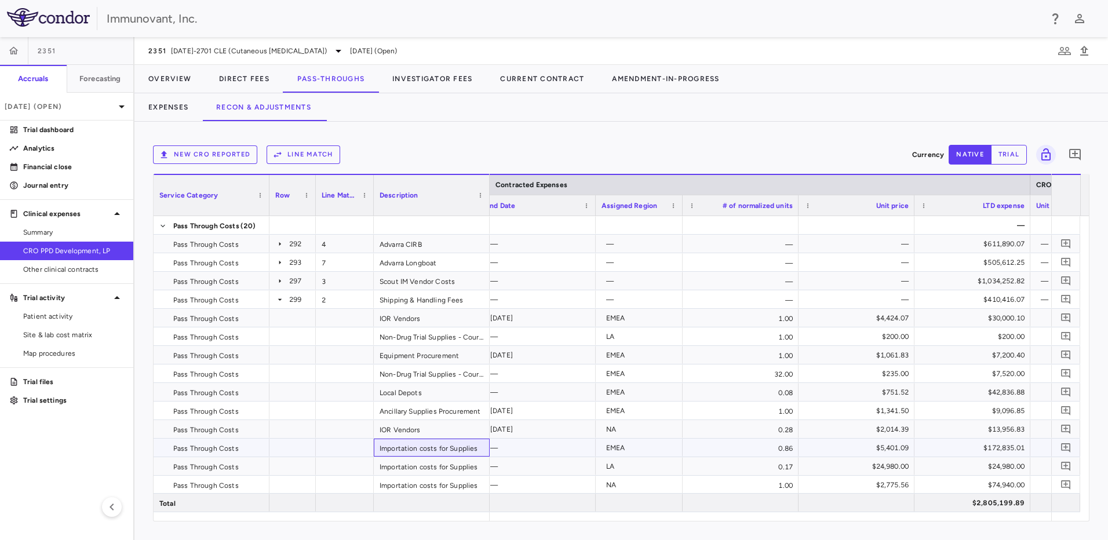
click at [474, 450] on div "Importation costs for Supplies" at bounding box center [432, 448] width 116 height 18
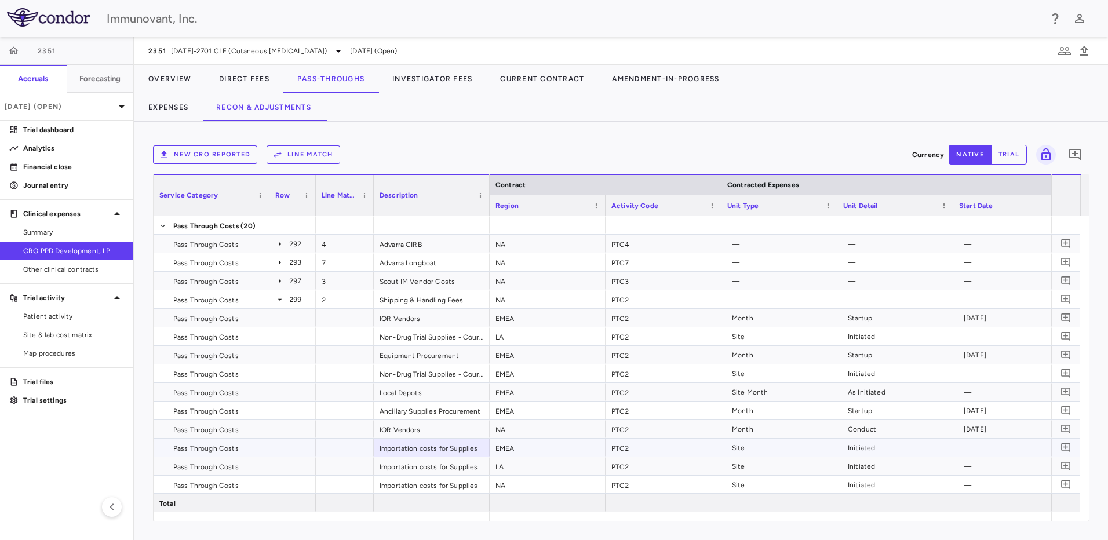
click at [809, 449] on div "Site" at bounding box center [782, 448] width 100 height 19
click at [181, 108] on button "Expenses" at bounding box center [168, 107] width 68 height 28
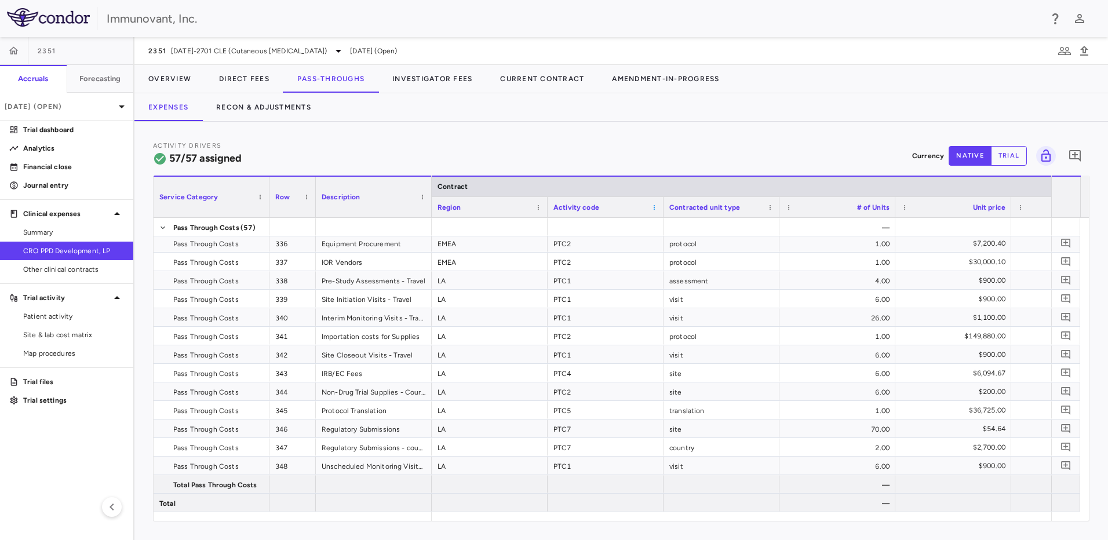
click at [654, 208] on span at bounding box center [654, 207] width 7 height 7
click at [694, 227] on span "Sort Ascending" at bounding box center [710, 225] width 94 height 16
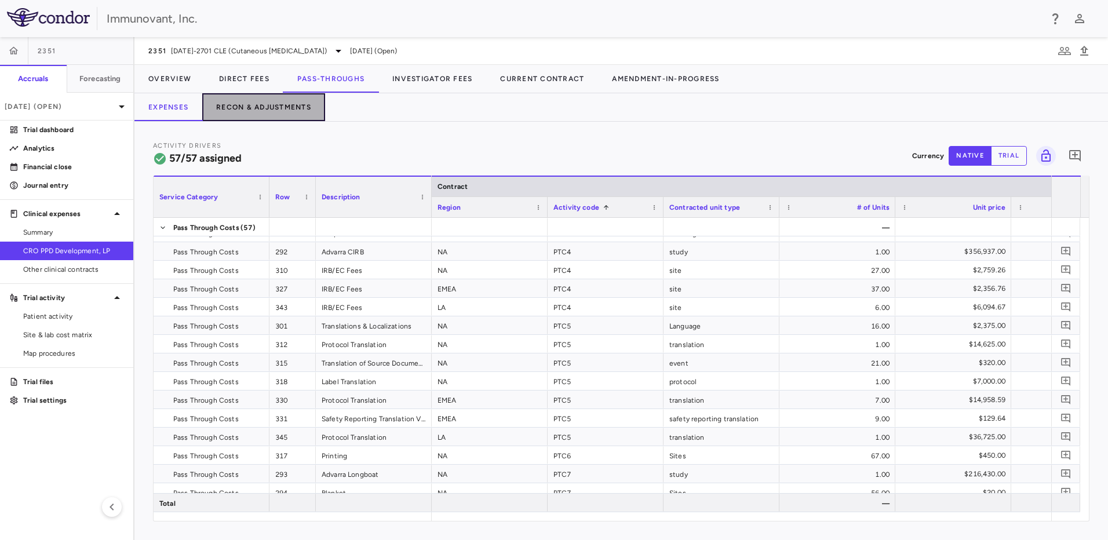
click at [303, 110] on button "Recon & Adjustments" at bounding box center [263, 107] width 123 height 28
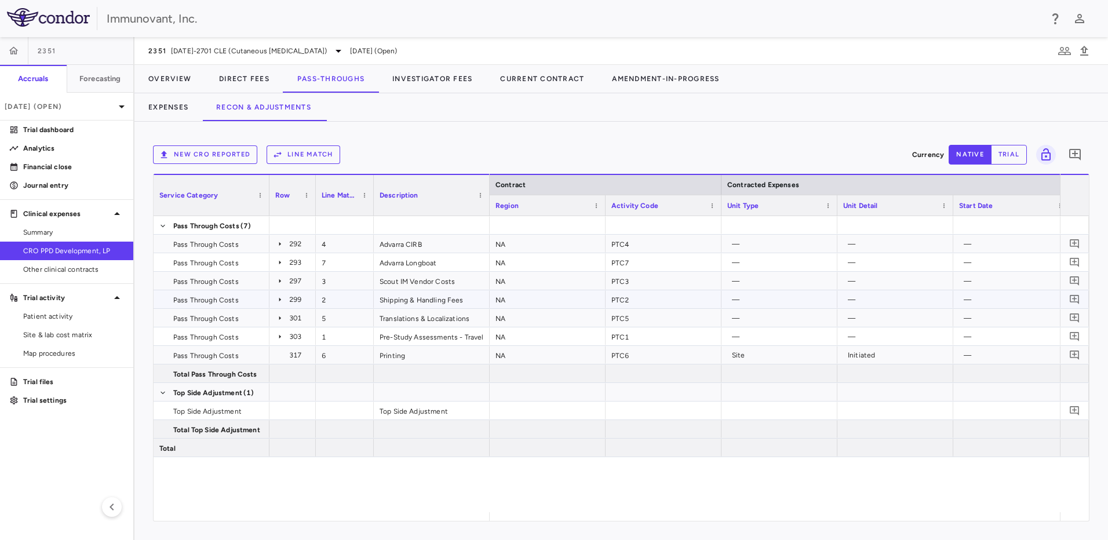
click at [276, 296] on icon at bounding box center [279, 299] width 9 height 9
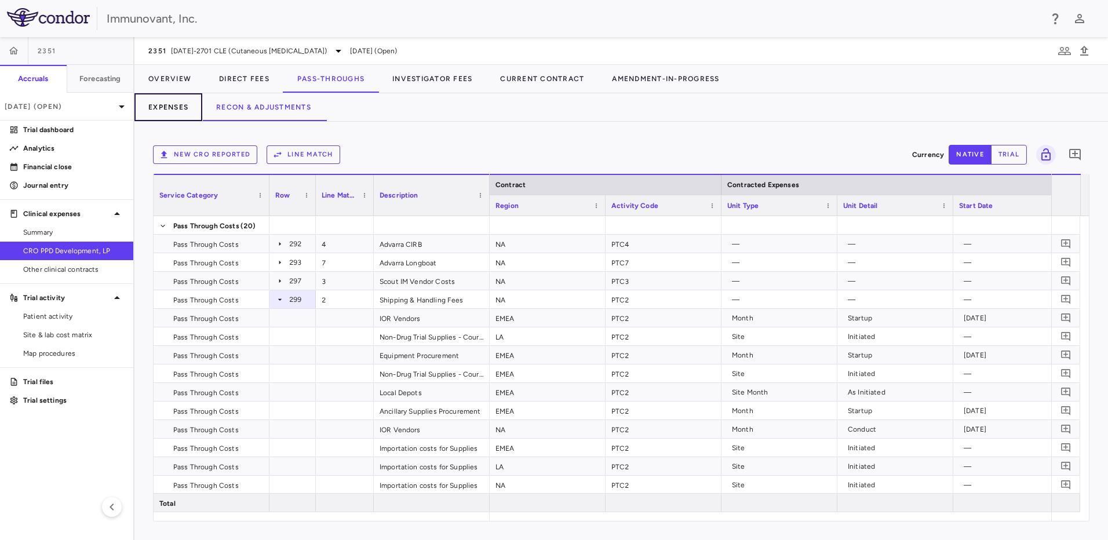
click at [175, 108] on button "Expenses" at bounding box center [168, 107] width 68 height 28
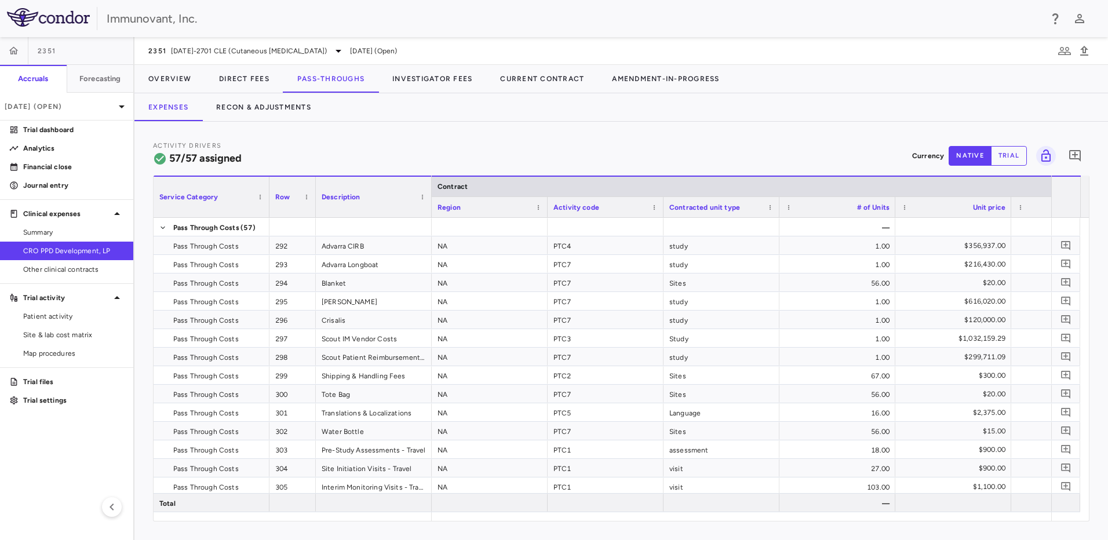
click at [649, 207] on div "Activity code" at bounding box center [606, 207] width 104 height 20
click at [653, 205] on span at bounding box center [654, 207] width 7 height 7
click at [691, 226] on span "Sort Ascending" at bounding box center [710, 225] width 94 height 16
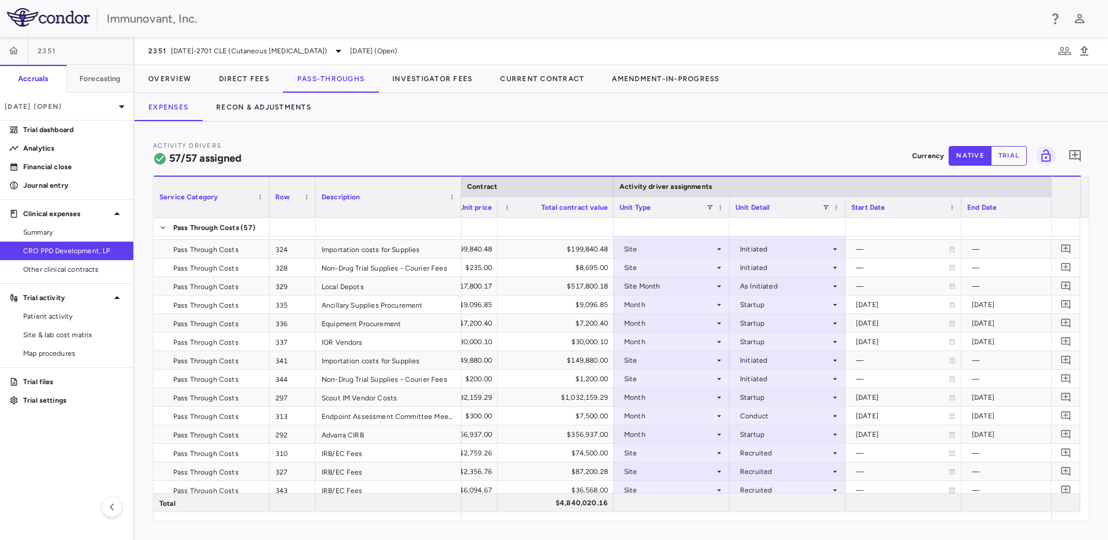
drag, startPoint x: 431, startPoint y: 191, endPoint x: 460, endPoint y: 198, distance: 30.4
click at [460, 198] on div at bounding box center [460, 197] width 5 height 41
click at [83, 133] on p "Trial dashboard" at bounding box center [73, 130] width 101 height 10
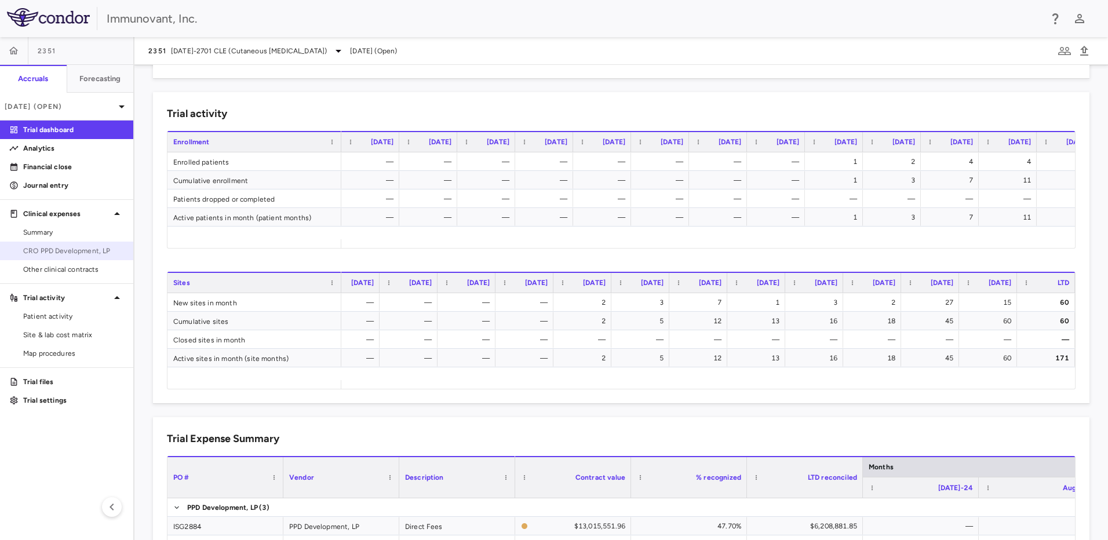
click at [85, 257] on link "CRO PPD Development, LP" at bounding box center [66, 250] width 133 height 17
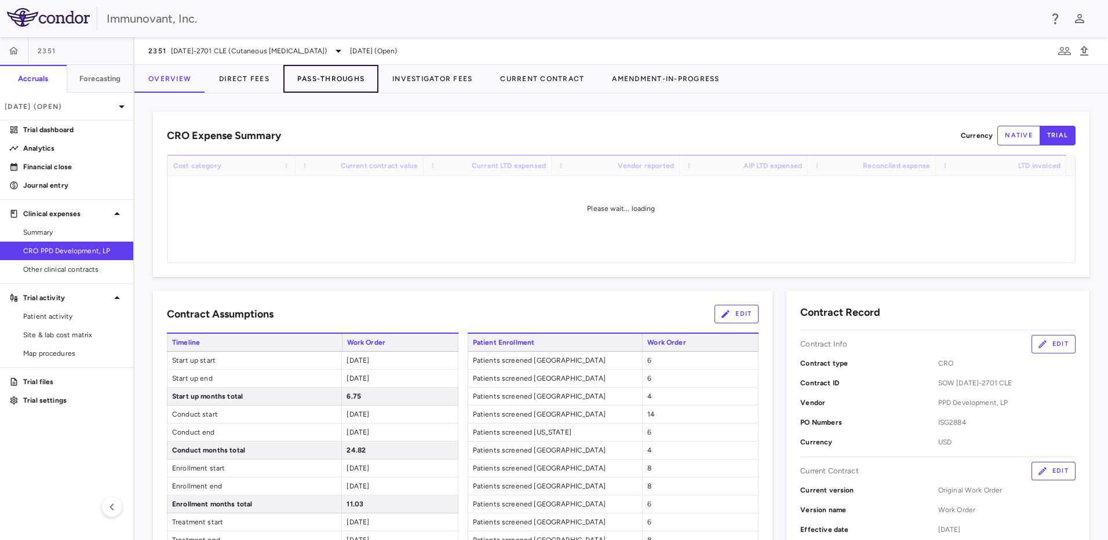
click at [321, 75] on button "Pass-Throughs" at bounding box center [330, 79] width 95 height 28
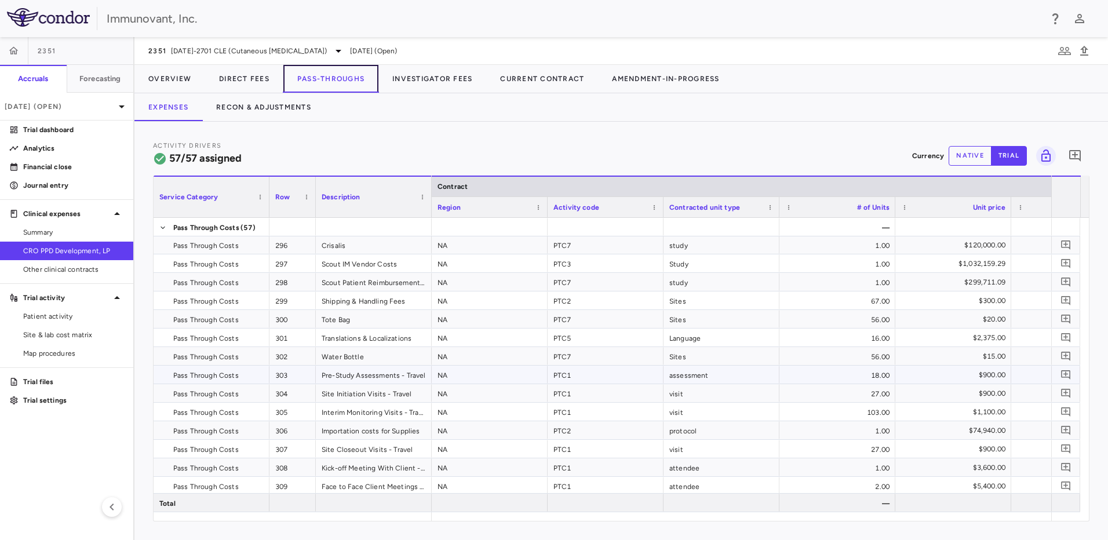
scroll to position [50, 0]
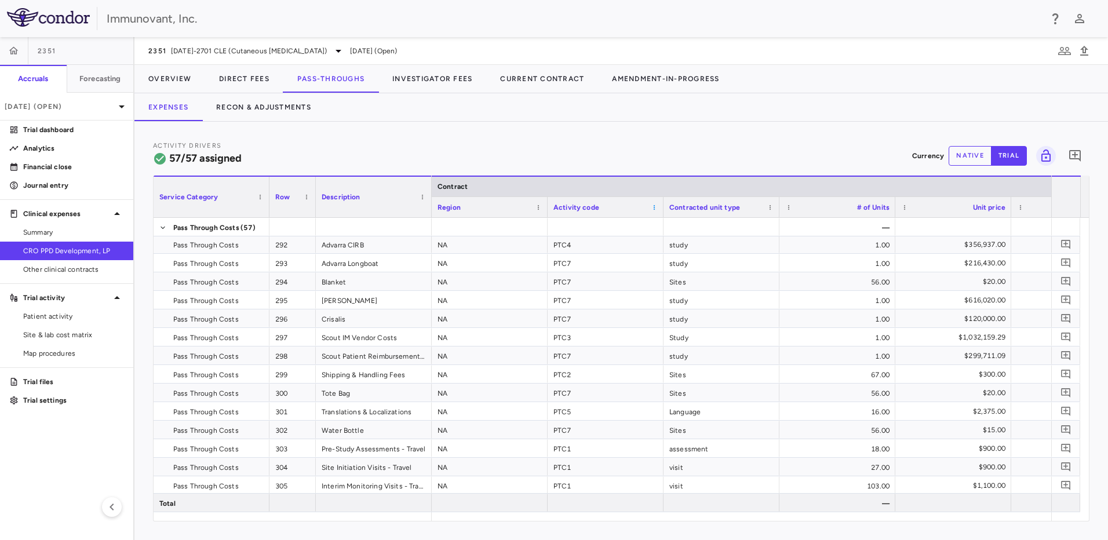
click at [653, 206] on span at bounding box center [654, 207] width 7 height 7
click at [682, 227] on span "Sort Ascending" at bounding box center [710, 225] width 94 height 16
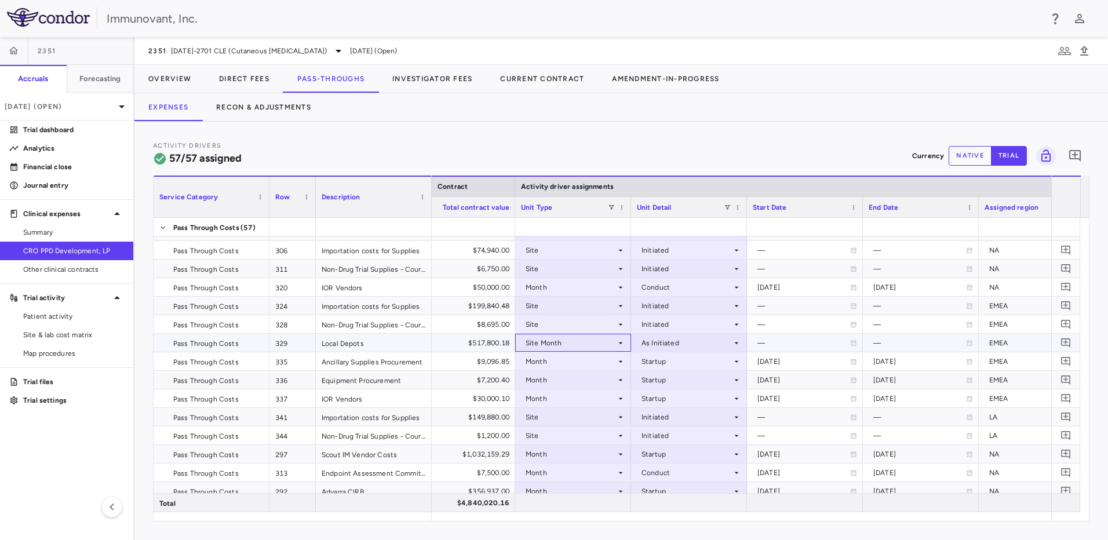
click at [620, 342] on icon at bounding box center [620, 342] width 9 height 9
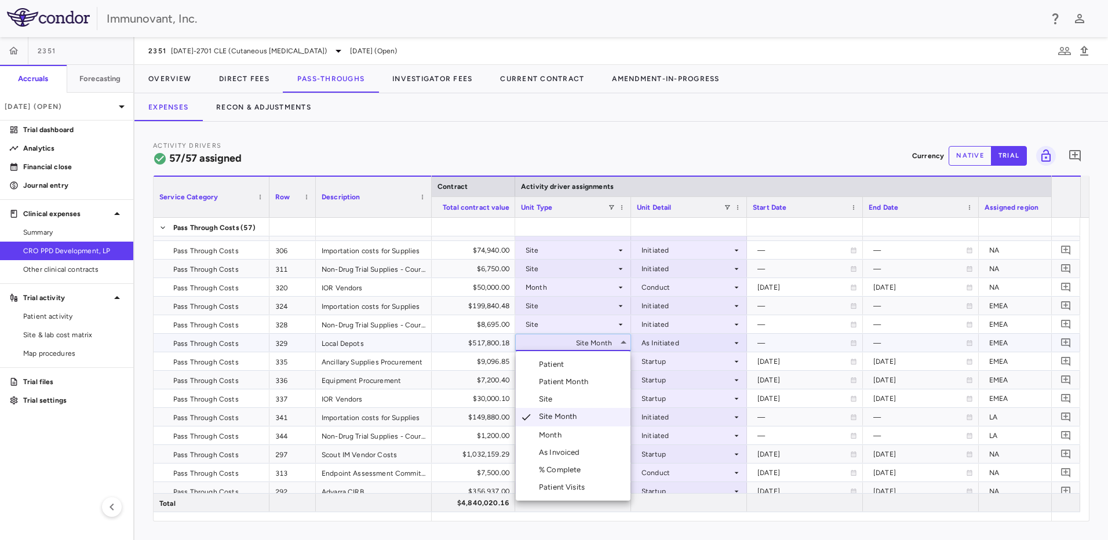
click at [686, 341] on div at bounding box center [554, 270] width 1108 height 540
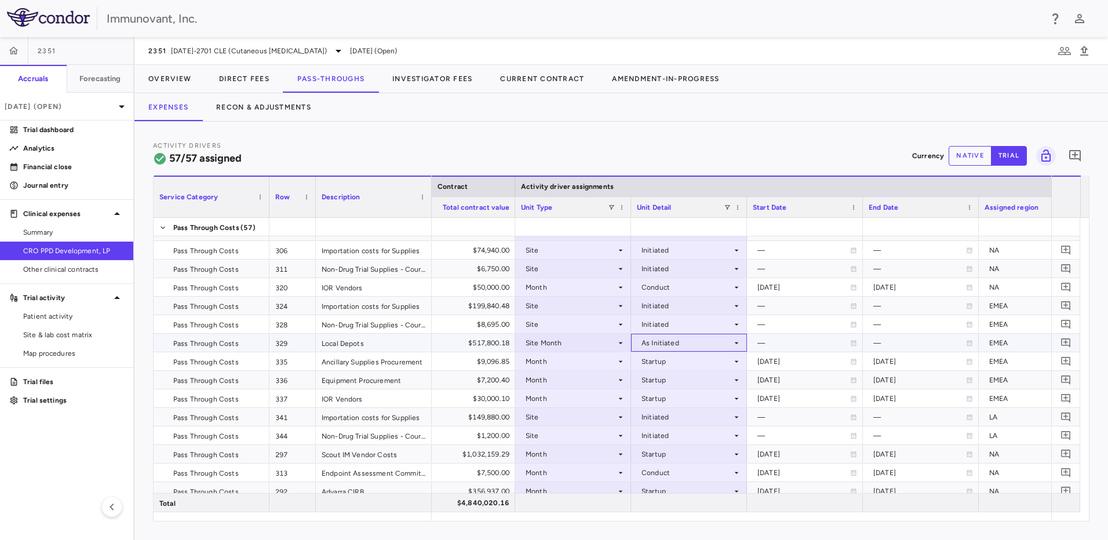
click at [735, 345] on icon at bounding box center [736, 342] width 9 height 9
click at [731, 344] on div at bounding box center [554, 270] width 1108 height 540
click at [582, 346] on div "Site Month" at bounding box center [571, 343] width 90 height 19
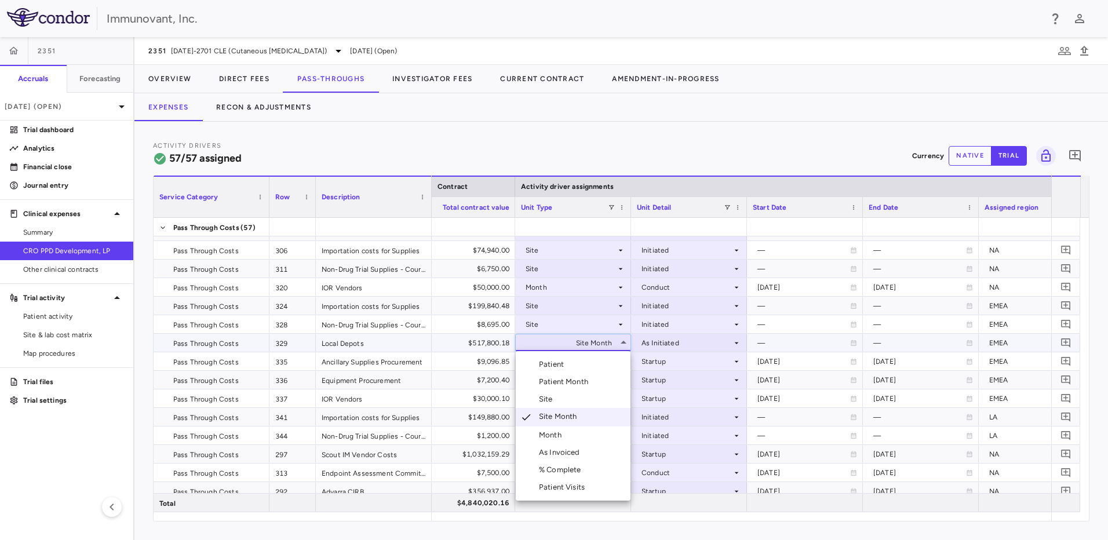
drag, startPoint x: 550, startPoint y: 396, endPoint x: 716, endPoint y: 344, distance: 174.5
click at [718, 343] on div "Select Patient Patient Month Site Site Month Month As Invoiced % Complete Patie…" at bounding box center [554, 270] width 1108 height 540
click at [716, 344] on div at bounding box center [554, 270] width 1108 height 540
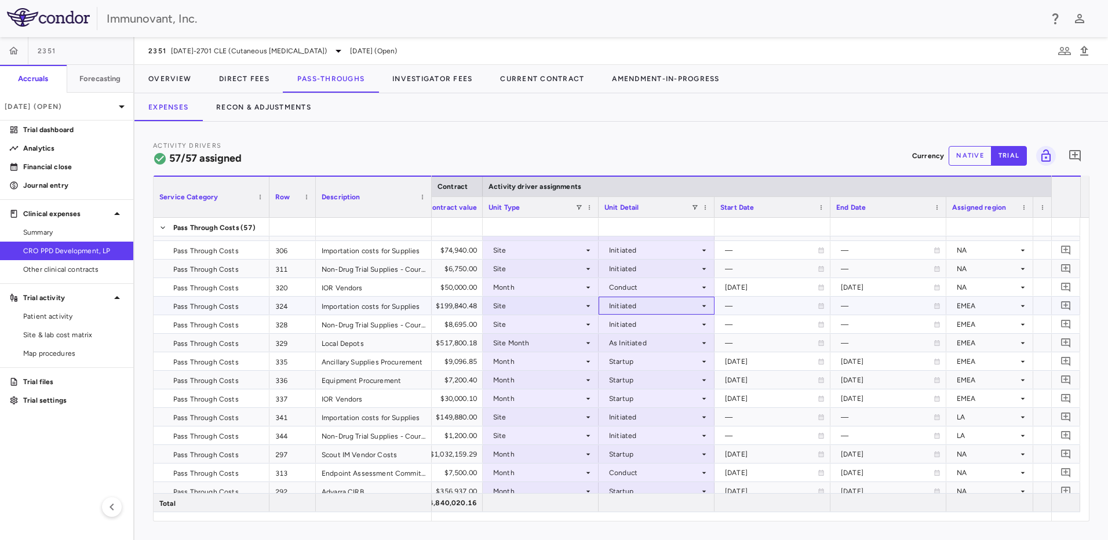
click at [647, 305] on div "Initiated" at bounding box center [654, 306] width 90 height 19
click at [578, 306] on div at bounding box center [554, 270] width 1108 height 540
click at [578, 306] on div "Site" at bounding box center [538, 306] width 90 height 19
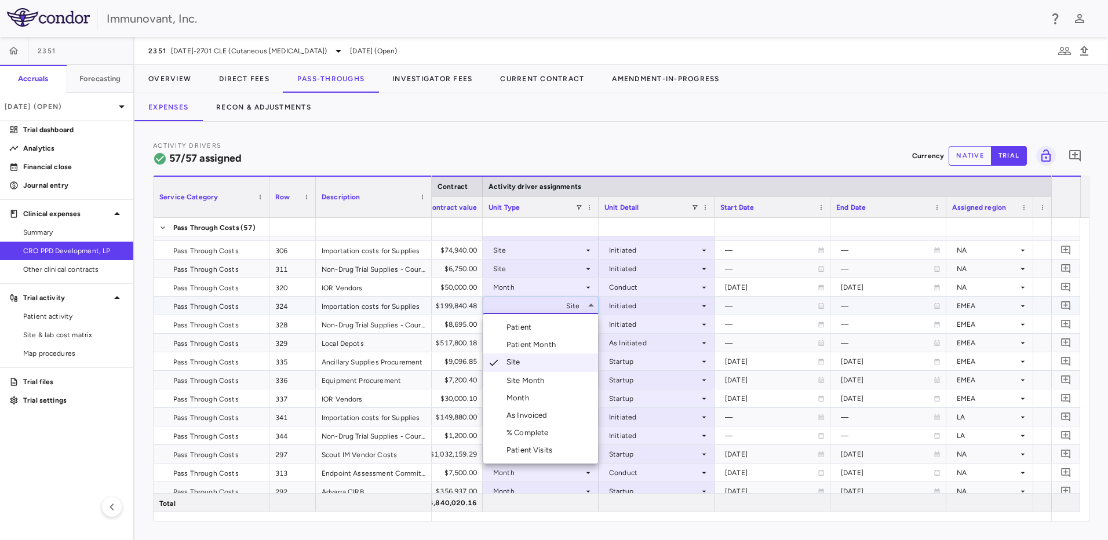
click at [560, 527] on div at bounding box center [554, 270] width 1108 height 540
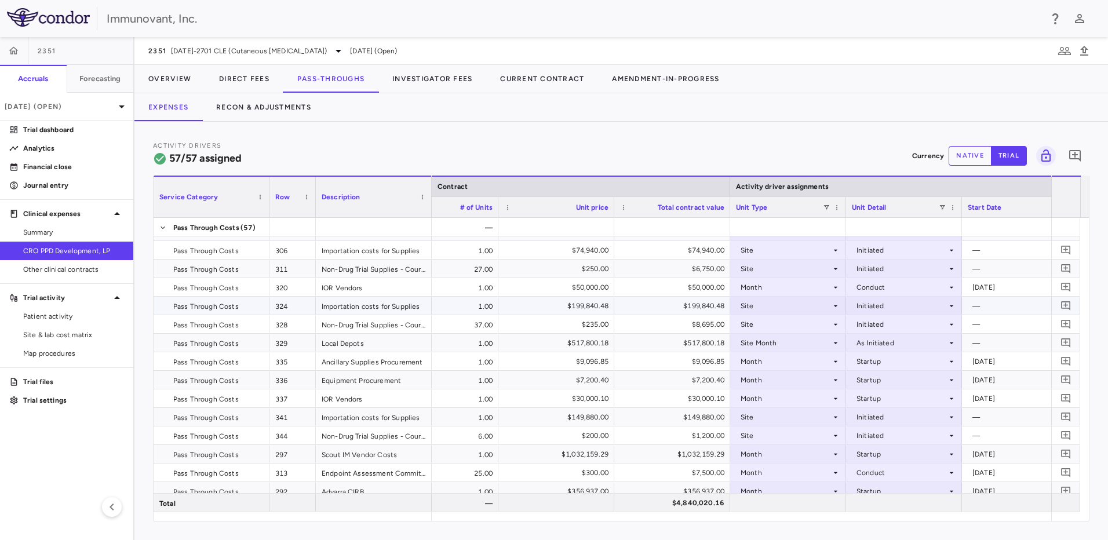
scroll to position [0, 348]
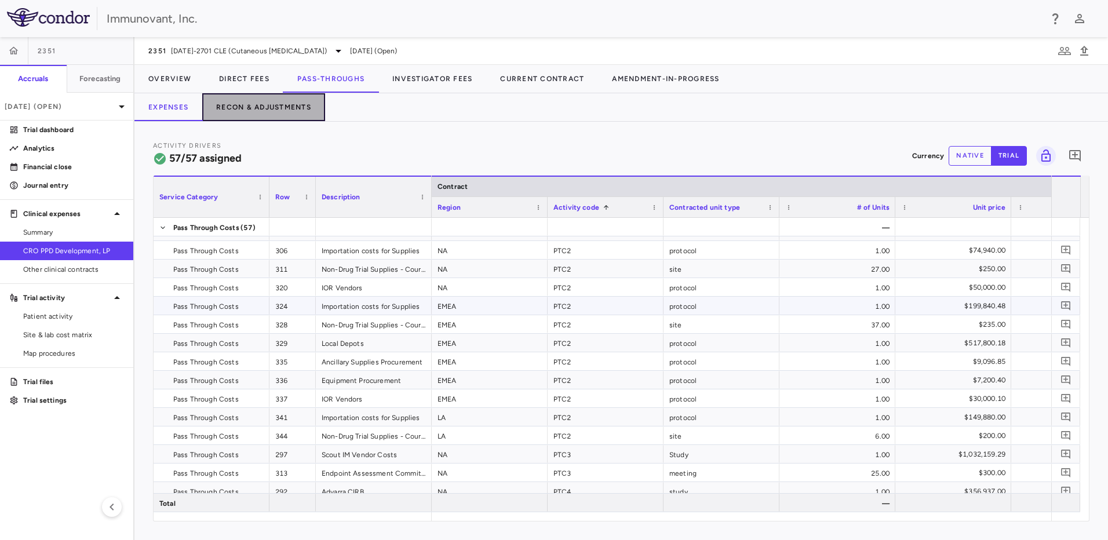
click at [277, 108] on button "Recon & Adjustments" at bounding box center [263, 107] width 123 height 28
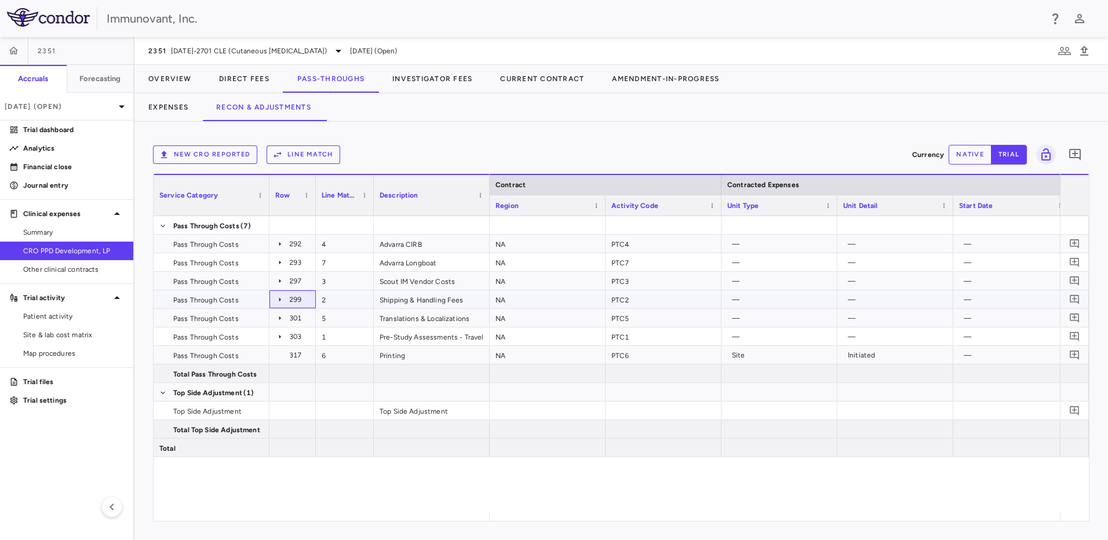
click at [277, 298] on icon at bounding box center [279, 299] width 9 height 9
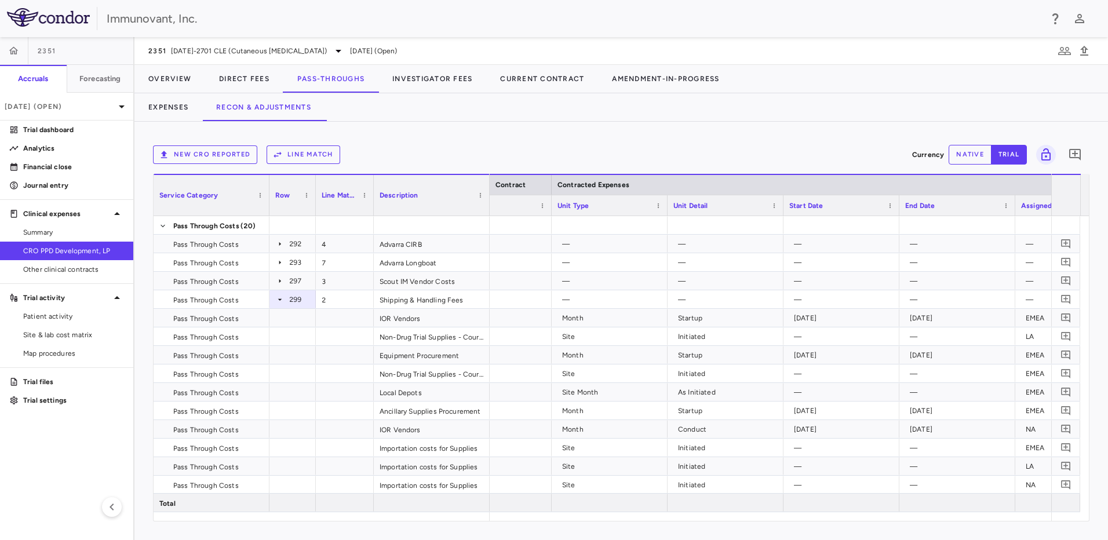
scroll to position [0, 183]
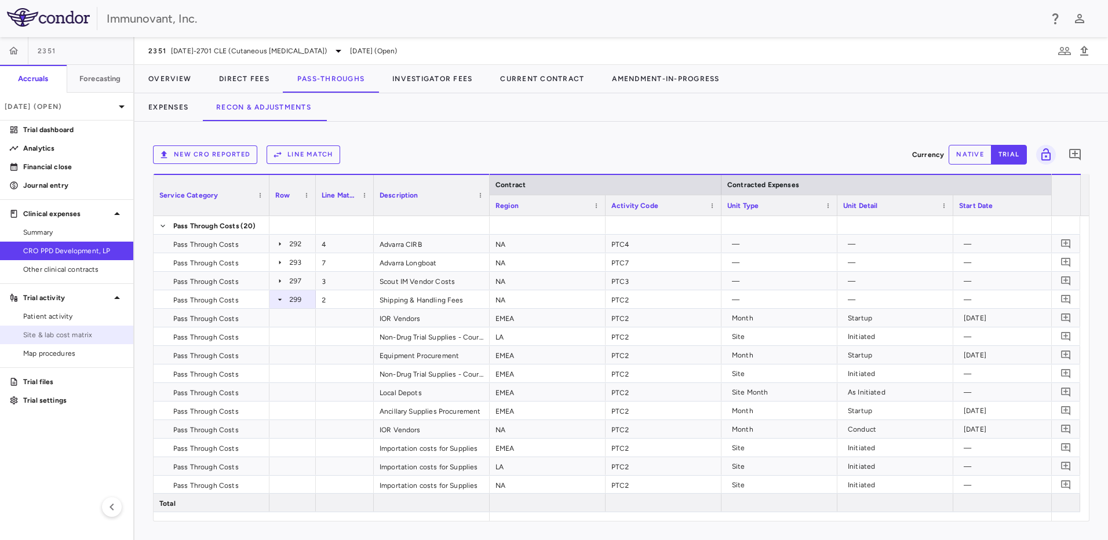
click at [63, 337] on span "Site & lab cost matrix" at bounding box center [73, 335] width 101 height 10
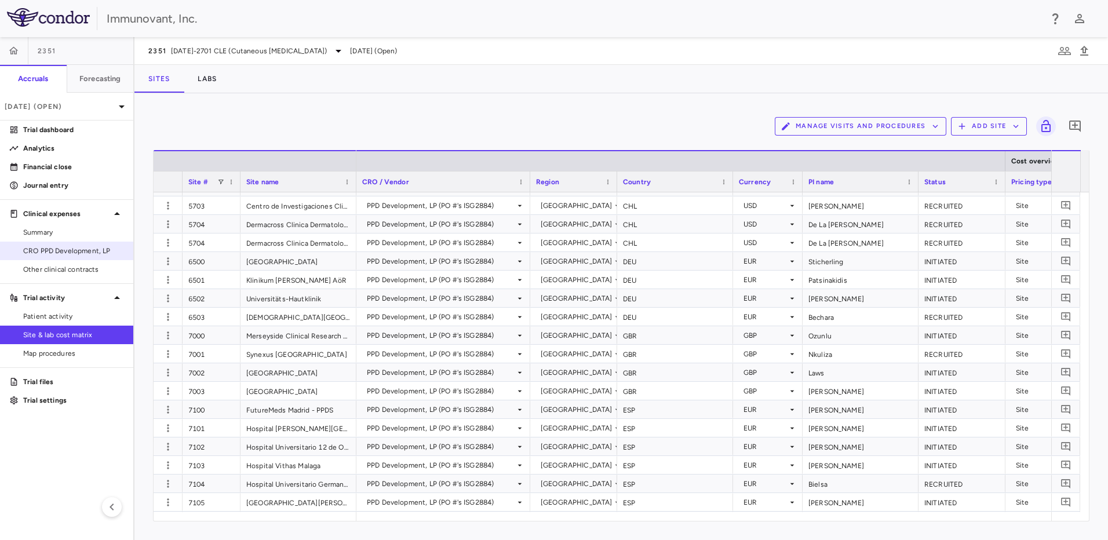
click at [66, 258] on link "CRO PPD Development, LP" at bounding box center [66, 250] width 133 height 17
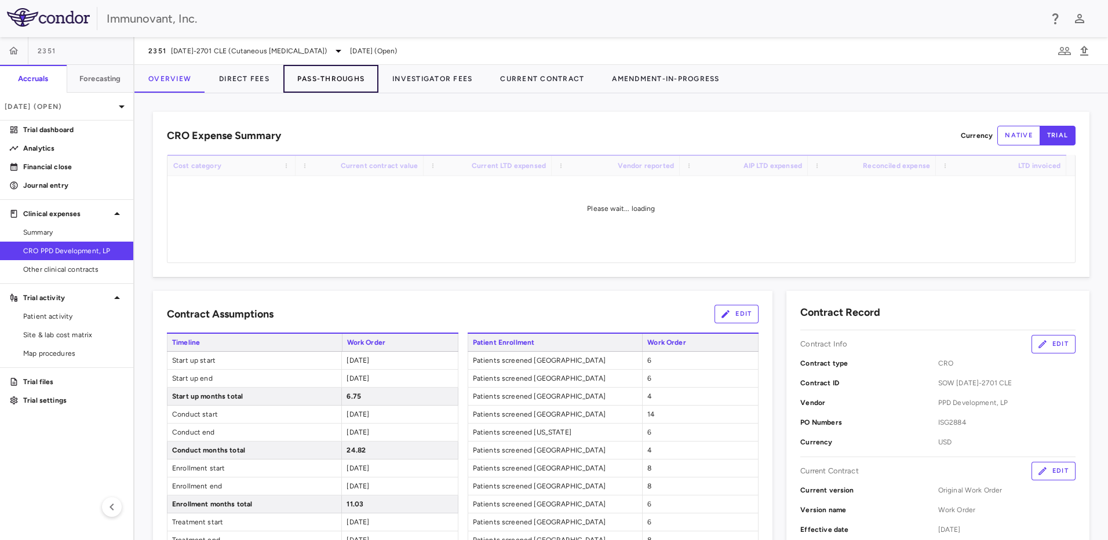
click at [307, 79] on button "Pass-Throughs" at bounding box center [330, 79] width 95 height 28
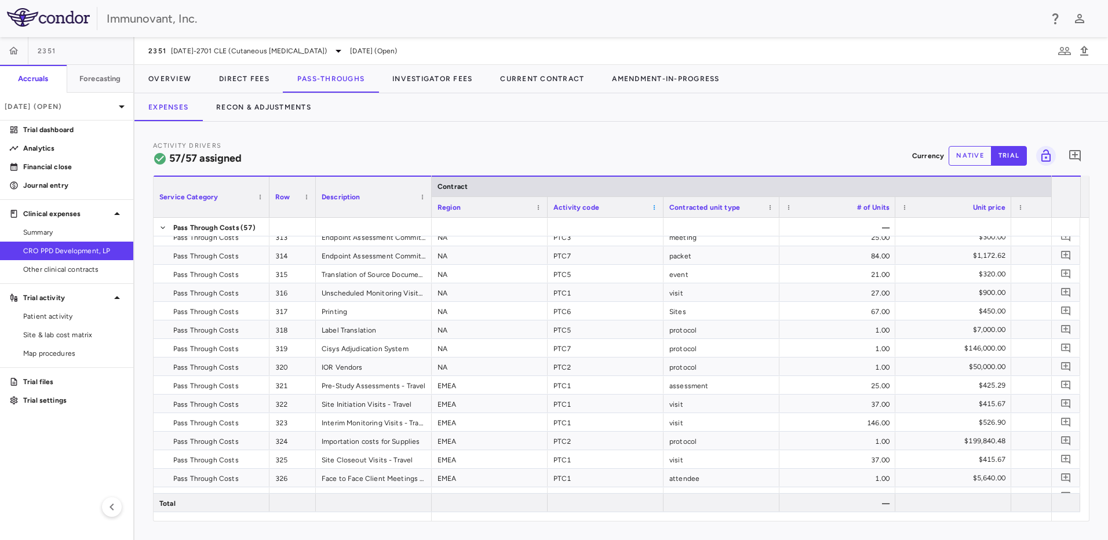
click at [653, 207] on span at bounding box center [654, 207] width 7 height 7
click at [690, 228] on span "Sort Ascending" at bounding box center [710, 225] width 94 height 16
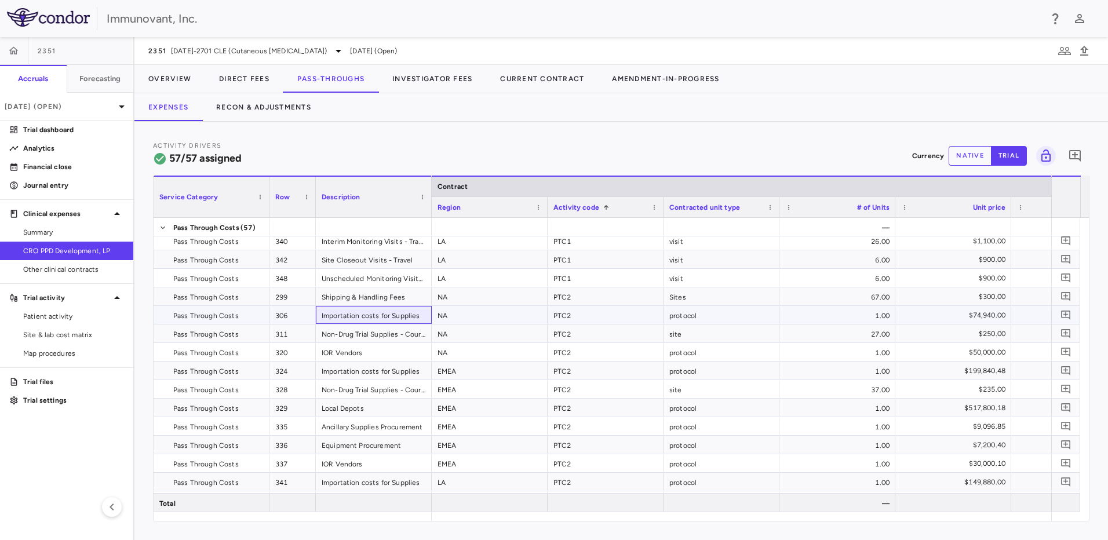
click at [380, 318] on div "Importation costs for Supplies" at bounding box center [374, 315] width 116 height 18
click at [423, 199] on span at bounding box center [422, 197] width 7 height 7
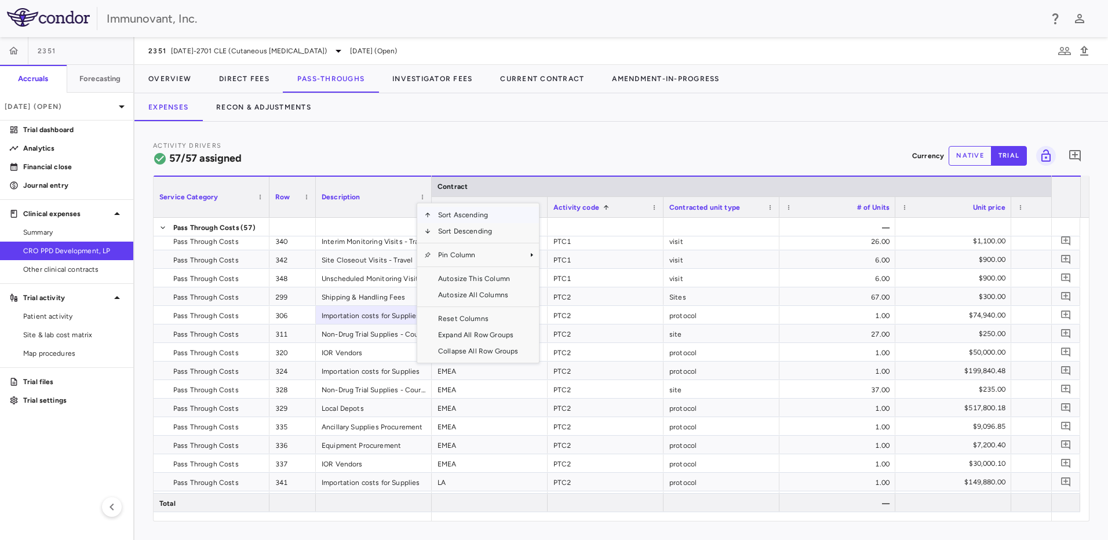
click at [453, 212] on span "Sort Ascending" at bounding box center [478, 215] width 94 height 16
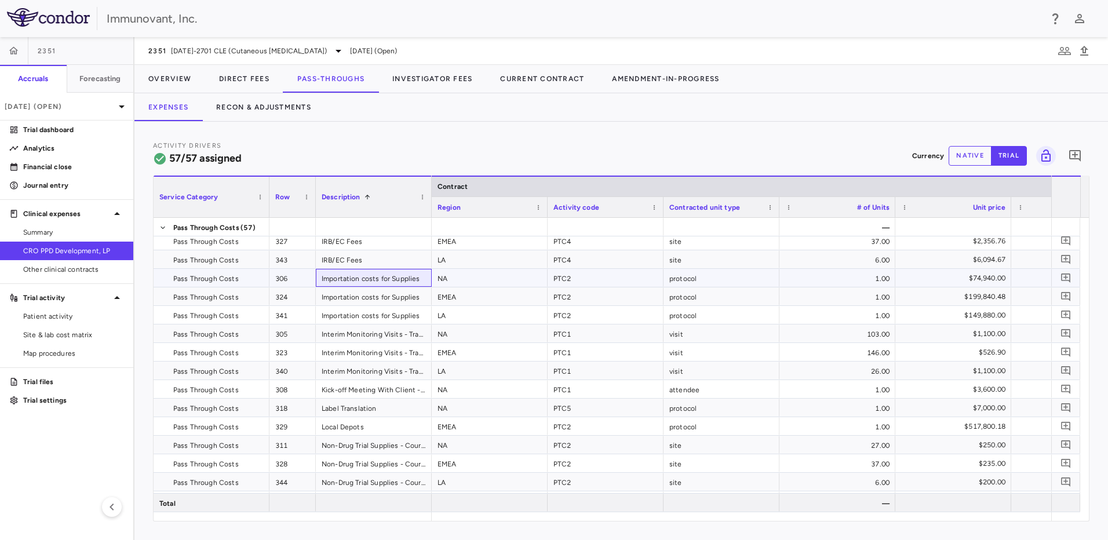
click at [351, 279] on div "Importation costs for Supplies" at bounding box center [374, 278] width 116 height 18
click at [349, 300] on div "Importation costs for Supplies" at bounding box center [374, 296] width 116 height 18
click at [352, 314] on div "Importation costs for Supplies" at bounding box center [374, 315] width 116 height 18
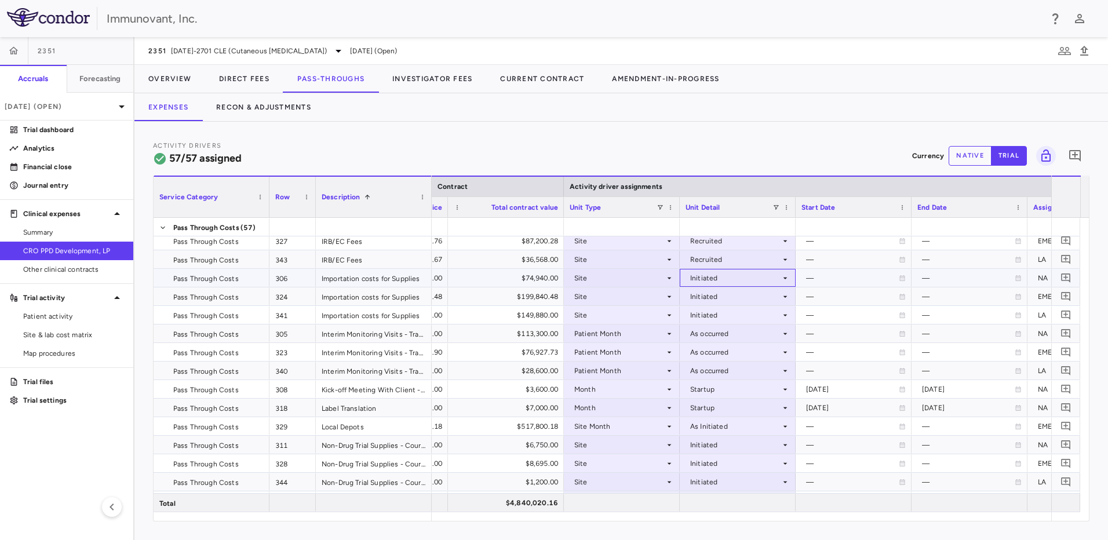
click at [787, 281] on icon at bounding box center [785, 278] width 9 height 9
click at [656, 274] on div at bounding box center [554, 270] width 1108 height 540
click at [656, 279] on div "Site" at bounding box center [619, 278] width 90 height 19
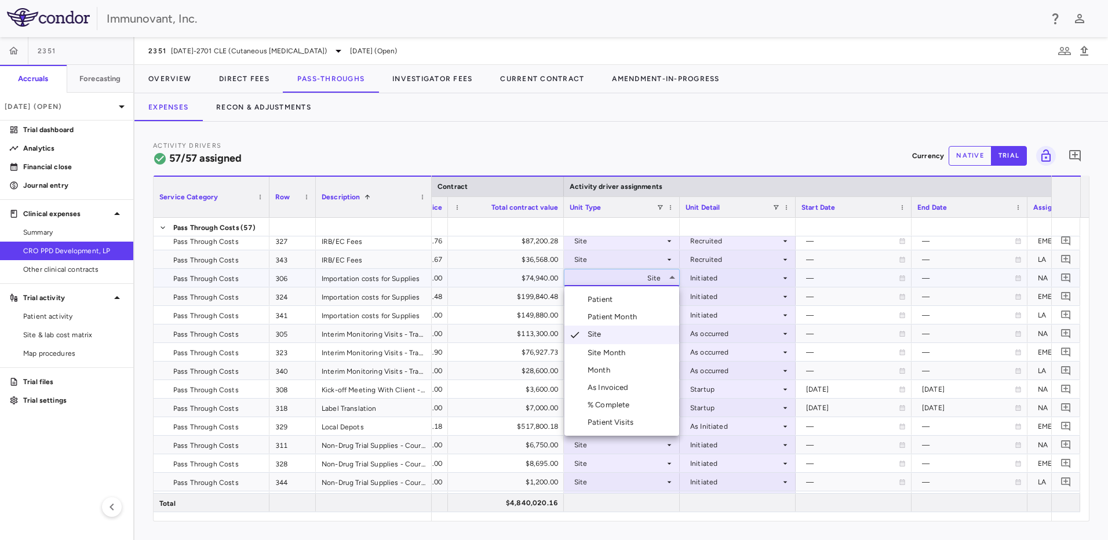
click at [629, 352] on div "Site Month" at bounding box center [609, 353] width 43 height 10
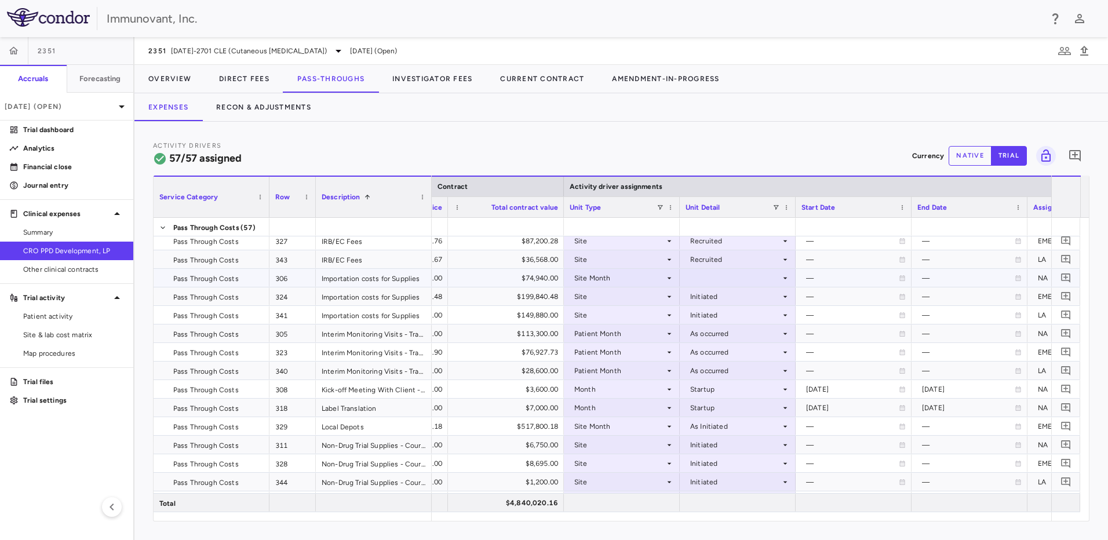
click at [738, 278] on div at bounding box center [738, 278] width 104 height 17
click at [732, 298] on div "As Initiated" at bounding box center [726, 299] width 45 height 10
click at [656, 301] on div "Site" at bounding box center [619, 296] width 90 height 19
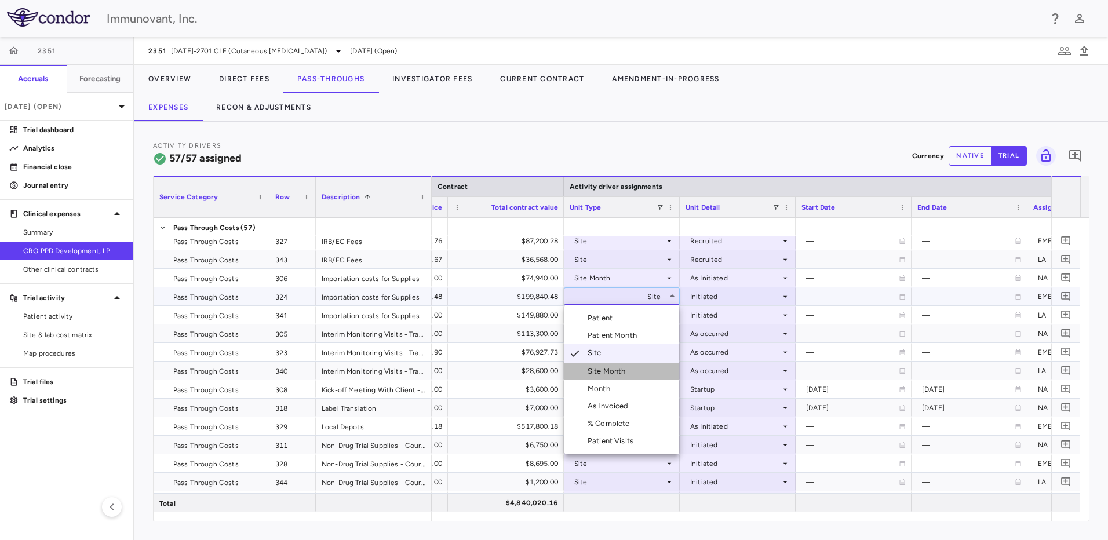
click at [632, 372] on li "Site Month" at bounding box center [622, 371] width 115 height 17
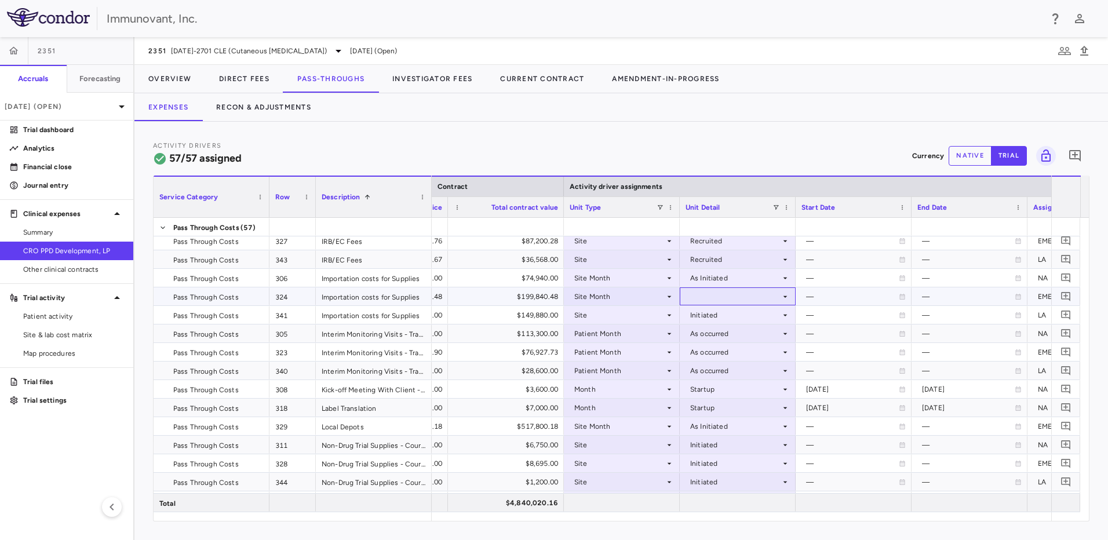
click at [729, 294] on div at bounding box center [738, 296] width 104 height 17
click at [727, 318] on div "As Initiated" at bounding box center [726, 318] width 45 height 10
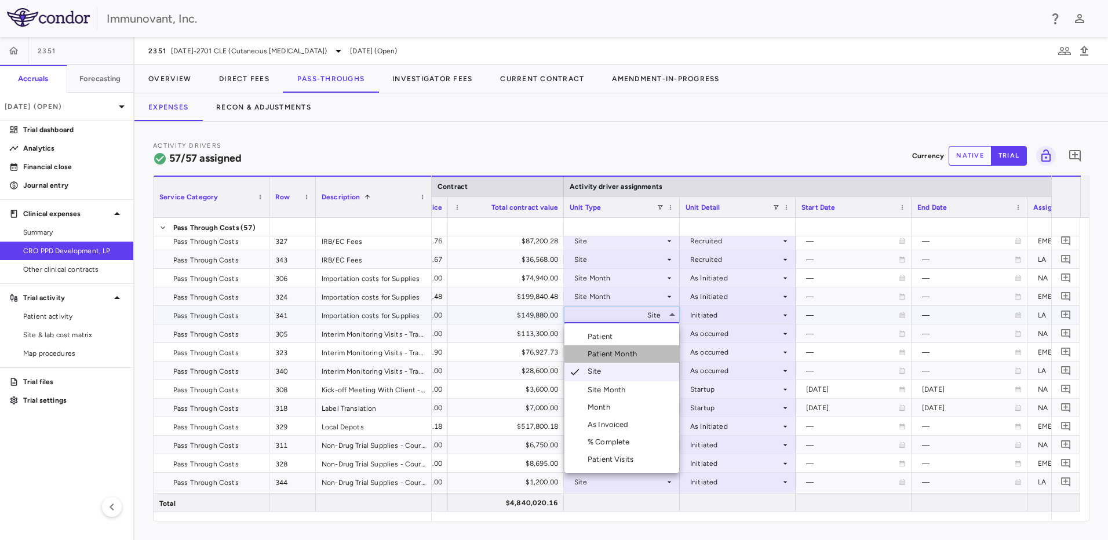
click at [626, 354] on div "Patient Month" at bounding box center [615, 354] width 54 height 10
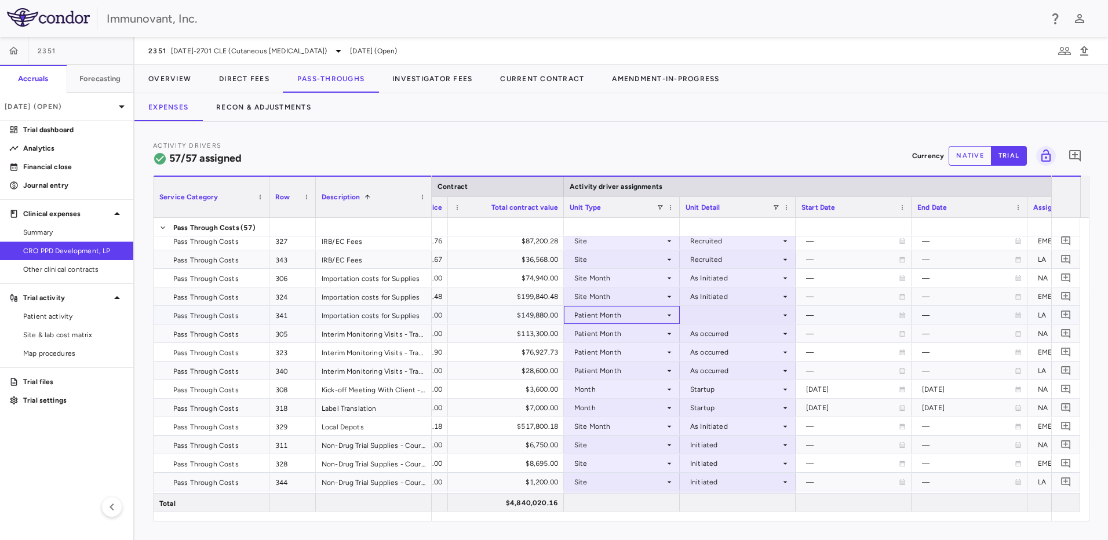
click at [625, 315] on div "Patient Month" at bounding box center [619, 315] width 90 height 19
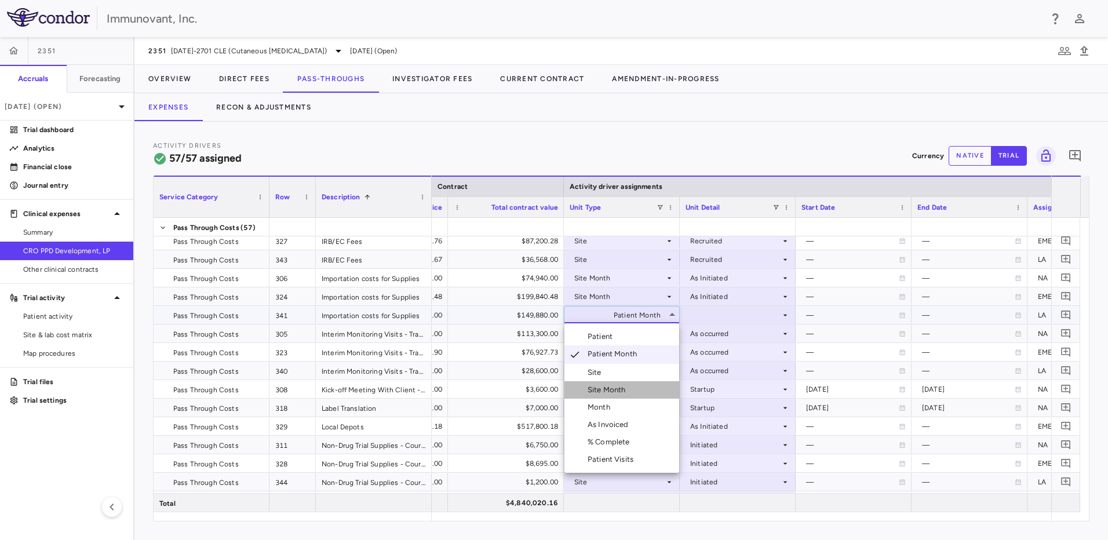
click at [613, 387] on div "Site Month" at bounding box center [609, 390] width 43 height 10
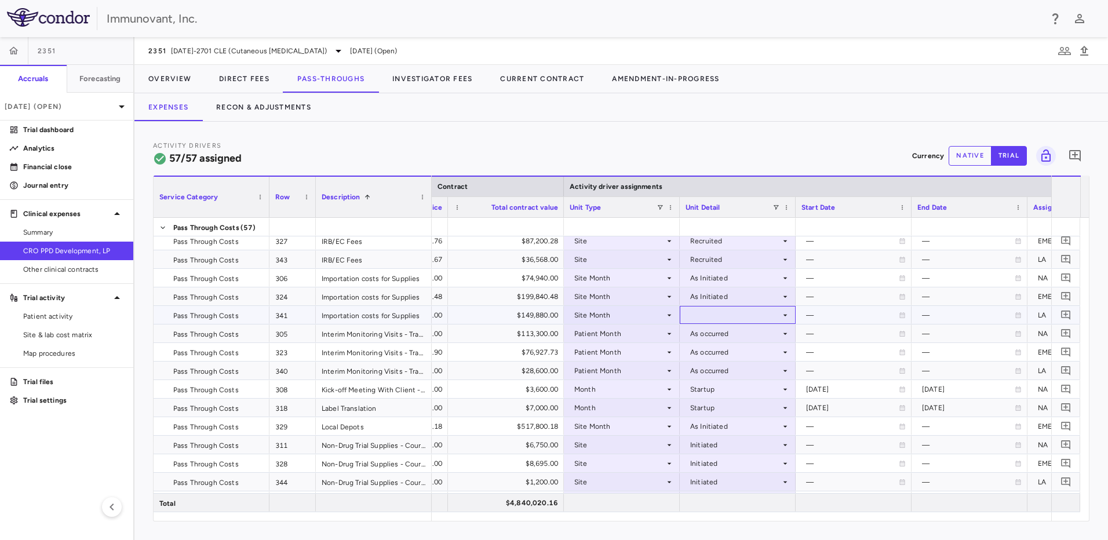
click at [738, 310] on div at bounding box center [738, 315] width 104 height 17
click at [719, 332] on div "As Initiated" at bounding box center [726, 337] width 45 height 10
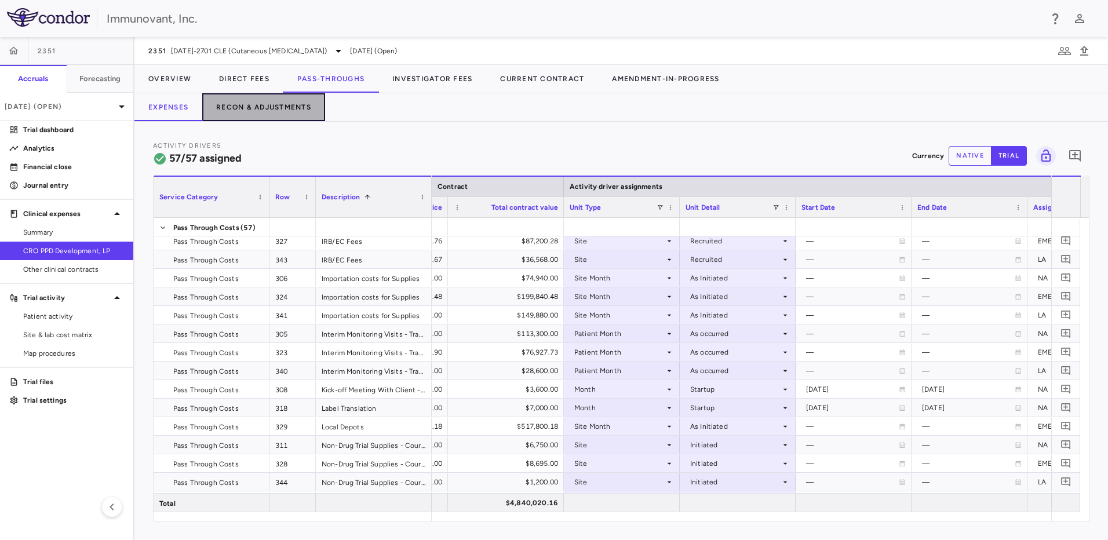
click at [294, 102] on button "Recon & Adjustments" at bounding box center [263, 107] width 123 height 28
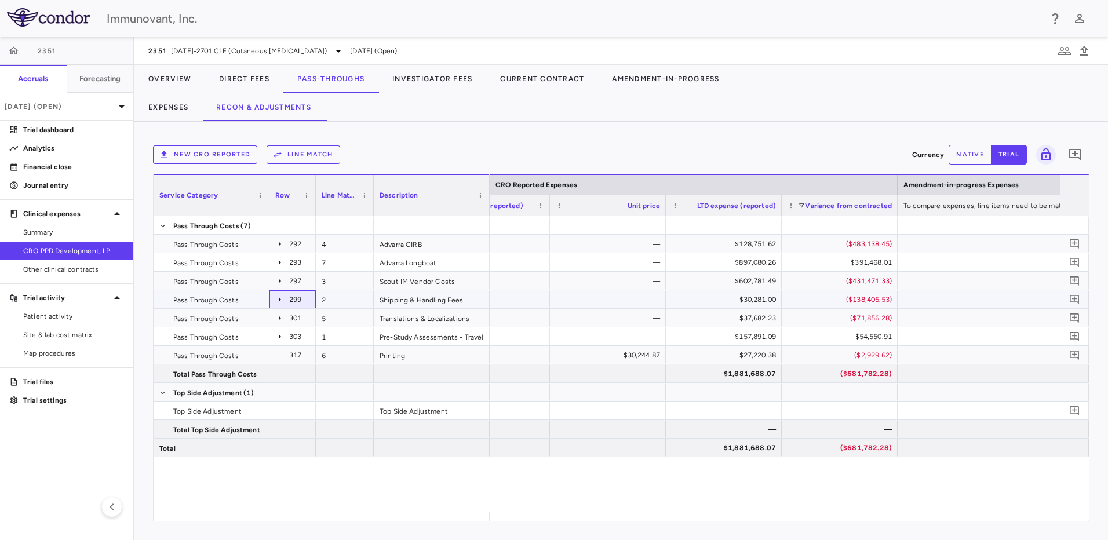
click at [276, 298] on icon at bounding box center [279, 299] width 9 height 9
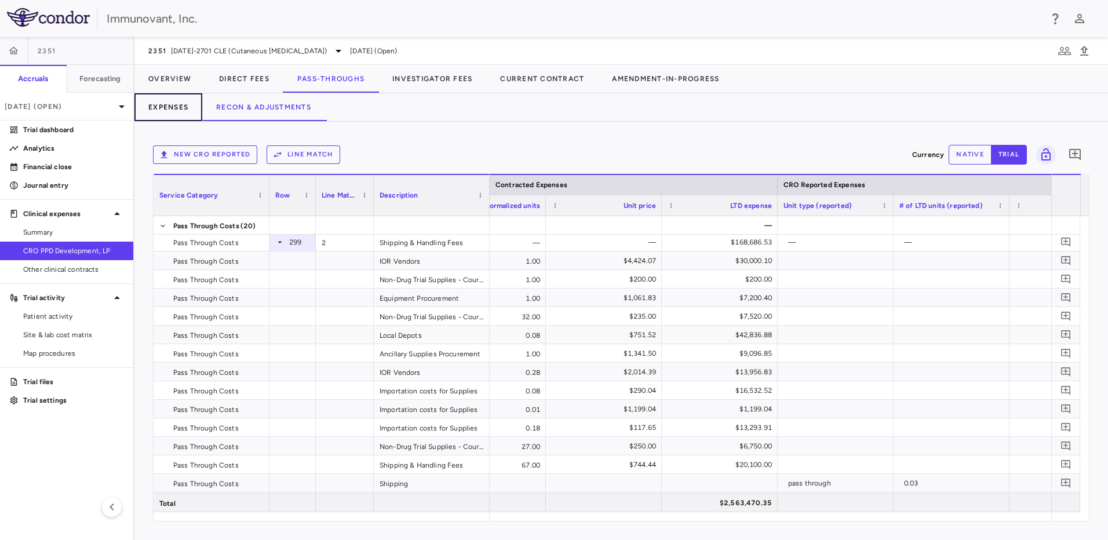
click at [179, 107] on button "Expenses" at bounding box center [168, 107] width 68 height 28
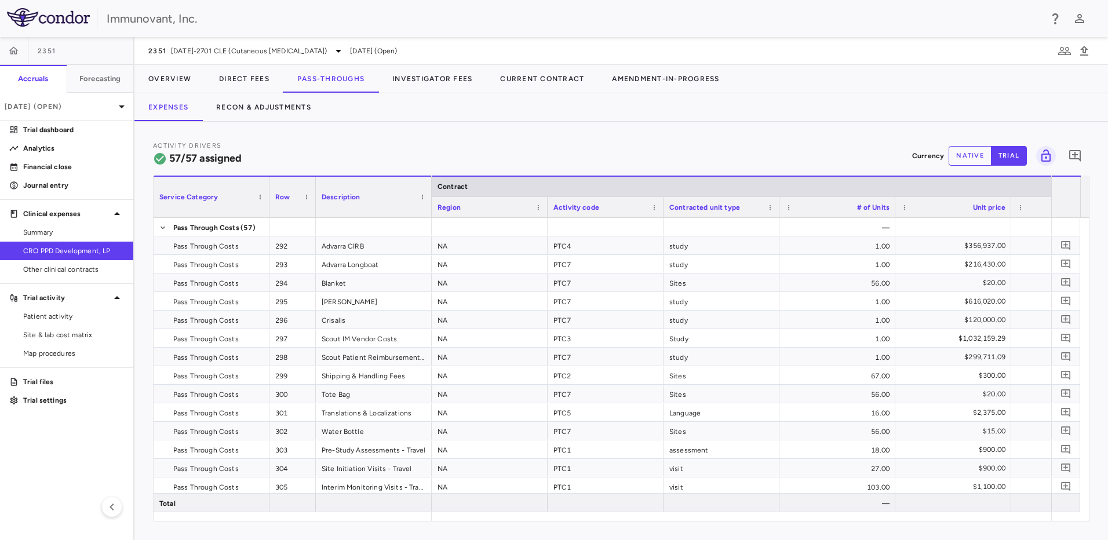
click at [624, 209] on div "Activity code" at bounding box center [601, 207] width 94 height 14
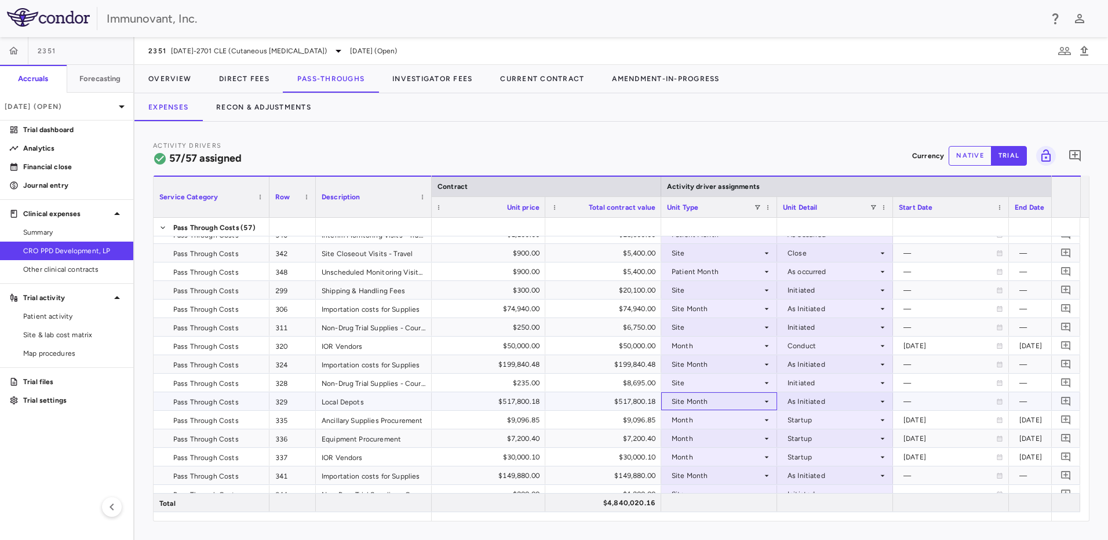
click at [734, 404] on div "Site Month" at bounding box center [717, 401] width 90 height 19
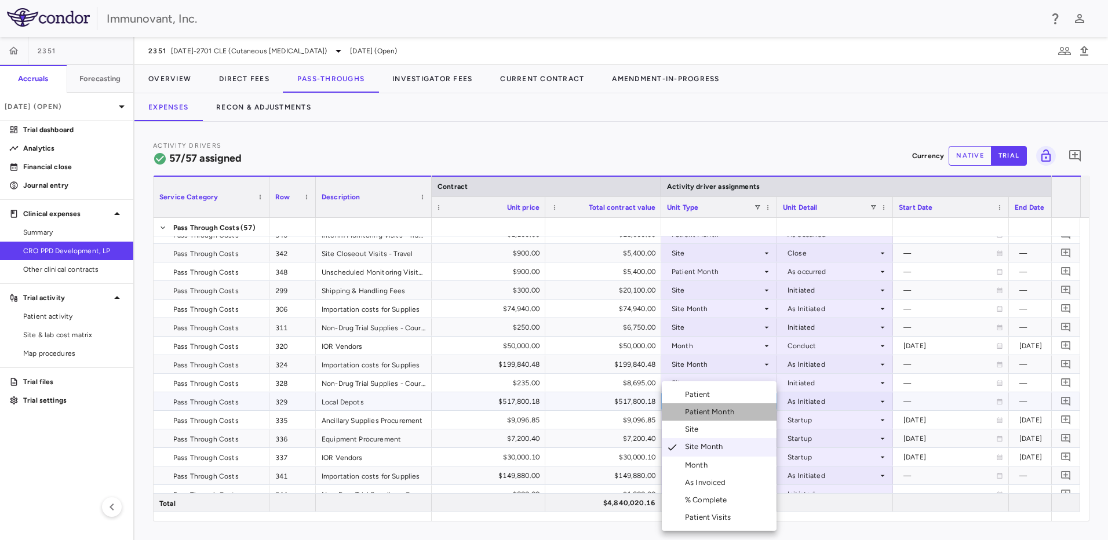
click at [734, 410] on div "Patient Month" at bounding box center [712, 412] width 54 height 10
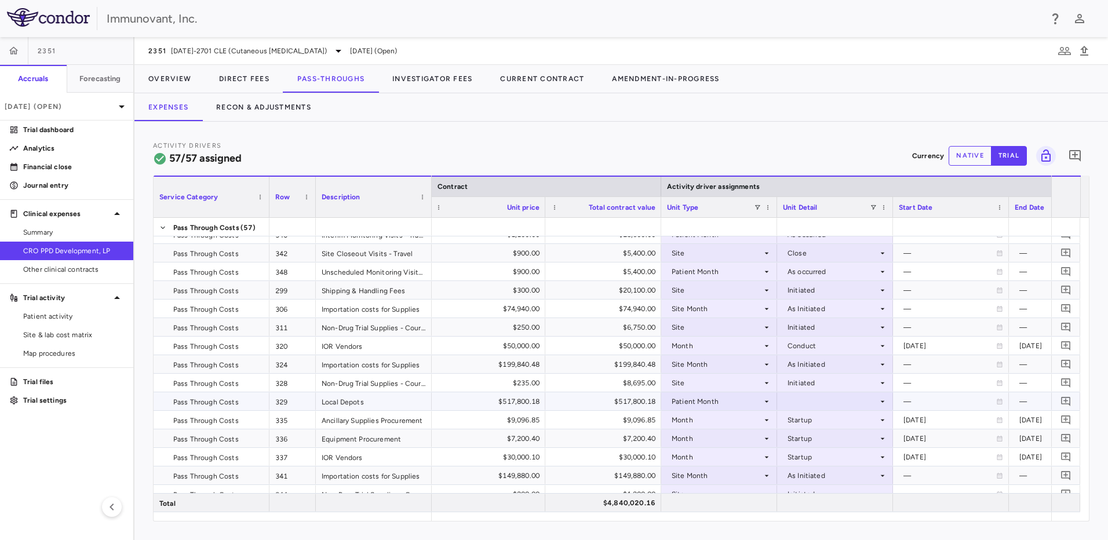
click at [812, 399] on div at bounding box center [835, 401] width 104 height 17
click at [813, 421] on div "As occurred" at bounding box center [824, 423] width 46 height 10
click at [276, 112] on button "Recon & Adjustments" at bounding box center [263, 107] width 123 height 28
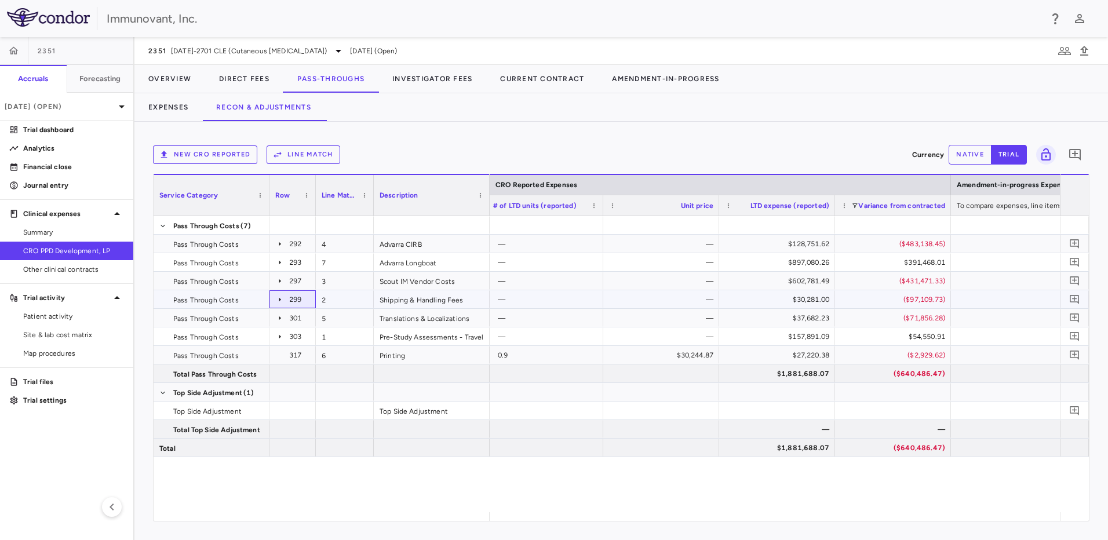
click at [278, 301] on icon at bounding box center [279, 299] width 9 height 9
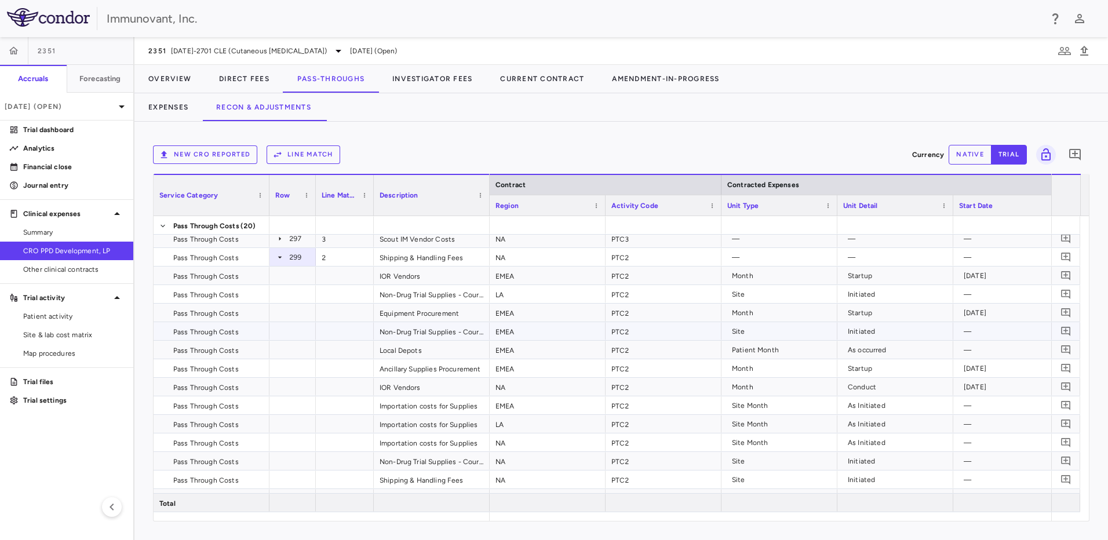
scroll to position [58, 0]
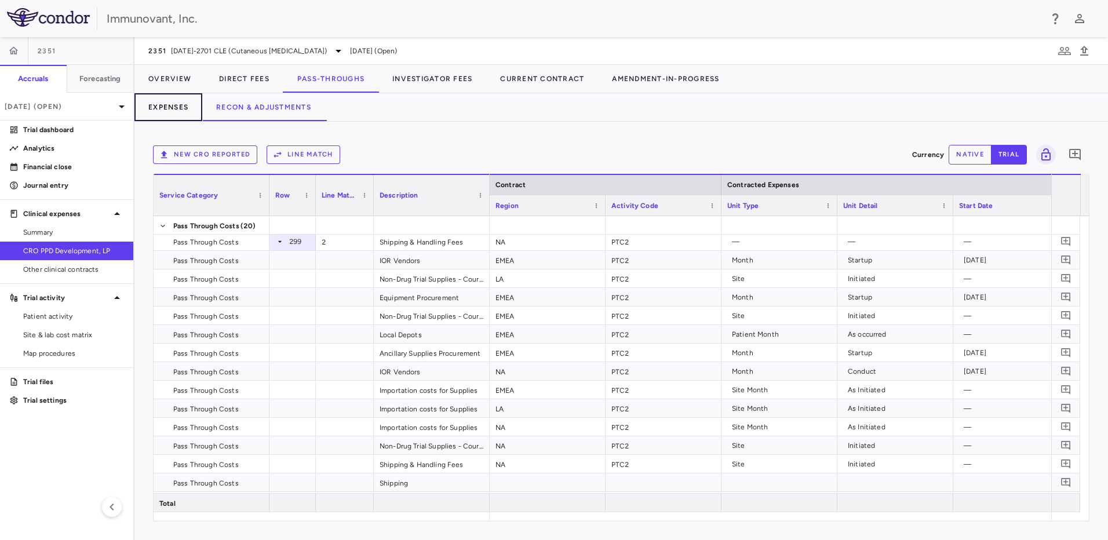
click at [181, 108] on button "Expenses" at bounding box center [168, 107] width 68 height 28
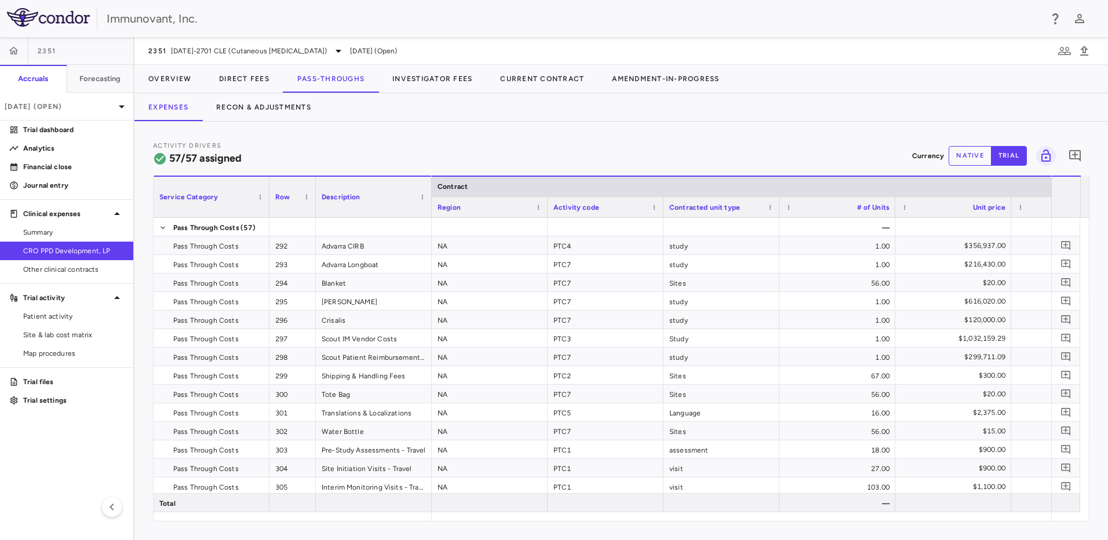
click at [604, 207] on div "Activity code" at bounding box center [601, 207] width 94 height 14
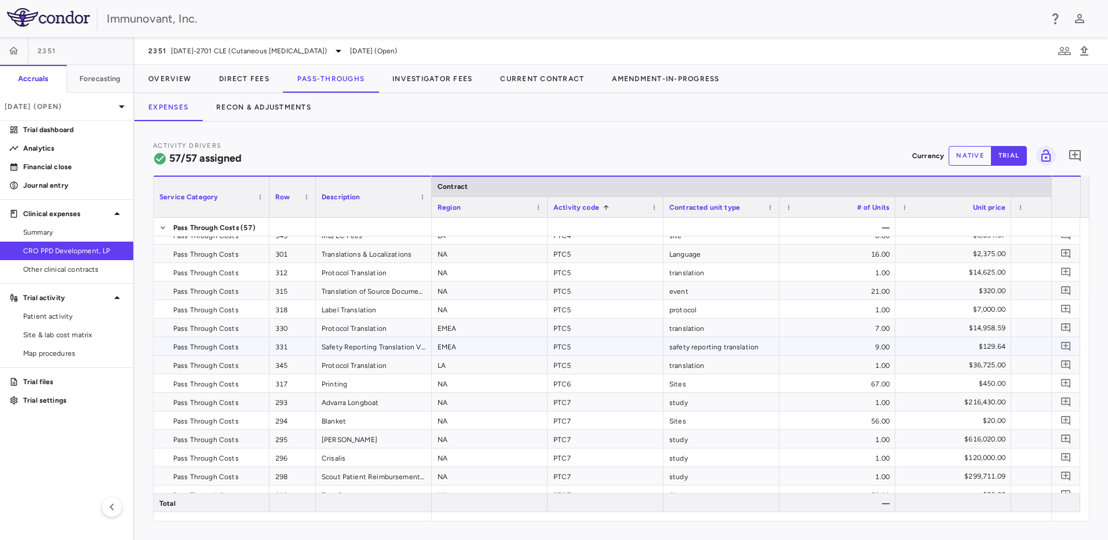
scroll to position [680, 0]
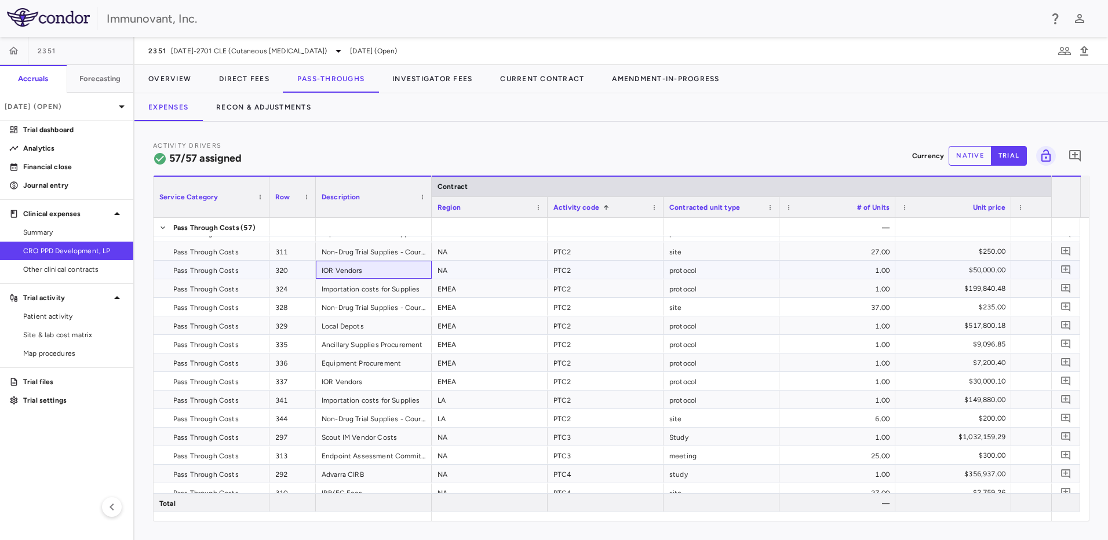
click at [384, 273] on div "IOR Vendors" at bounding box center [374, 270] width 116 height 18
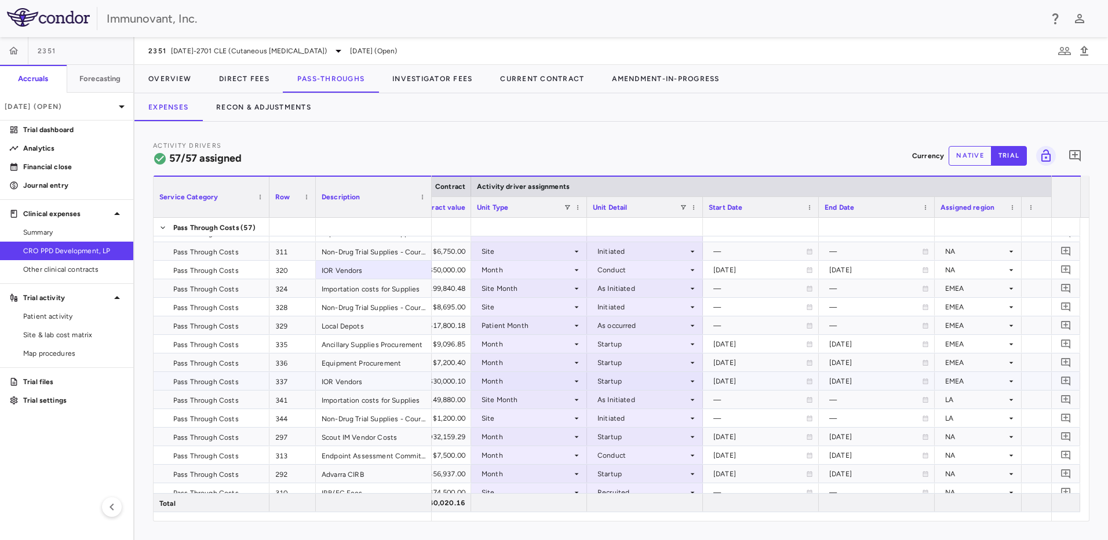
click at [675, 384] on div "Startup" at bounding box center [643, 381] width 90 height 19
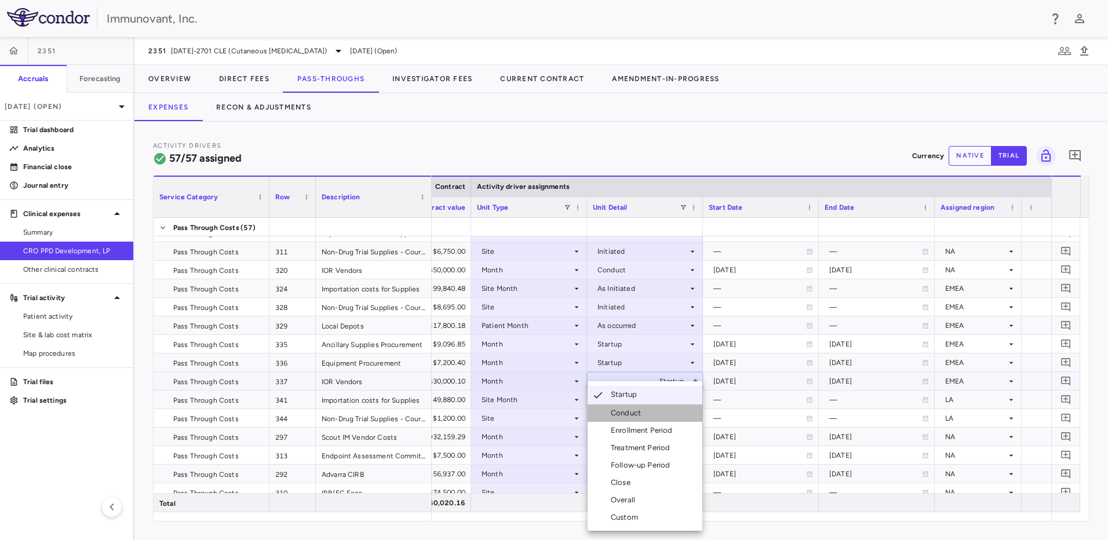
click at [657, 416] on li "Conduct" at bounding box center [645, 413] width 115 height 17
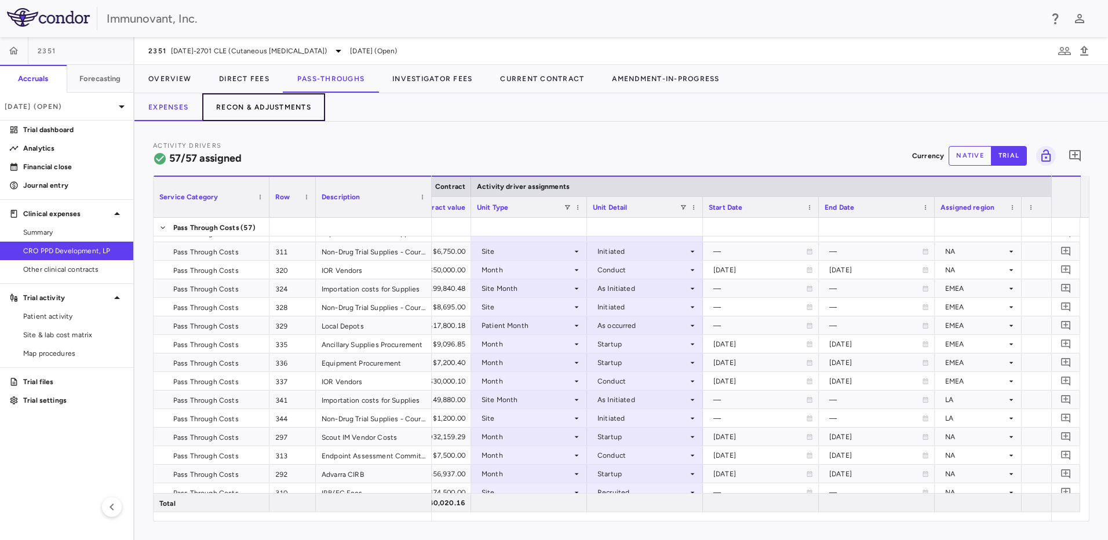
click at [258, 101] on button "Recon & Adjustments" at bounding box center [263, 107] width 123 height 28
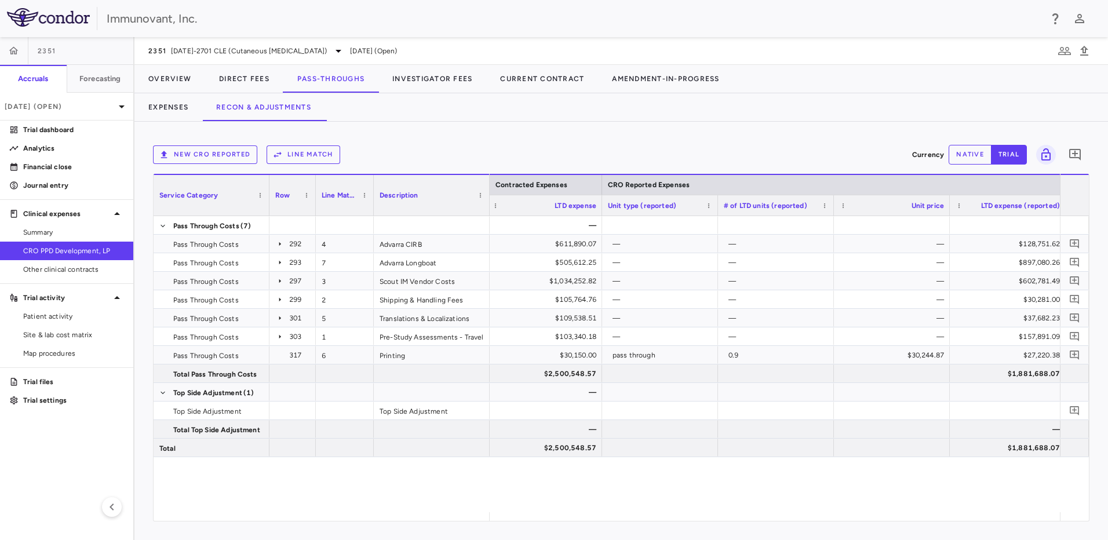
scroll to position [0, 1018]
click at [278, 299] on icon at bounding box center [279, 299] width 9 height 9
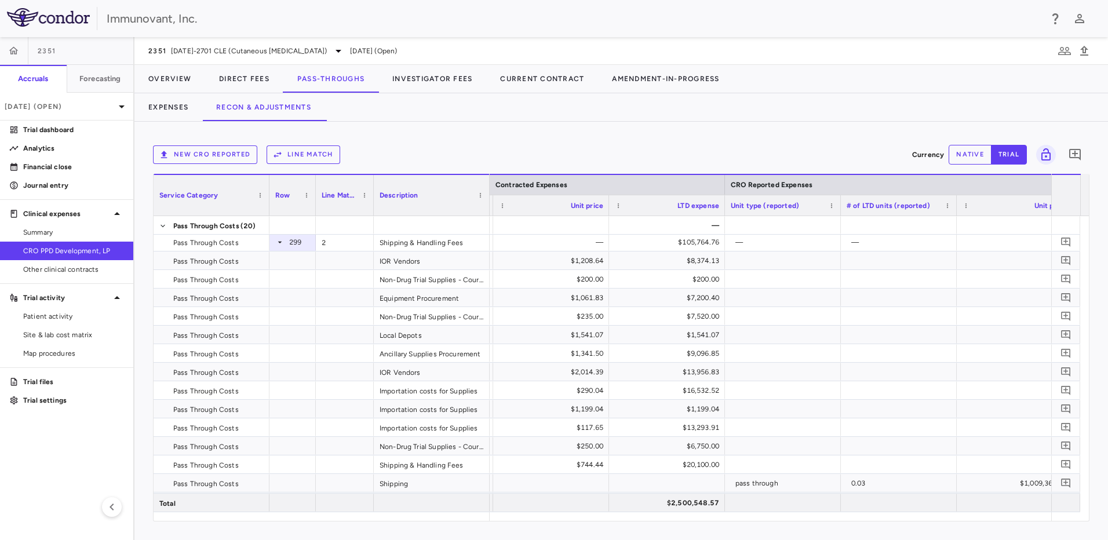
scroll to position [0, 0]
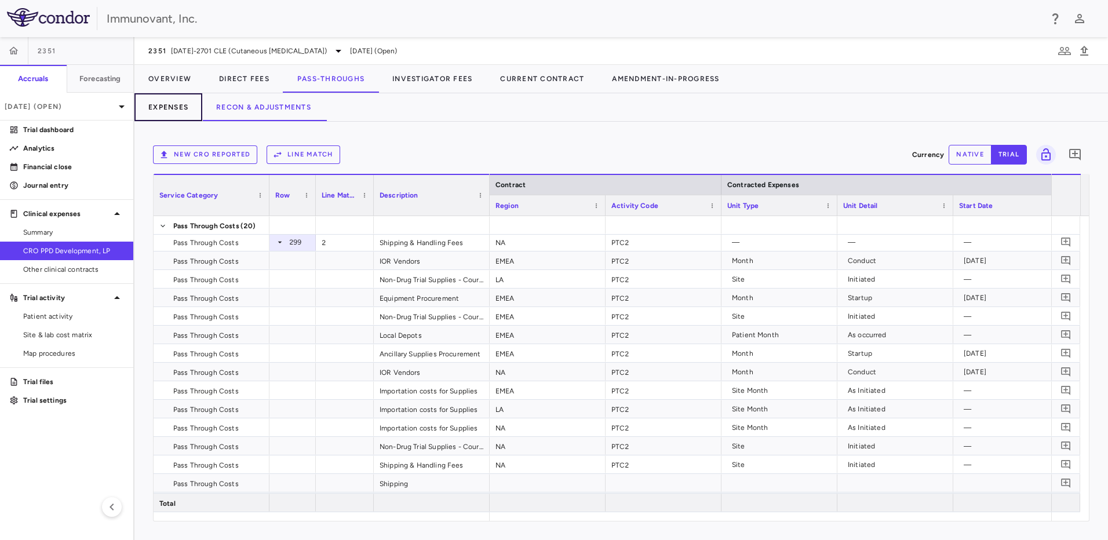
click at [162, 103] on button "Expenses" at bounding box center [168, 107] width 68 height 28
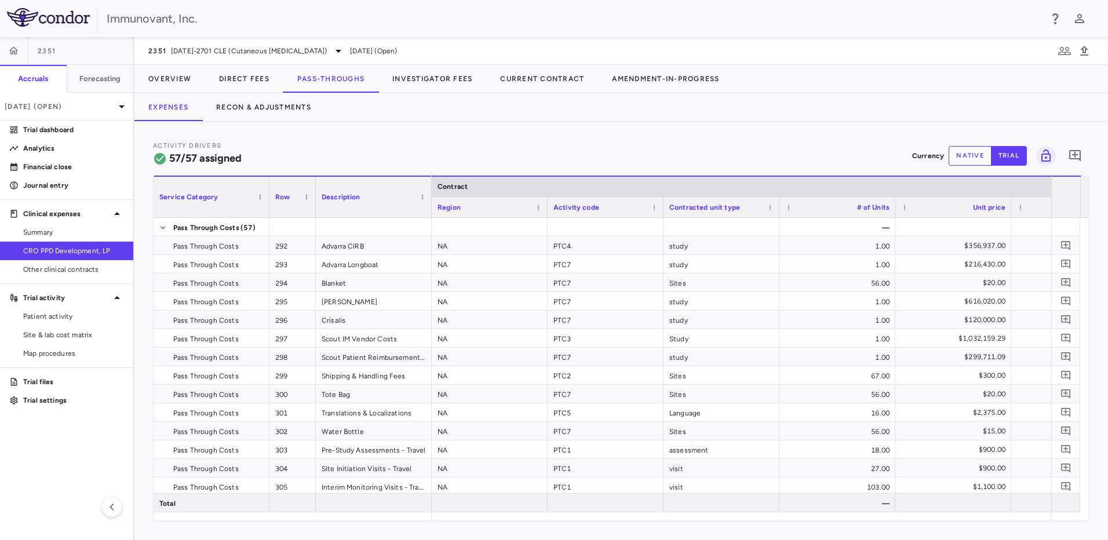
click at [596, 207] on span "Activity code" at bounding box center [577, 207] width 46 height 8
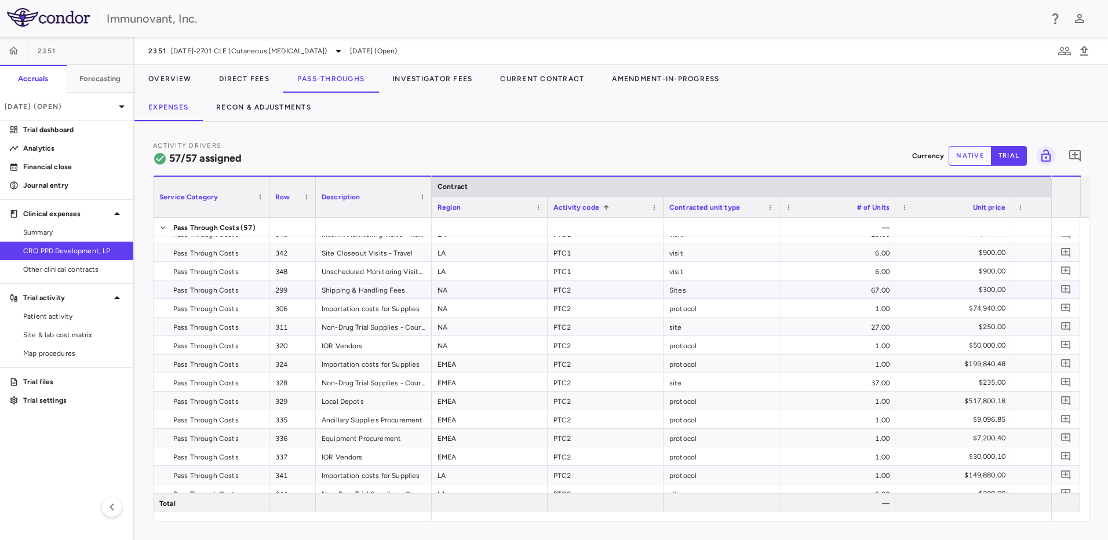
click at [392, 286] on div "Shipping & Handling Fees" at bounding box center [374, 290] width 116 height 18
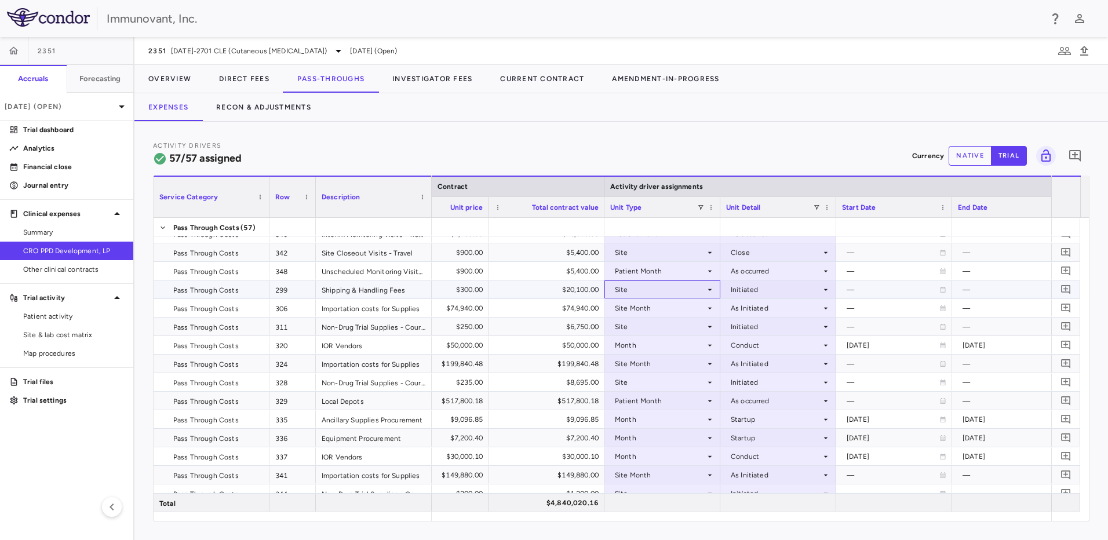
click at [675, 287] on div "Site" at bounding box center [660, 290] width 90 height 19
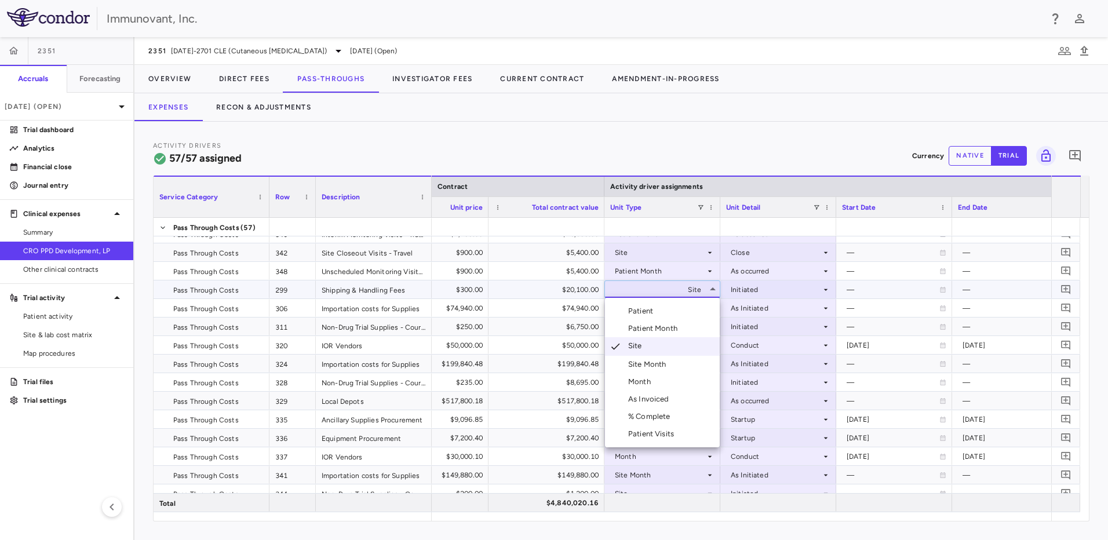
click at [665, 358] on li "Site Month" at bounding box center [662, 364] width 115 height 17
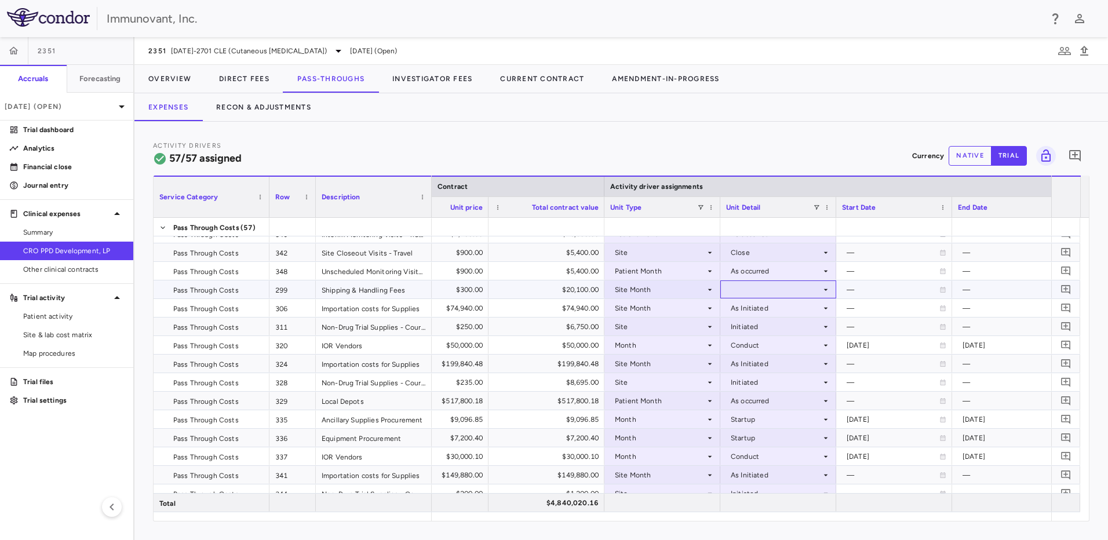
click at [767, 292] on div at bounding box center [778, 289] width 104 height 17
click at [773, 308] on div "As Initiated" at bounding box center [766, 311] width 45 height 10
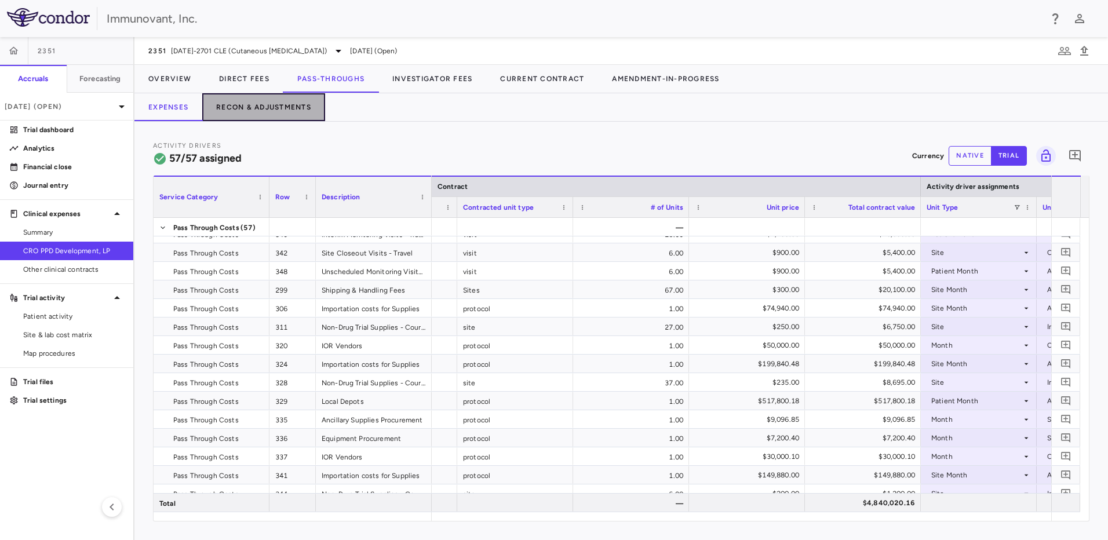
click at [265, 115] on button "Recon & Adjustments" at bounding box center [263, 107] width 123 height 28
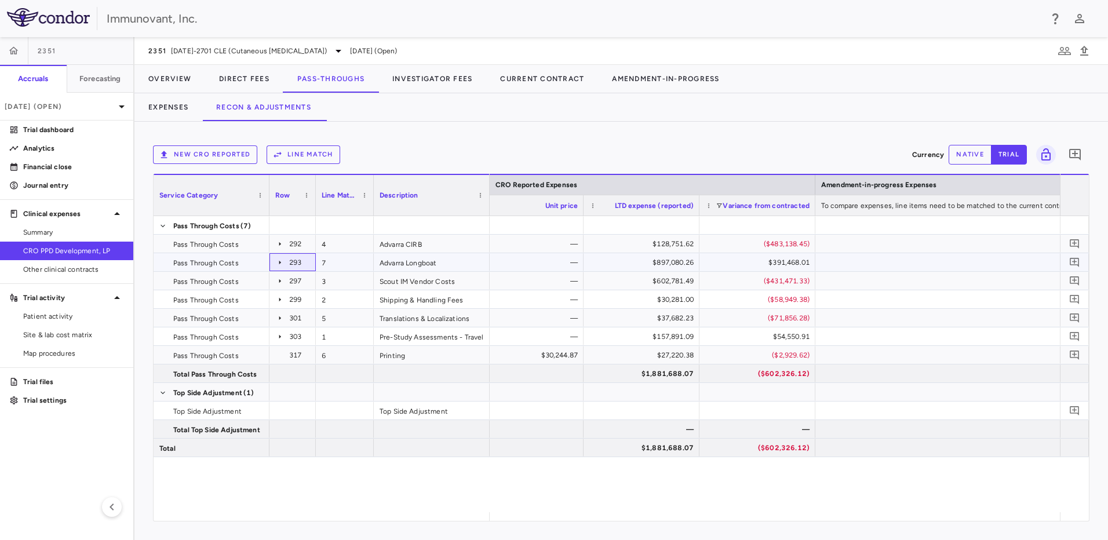
click at [281, 261] on icon at bounding box center [279, 262] width 9 height 9
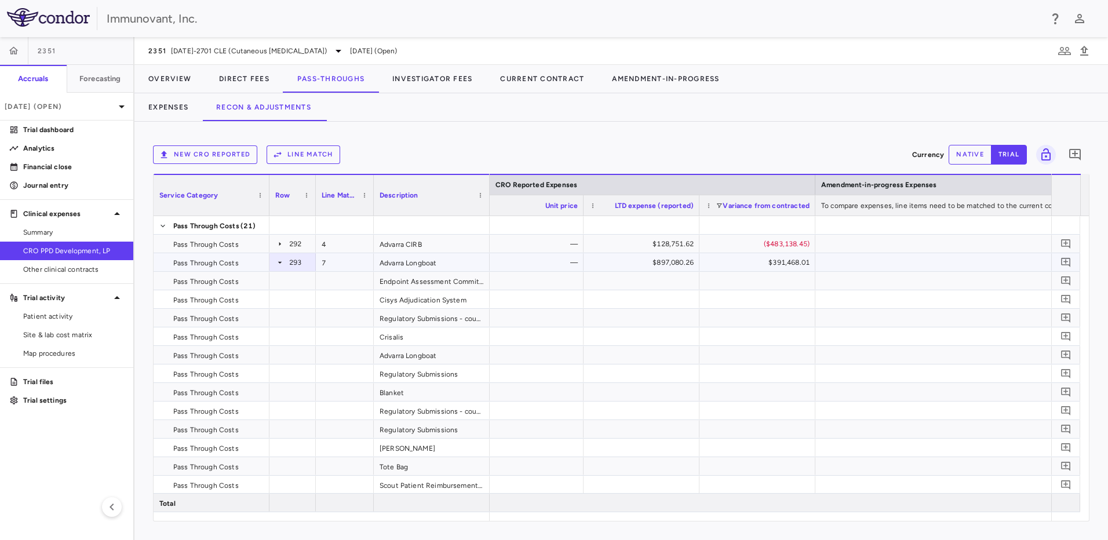
click at [282, 262] on icon at bounding box center [279, 262] width 9 height 9
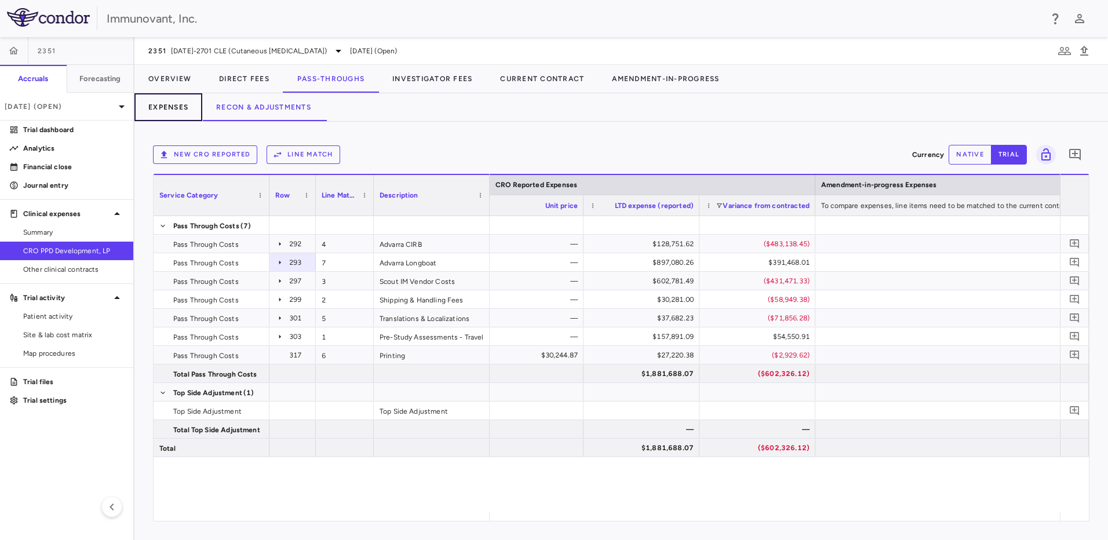
click at [183, 104] on button "Expenses" at bounding box center [168, 107] width 68 height 28
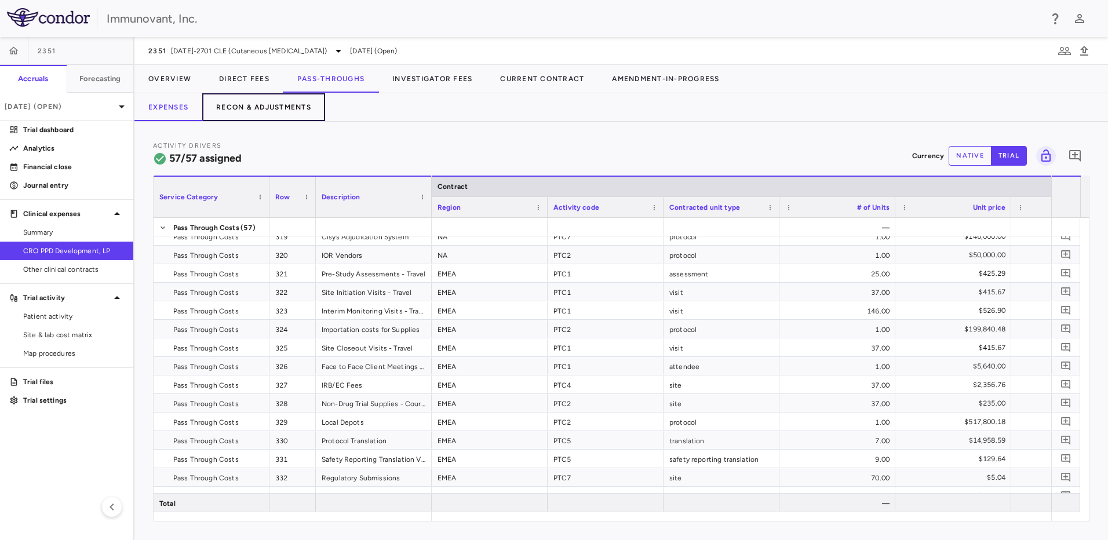
click at [268, 103] on button "Recon & Adjustments" at bounding box center [263, 107] width 123 height 28
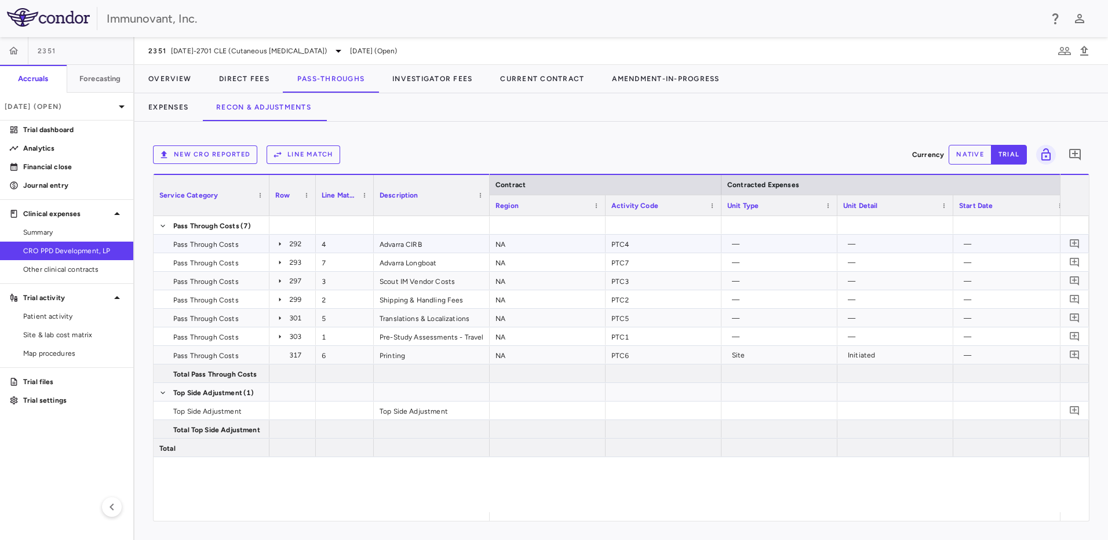
click at [426, 242] on div "Advarra CIRB" at bounding box center [432, 244] width 116 height 18
click at [958, 150] on button "native" at bounding box center [970, 155] width 43 height 20
click at [436, 242] on div "Advarra CIRB" at bounding box center [432, 244] width 116 height 18
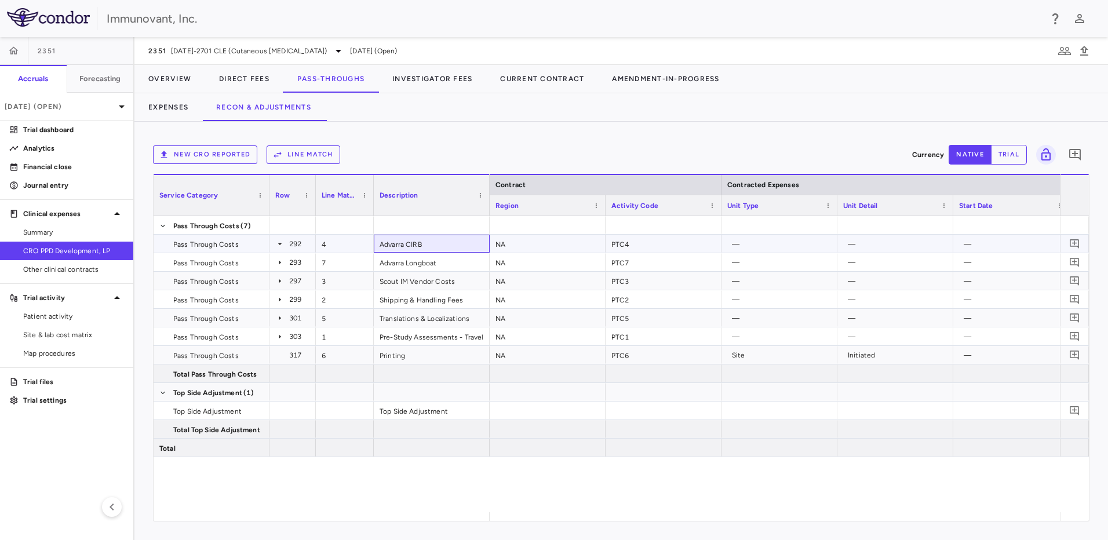
click at [436, 242] on div "Advarra CIRB" at bounding box center [432, 244] width 116 height 18
click at [180, 106] on button "Expenses" at bounding box center [168, 107] width 68 height 28
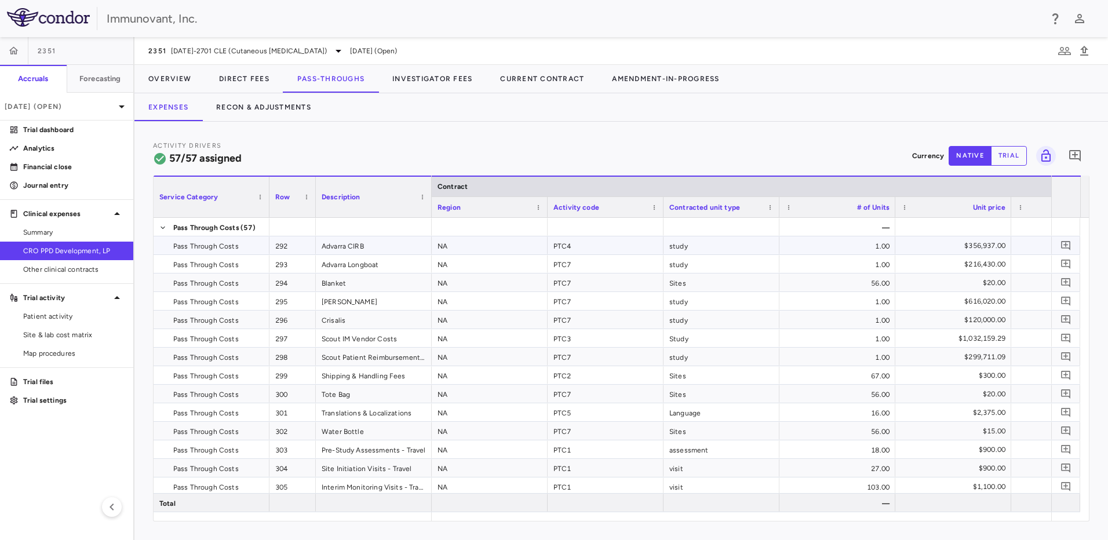
click at [361, 246] on div "Advarra CIRB" at bounding box center [374, 245] width 116 height 18
click at [1014, 158] on button "trial" at bounding box center [1009, 156] width 36 height 20
click at [321, 241] on div "Advarra CIRB" at bounding box center [374, 245] width 116 height 18
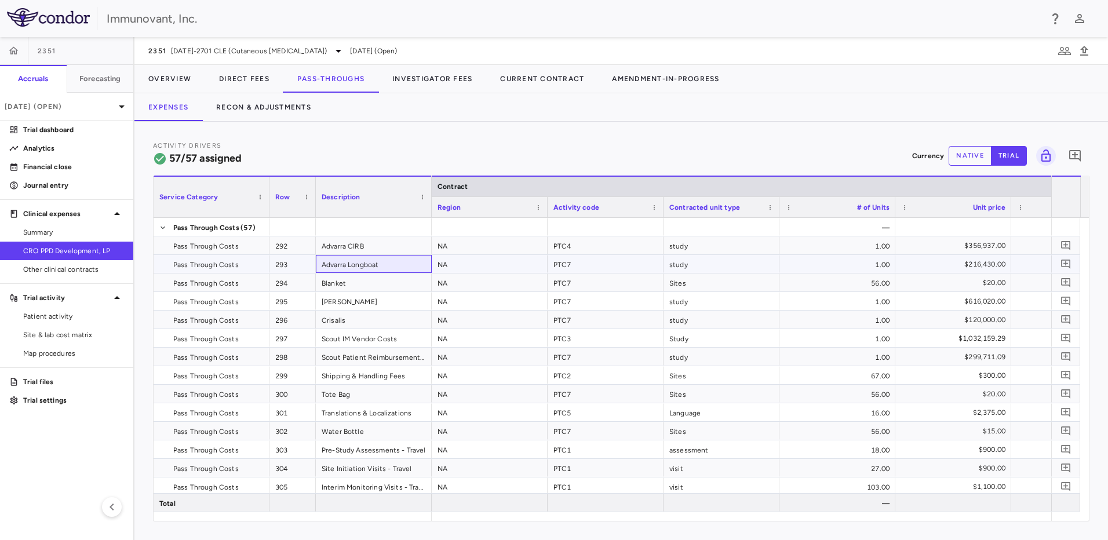
click at [359, 267] on div "Advarra Longboat" at bounding box center [374, 264] width 116 height 18
click at [274, 109] on button "Recon & Adjustments" at bounding box center [263, 107] width 123 height 28
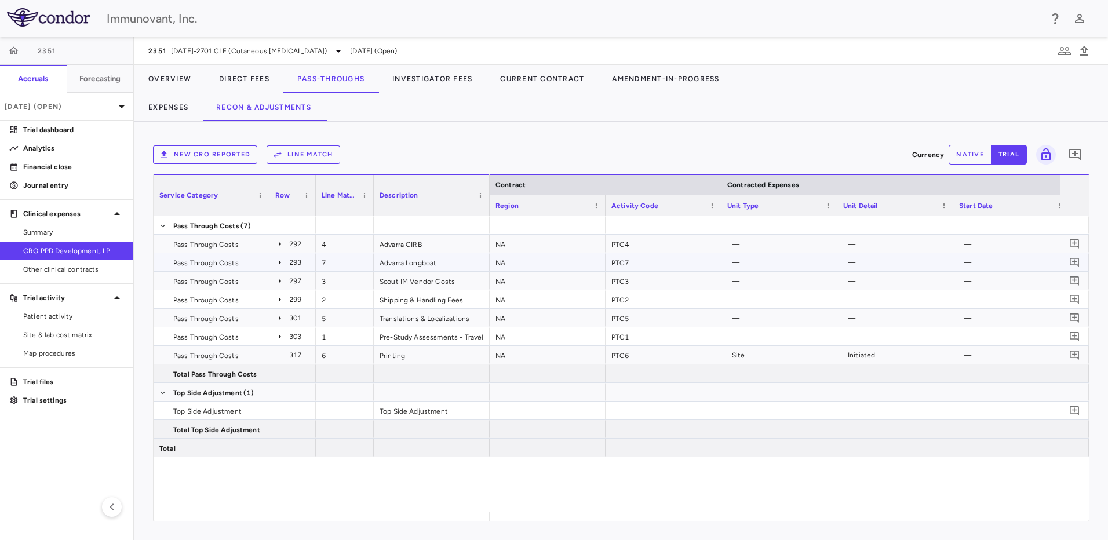
click at [279, 261] on icon at bounding box center [280, 262] width 2 height 4
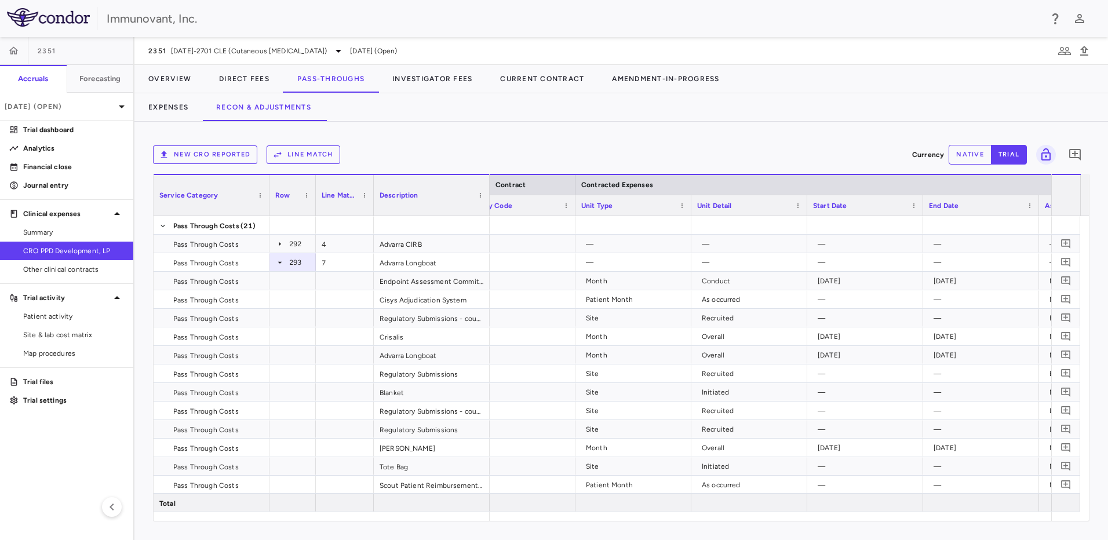
scroll to position [0, 151]
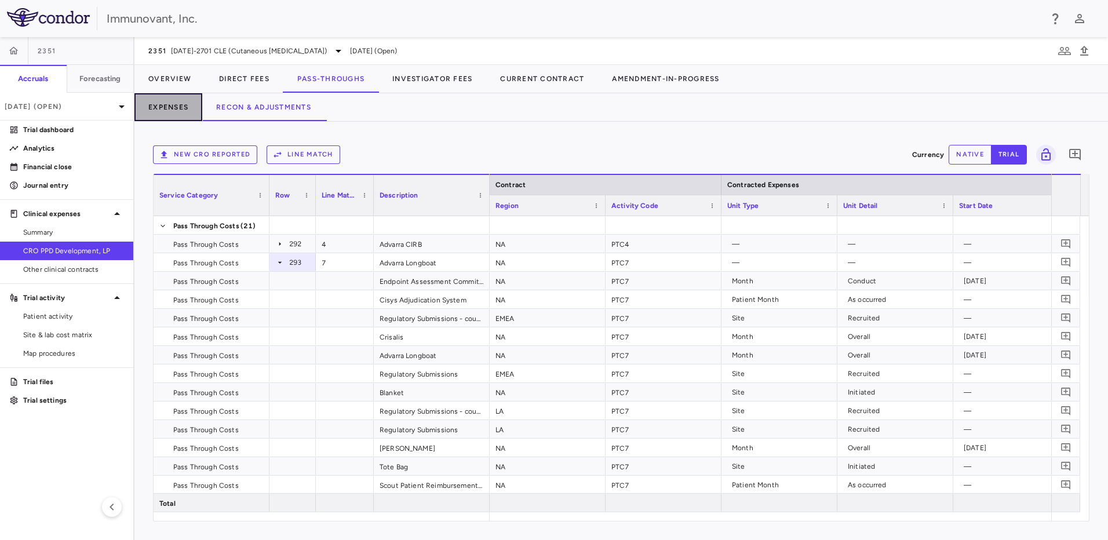
click at [172, 104] on button "Expenses" at bounding box center [168, 107] width 68 height 28
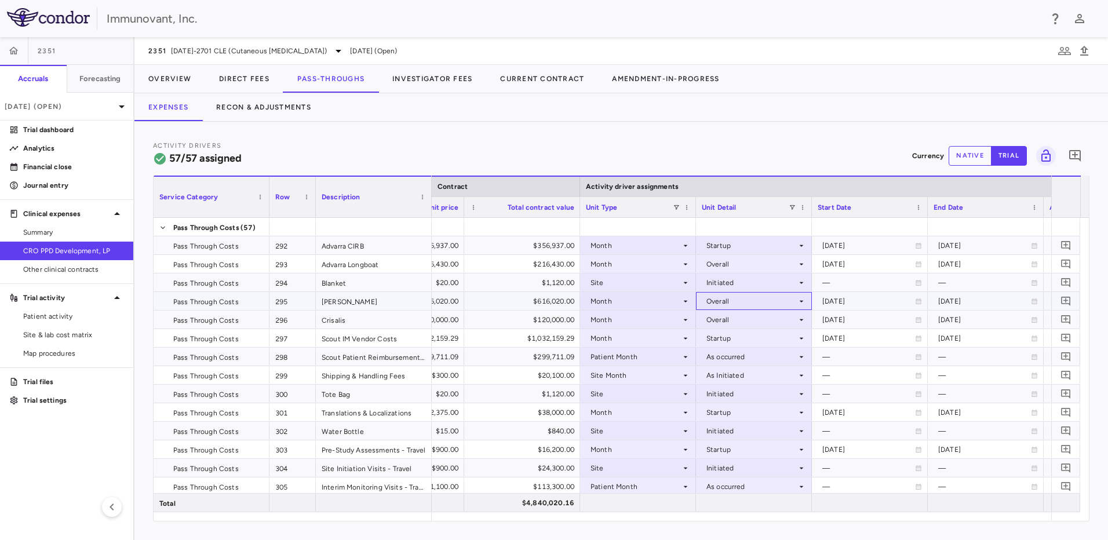
click at [803, 300] on icon at bounding box center [801, 301] width 9 height 9
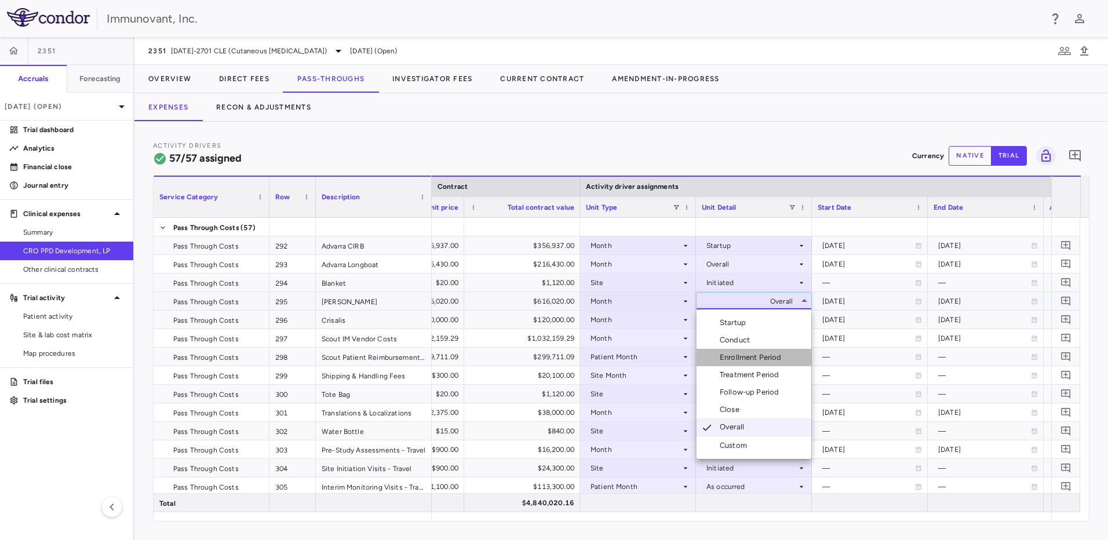
click at [781, 355] on div "Enrollment Period" at bounding box center [753, 357] width 67 height 10
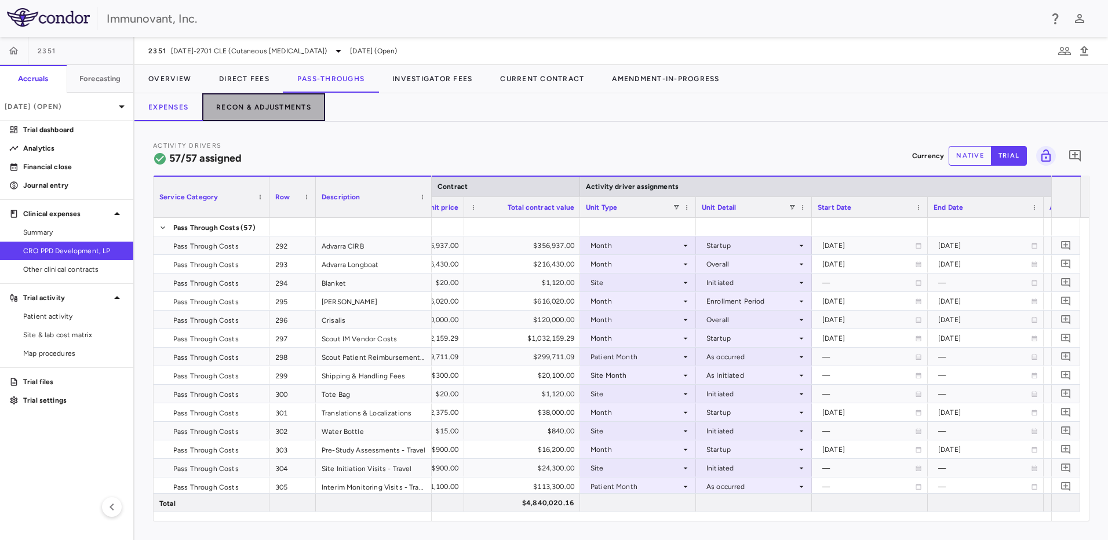
click at [266, 100] on button "Recon & Adjustments" at bounding box center [263, 107] width 123 height 28
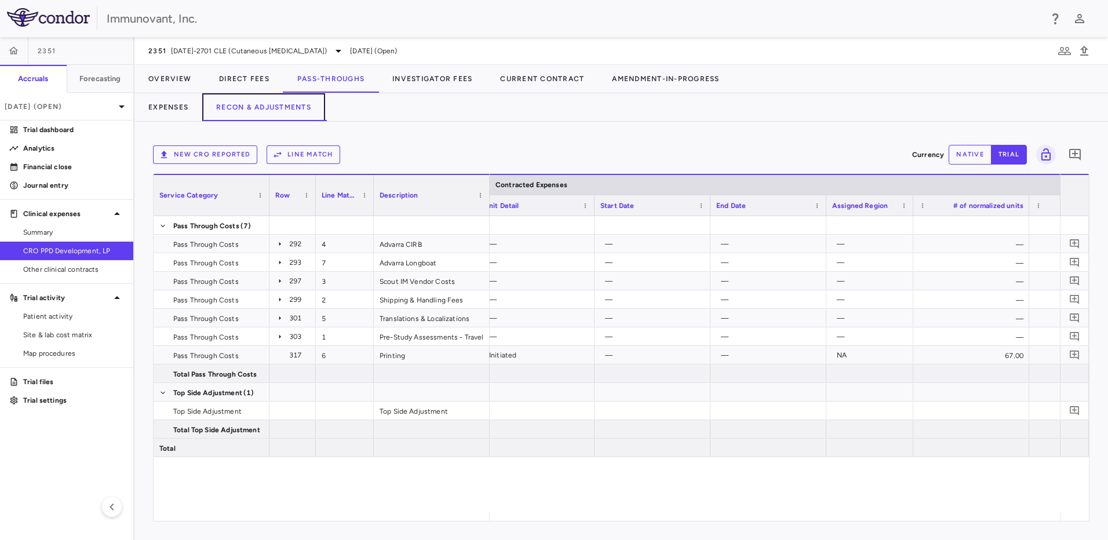
scroll to position [0, 459]
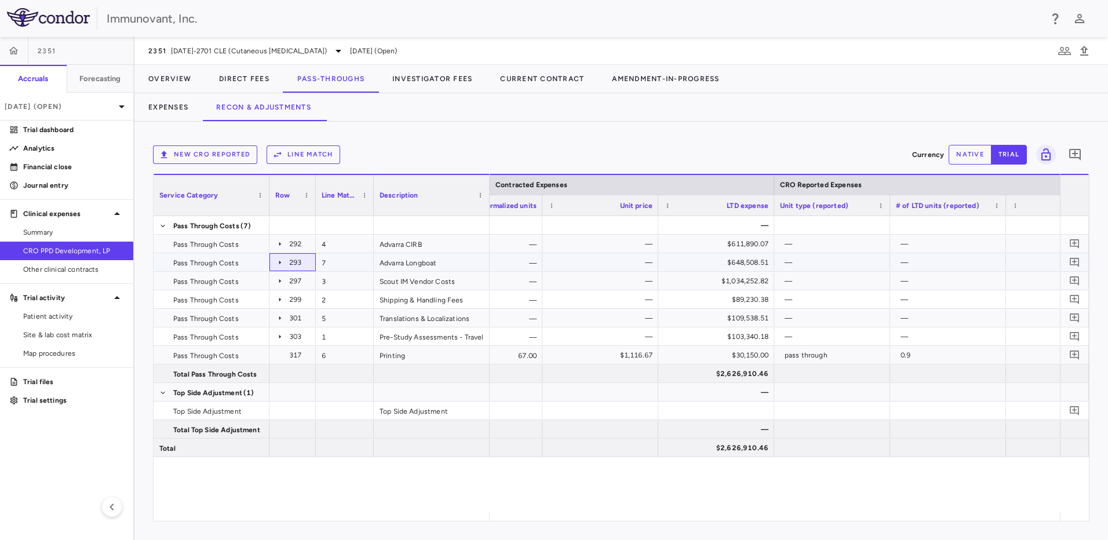
click at [279, 260] on icon at bounding box center [279, 262] width 9 height 9
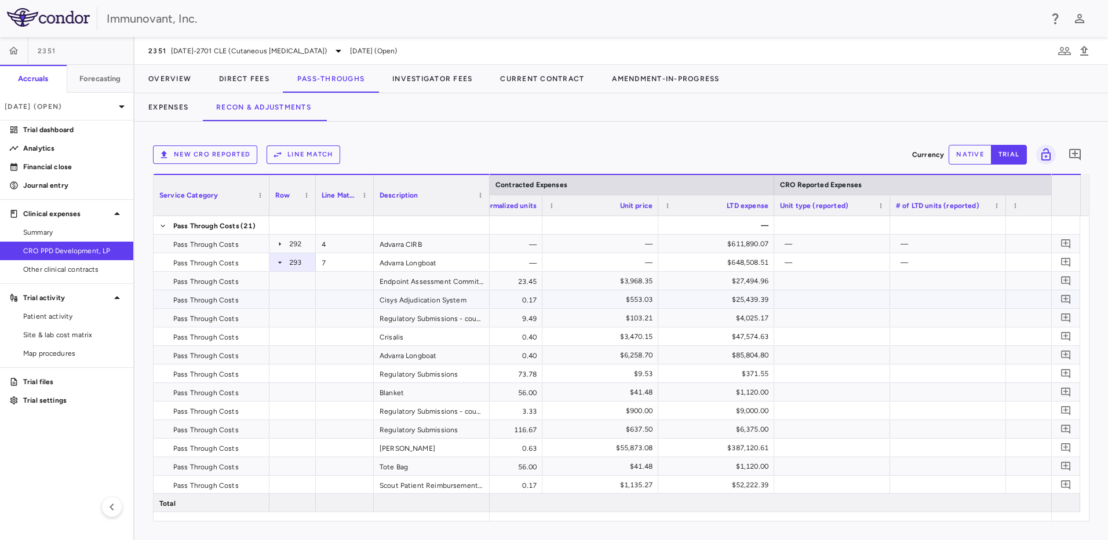
click at [741, 290] on div "$25,439.39" at bounding box center [716, 299] width 116 height 18
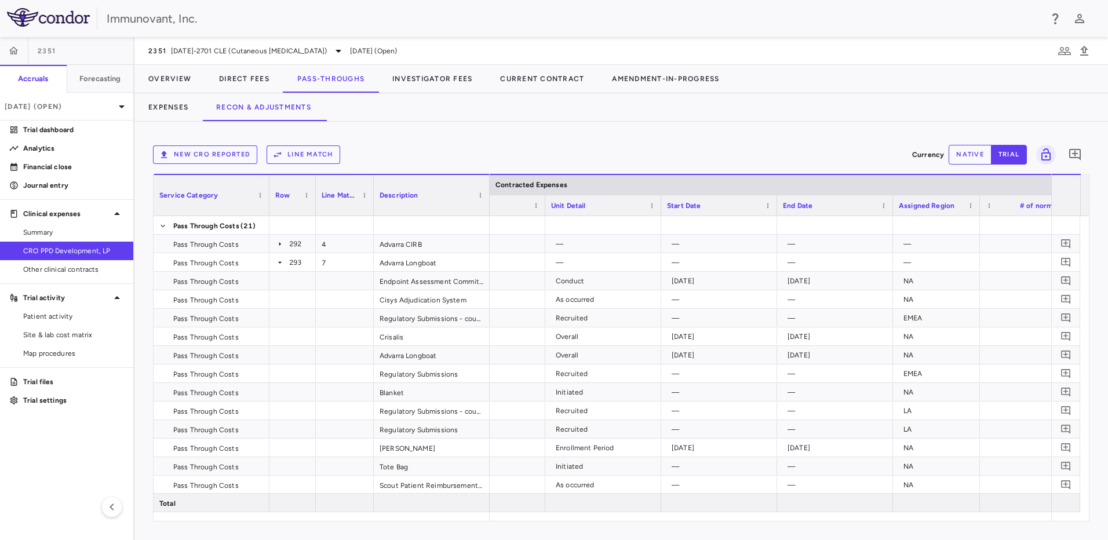
scroll to position [0, 250]
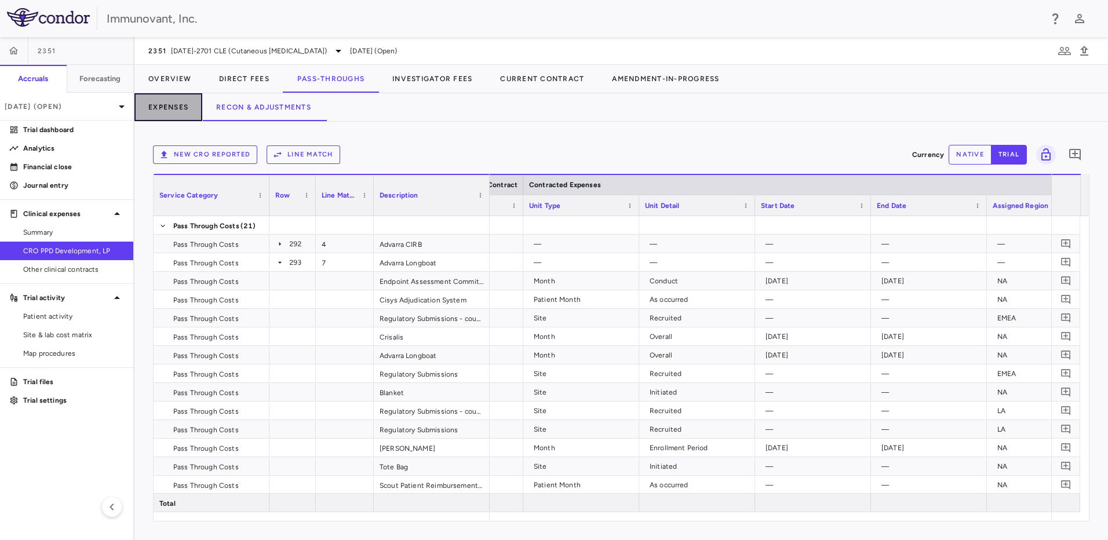
click at [156, 108] on button "Expenses" at bounding box center [168, 107] width 68 height 28
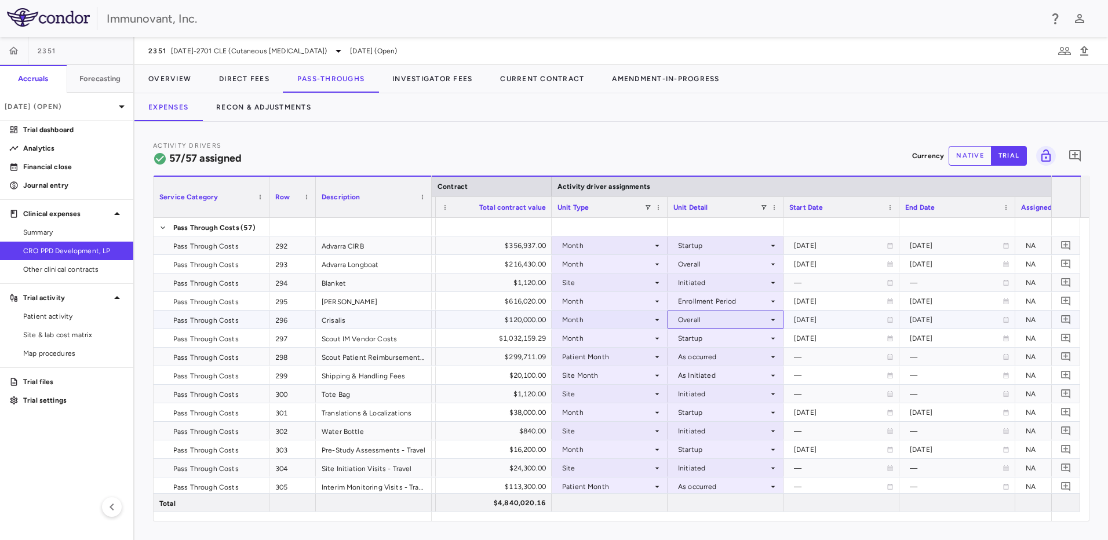
click at [773, 320] on icon at bounding box center [773, 320] width 4 height 2
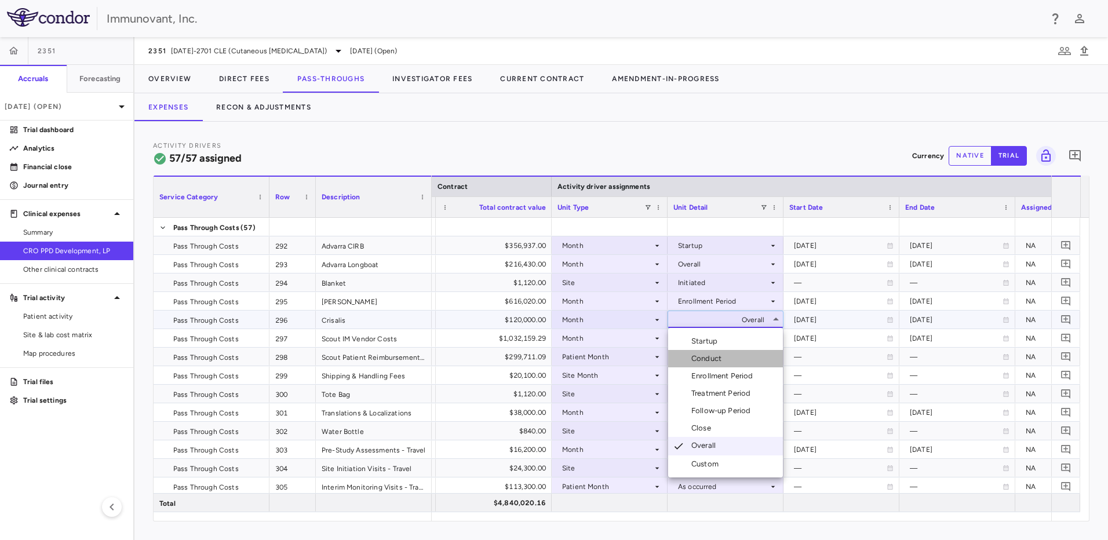
click at [718, 360] on div "Conduct" at bounding box center [708, 359] width 35 height 10
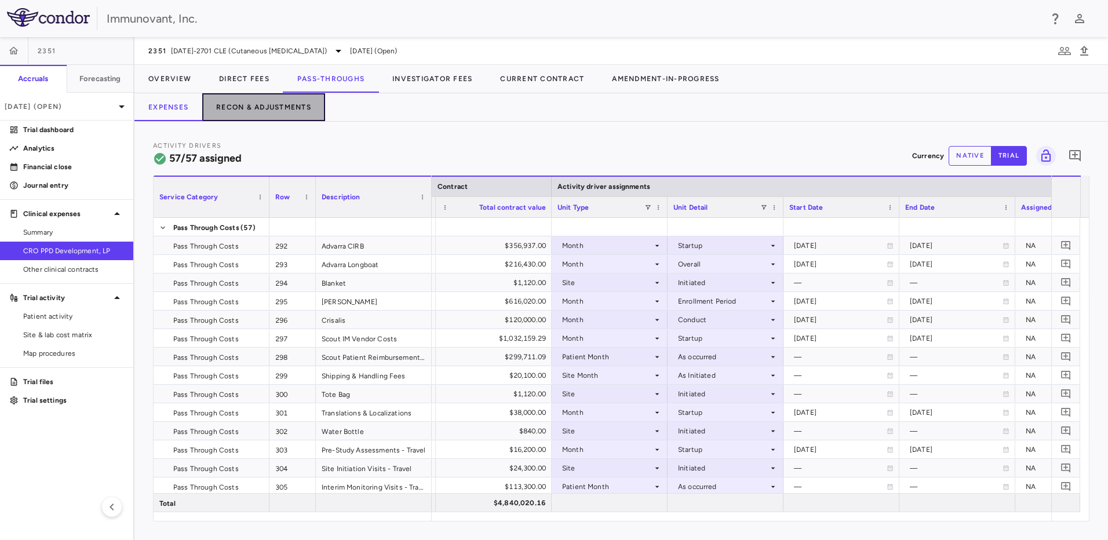
click at [288, 107] on button "Recon & Adjustments" at bounding box center [263, 107] width 123 height 28
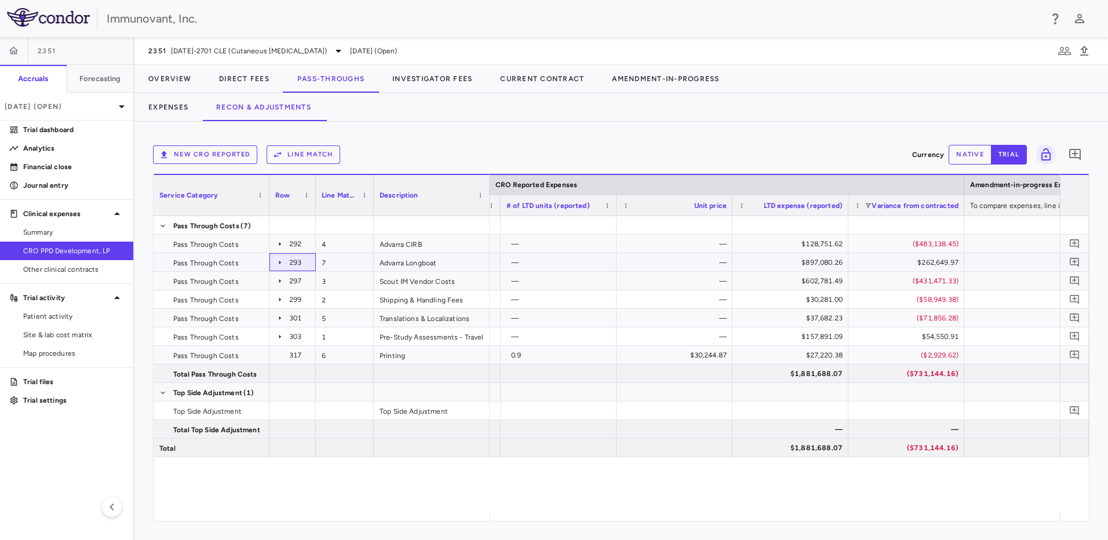
click at [281, 264] on icon at bounding box center [279, 262] width 9 height 9
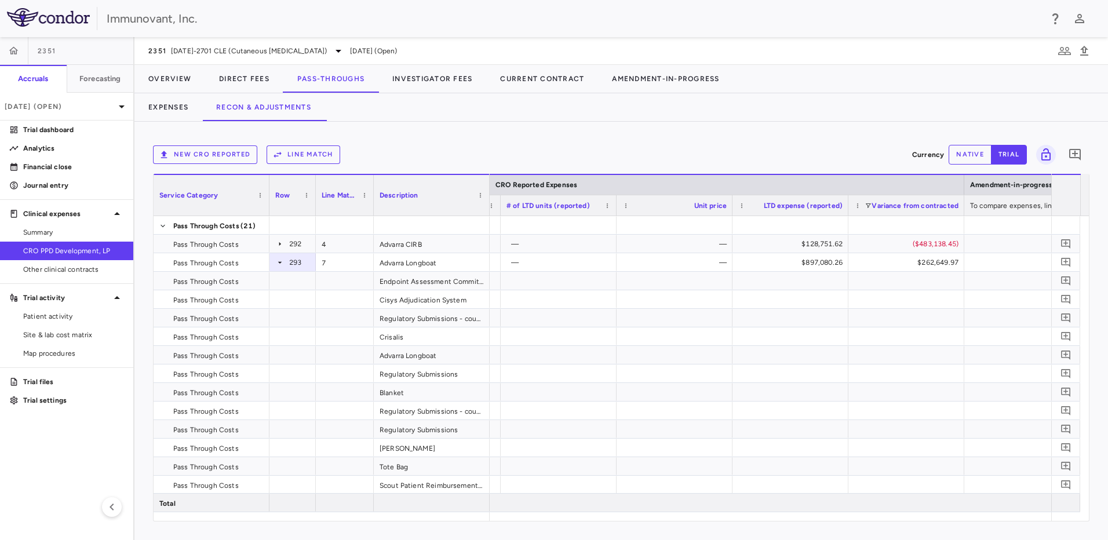
drag, startPoint x: 825, startPoint y: 522, endPoint x: 879, endPoint y: 519, distance: 54.5
click at [879, 519] on div "New CRO reported Line Match Currency native trial 0 Press SPACE to deselect thi…" at bounding box center [621, 331] width 974 height 418
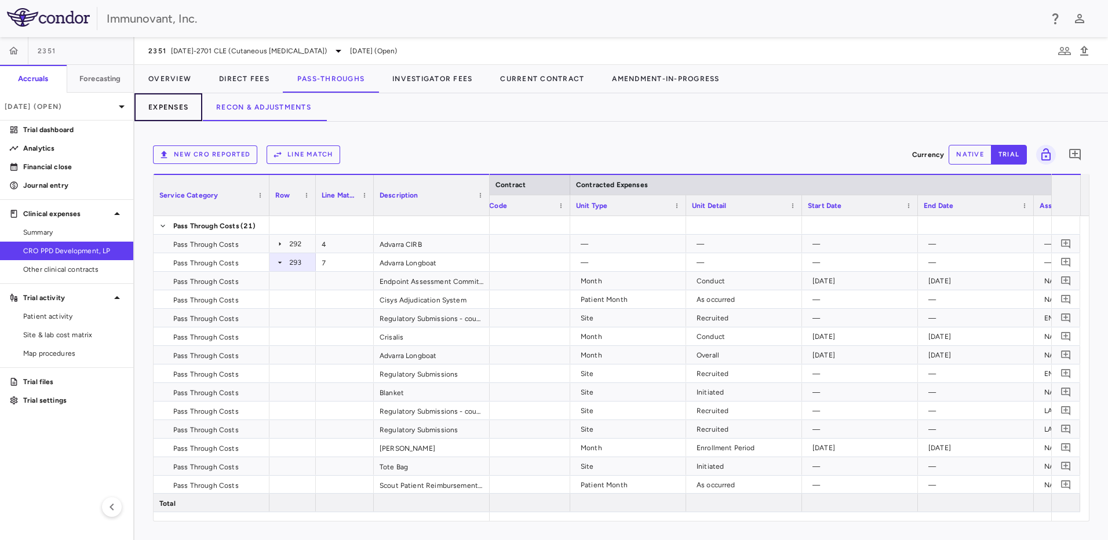
click at [171, 106] on button "Expenses" at bounding box center [168, 107] width 68 height 28
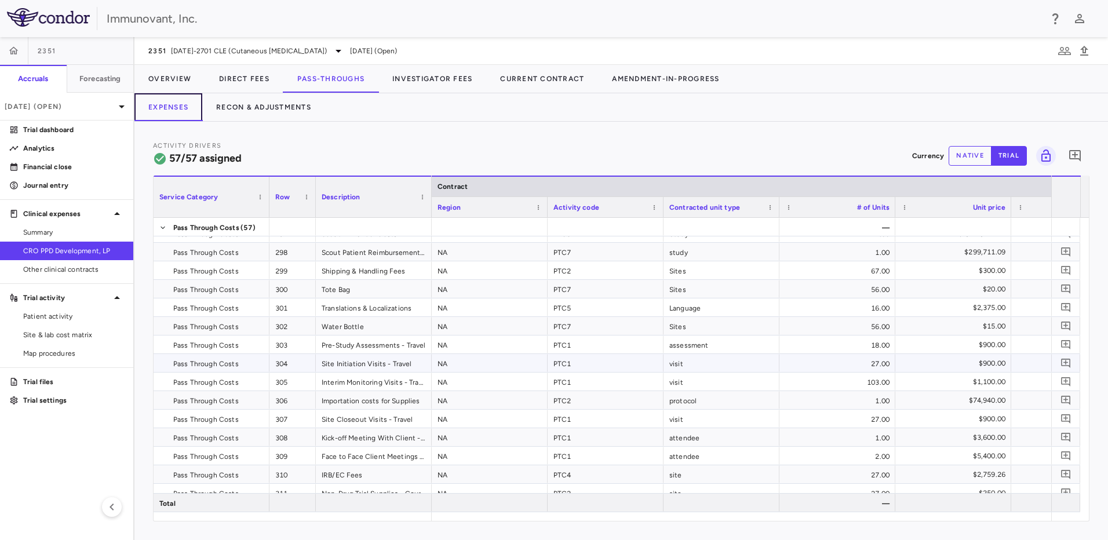
scroll to position [111, 0]
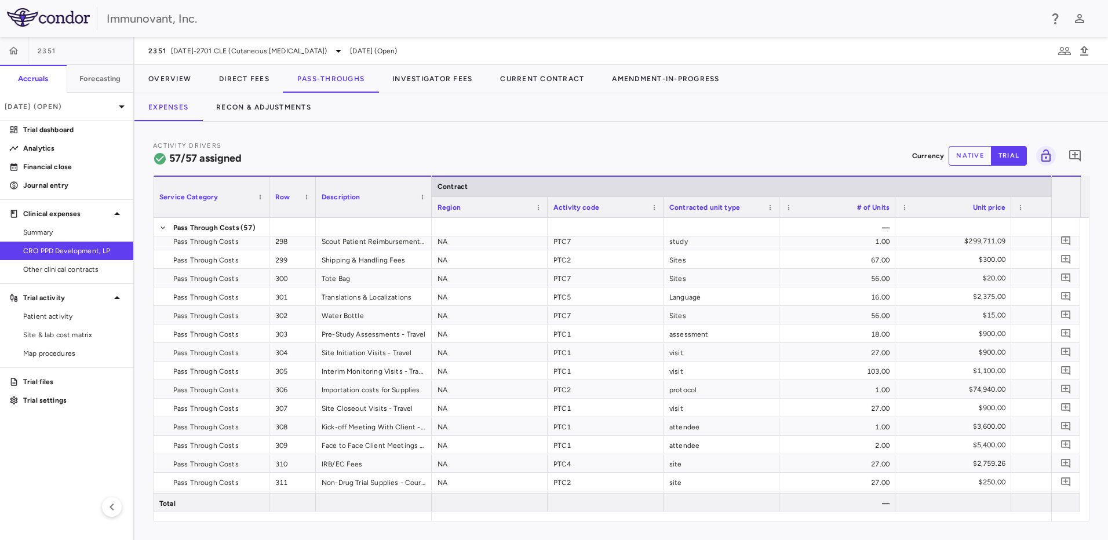
click at [377, 195] on div "Description" at bounding box center [369, 197] width 94 height 35
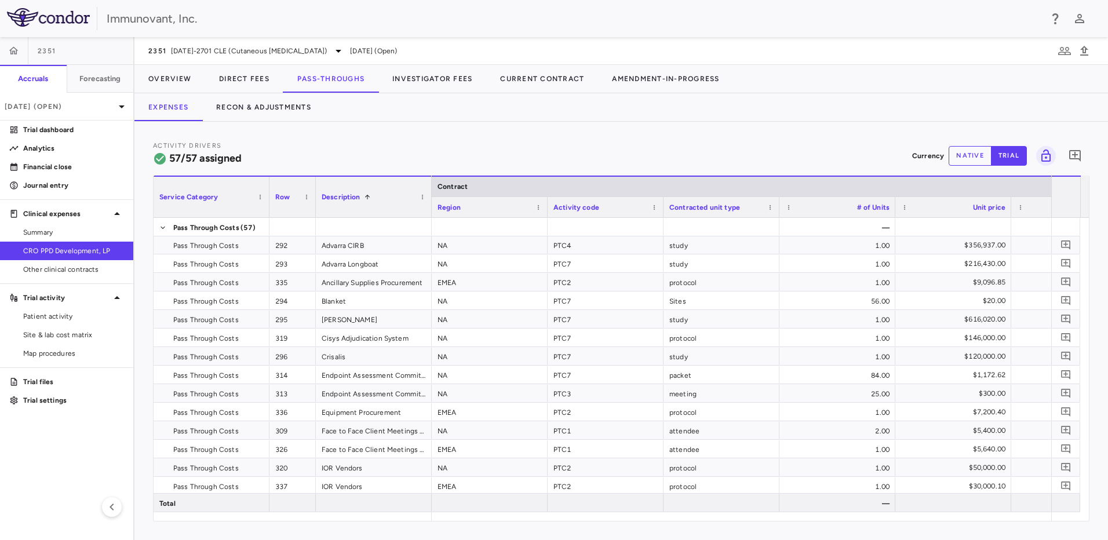
scroll to position [0, 166]
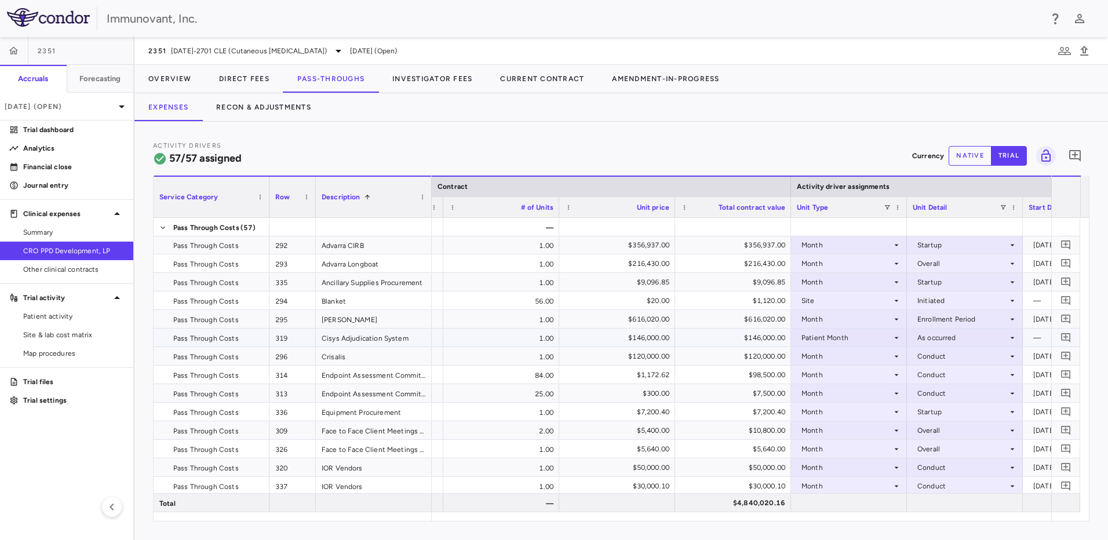
click at [840, 335] on div "Patient Month" at bounding box center [847, 338] width 90 height 19
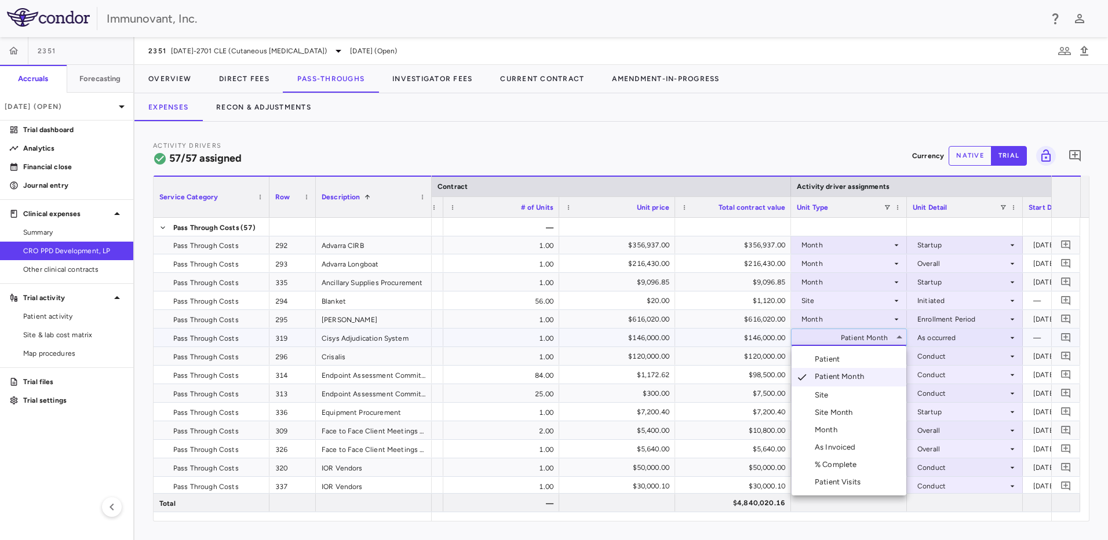
click at [944, 338] on div at bounding box center [554, 270] width 1108 height 540
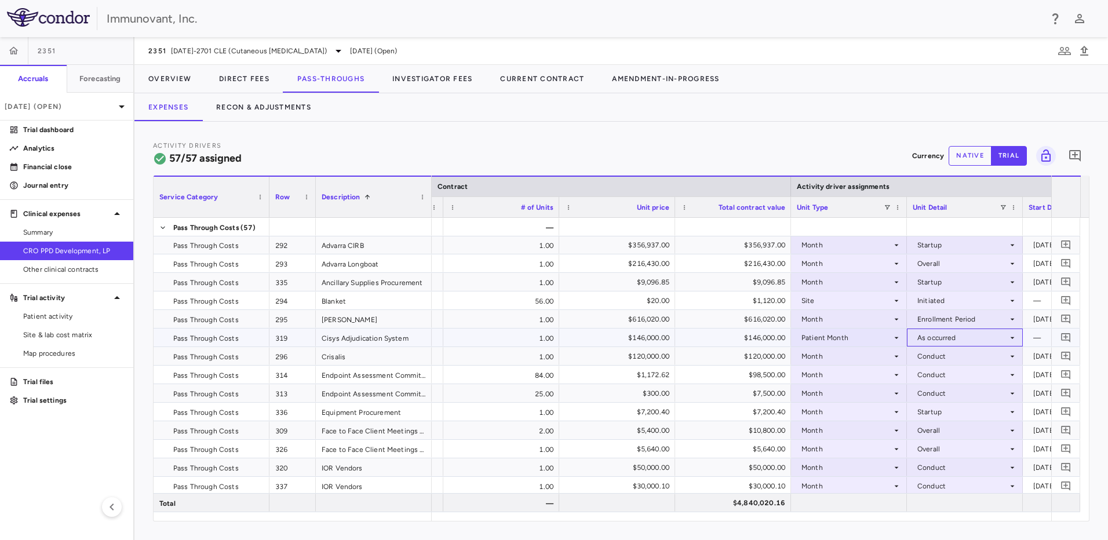
click at [944, 338] on div "As occurred" at bounding box center [962, 338] width 90 height 19
click at [868, 334] on div at bounding box center [554, 270] width 1108 height 540
click at [868, 334] on div "Patient Month" at bounding box center [847, 338] width 90 height 19
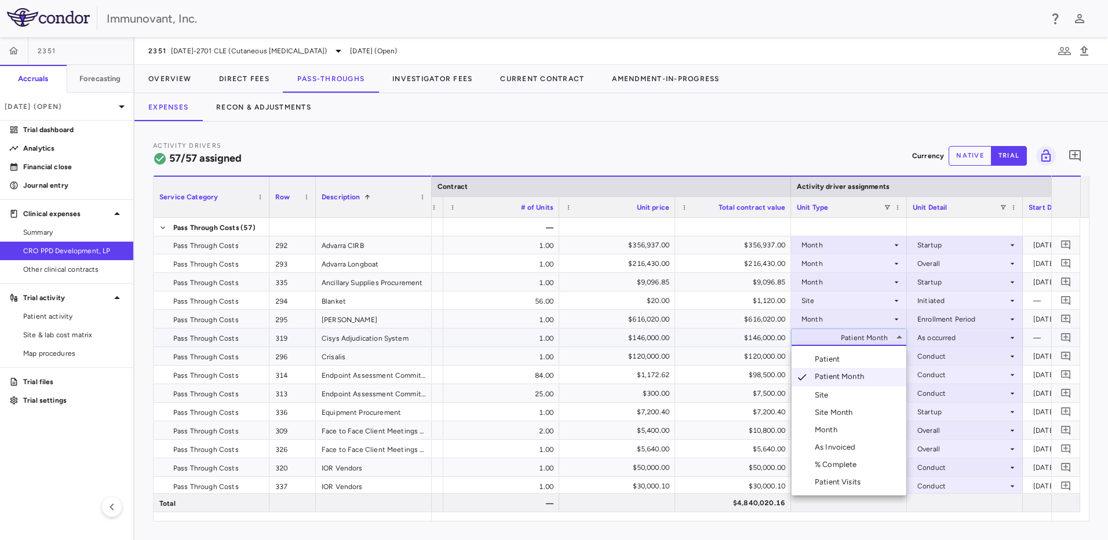
click at [863, 363] on li "Patient" at bounding box center [849, 359] width 115 height 17
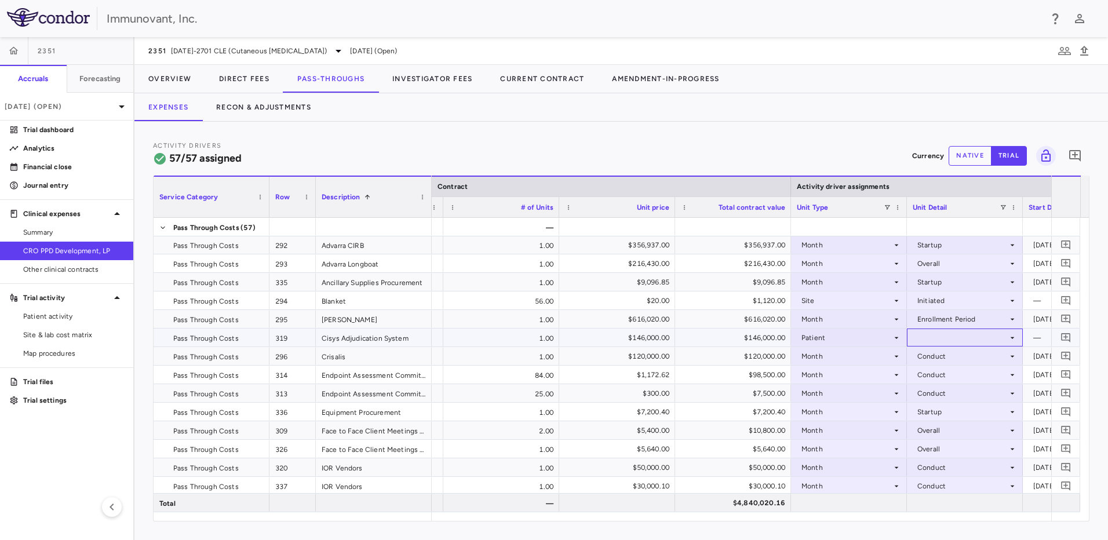
click at [933, 336] on div at bounding box center [965, 337] width 104 height 17
click at [949, 360] on div "Enrolled" at bounding box center [947, 359] width 33 height 10
click at [953, 340] on div "Enrolled" at bounding box center [962, 338] width 90 height 19
click at [880, 341] on div at bounding box center [554, 270] width 1108 height 540
click at [880, 341] on div "Patient" at bounding box center [847, 338] width 90 height 19
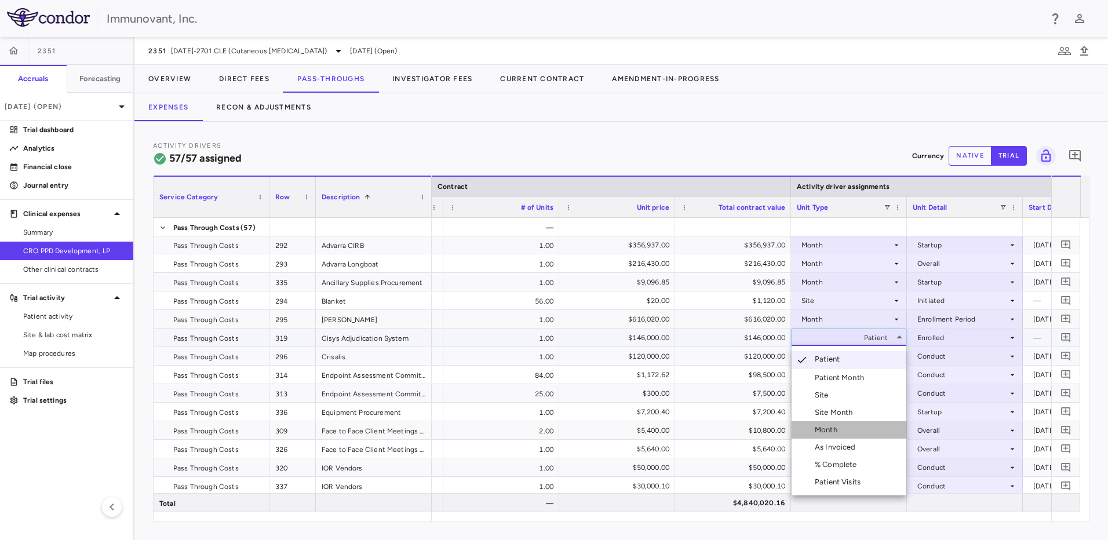
click at [855, 428] on li "Month" at bounding box center [849, 429] width 115 height 17
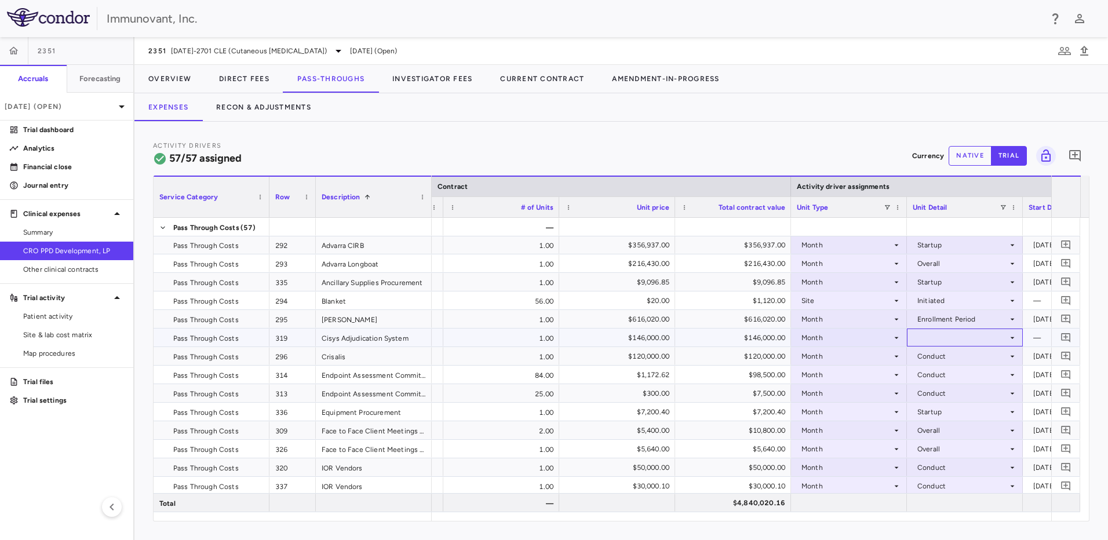
click at [964, 343] on div at bounding box center [965, 337] width 104 height 17
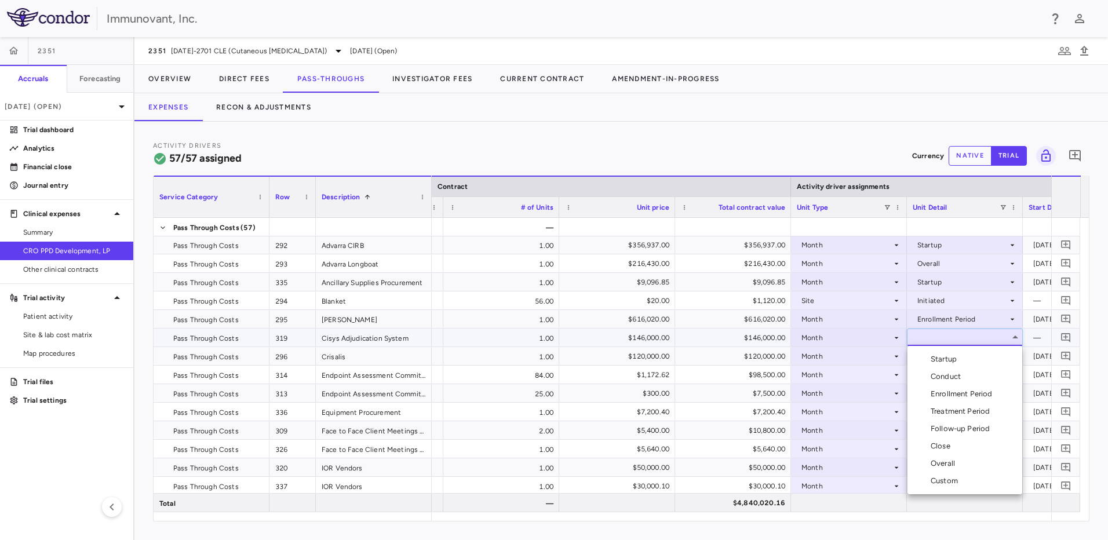
click at [956, 377] on div "Conduct" at bounding box center [948, 377] width 35 height 10
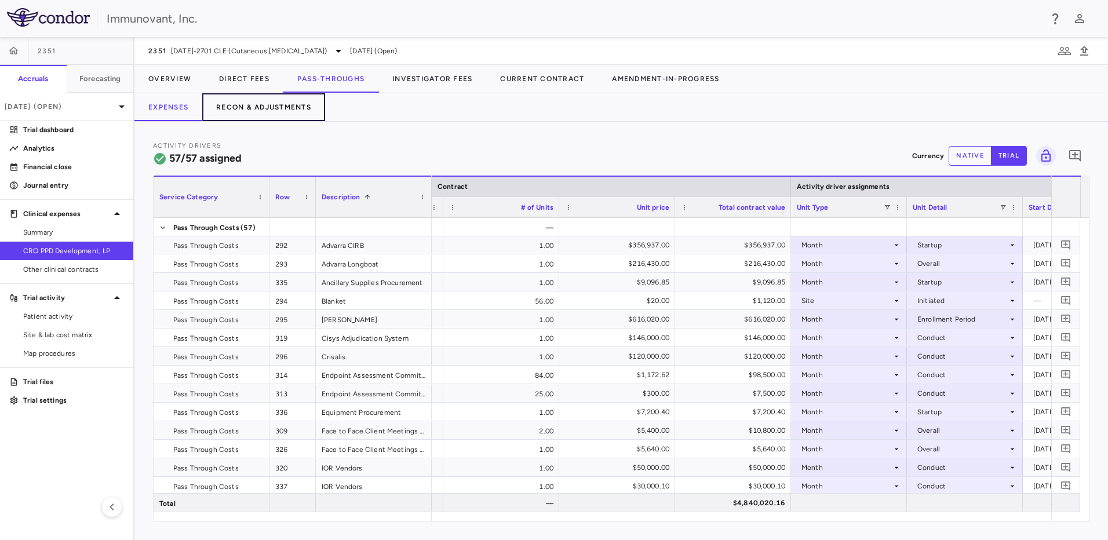
click at [298, 103] on button "Recon & Adjustments" at bounding box center [263, 107] width 123 height 28
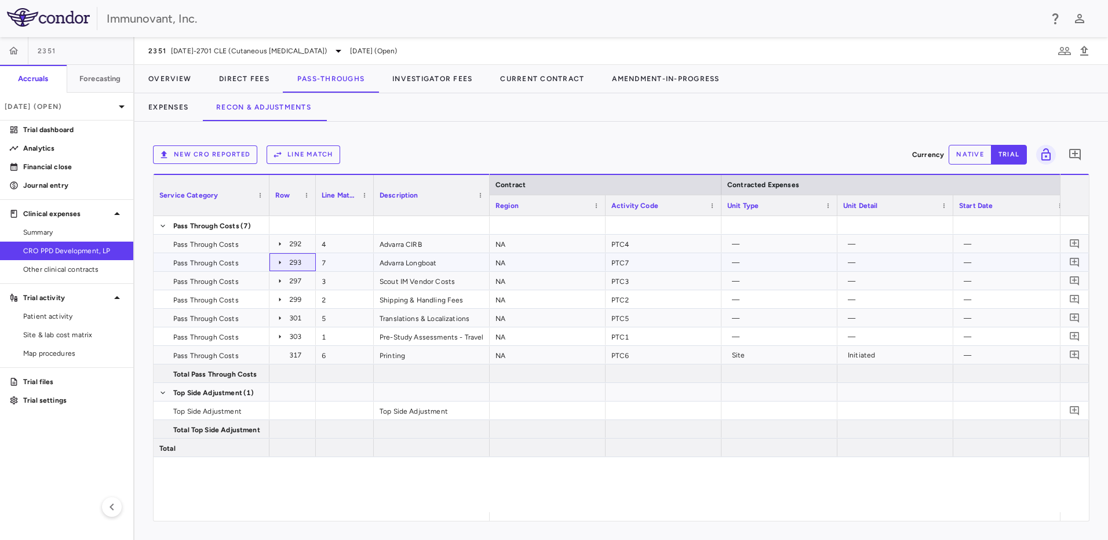
click at [282, 261] on icon at bounding box center [279, 262] width 9 height 9
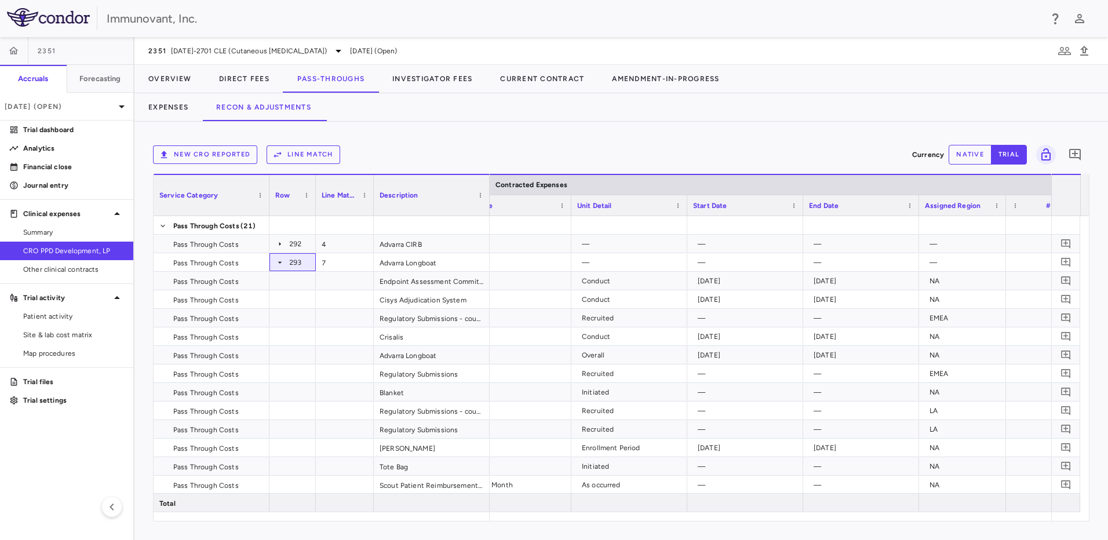
scroll to position [0, 355]
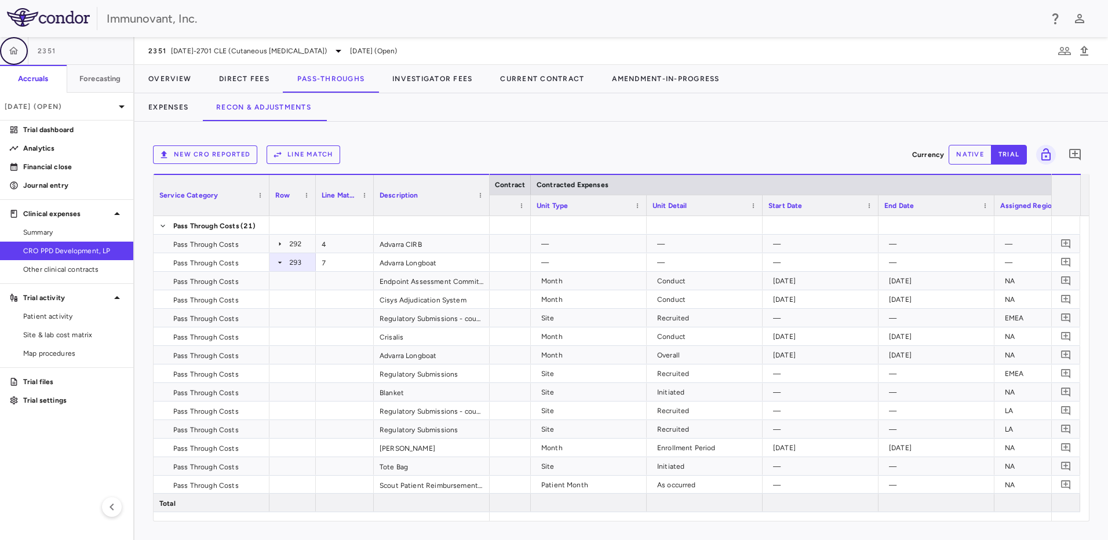
click at [20, 51] on button "button" at bounding box center [14, 51] width 28 height 28
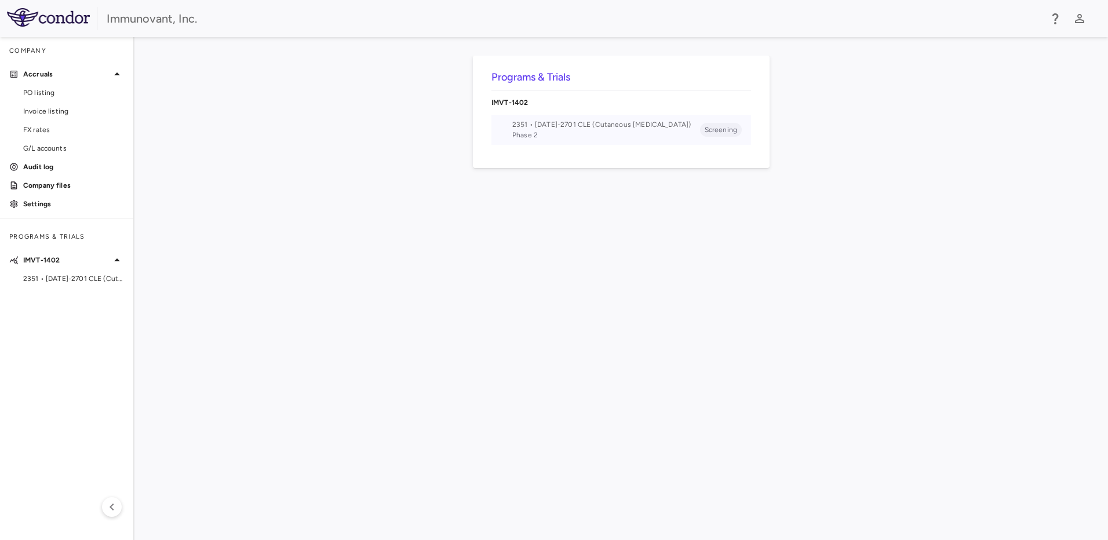
click at [591, 123] on span "2351 • [DATE]-2701 CLE (Cutaneous [MEDICAL_DATA])" at bounding box center [606, 124] width 188 height 10
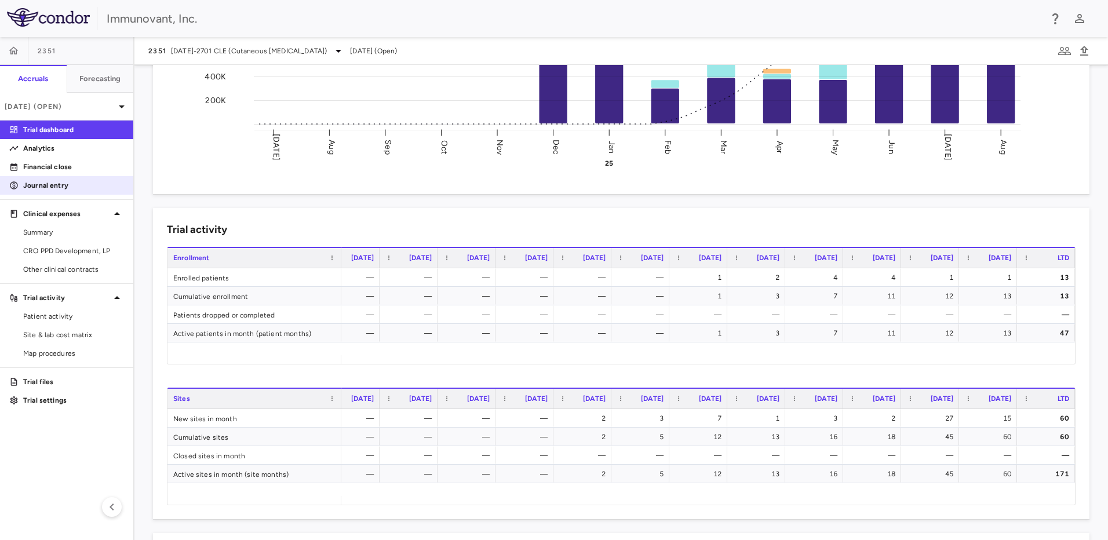
drag, startPoint x: 67, startPoint y: 161, endPoint x: 113, endPoint y: 178, distance: 49.5
click at [67, 161] on link "Financial close" at bounding box center [66, 166] width 133 height 17
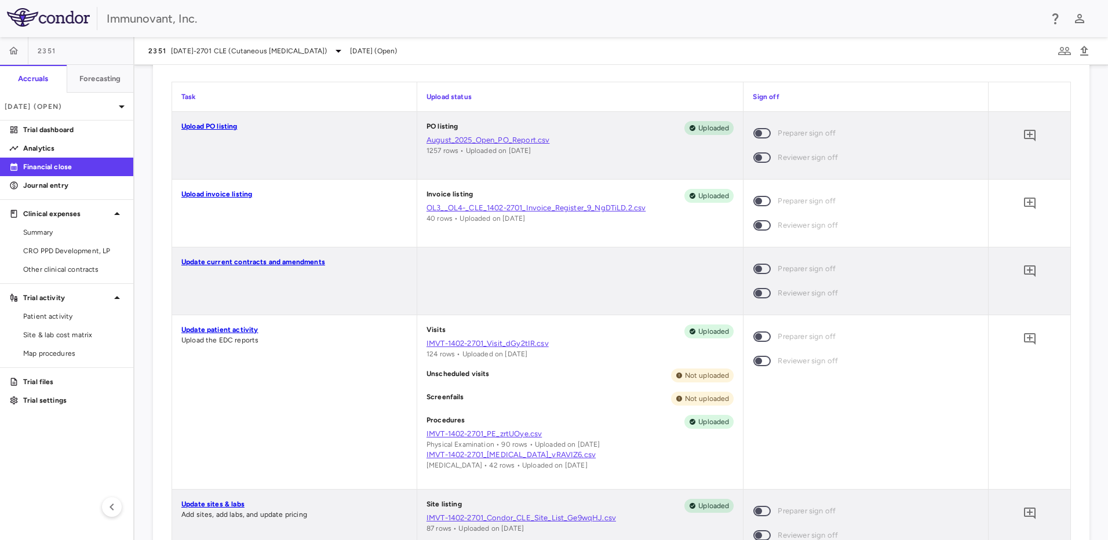
scroll to position [694, 0]
click at [1059, 52] on icon "button" at bounding box center [1065, 51] width 14 height 14
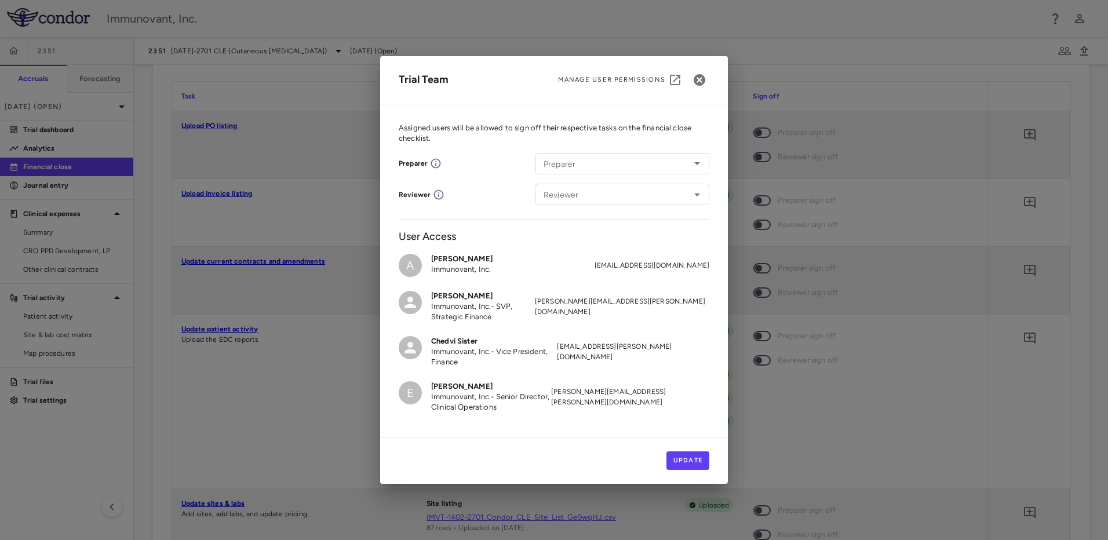
click at [623, 81] on span "Manage User Permissions" at bounding box center [611, 79] width 107 height 9
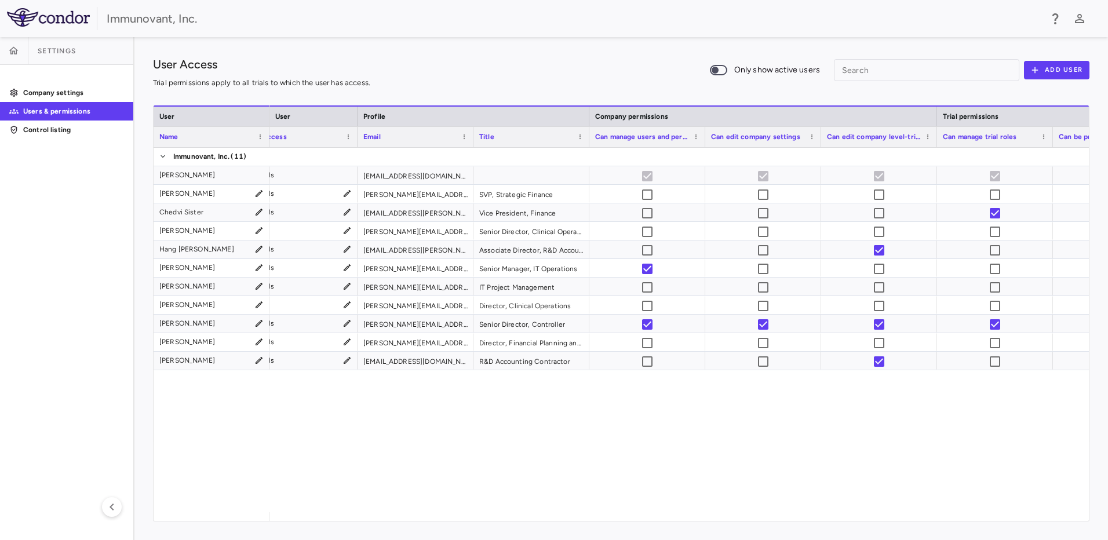
scroll to position [0, 272]
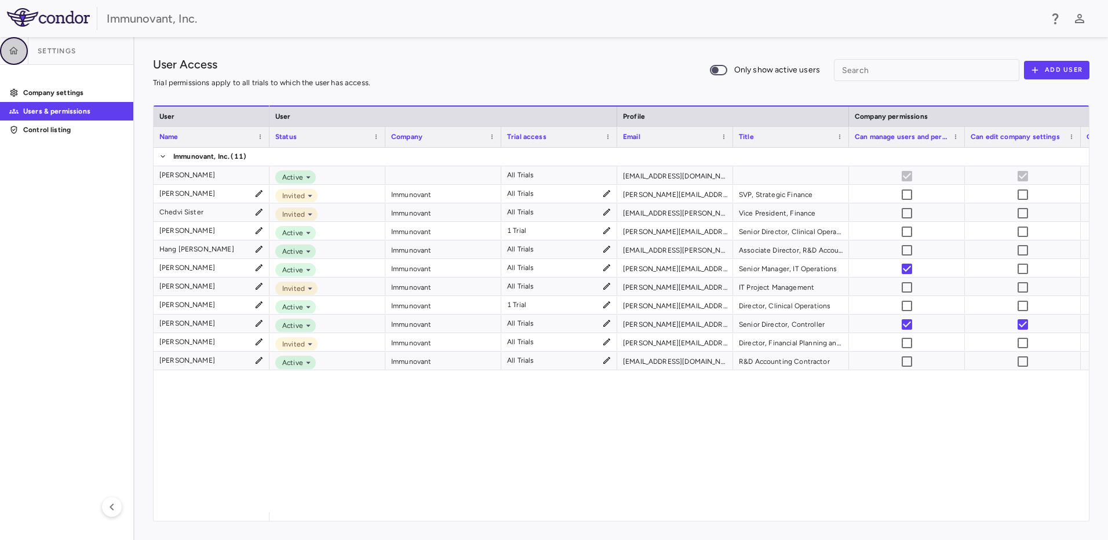
click at [10, 54] on icon "button" at bounding box center [14, 51] width 12 height 12
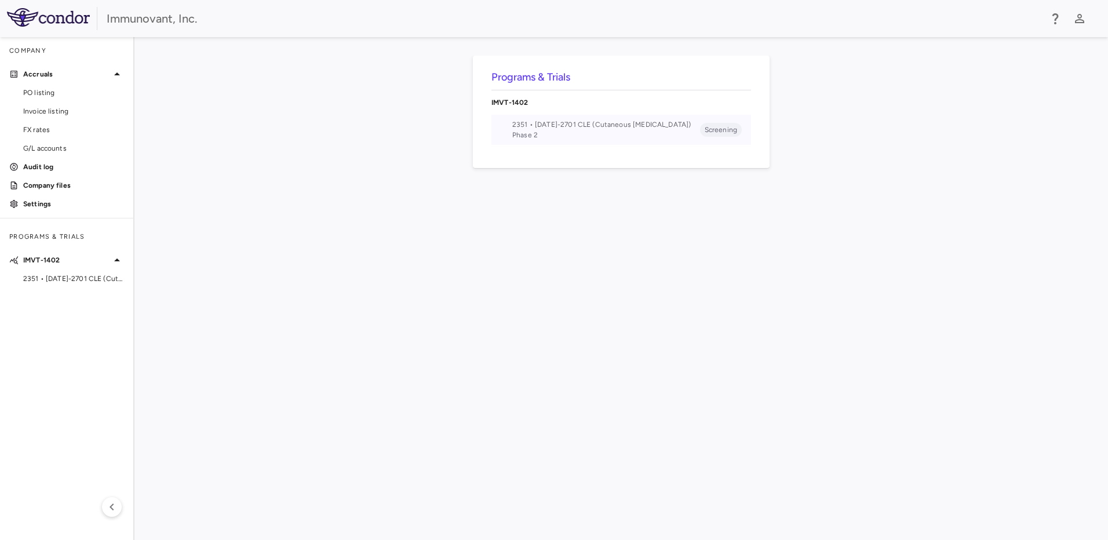
click at [596, 119] on span "2351 • [DATE]-2701 CLE (Cutaneous [MEDICAL_DATA])" at bounding box center [606, 124] width 188 height 10
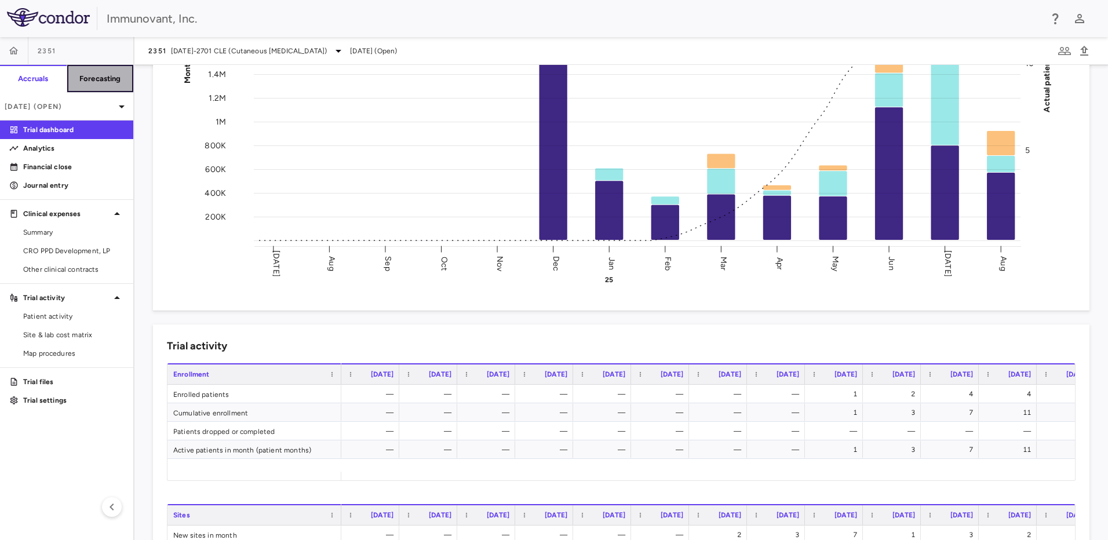
click at [120, 83] on h6 "Forecasting" at bounding box center [100, 79] width 42 height 10
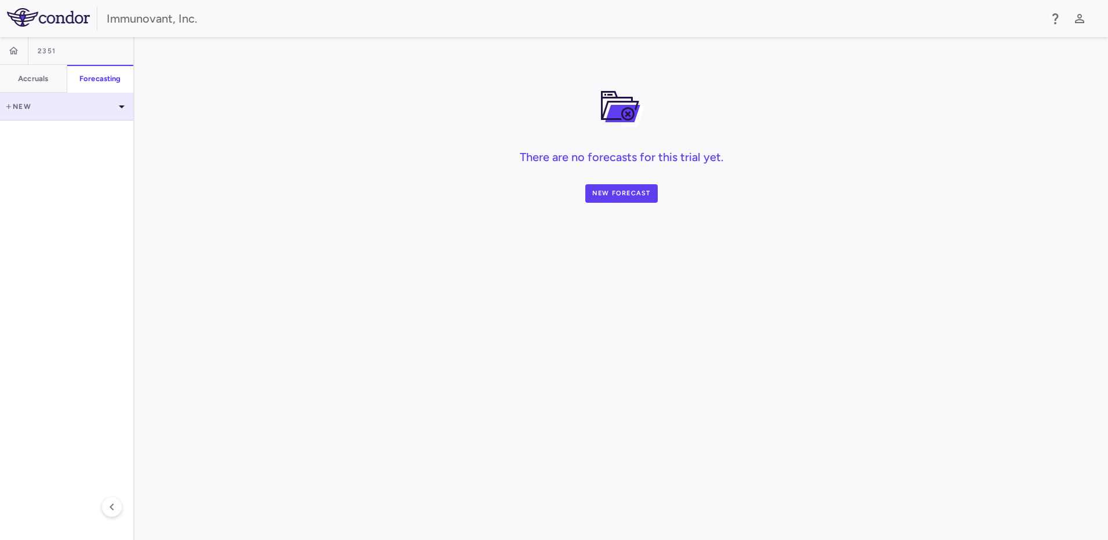
click at [13, 111] on p "New" at bounding box center [60, 106] width 110 height 10
click at [281, 192] on div at bounding box center [554, 270] width 1108 height 540
click at [36, 81] on h6 "Accruals" at bounding box center [33, 79] width 30 height 10
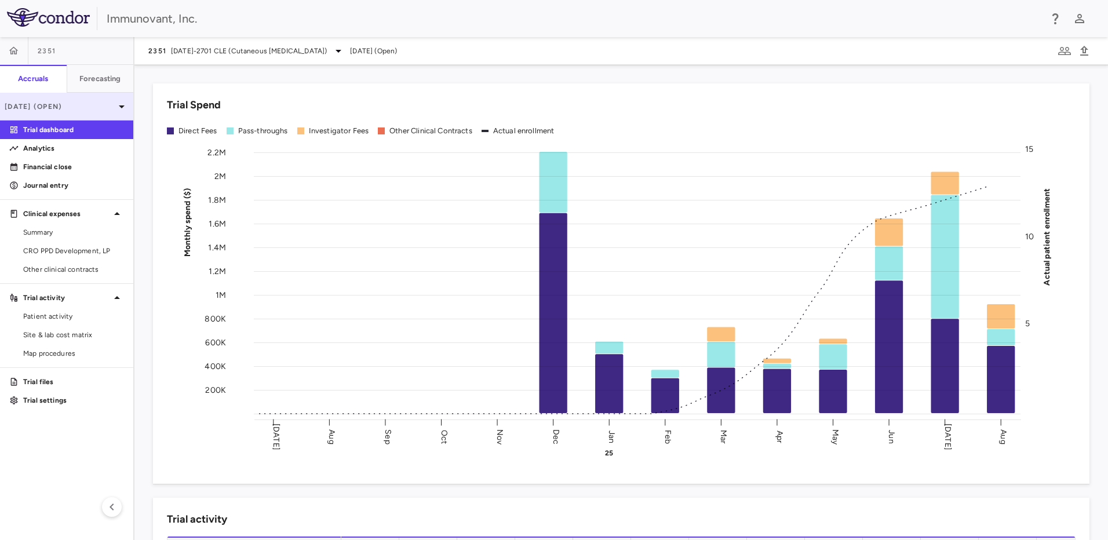
click at [117, 114] on div "[DATE] (Open)" at bounding box center [66, 107] width 133 height 28
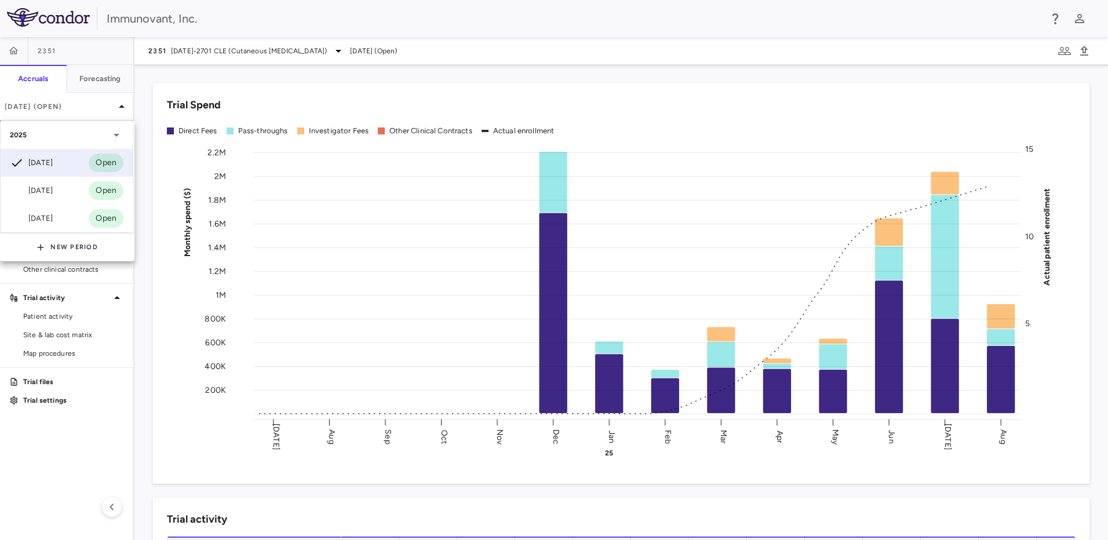
click at [84, 472] on div at bounding box center [554, 270] width 1108 height 540
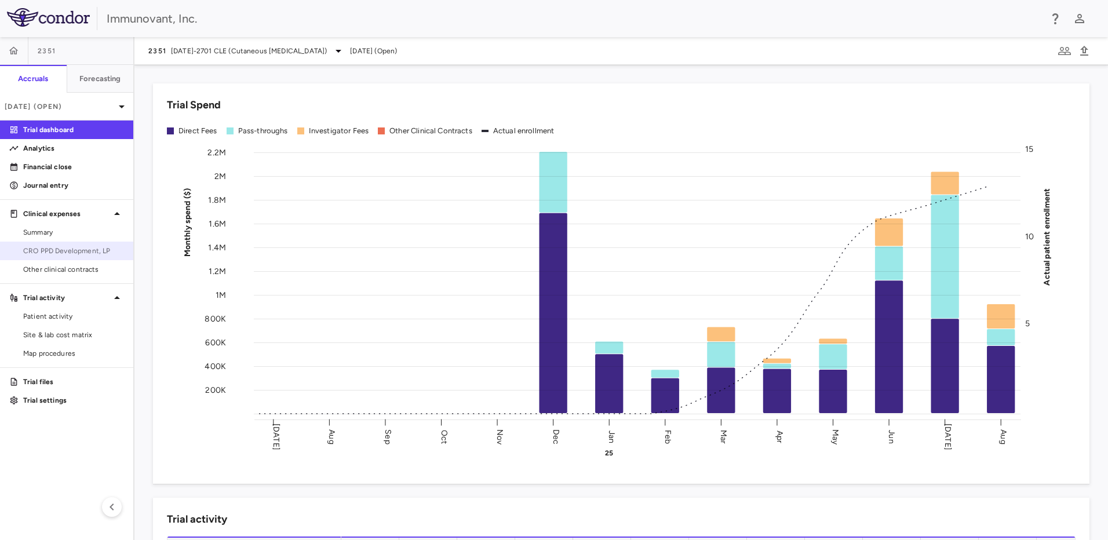
click at [57, 254] on span "CRO PPD Development, LP" at bounding box center [73, 251] width 101 height 10
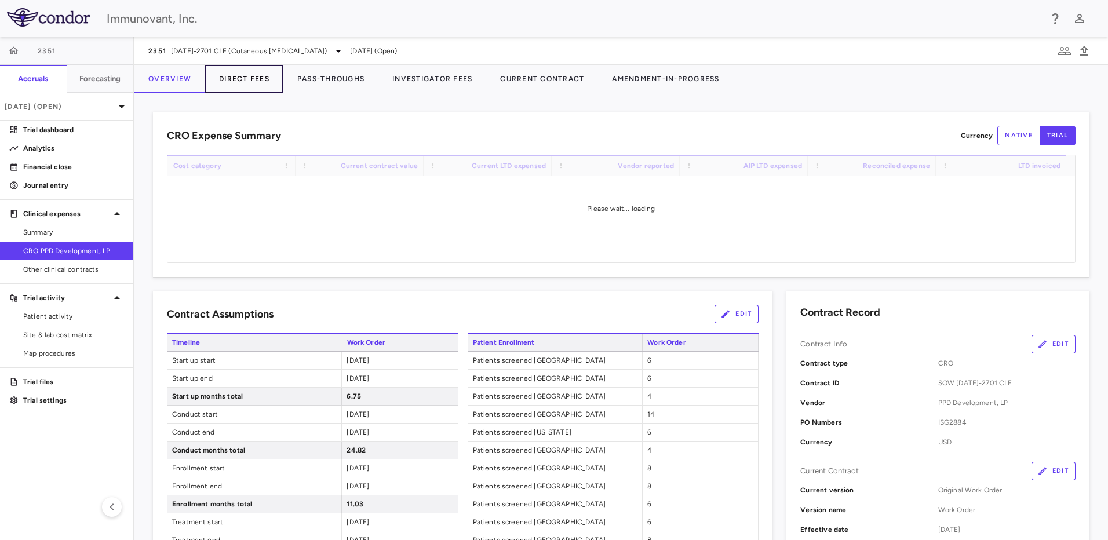
click at [231, 81] on button "Direct Fees" at bounding box center [244, 79] width 78 height 28
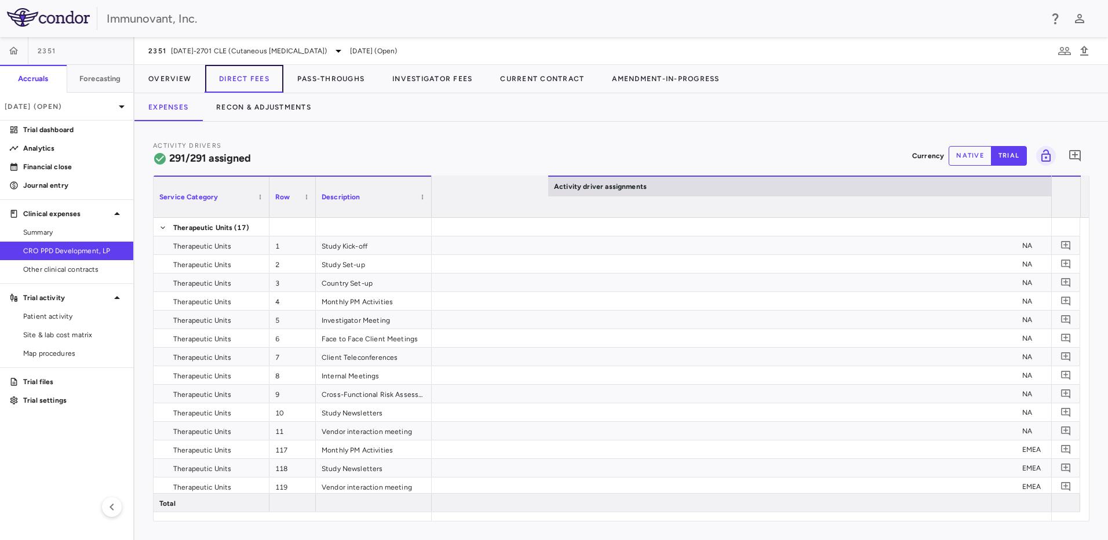
scroll to position [0, 1556]
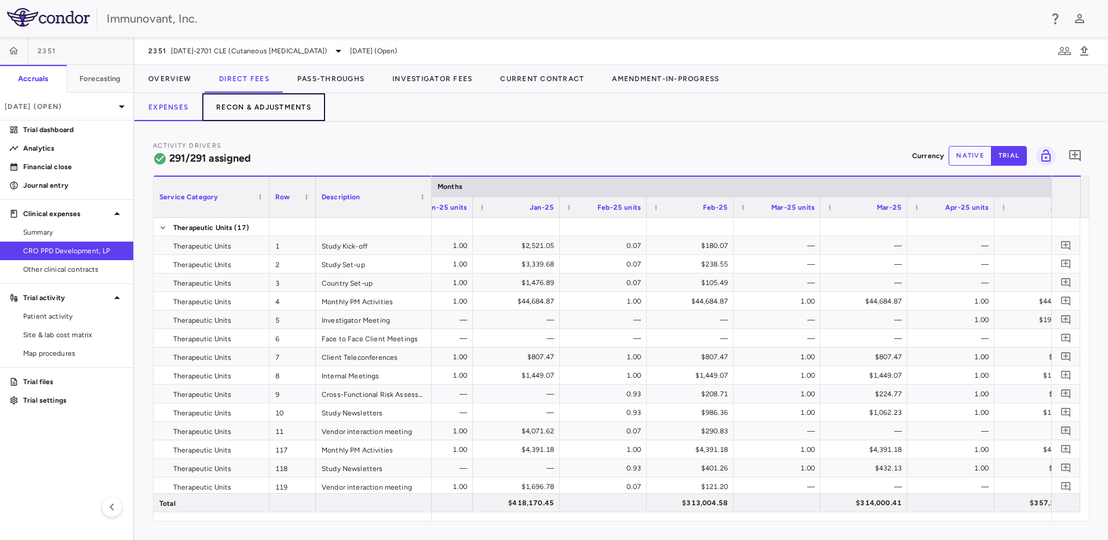
click at [285, 111] on button "Recon & Adjustments" at bounding box center [263, 107] width 123 height 28
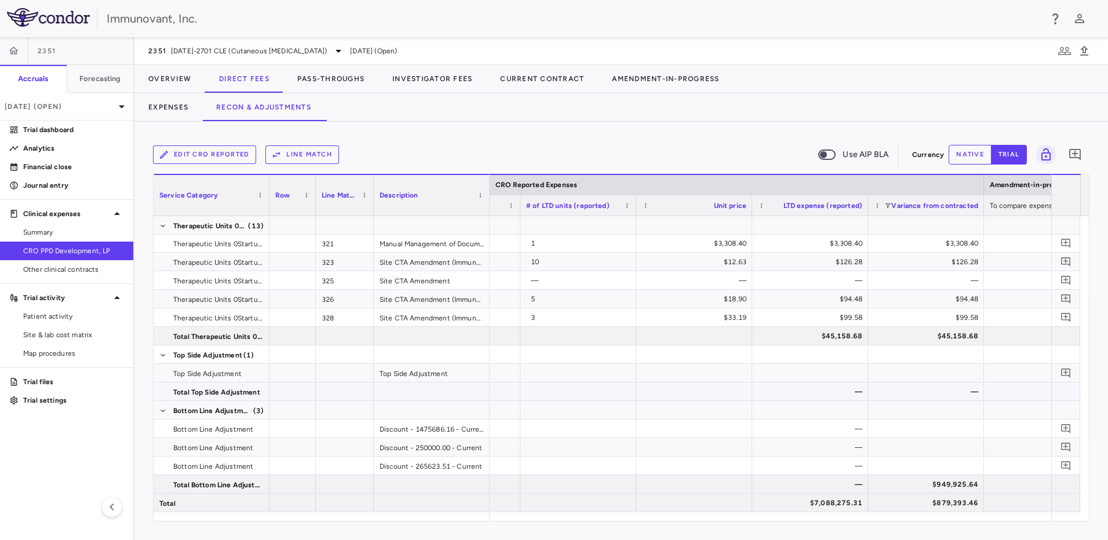
drag, startPoint x: 842, startPoint y: 393, endPoint x: 853, endPoint y: 465, distance: 72.7
click at [833, 417] on div at bounding box center [810, 410] width 104 height 17
click at [835, 438] on div "—" at bounding box center [810, 447] width 116 height 18
click at [835, 458] on div "—" at bounding box center [813, 466] width 100 height 19
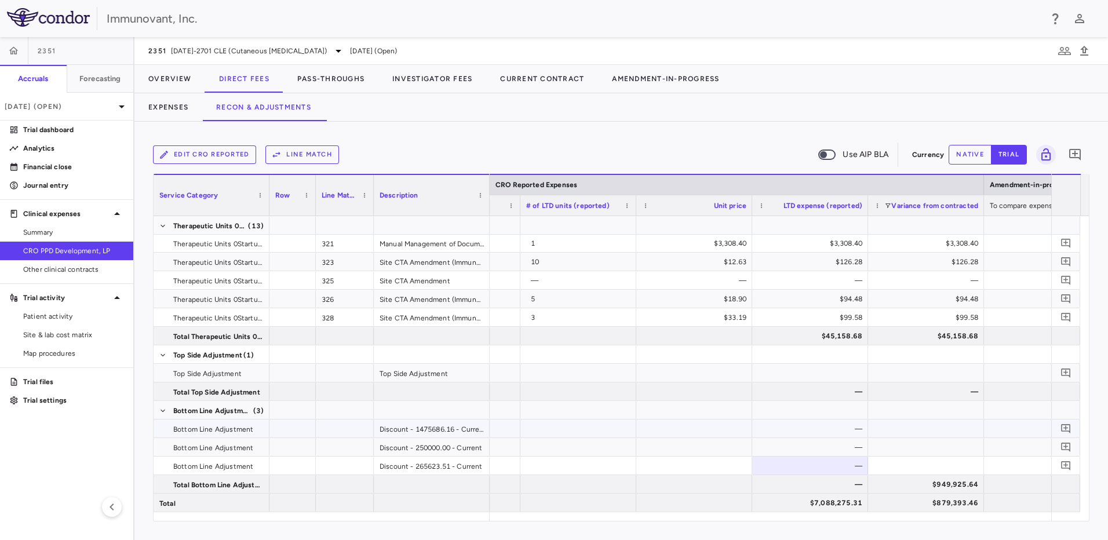
click at [834, 436] on div "—" at bounding box center [813, 429] width 100 height 19
click at [833, 407] on div at bounding box center [810, 410] width 104 height 17
click at [344, 83] on button "Pass-Throughs" at bounding box center [330, 79] width 95 height 28
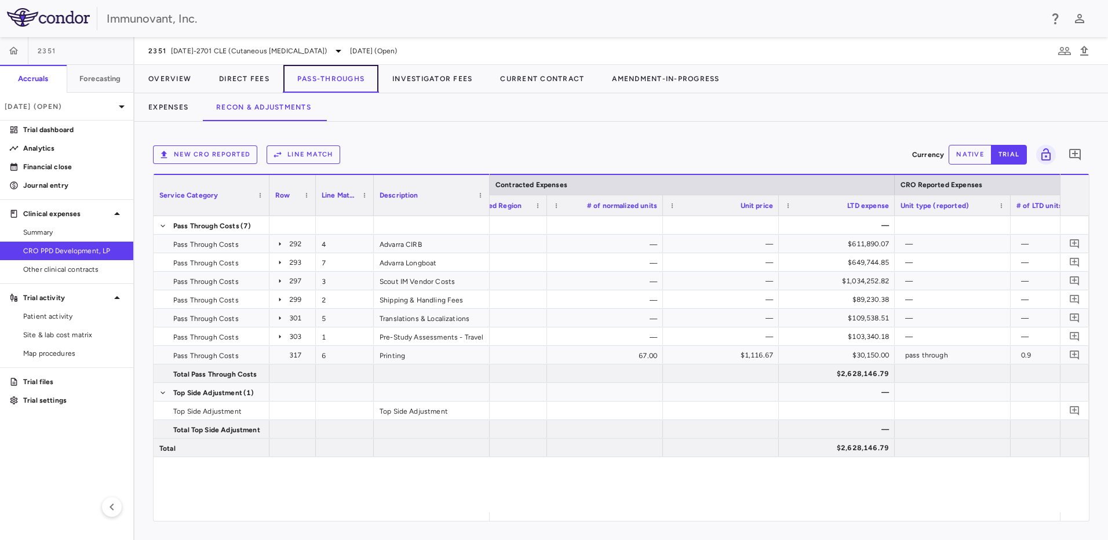
scroll to position [0, 892]
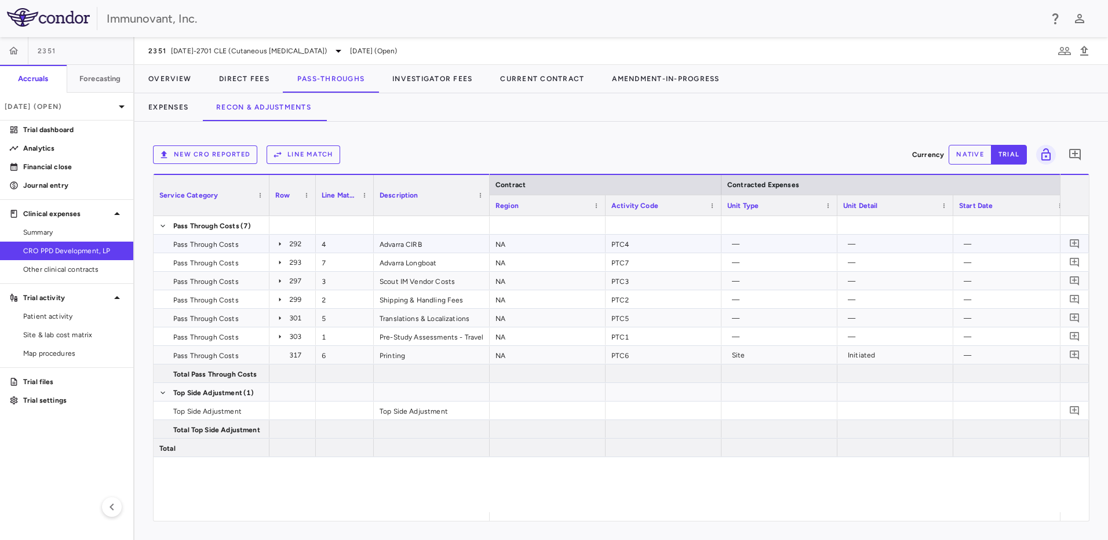
click at [279, 246] on icon at bounding box center [280, 244] width 2 height 4
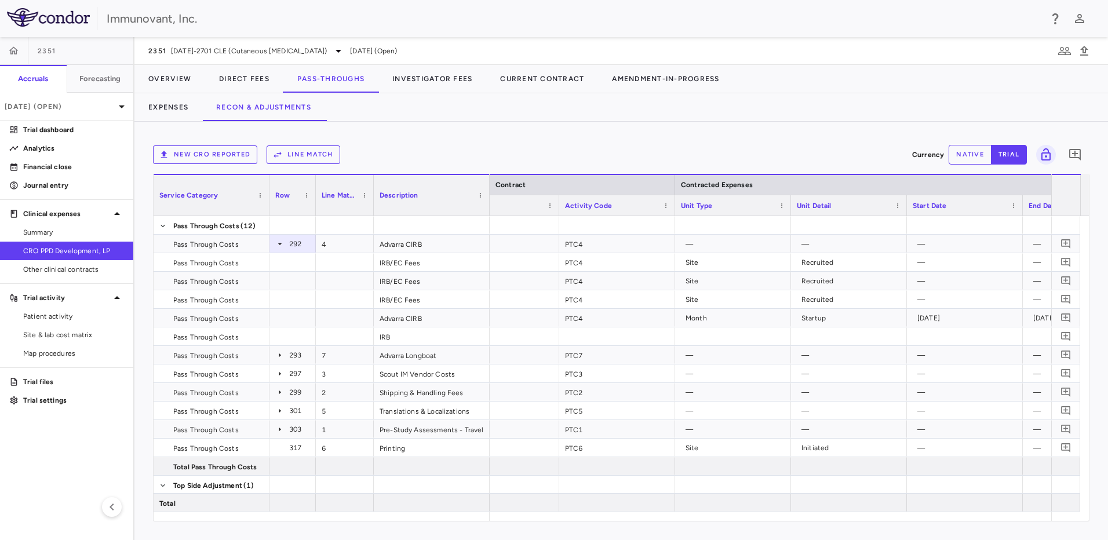
scroll to position [0, 183]
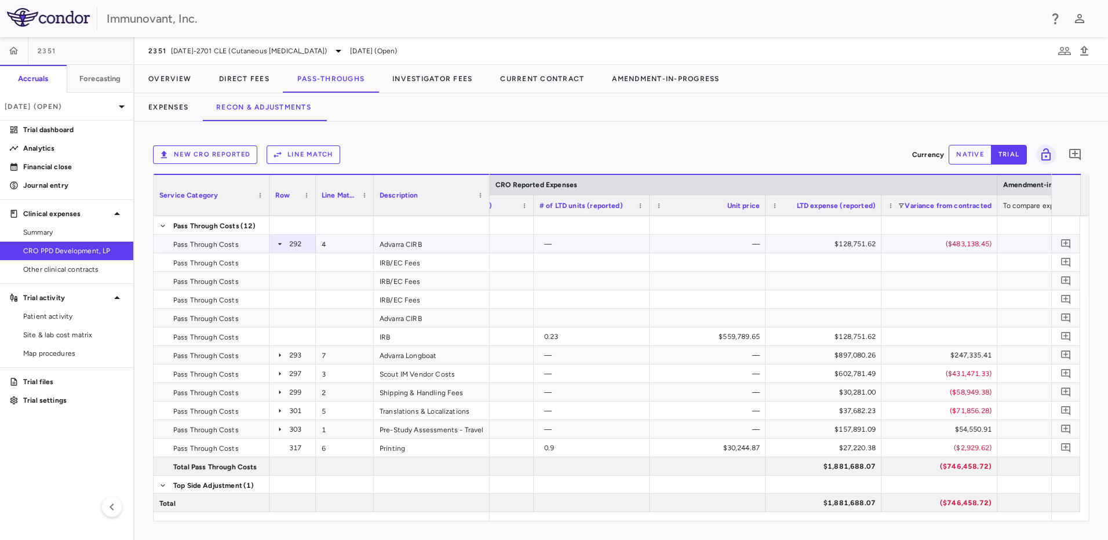
click at [278, 247] on icon at bounding box center [279, 243] width 9 height 9
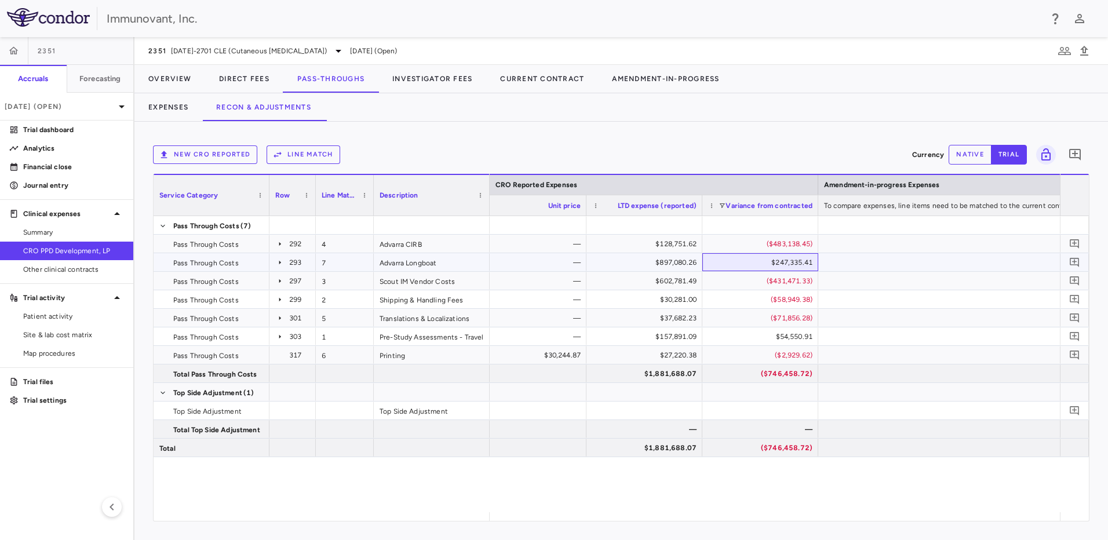
drag, startPoint x: 741, startPoint y: 264, endPoint x: 512, endPoint y: 264, distance: 228.9
click at [512, 264] on div "— — $897,080.26 $247,335.41 None" at bounding box center [311, 262] width 2405 height 19
click at [166, 260] on div "Pass Through Costs" at bounding box center [212, 262] width 116 height 18
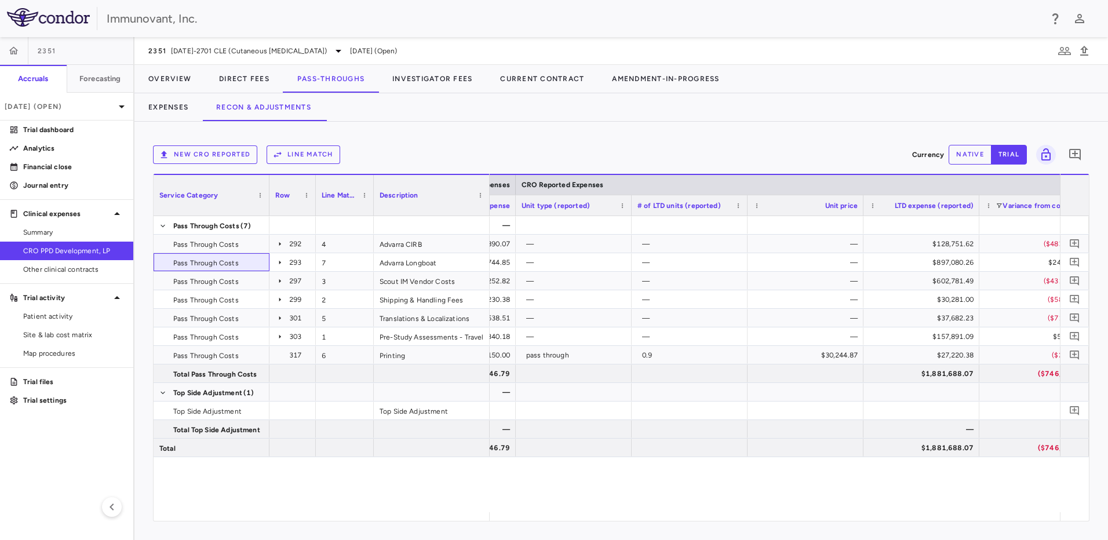
scroll to position [0, 1115]
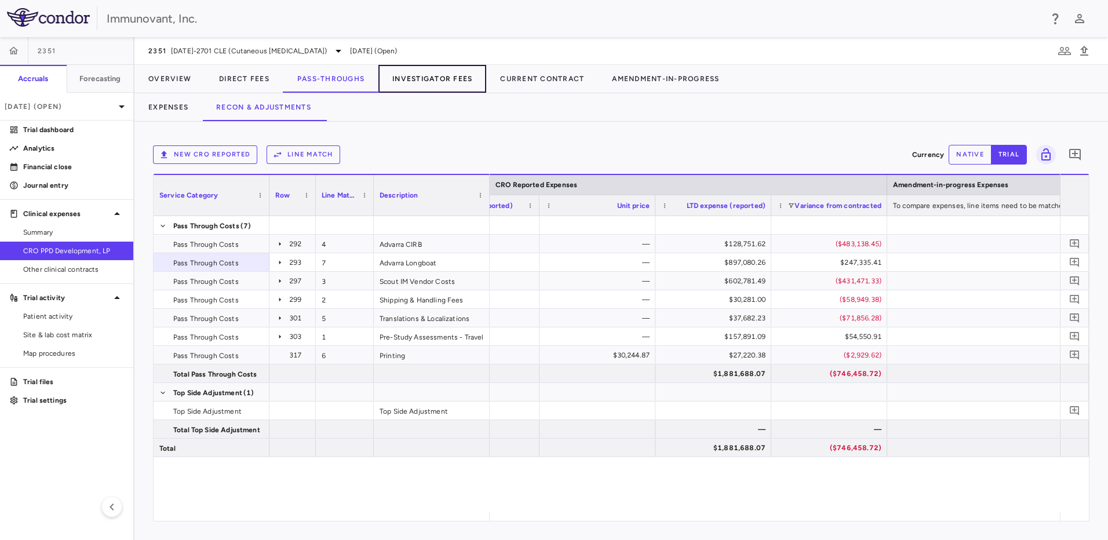
click at [452, 72] on button "Investigator Fees" at bounding box center [432, 79] width 108 height 28
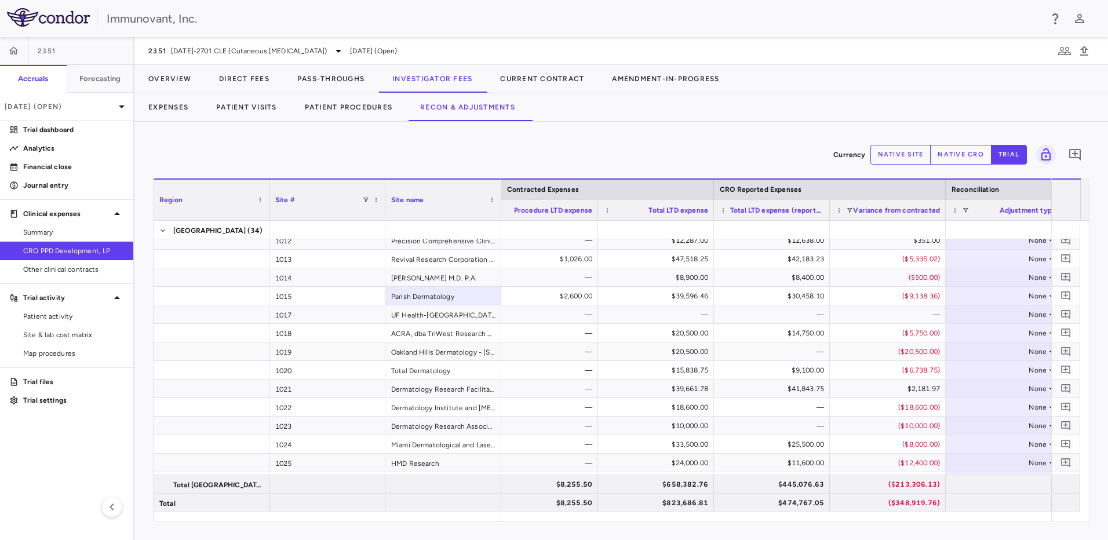
click at [325, 133] on div "Currency native site native cro trial 0 Region Drag here to set column labels R…" at bounding box center [621, 331] width 974 height 418
click at [1066, 260] on icon "Add comment" at bounding box center [1066, 258] width 11 height 11
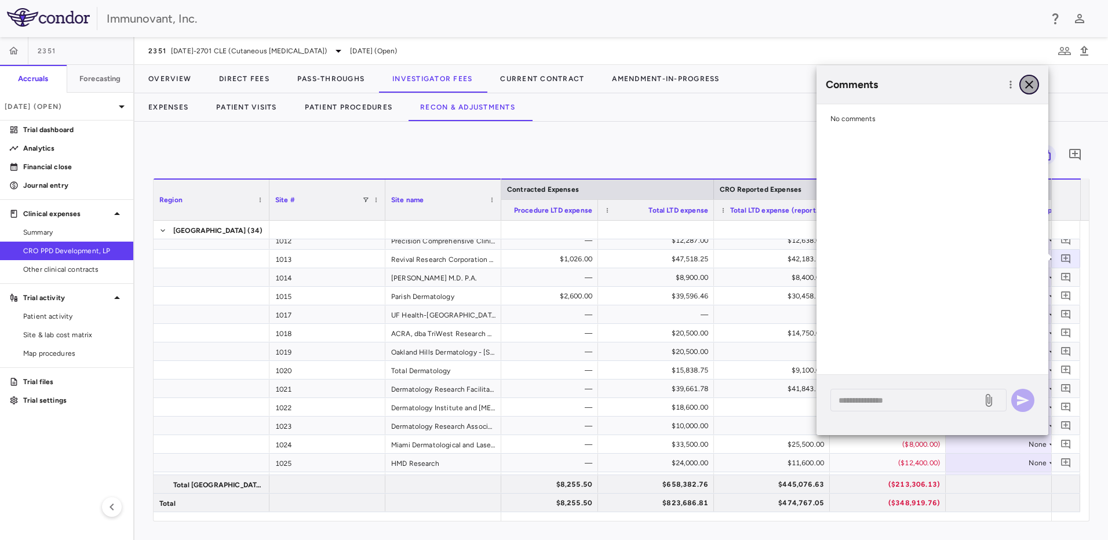
click at [1028, 85] on icon "button" at bounding box center [1029, 85] width 14 height 14
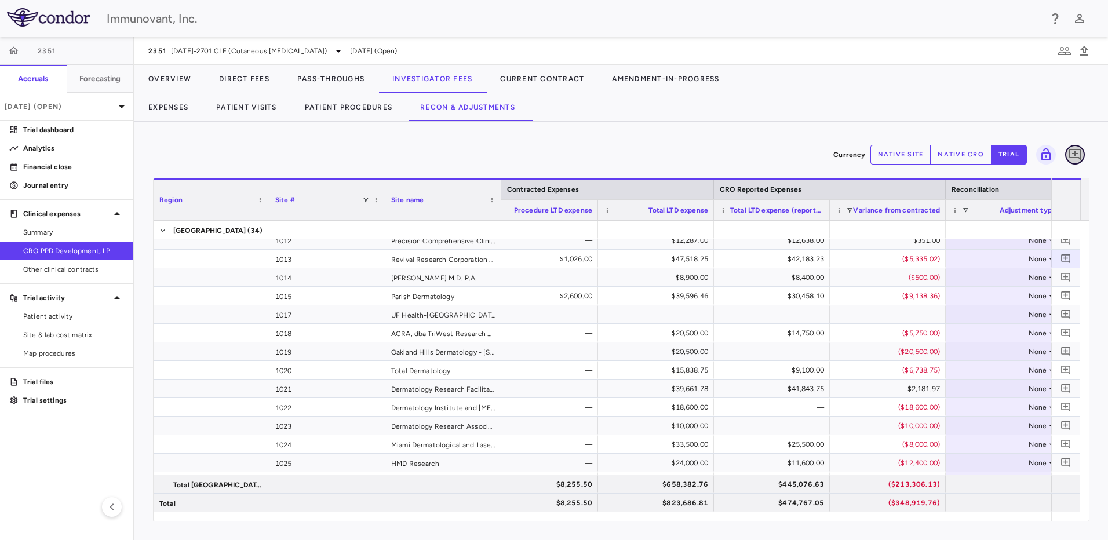
click at [1082, 159] on icon "Add comment" at bounding box center [1075, 155] width 14 height 14
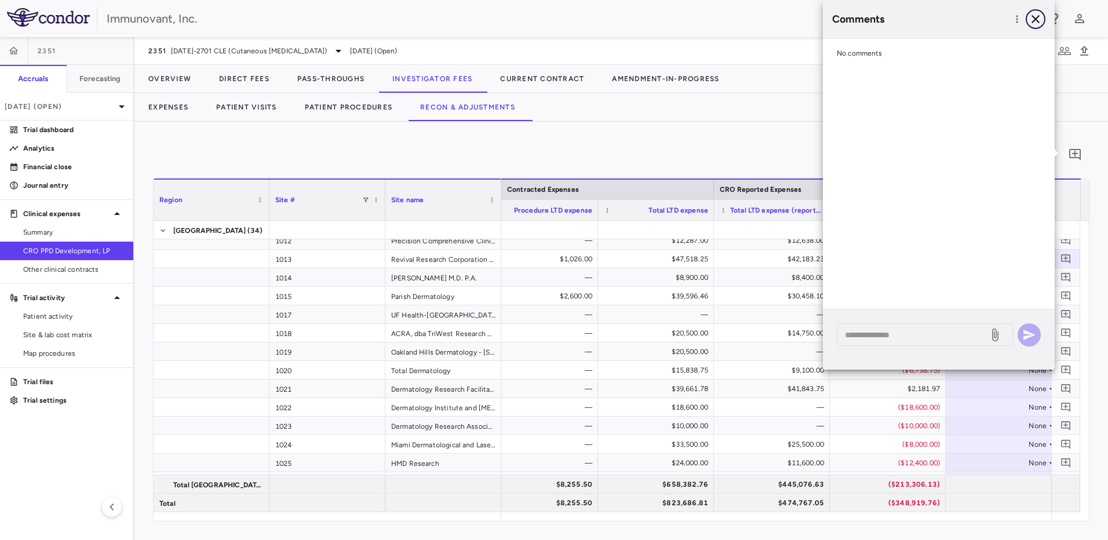
click at [1037, 22] on icon "button" at bounding box center [1036, 19] width 14 height 14
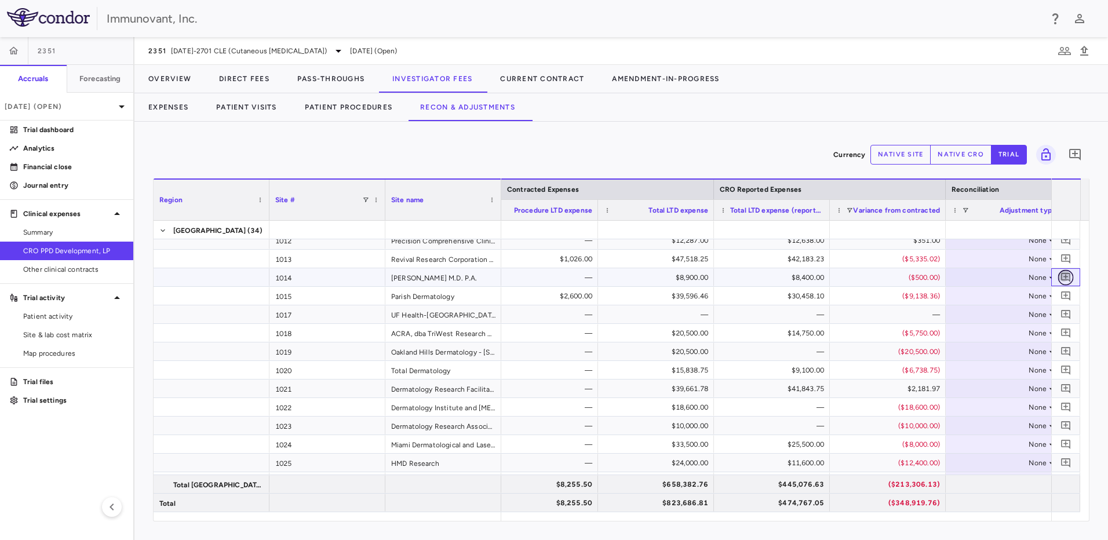
click at [1065, 283] on button "button" at bounding box center [1066, 278] width 16 height 16
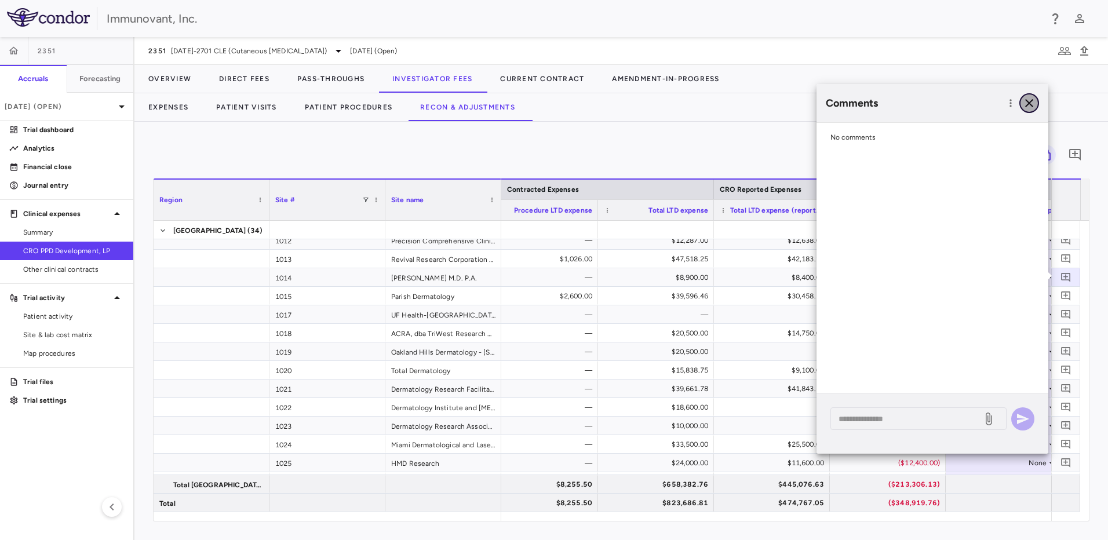
click at [1025, 104] on icon "button" at bounding box center [1029, 103] width 14 height 14
